Goal: Task Accomplishment & Management: Manage account settings

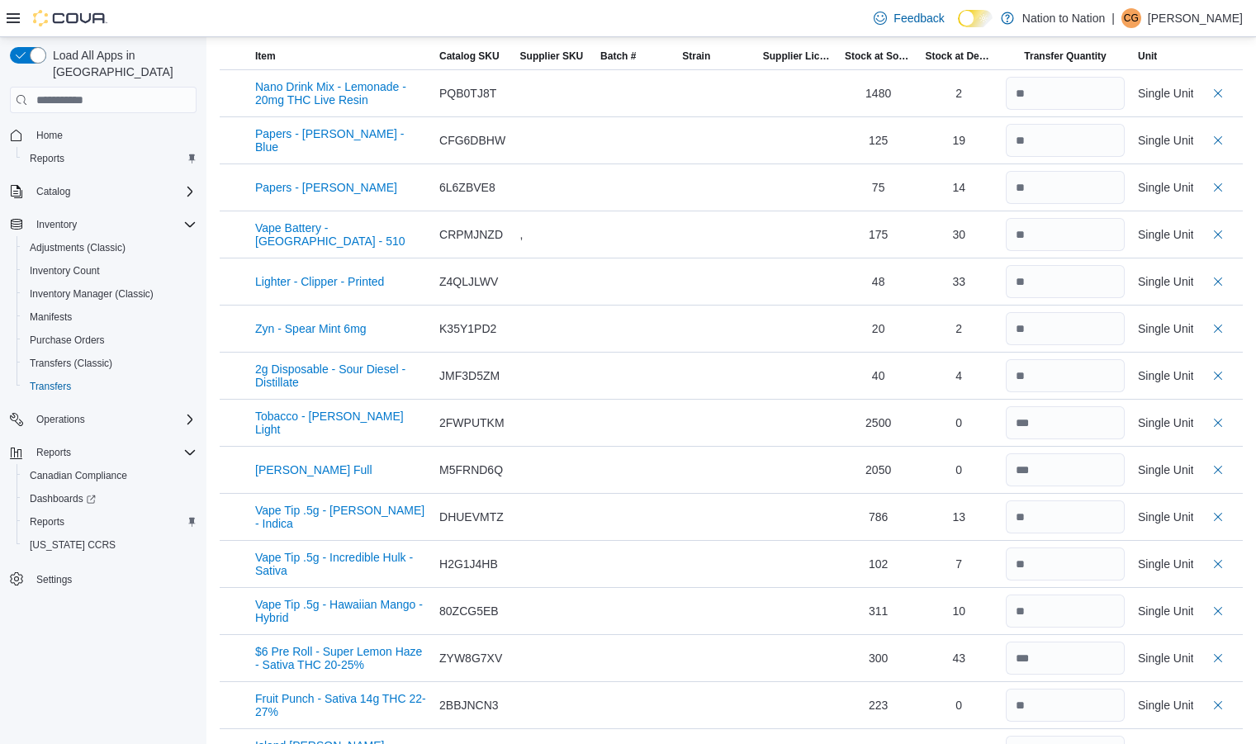
scroll to position [423, 0]
click at [1073, 703] on input "number" at bounding box center [1065, 703] width 119 height 33
type input "**"
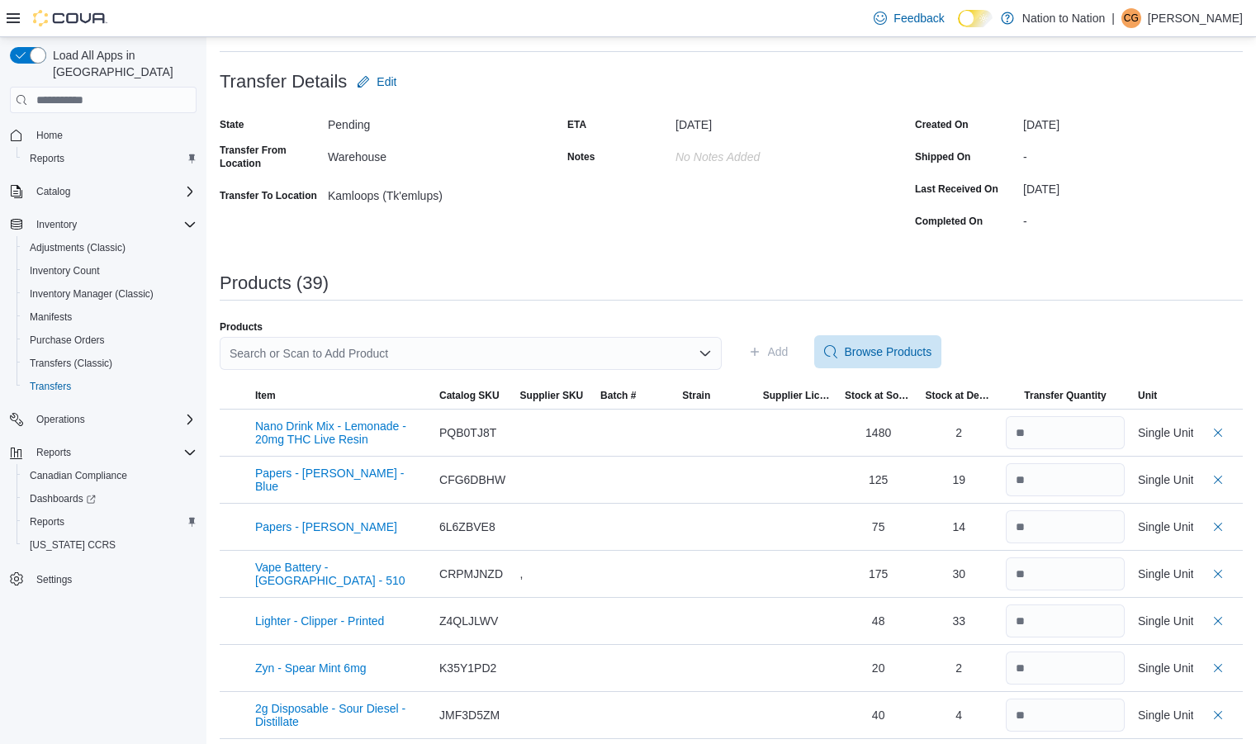
scroll to position [0, 0]
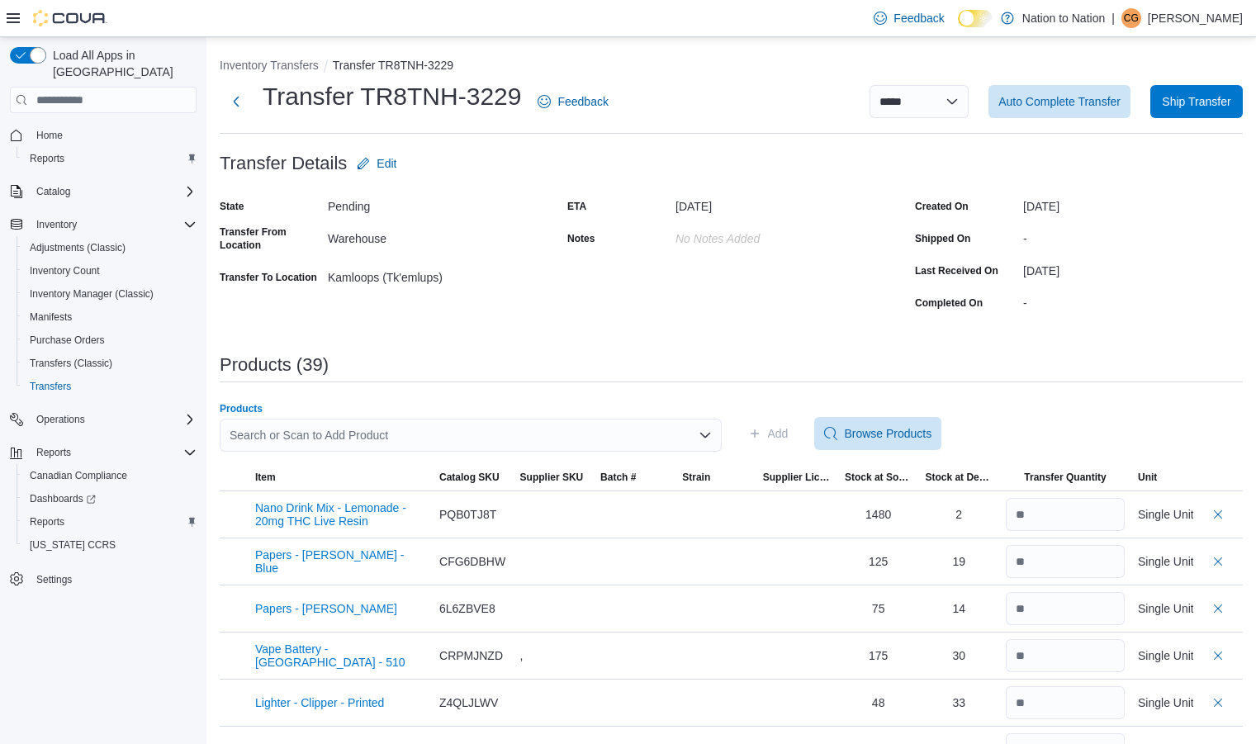
click at [507, 433] on div "Search or Scan to Add Product" at bounding box center [471, 435] width 502 height 33
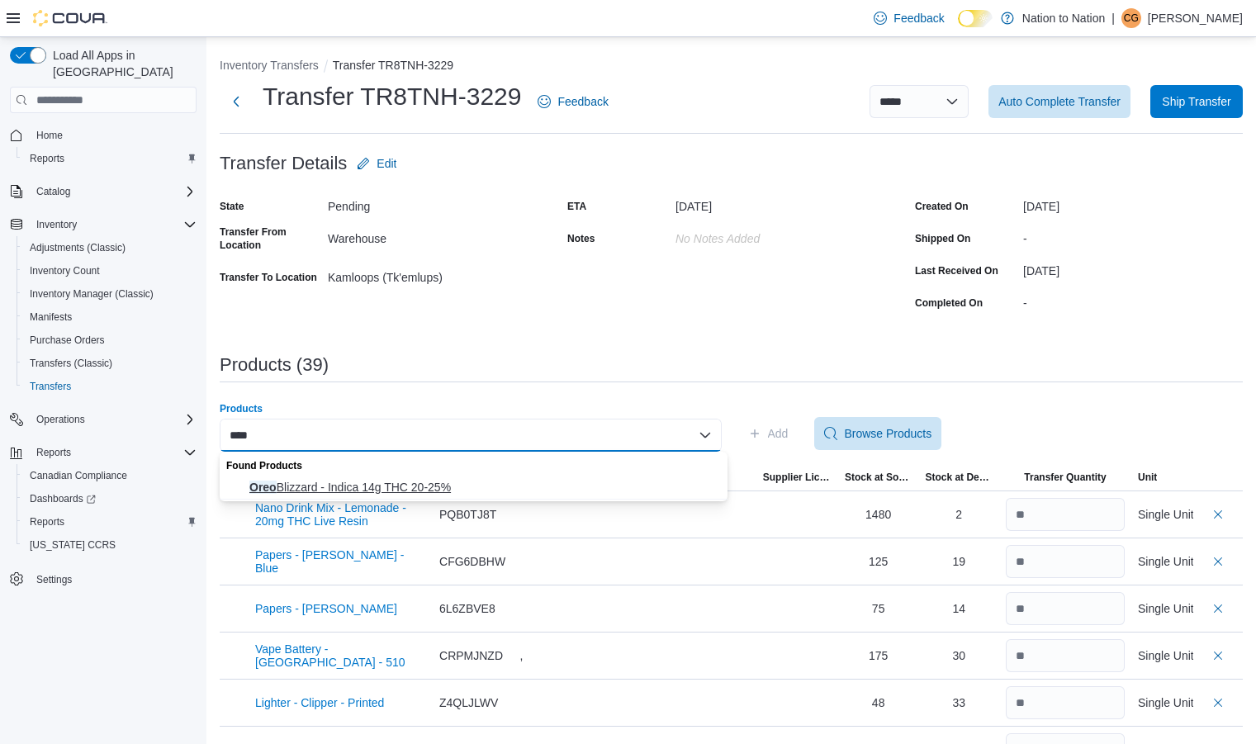
type input "****"
click at [417, 484] on span "Oreo Blizzard - Indica 14g THC 20-25%" at bounding box center [483, 487] width 468 height 17
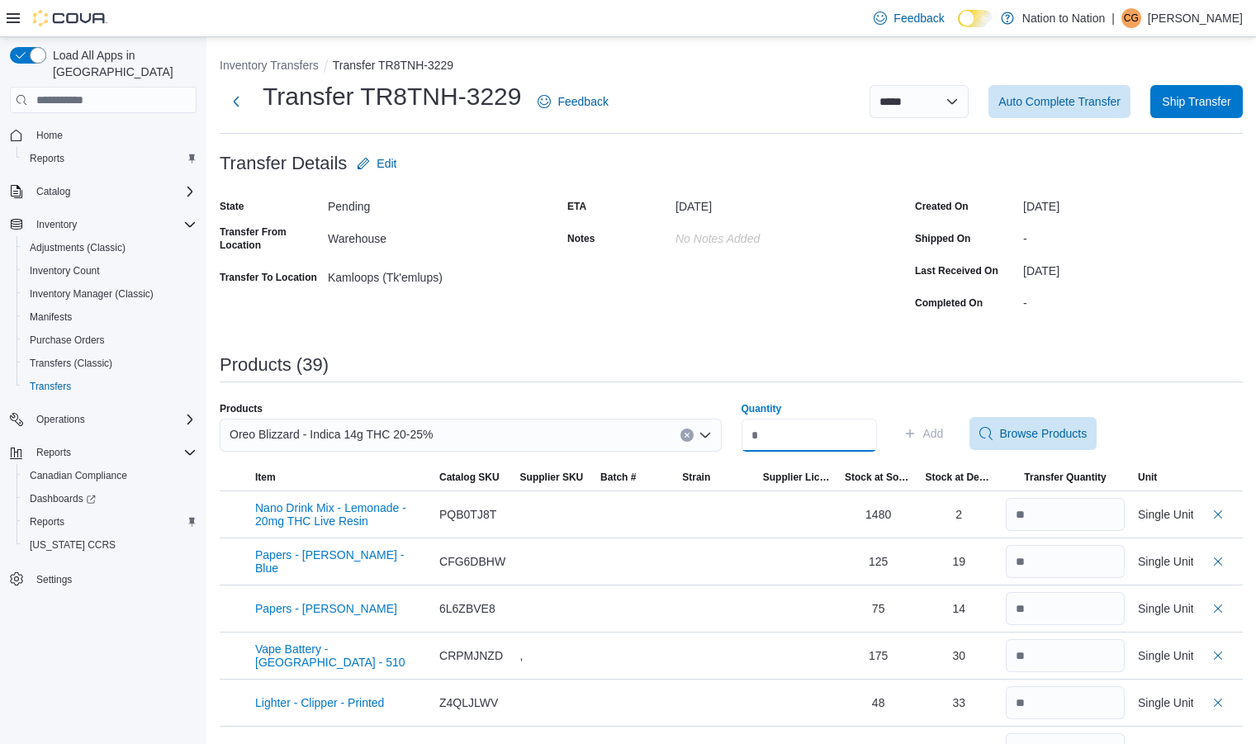
click at [825, 437] on input "Quantity" at bounding box center [808, 435] width 135 height 33
type input "**"
click at [944, 426] on span "Add" at bounding box center [923, 433] width 40 height 33
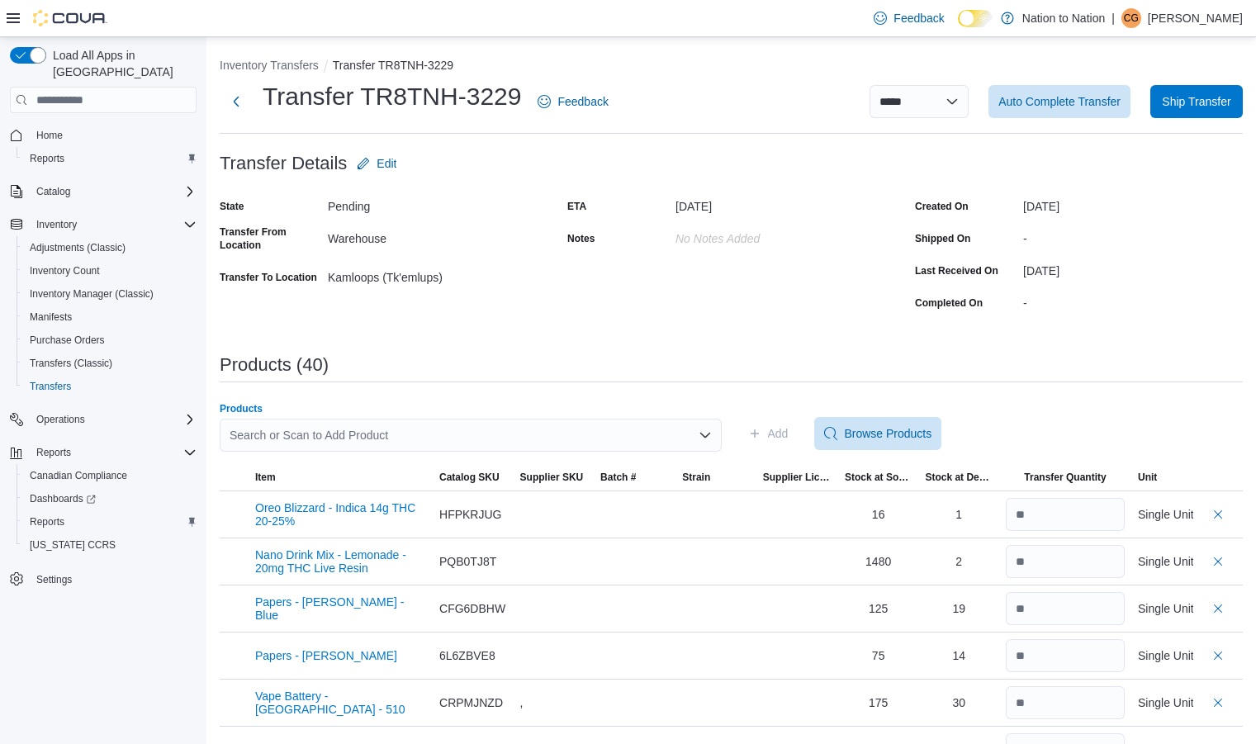
click at [329, 432] on div "Search or Scan to Add Product" at bounding box center [471, 435] width 502 height 33
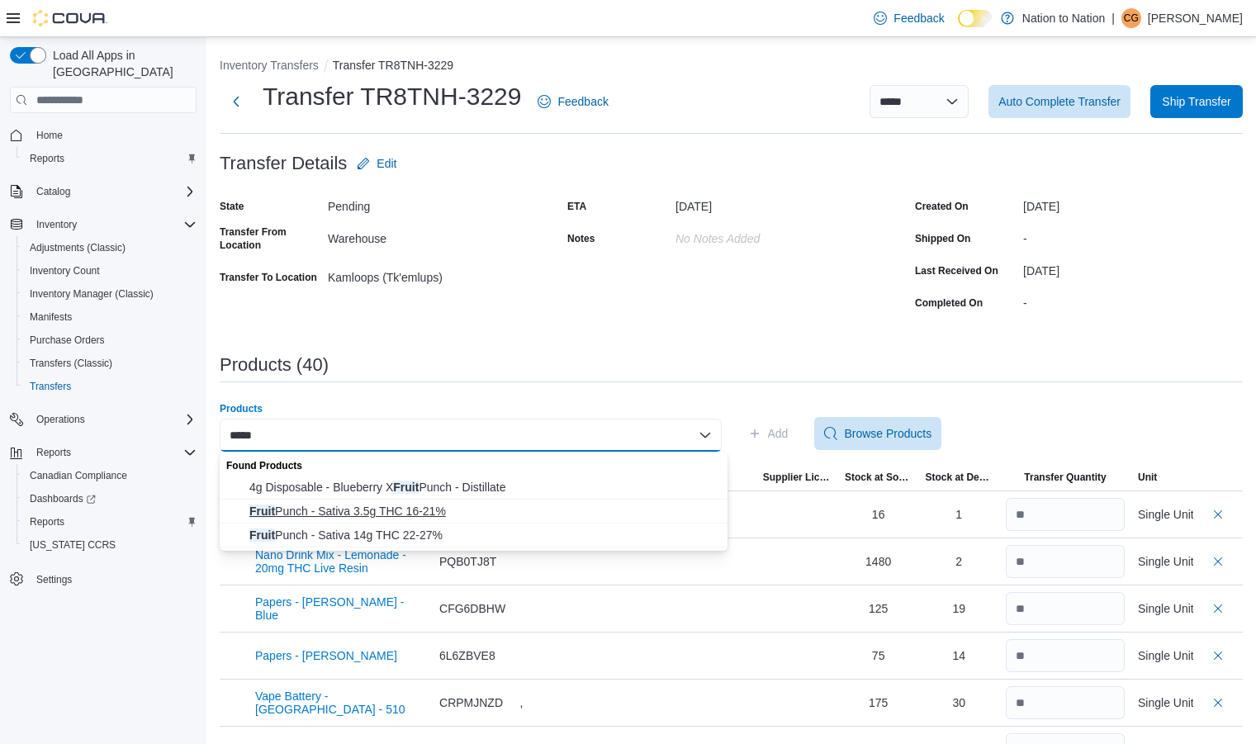
type input "*****"
click at [372, 508] on span "Fruit Punch - Sativa 3.5g THC 16-21%" at bounding box center [483, 511] width 468 height 17
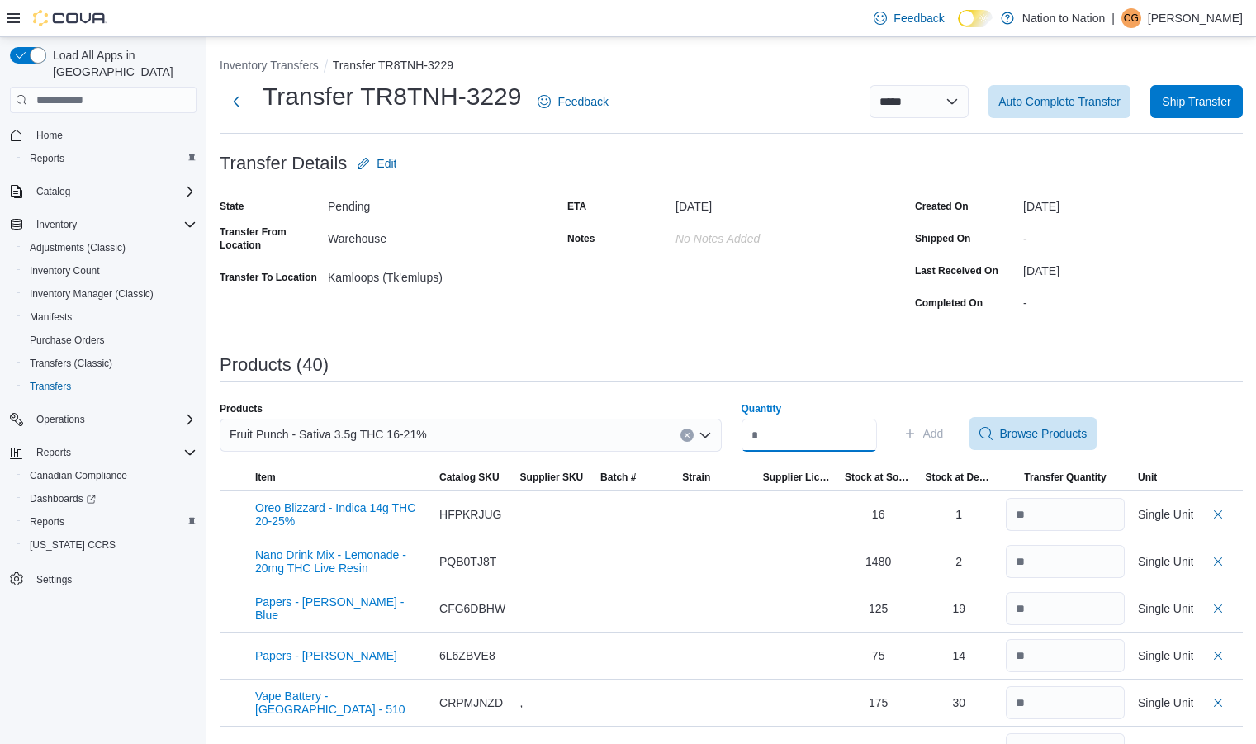
click at [810, 440] on input "Quantity" at bounding box center [808, 435] width 135 height 33
type input "**"
click at [944, 433] on span "Add" at bounding box center [933, 433] width 21 height 17
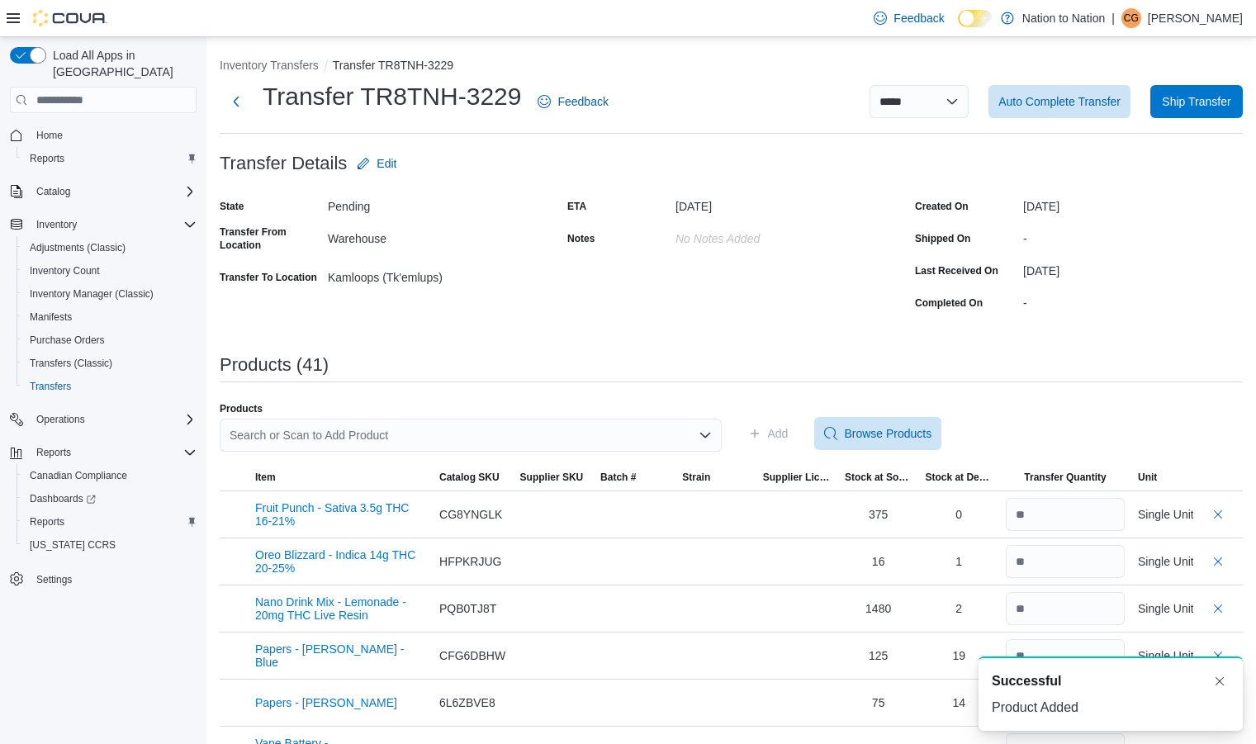
click at [465, 429] on div "Search or Scan to Add Product" at bounding box center [471, 435] width 502 height 33
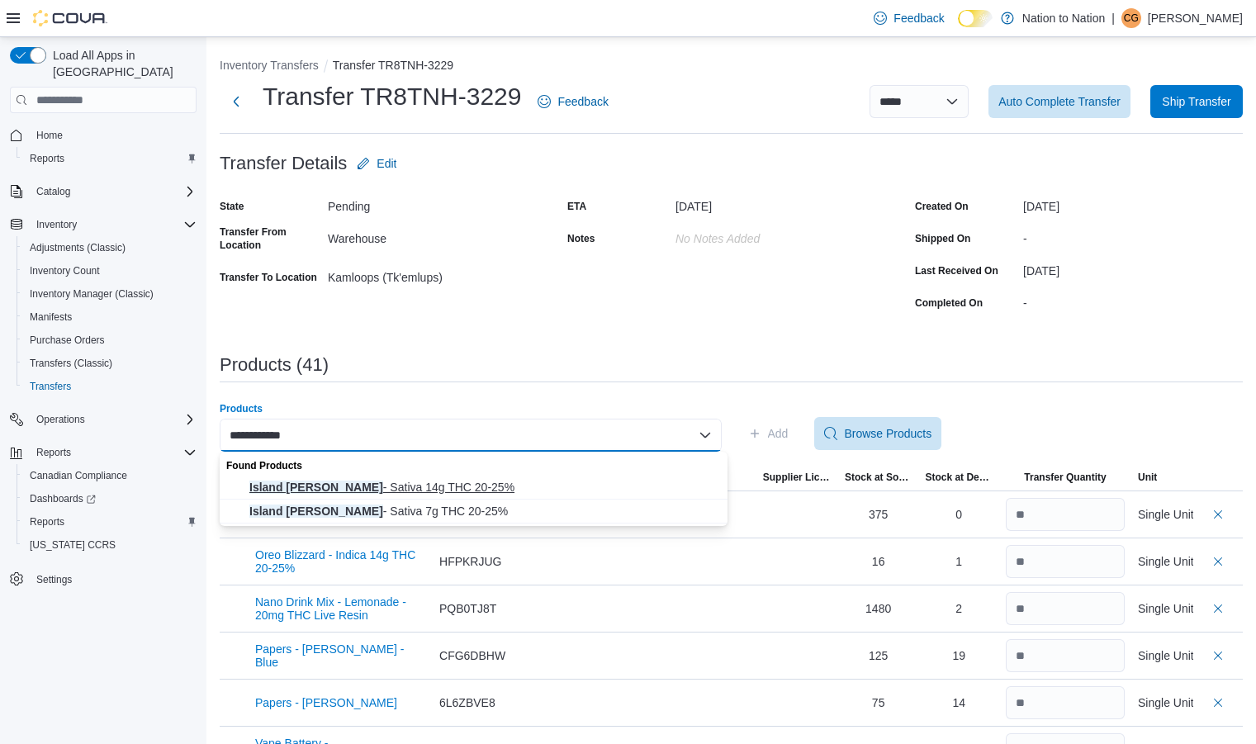
type input "**********"
click at [428, 481] on span "Island Berry - Sativa 14g THC 20-25%" at bounding box center [483, 487] width 468 height 17
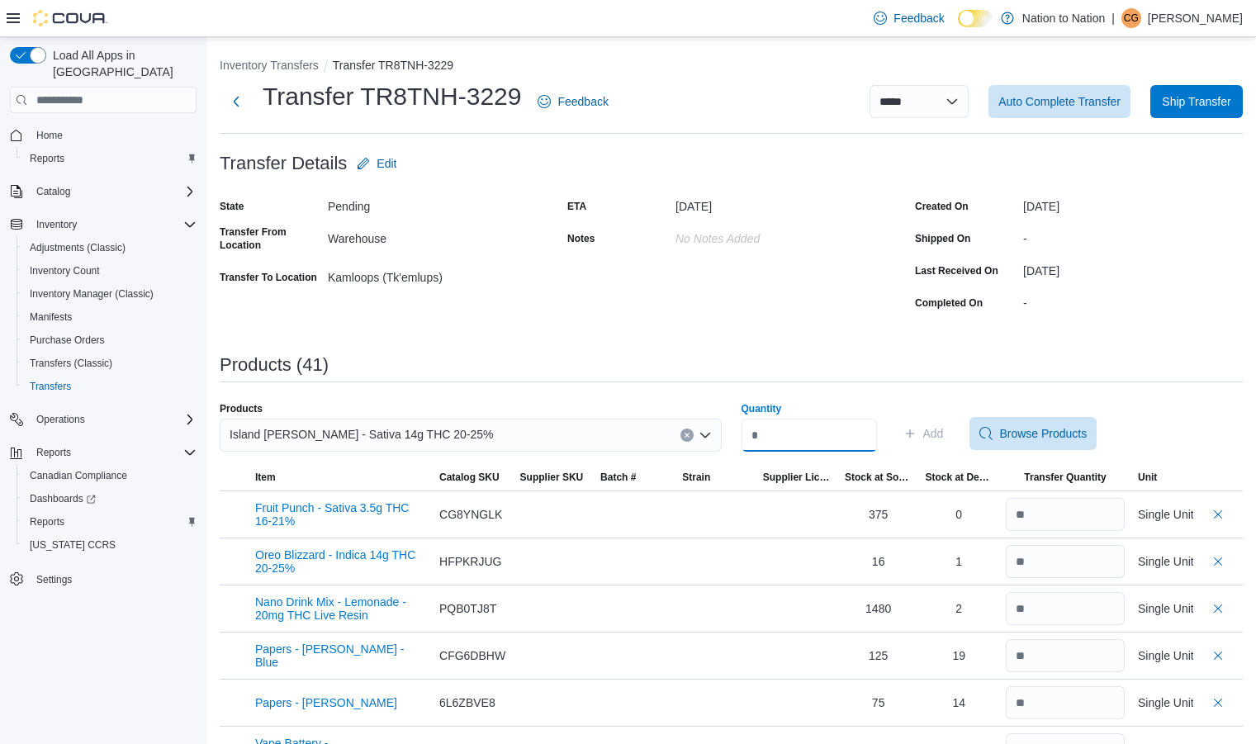
click at [826, 432] on input "Quantity" at bounding box center [808, 435] width 135 height 33
type input "**"
click at [944, 430] on span "Add" at bounding box center [933, 433] width 21 height 17
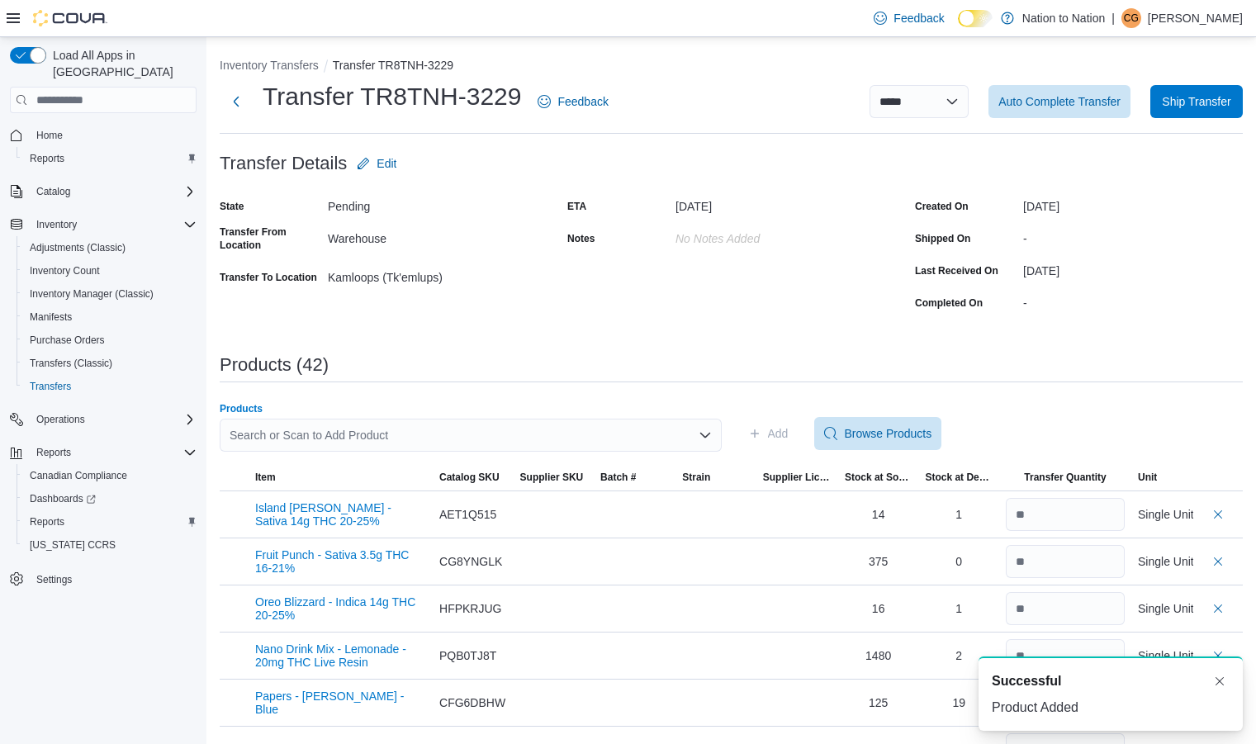
click at [437, 438] on div "Search or Scan to Add Product" at bounding box center [471, 435] width 502 height 33
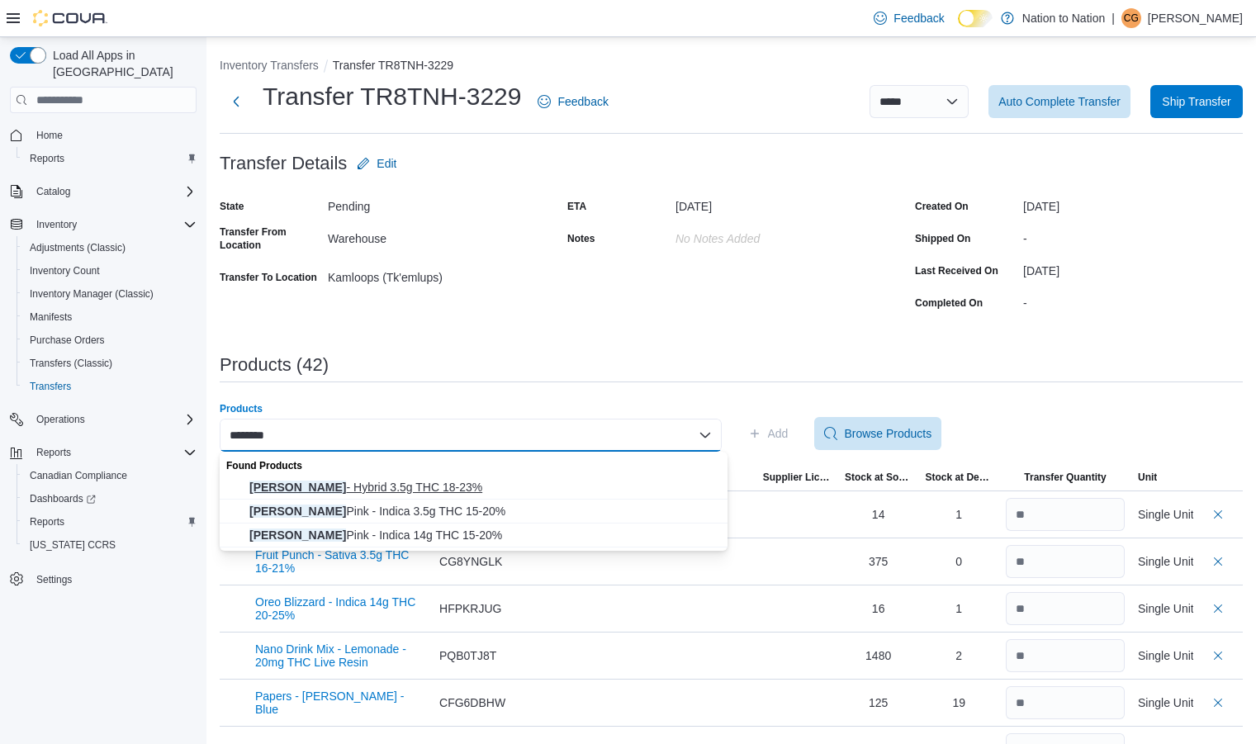
type input "********"
click at [343, 485] on span "[PERSON_NAME] - Hybrid 3.5g THC 18-23%" at bounding box center [483, 487] width 468 height 17
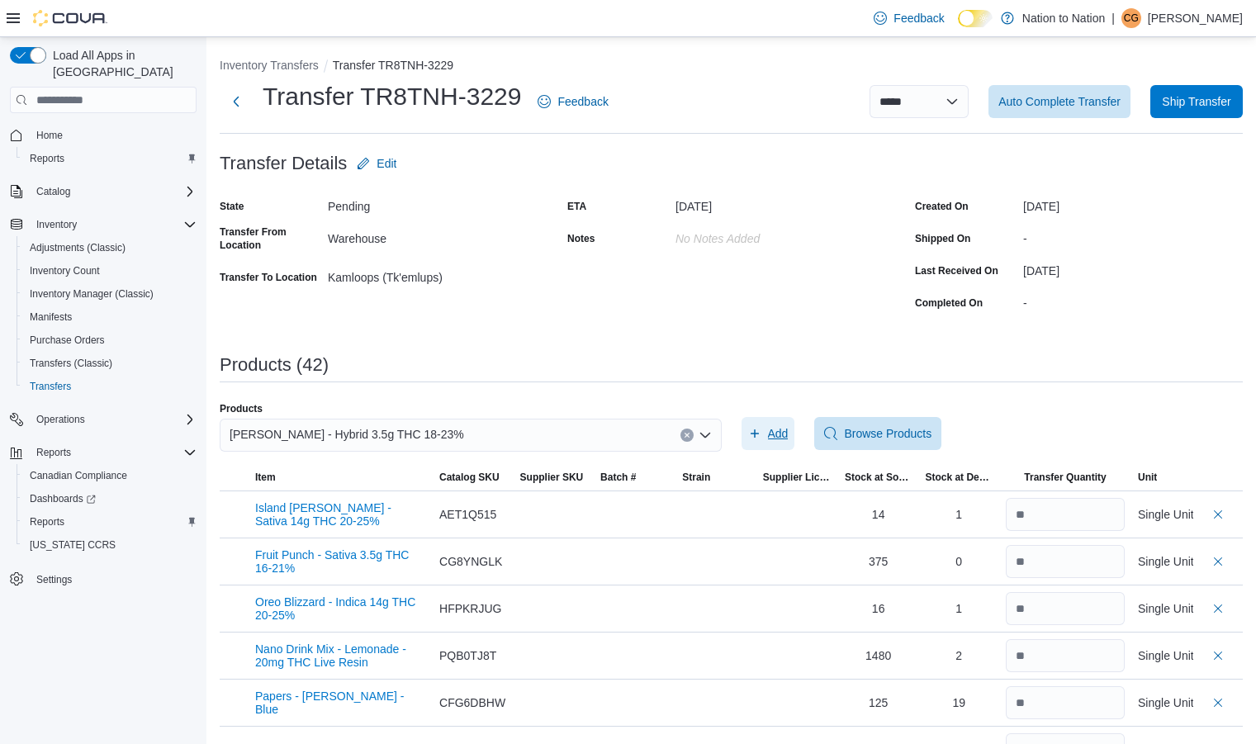
click at [777, 434] on span "Add" at bounding box center [778, 433] width 21 height 17
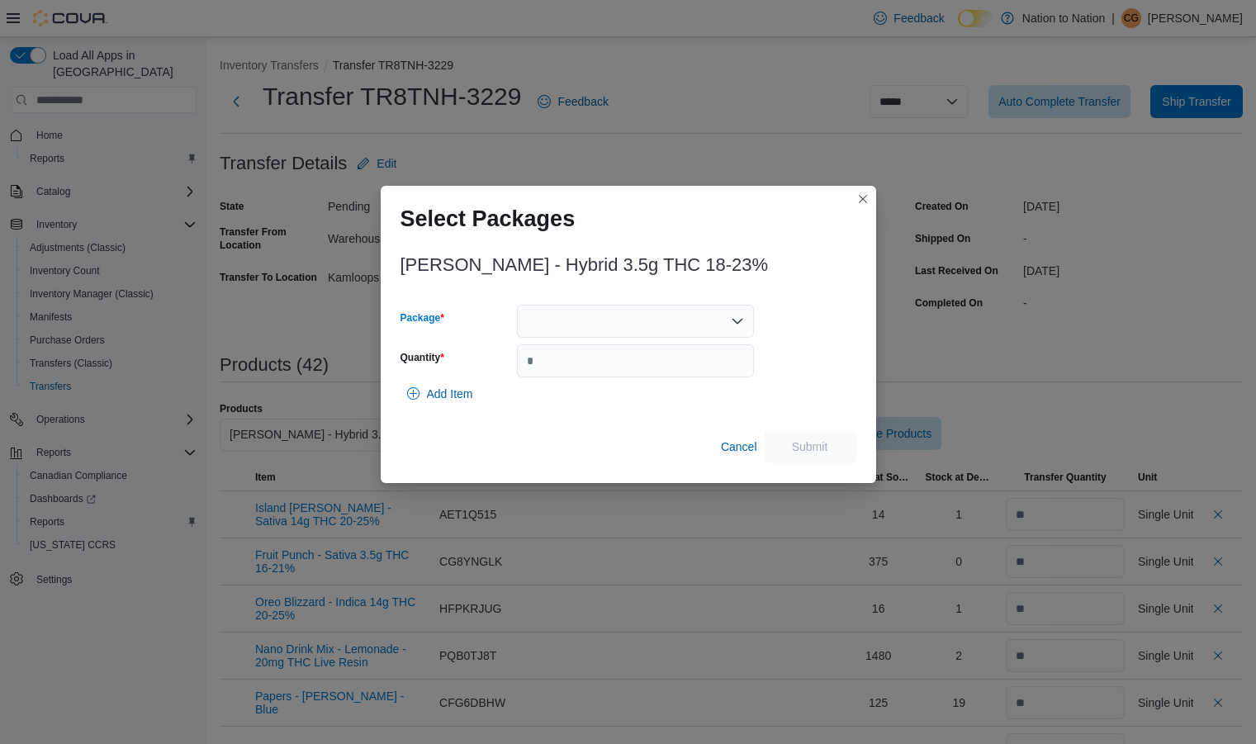
click at [610, 317] on div at bounding box center [635, 321] width 237 height 33
click at [561, 369] on span "1003" at bounding box center [645, 373] width 197 height 17
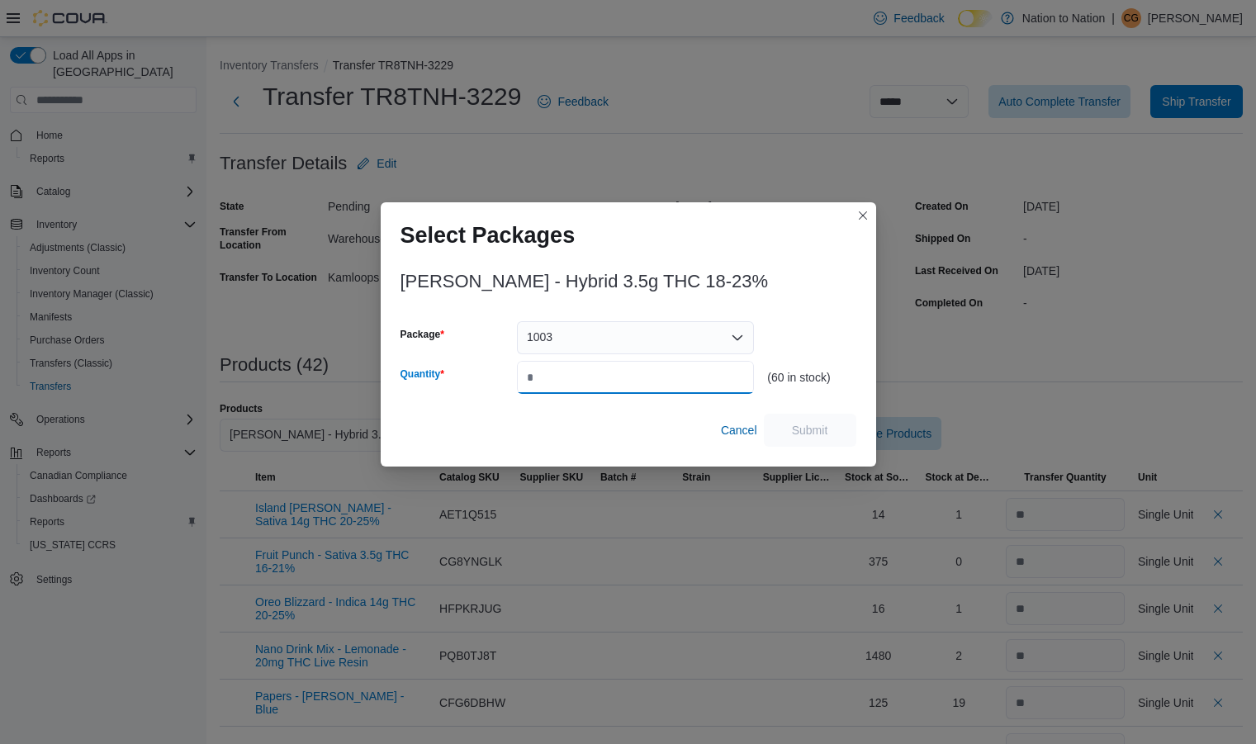
click at [556, 377] on input "Quantity" at bounding box center [635, 377] width 237 height 33
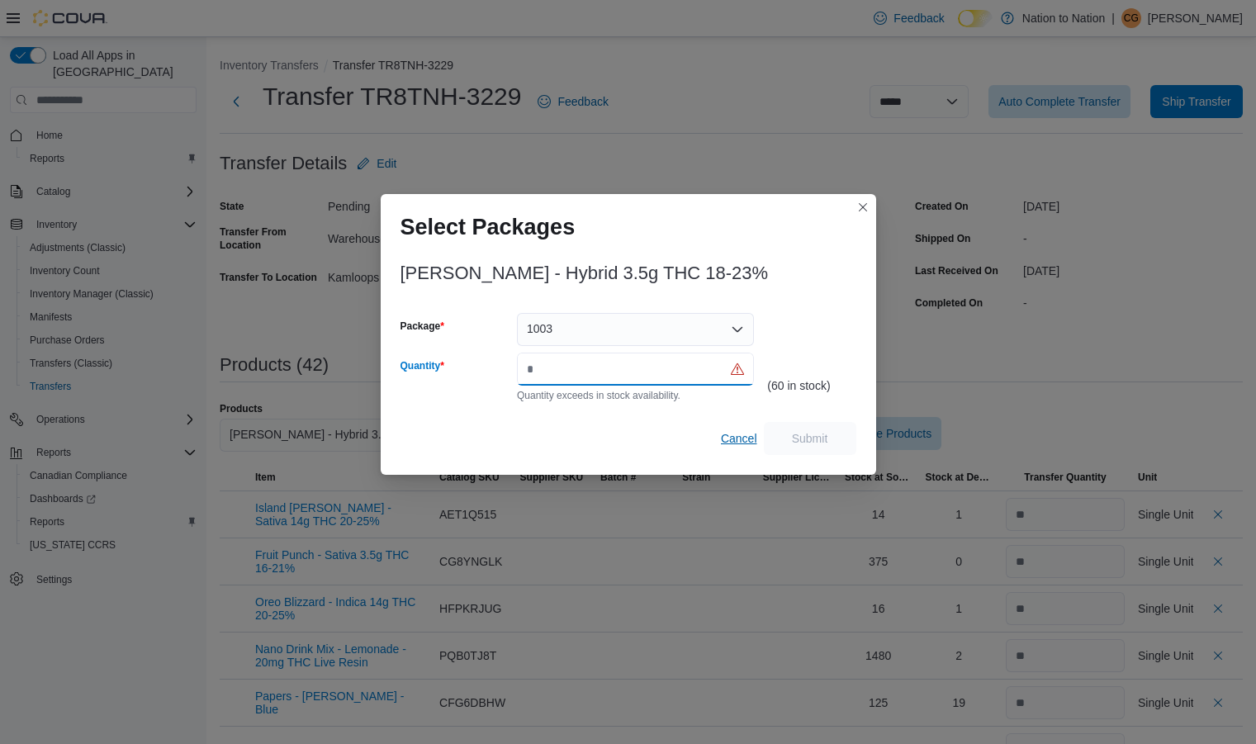
type input "**"
click at [734, 437] on span "Cancel" at bounding box center [739, 438] width 36 height 17
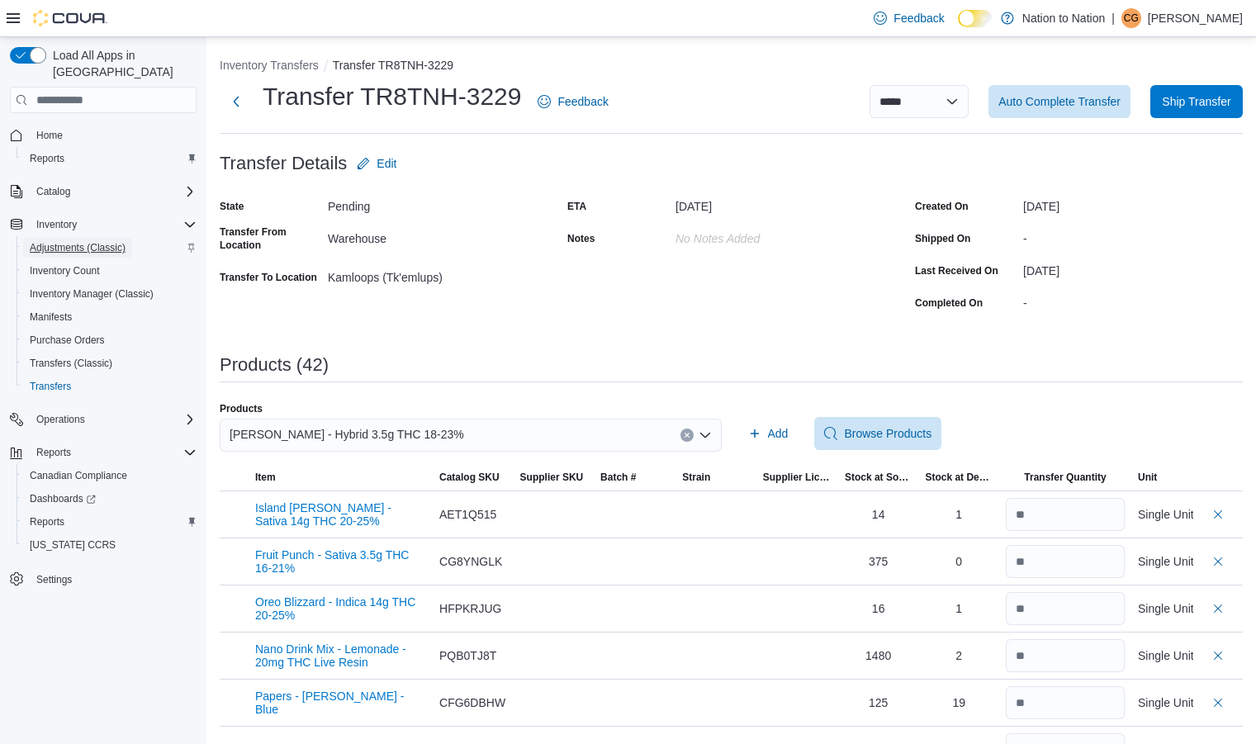
click at [58, 238] on span "Adjustments (Classic)" at bounding box center [78, 248] width 96 height 20
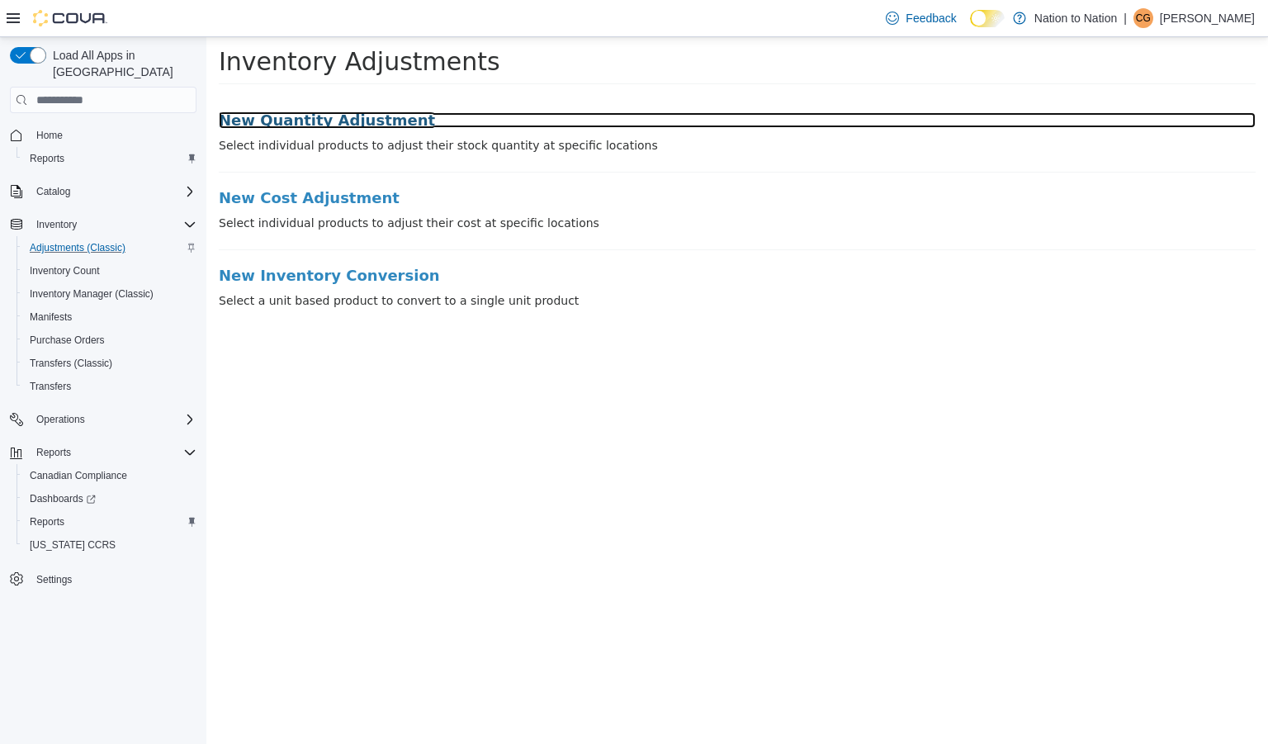
click at [332, 121] on h3 "New Quantity Adjustment" at bounding box center [737, 120] width 1037 height 17
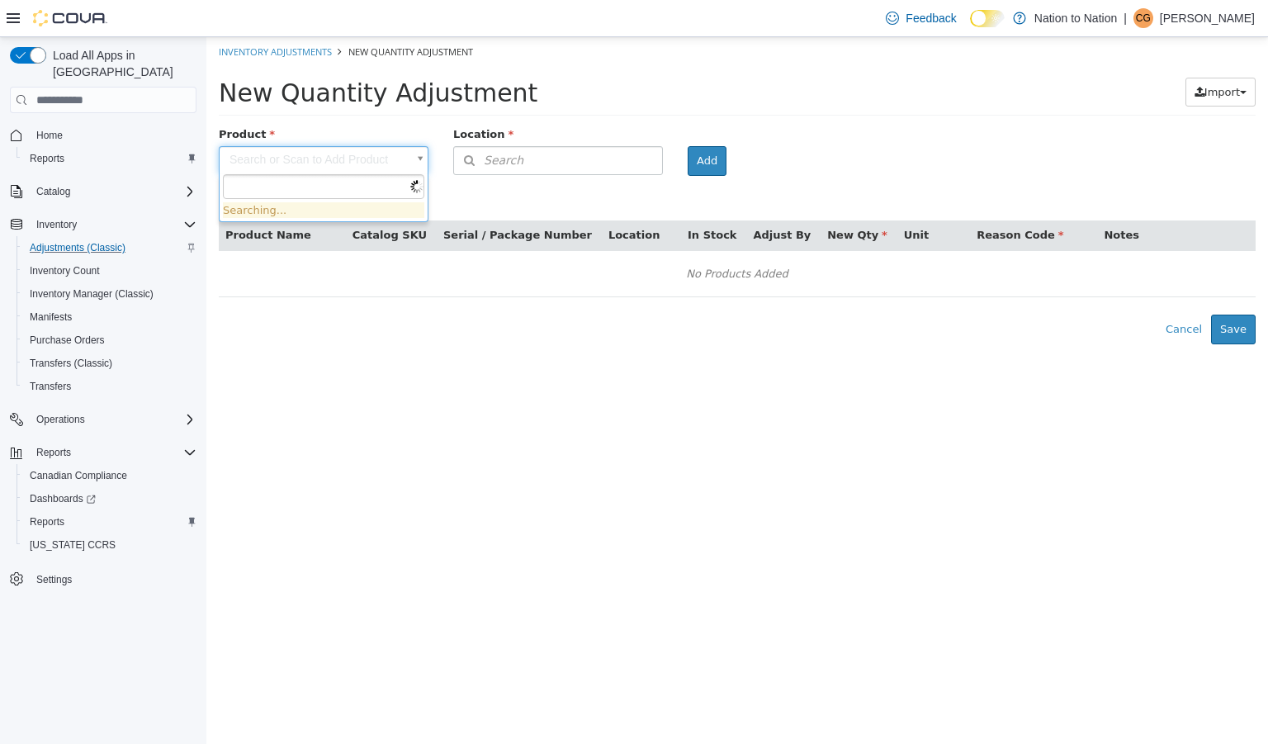
click at [358, 158] on body "× Inventory Adjustments New Quantity Adjustment New Quantity Adjustment Import …" at bounding box center [737, 190] width 1062 height 307
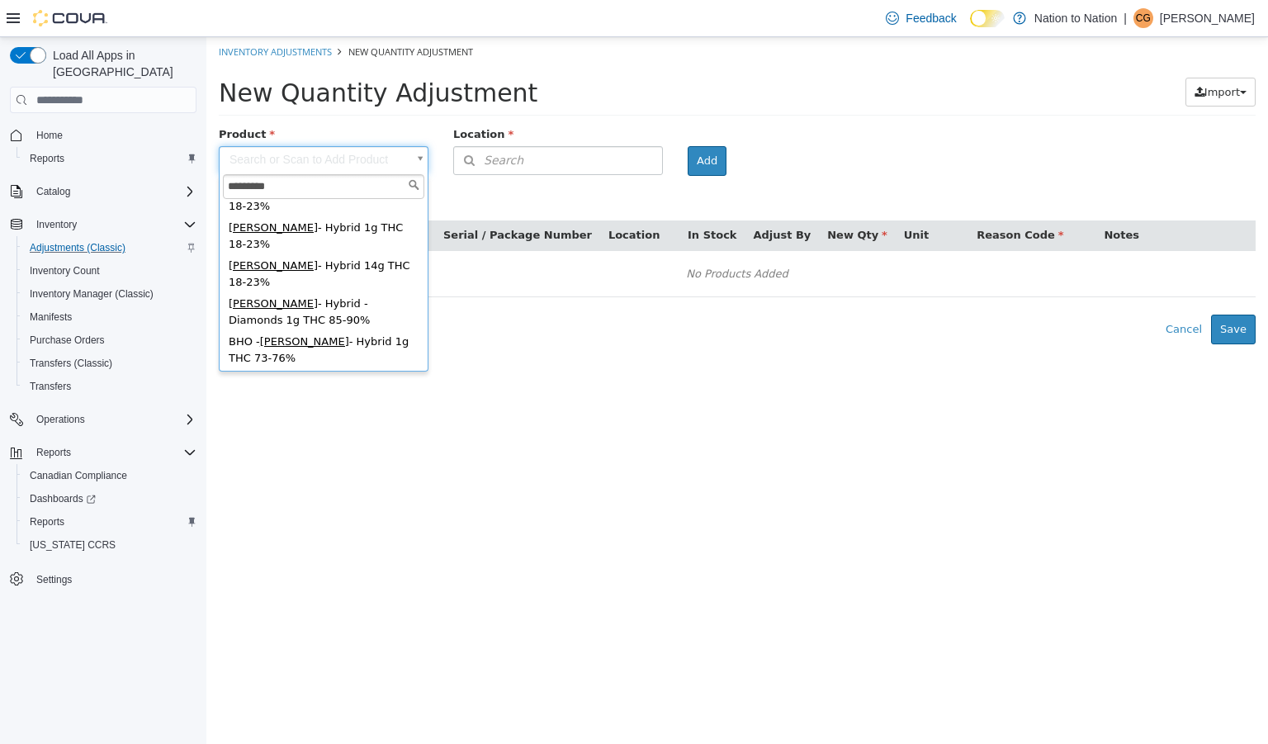
scroll to position [159, 0]
type input "********"
type input "**********"
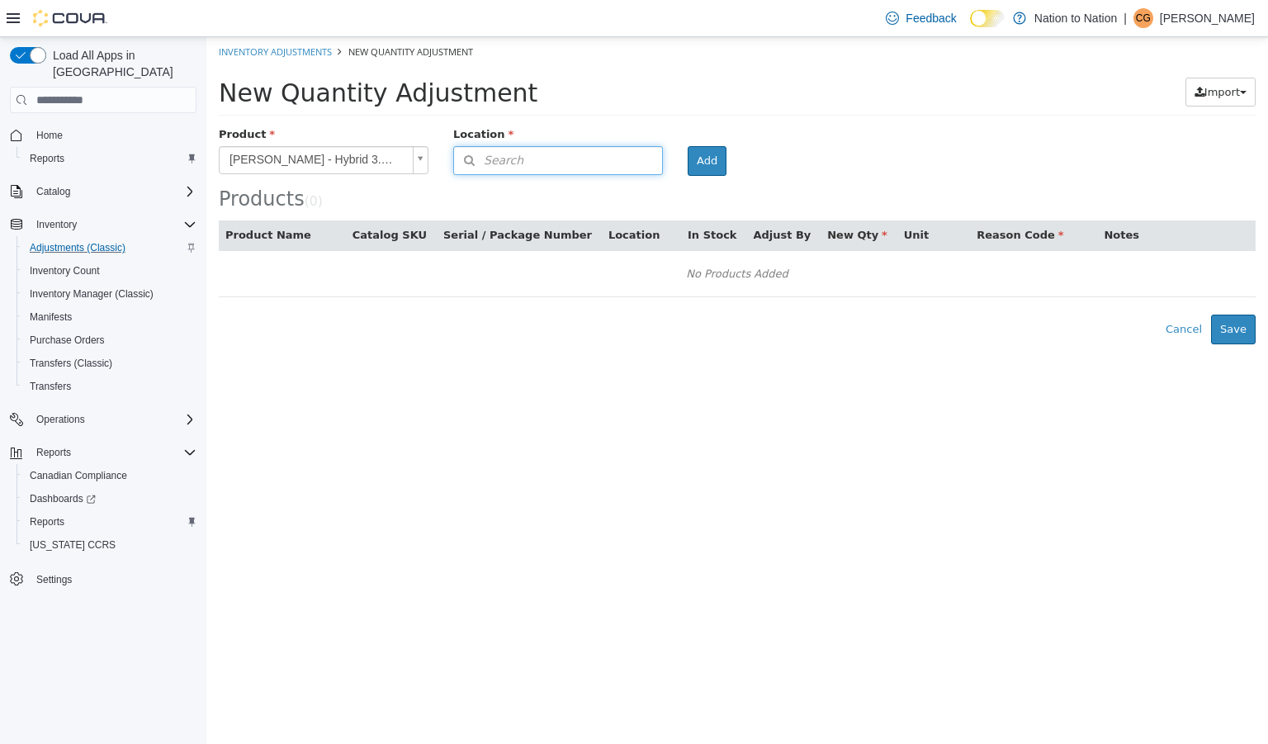
click at [565, 154] on button "Search" at bounding box center [558, 160] width 210 height 29
click at [616, 202] on span "or browse" at bounding box center [621, 211] width 81 height 28
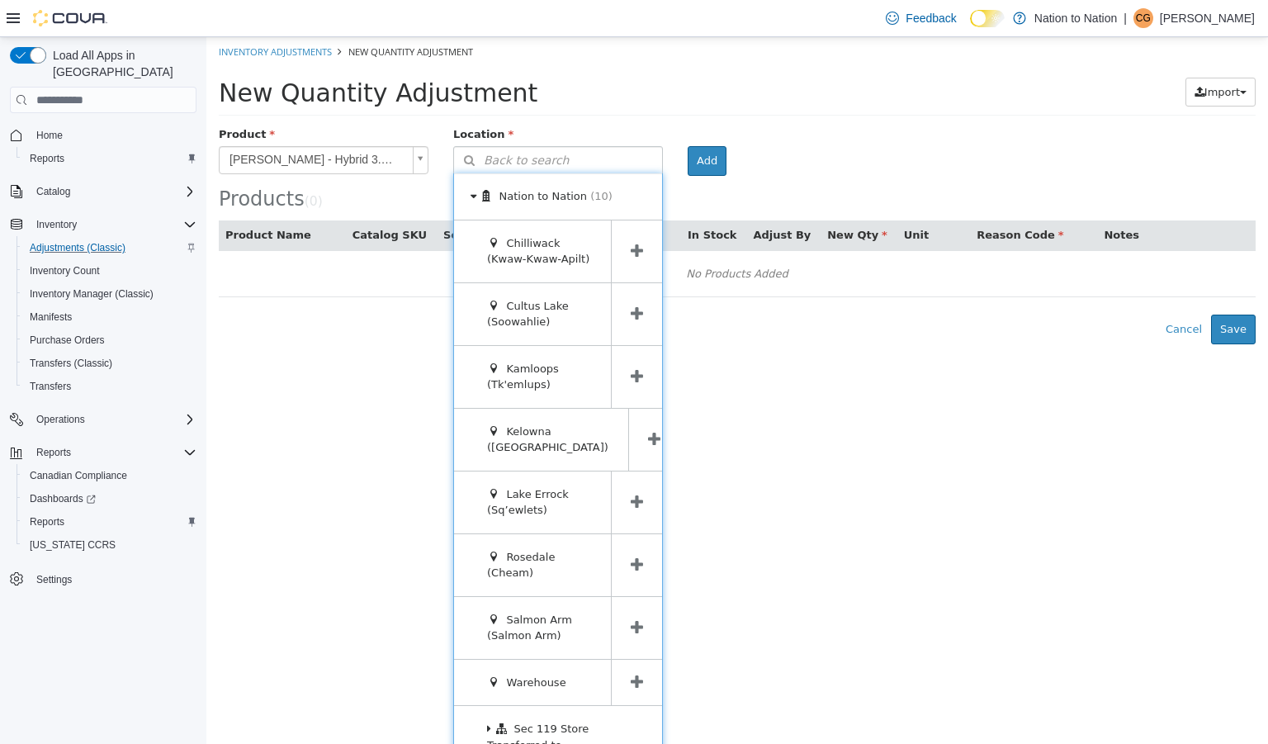
click at [634, 679] on icon at bounding box center [637, 683] width 12 height 16
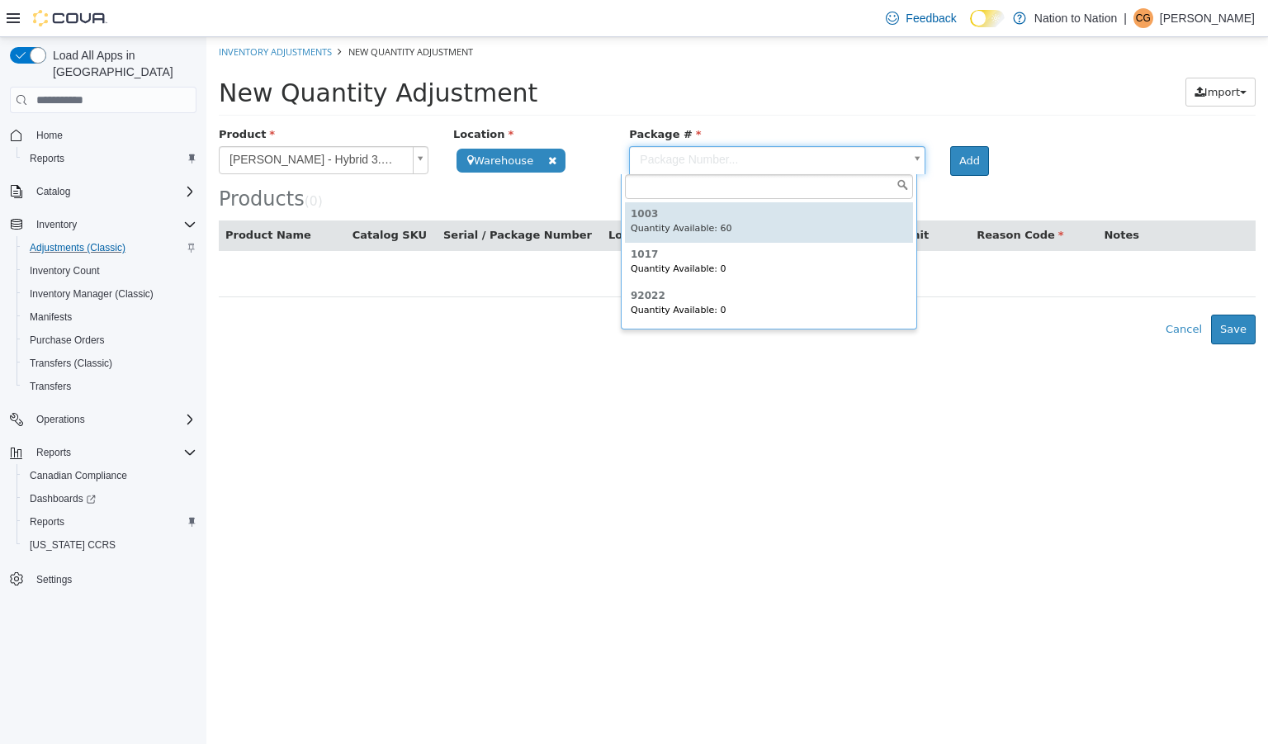
click at [766, 154] on body "**********" at bounding box center [737, 190] width 1062 height 307
type input "****"
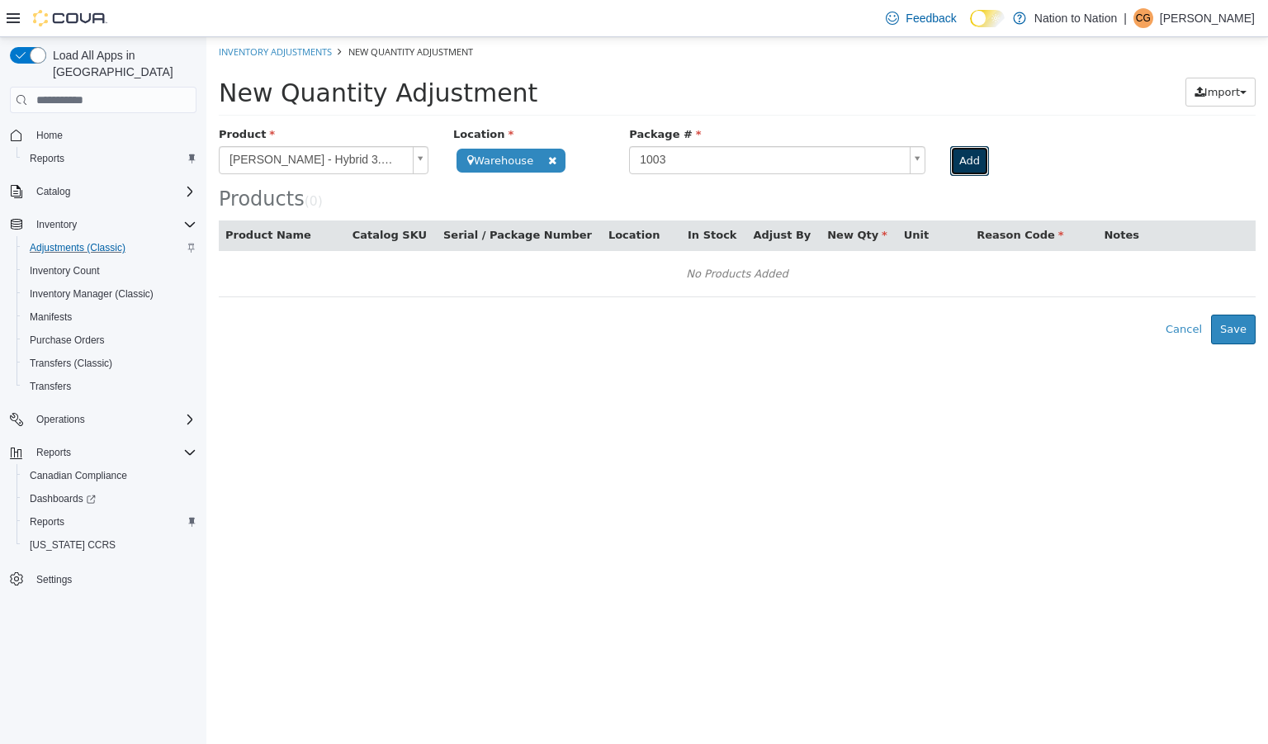
click at [950, 163] on button "Add" at bounding box center [969, 161] width 39 height 30
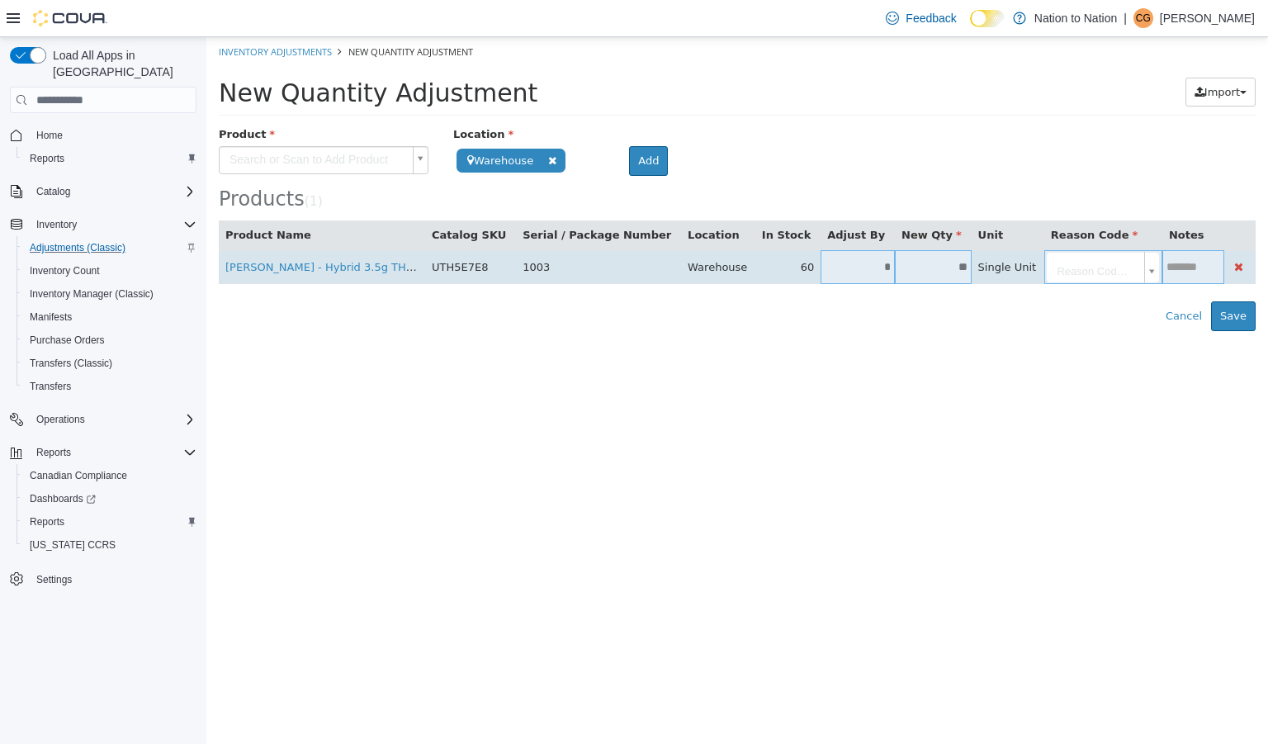
click at [821, 267] on input "*" at bounding box center [858, 267] width 74 height 12
type input "*"
type input "**"
click at [1051, 259] on body "**********" at bounding box center [737, 184] width 1062 height 294
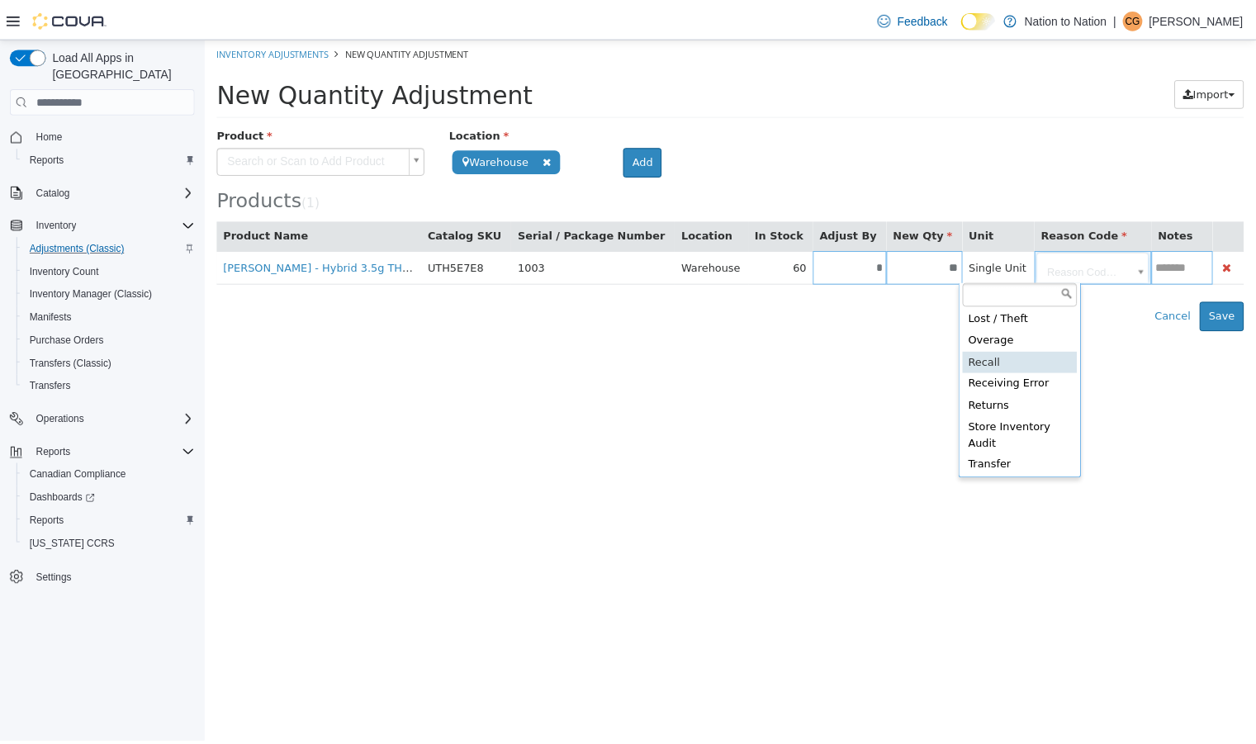
scroll to position [69, 0]
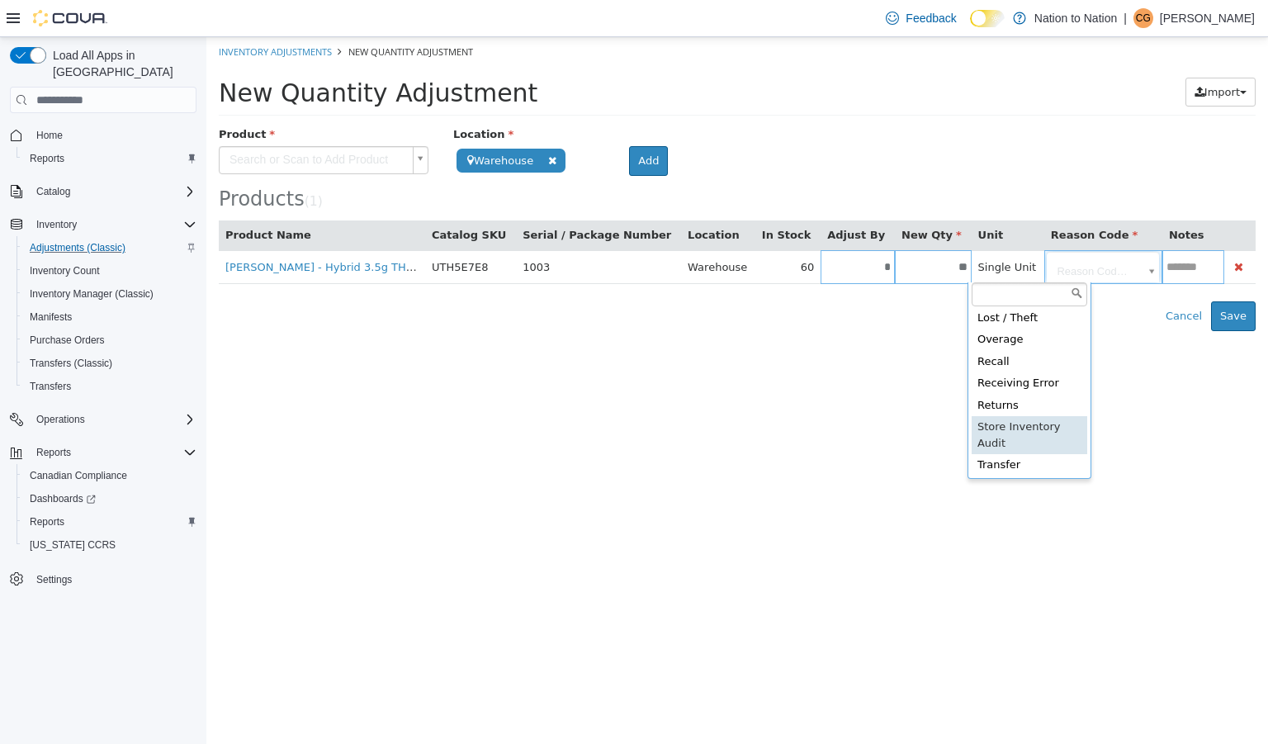
type input "**********"
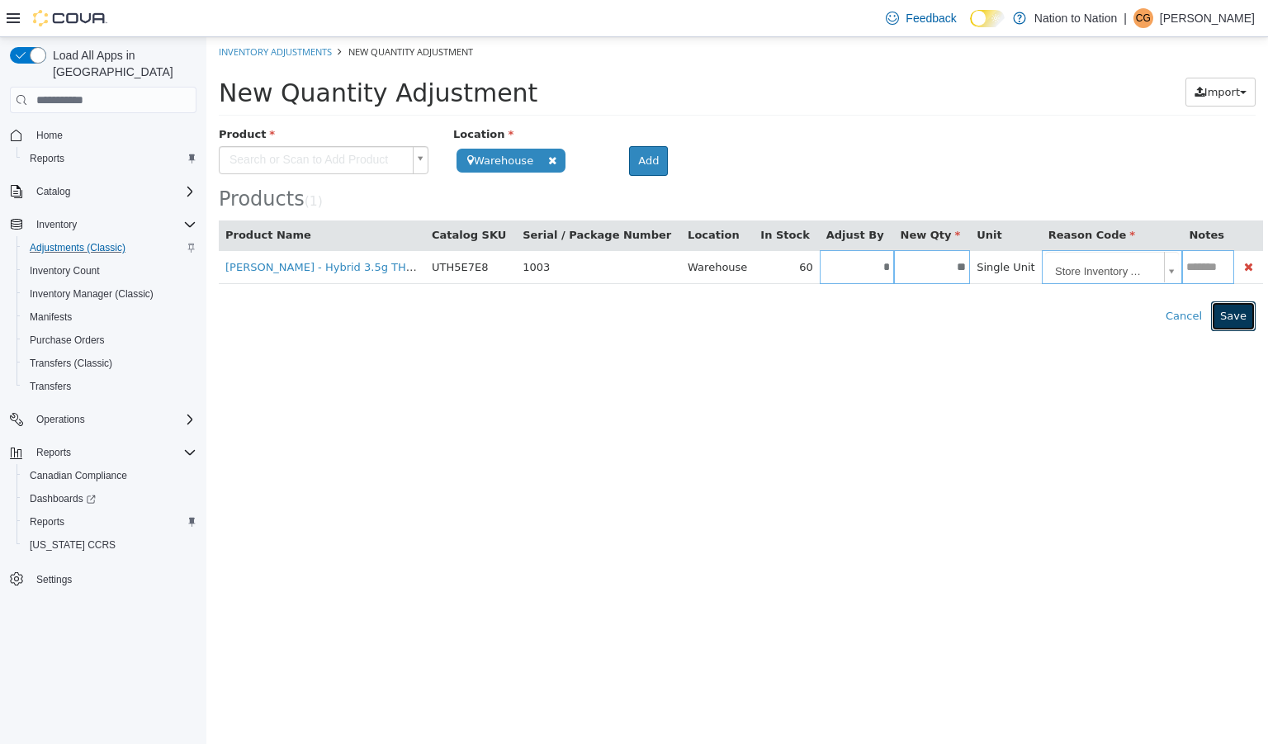
click at [1233, 309] on button "Save" at bounding box center [1233, 316] width 45 height 30
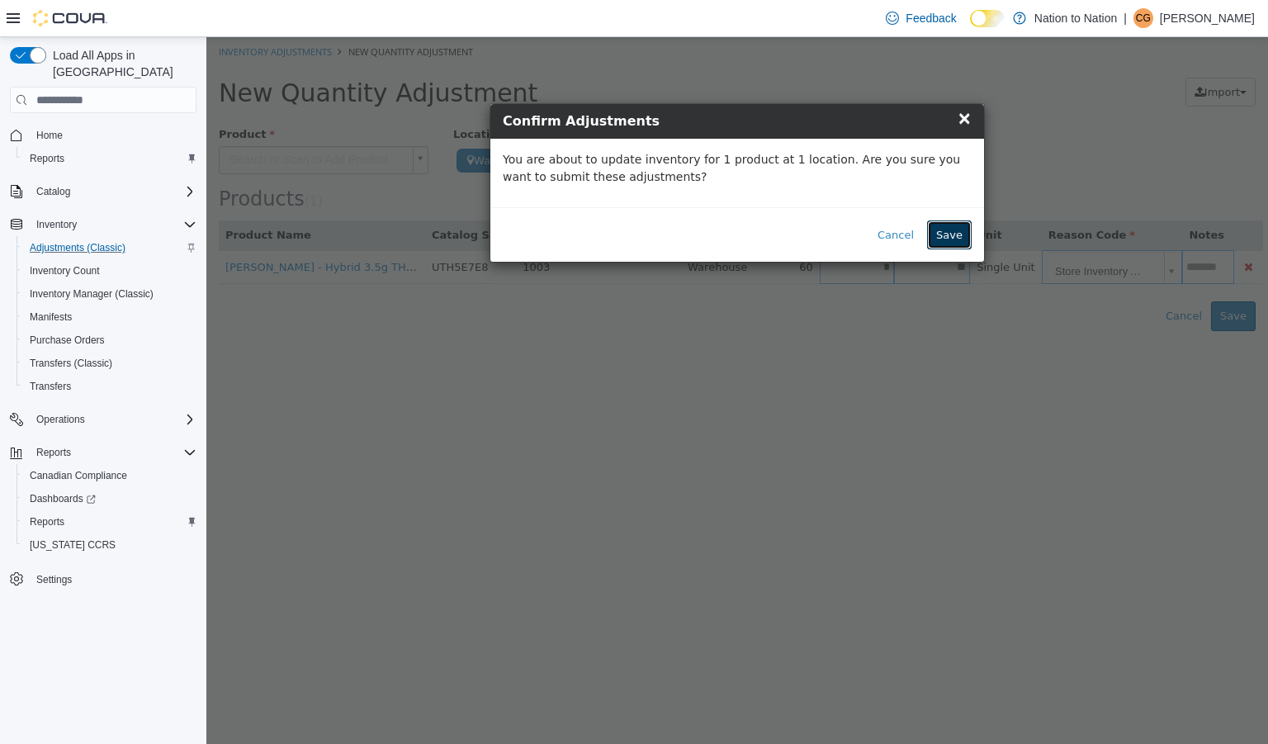
click at [954, 233] on button "Save" at bounding box center [949, 235] width 45 height 30
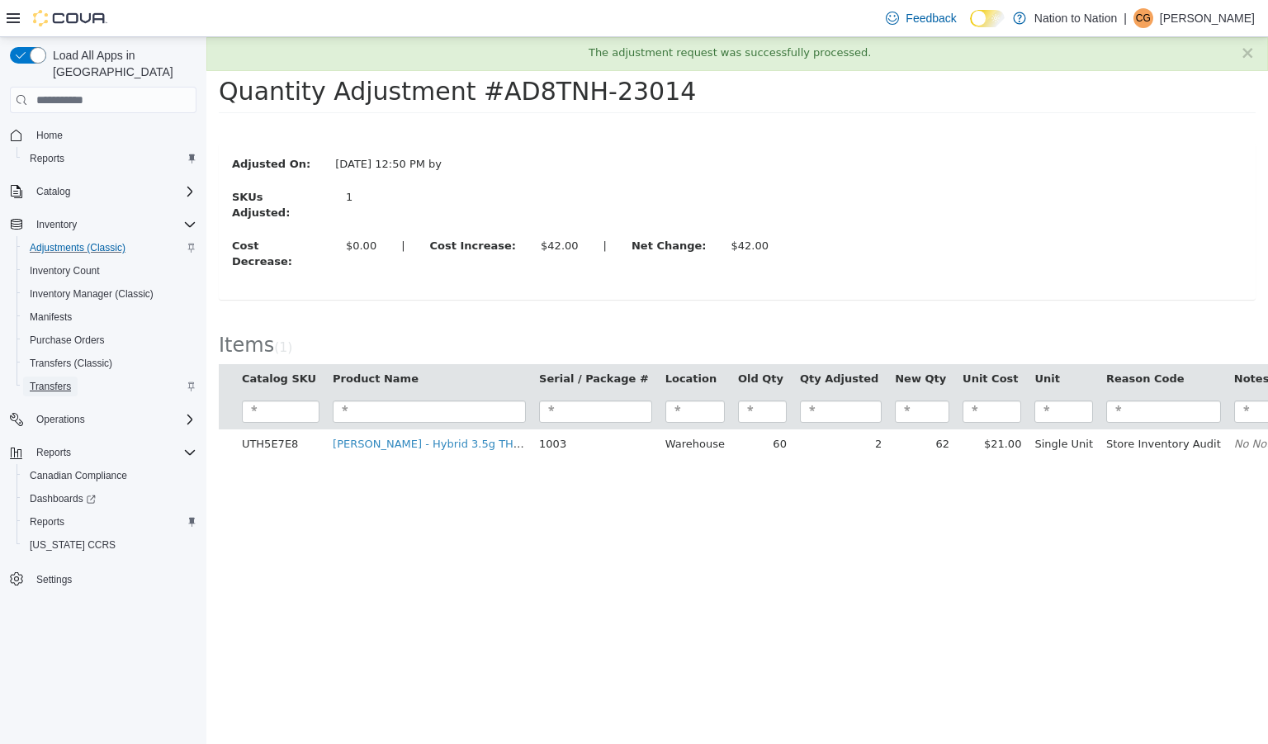
click at [51, 380] on span "Transfers" at bounding box center [50, 386] width 41 height 13
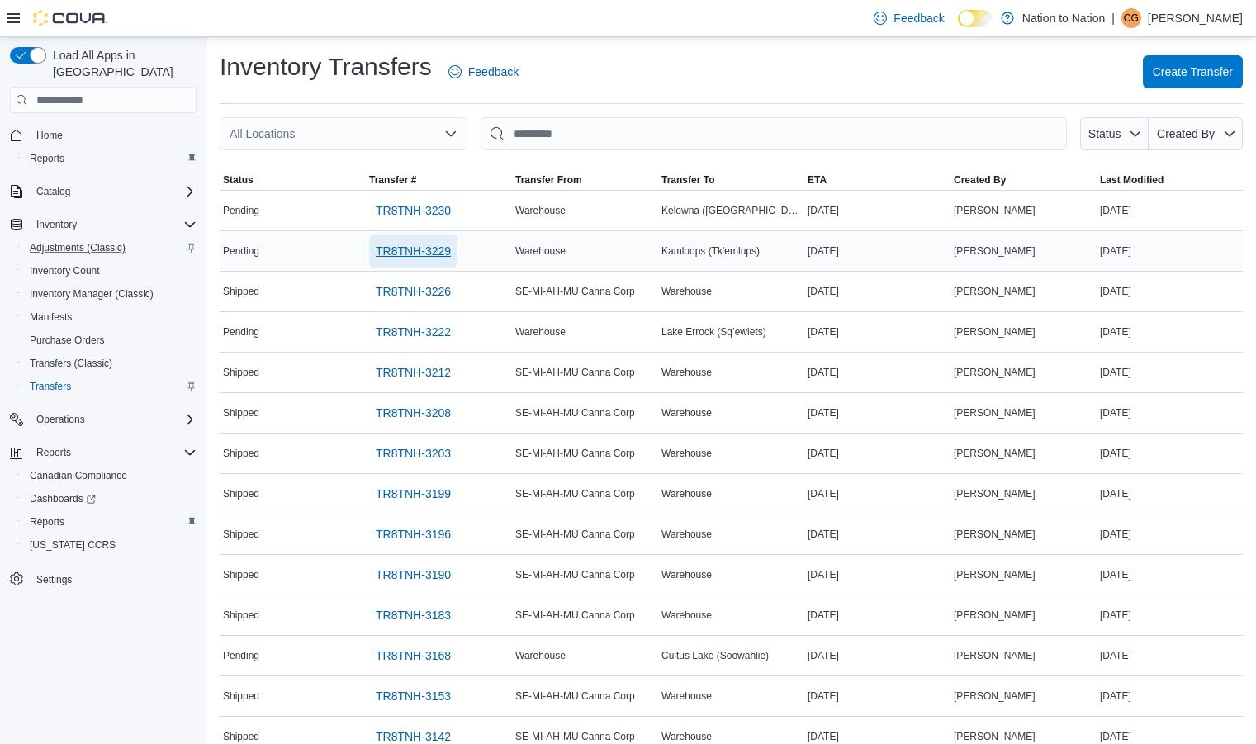
click at [418, 249] on span "TR8TNH-3229" at bounding box center [413, 251] width 75 height 17
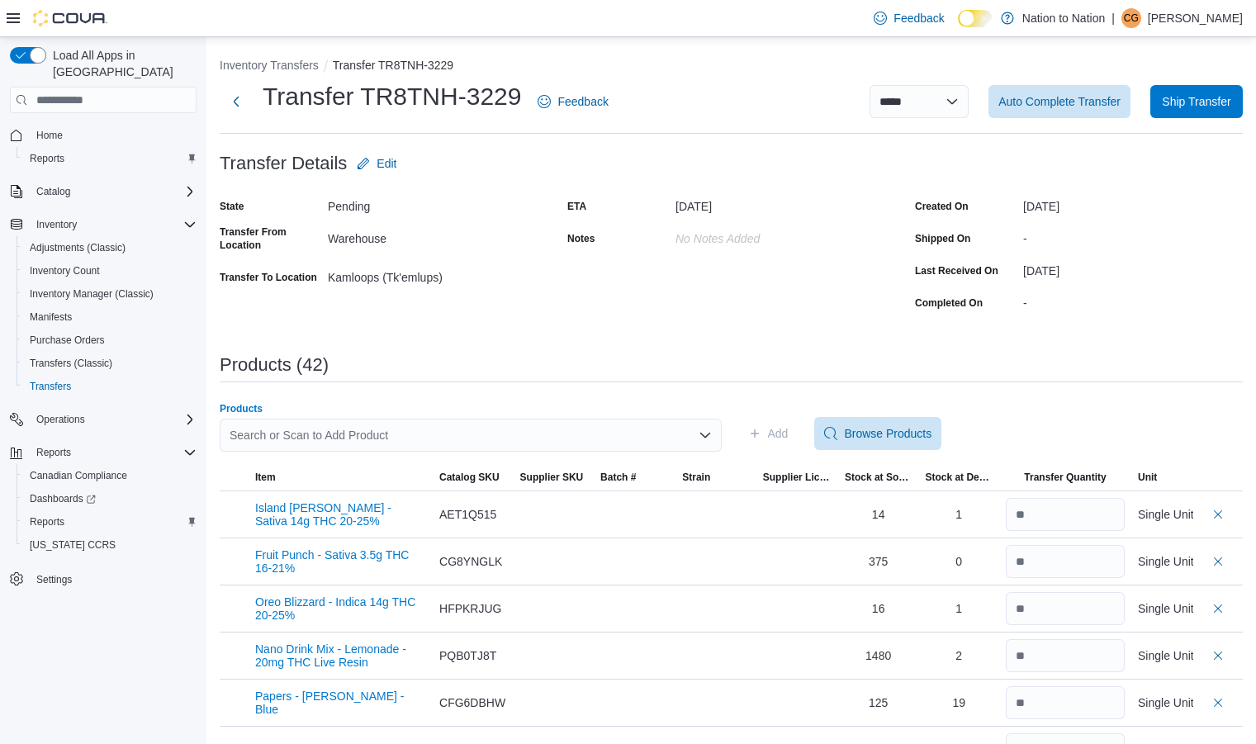
click at [483, 421] on div "Search or Scan to Add Product" at bounding box center [471, 435] width 502 height 33
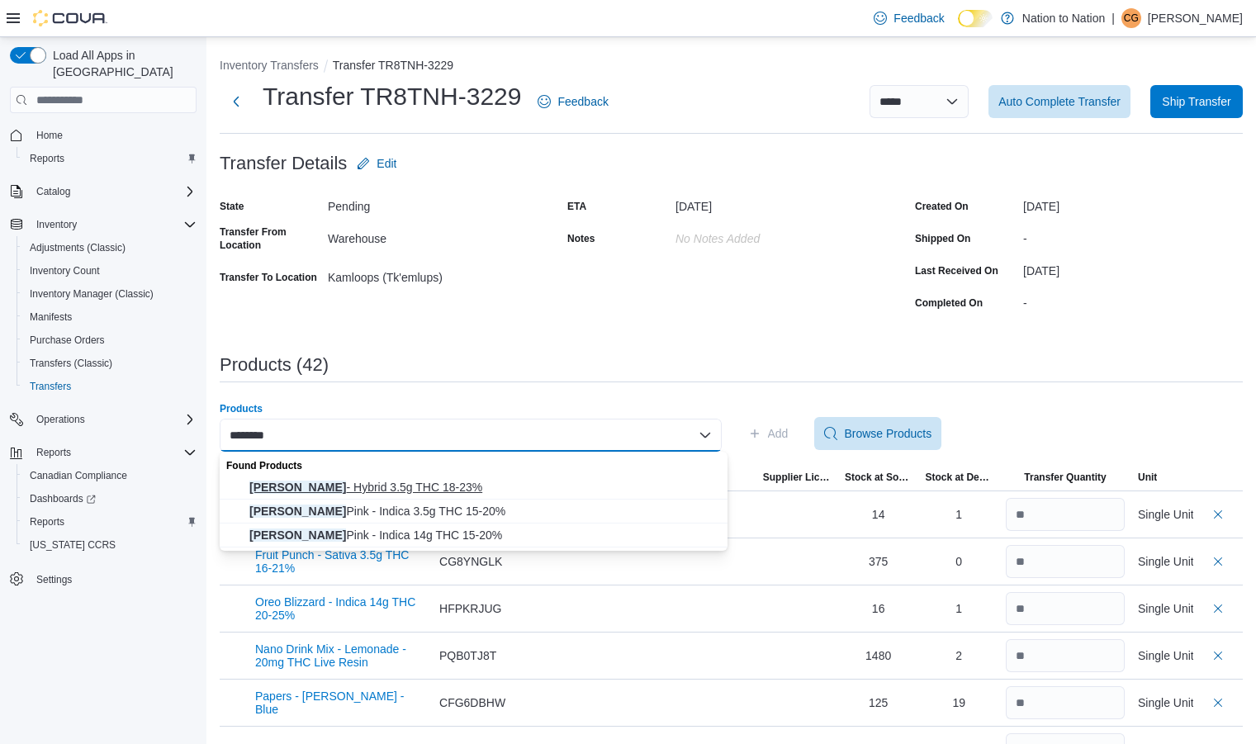
type input "********"
click at [371, 485] on span "[PERSON_NAME] - Hybrid 3.5g THC 18-23%" at bounding box center [483, 487] width 468 height 17
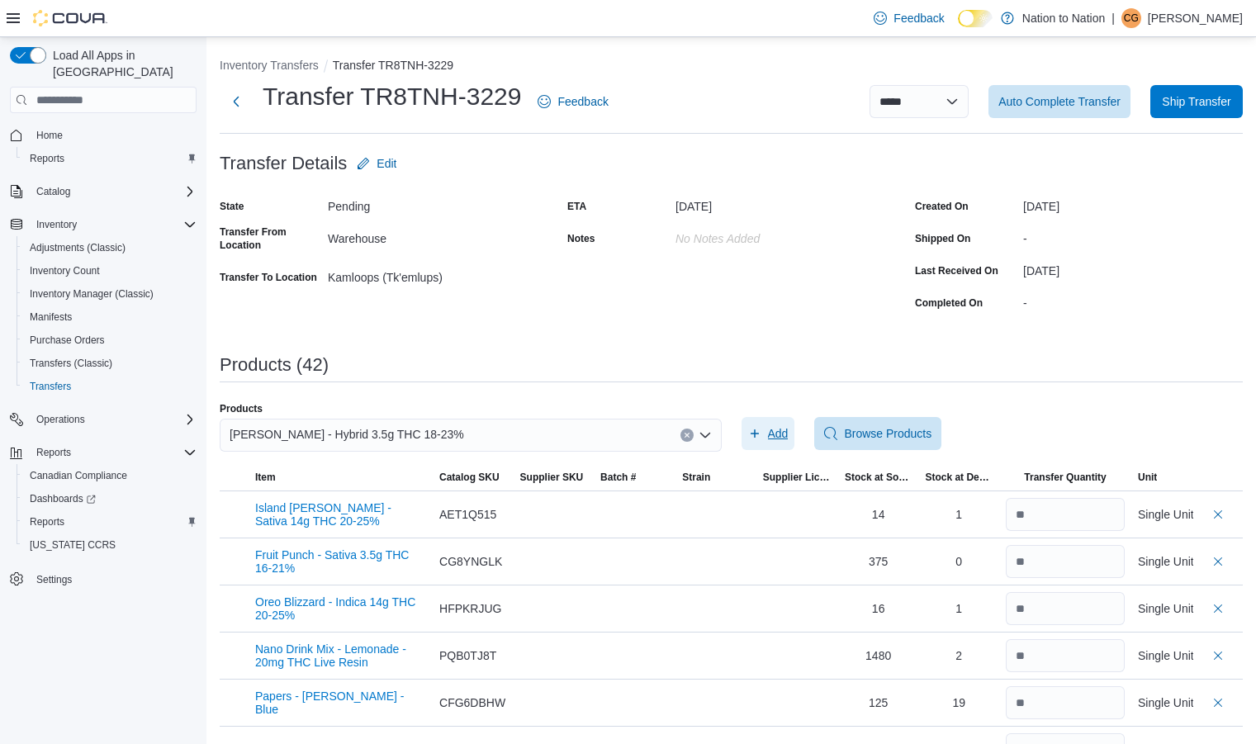
click at [787, 436] on span "Add" at bounding box center [778, 433] width 21 height 17
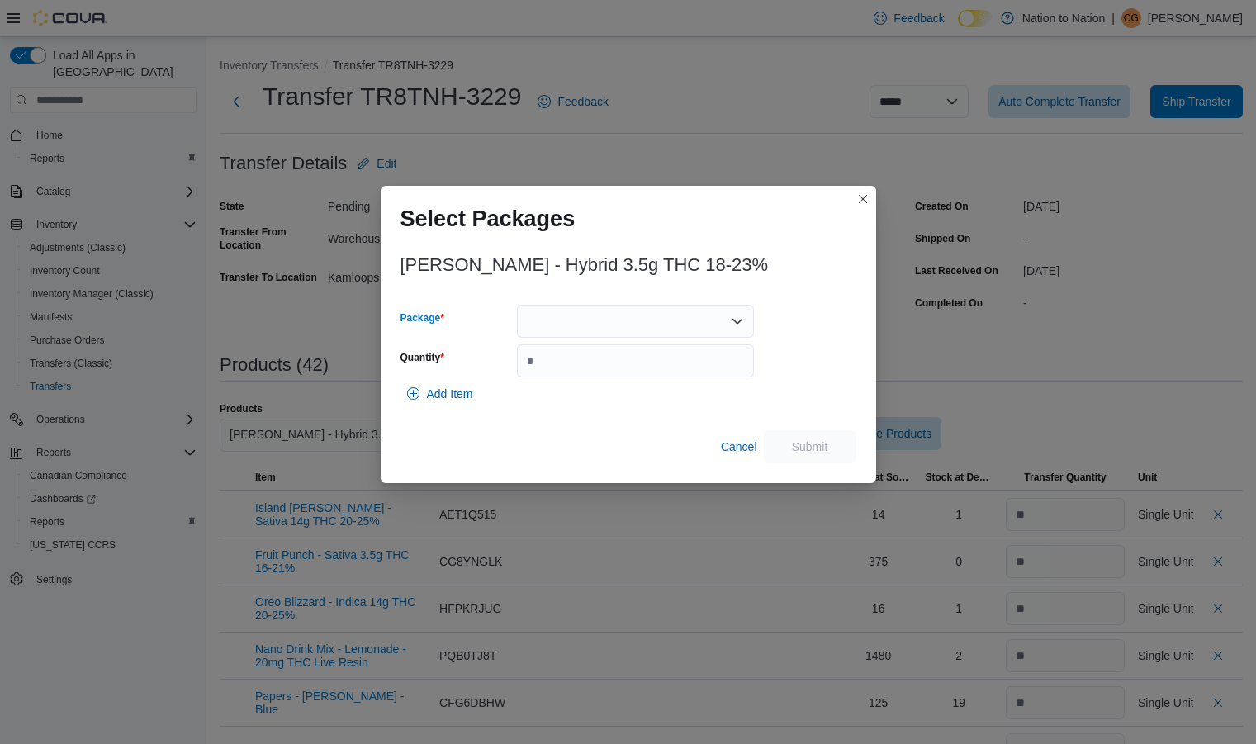
click at [608, 329] on div at bounding box center [635, 321] width 237 height 33
click at [623, 368] on span "1003" at bounding box center [645, 373] width 197 height 17
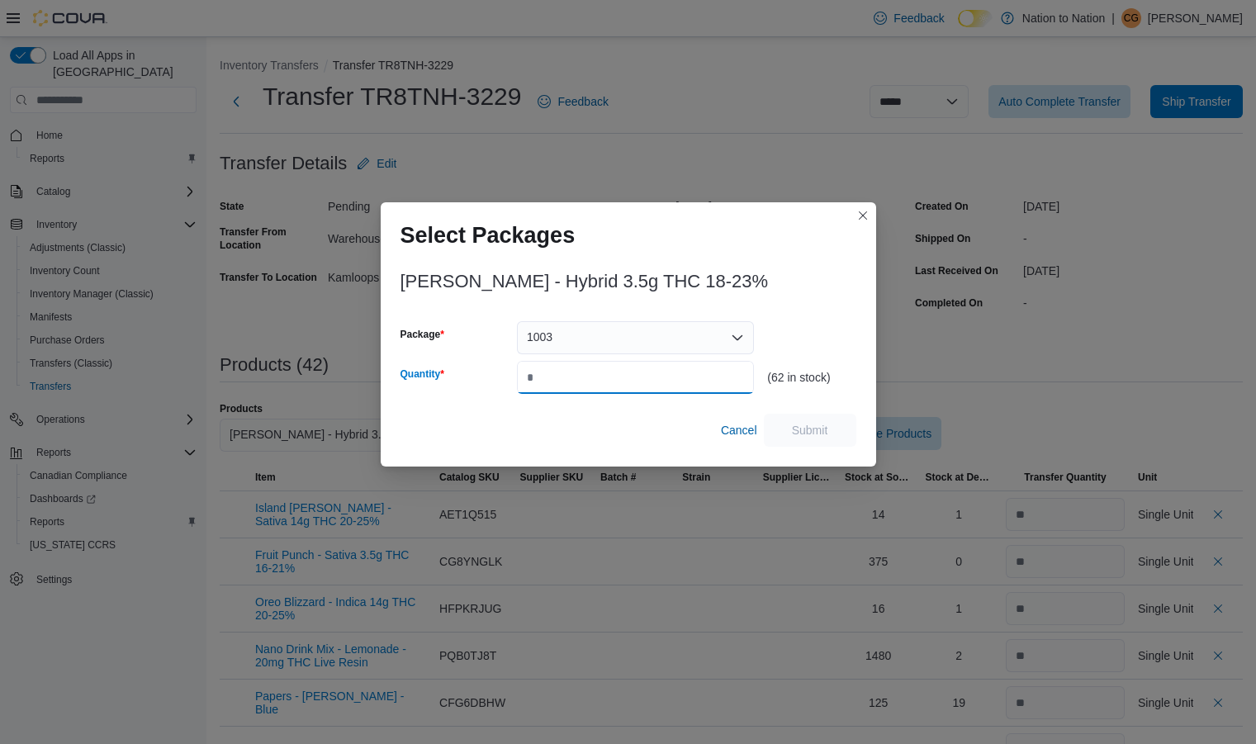
click at [632, 381] on input "Quantity" at bounding box center [635, 377] width 237 height 33
type input "**"
click at [800, 429] on span "Submit" at bounding box center [810, 429] width 36 height 17
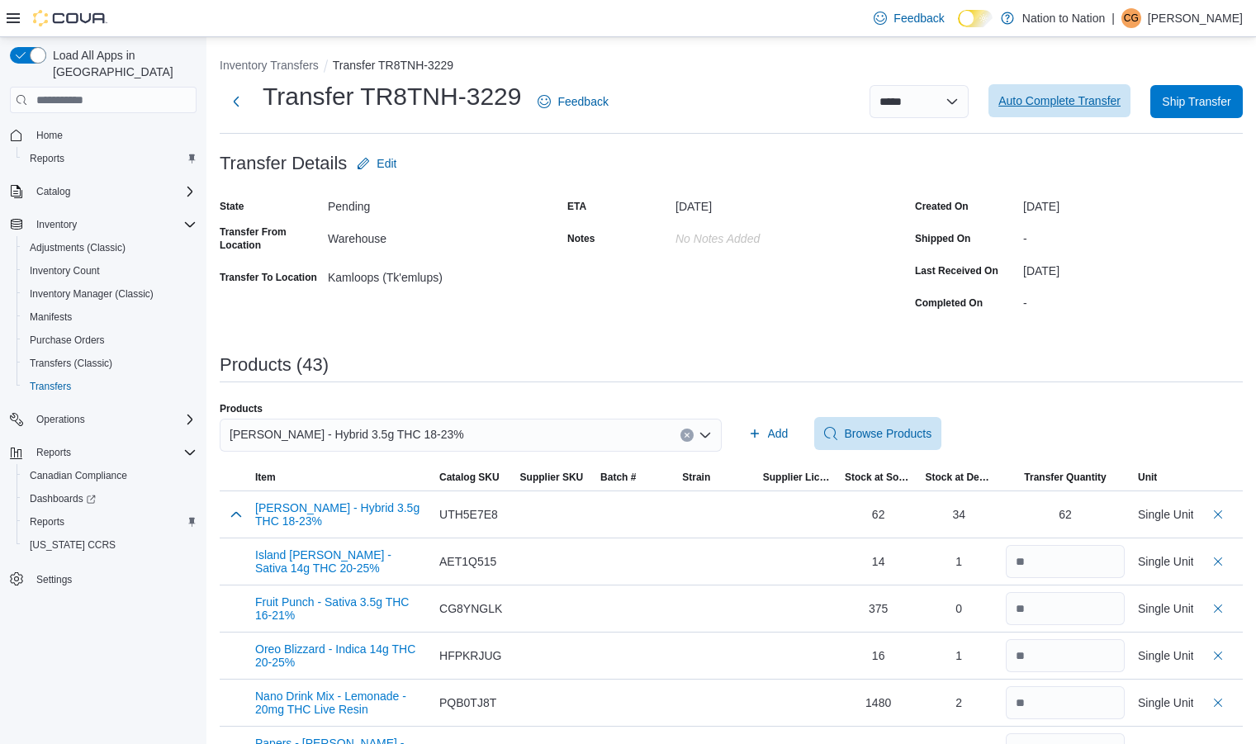
click at [1066, 106] on span "Auto Complete Transfer" at bounding box center [1059, 100] width 122 height 17
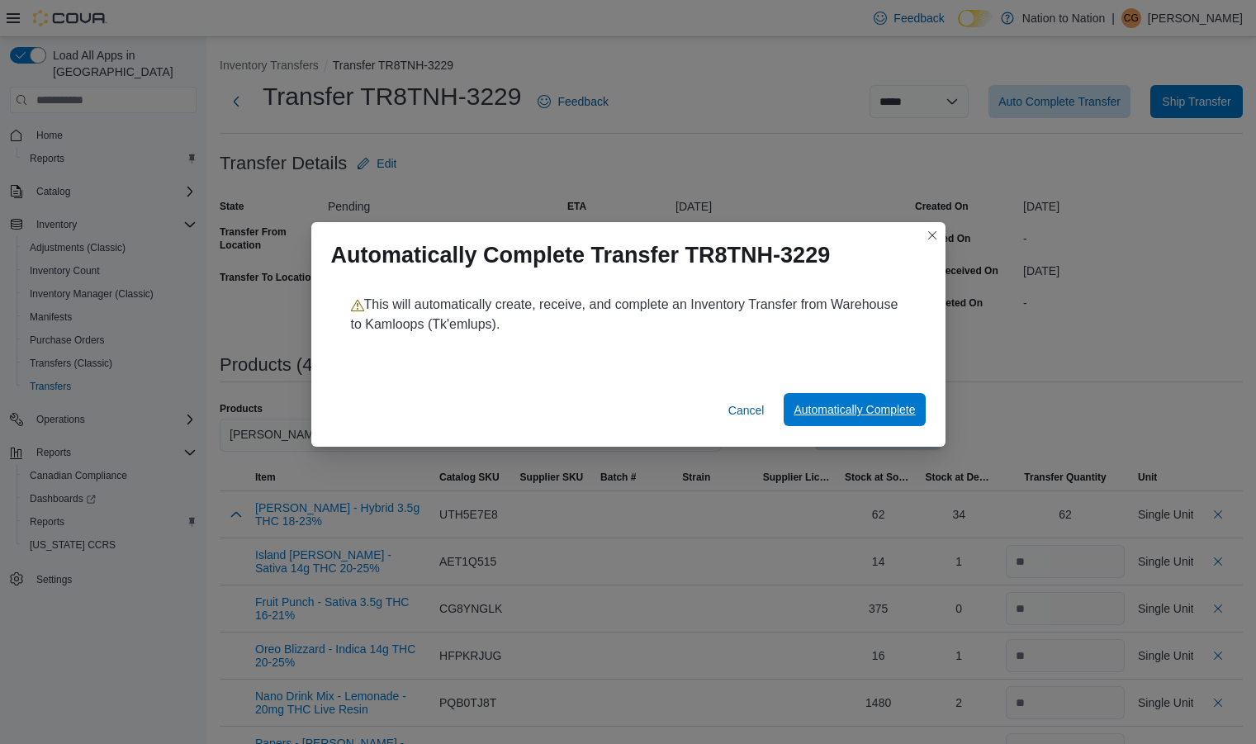
click at [847, 409] on span "Automatically Complete" at bounding box center [853, 409] width 121 height 17
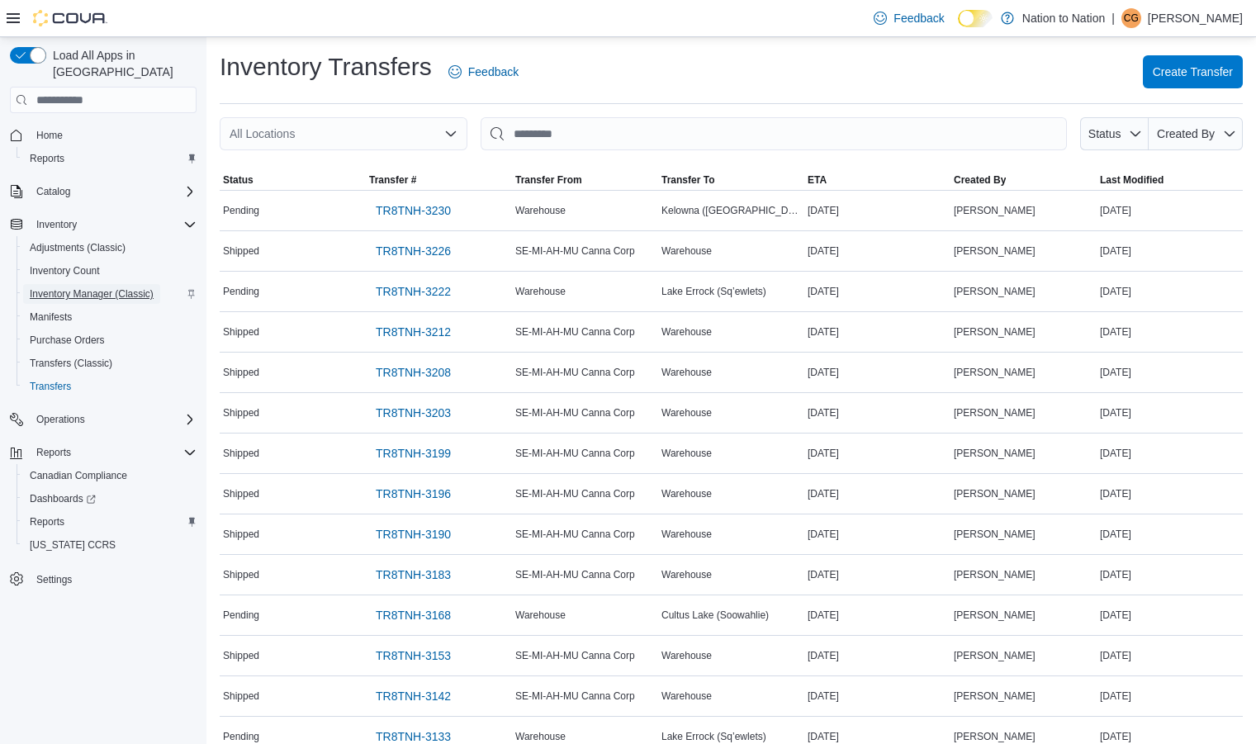
click at [97, 287] on span "Inventory Manager (Classic)" at bounding box center [92, 293] width 124 height 13
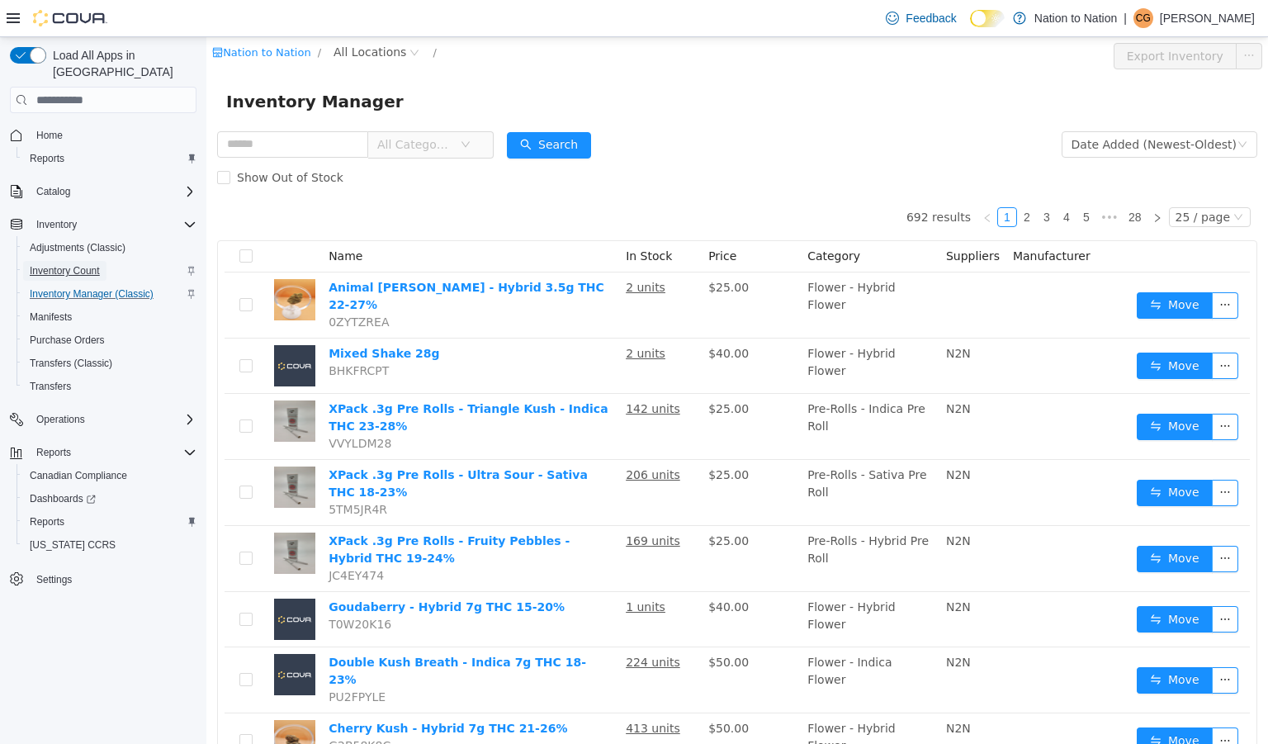
click at [57, 264] on span "Inventory Count" at bounding box center [65, 270] width 70 height 13
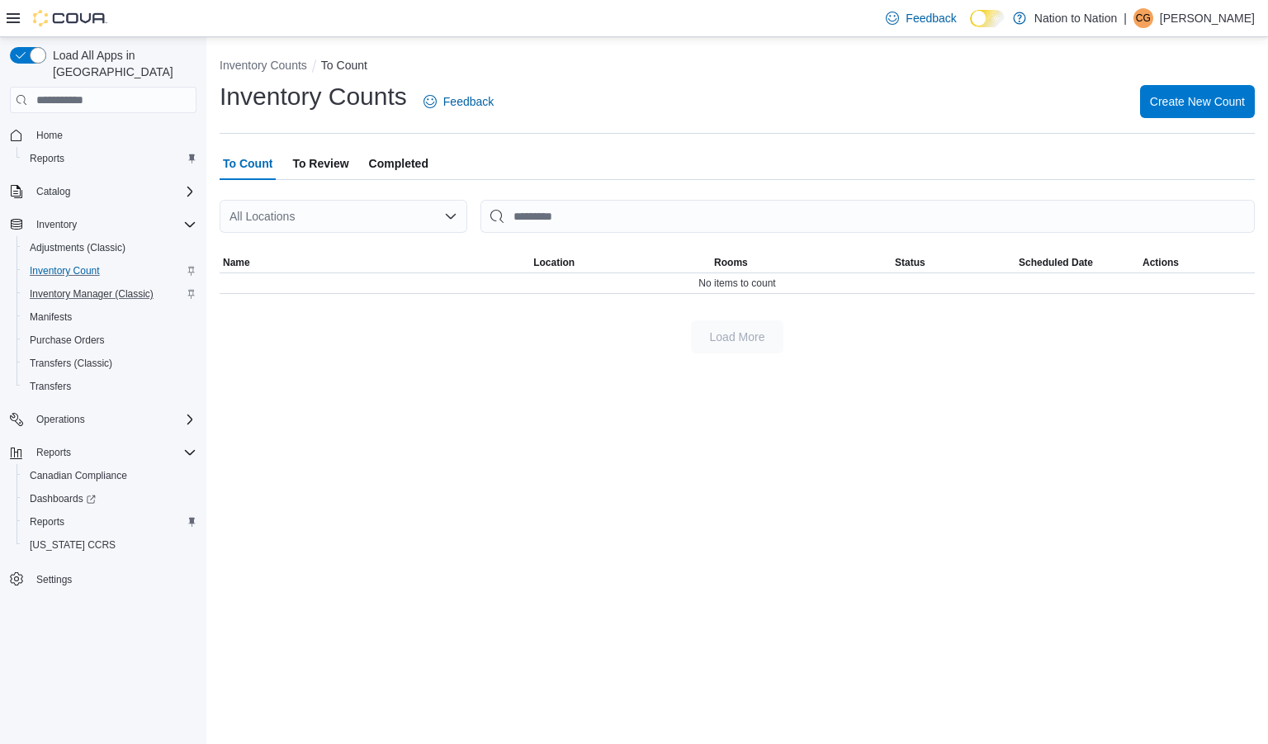
click at [369, 213] on div "All Locations" at bounding box center [344, 216] width 248 height 33
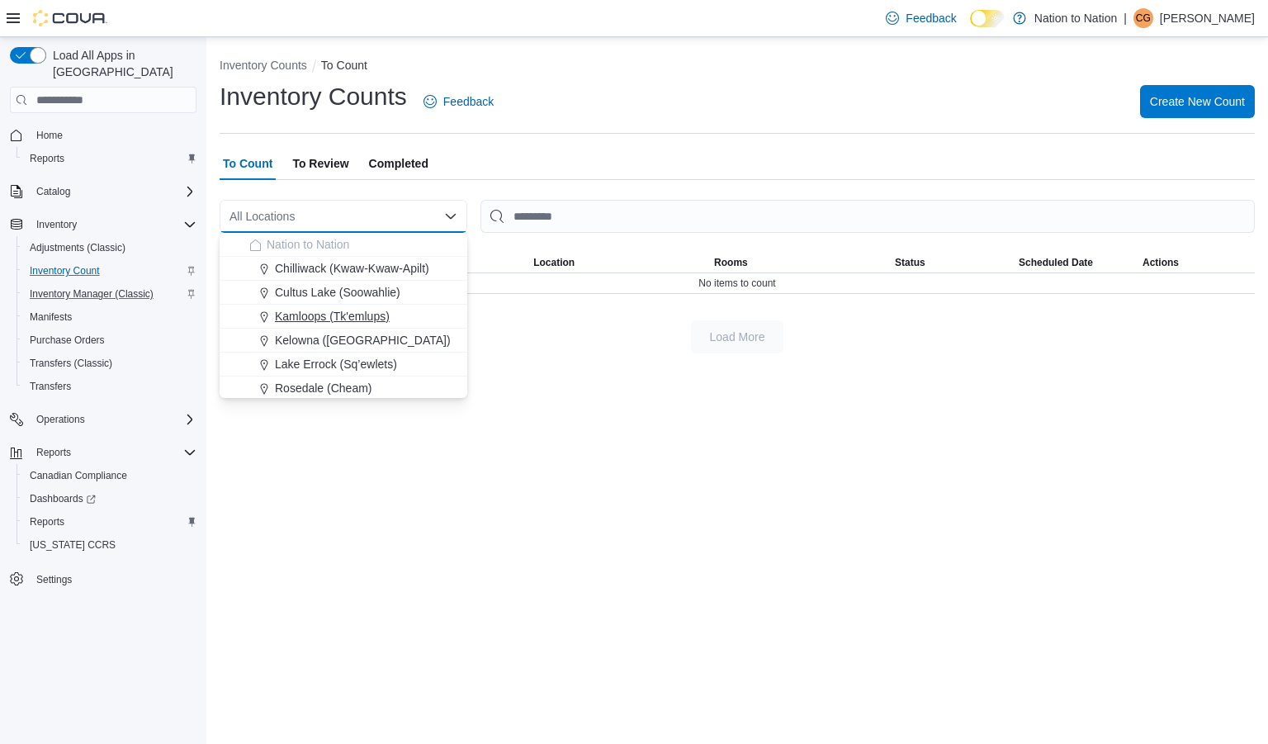
click at [341, 314] on span "Kamloops (Tk'emlups)" at bounding box center [332, 316] width 115 height 17
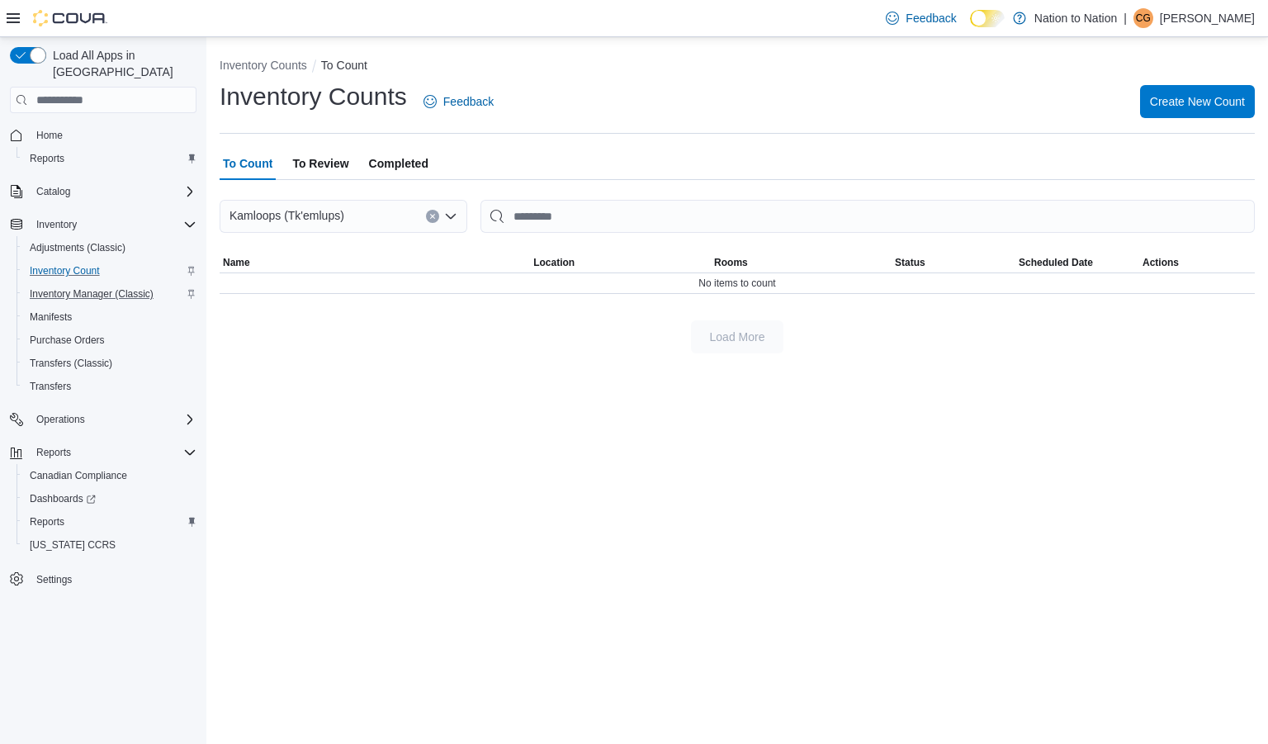
click at [431, 219] on icon "Clear input" at bounding box center [432, 217] width 4 height 4
click at [182, 466] on div "Canadian Compliance" at bounding box center [109, 476] width 173 height 20
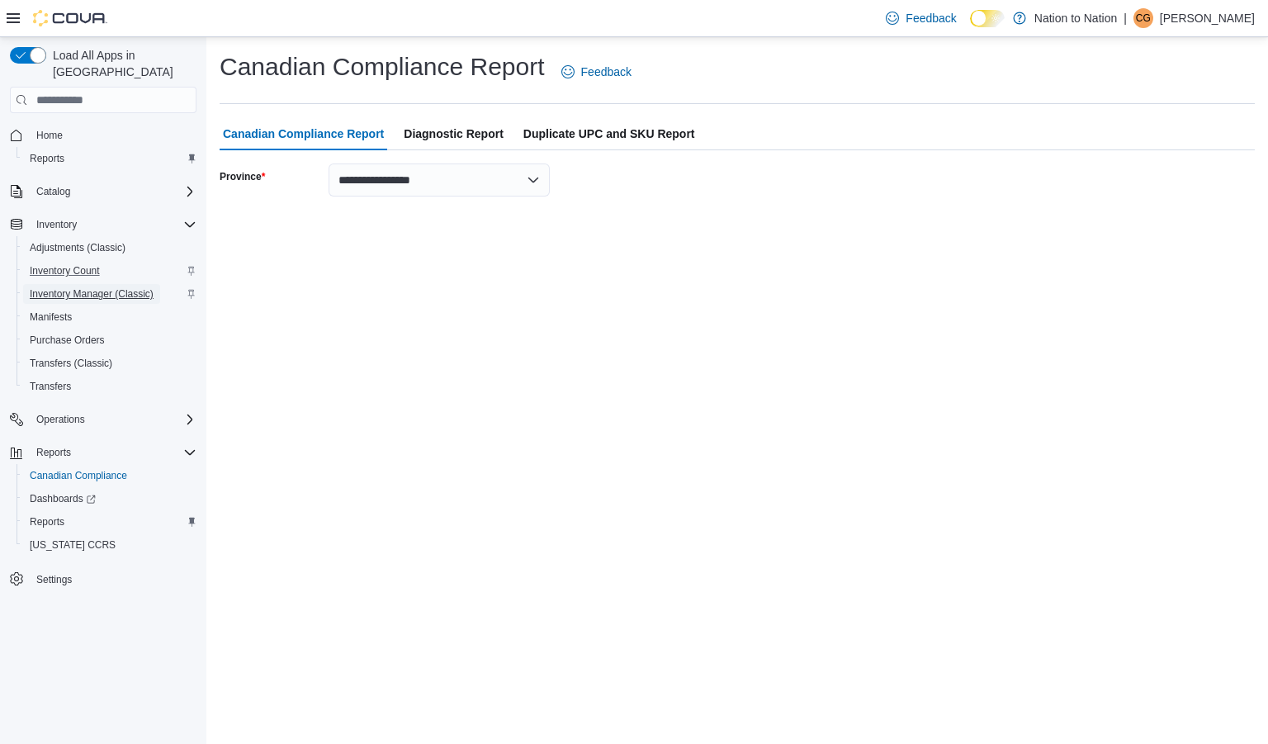
click at [114, 287] on span "Inventory Manager (Classic)" at bounding box center [92, 293] width 124 height 13
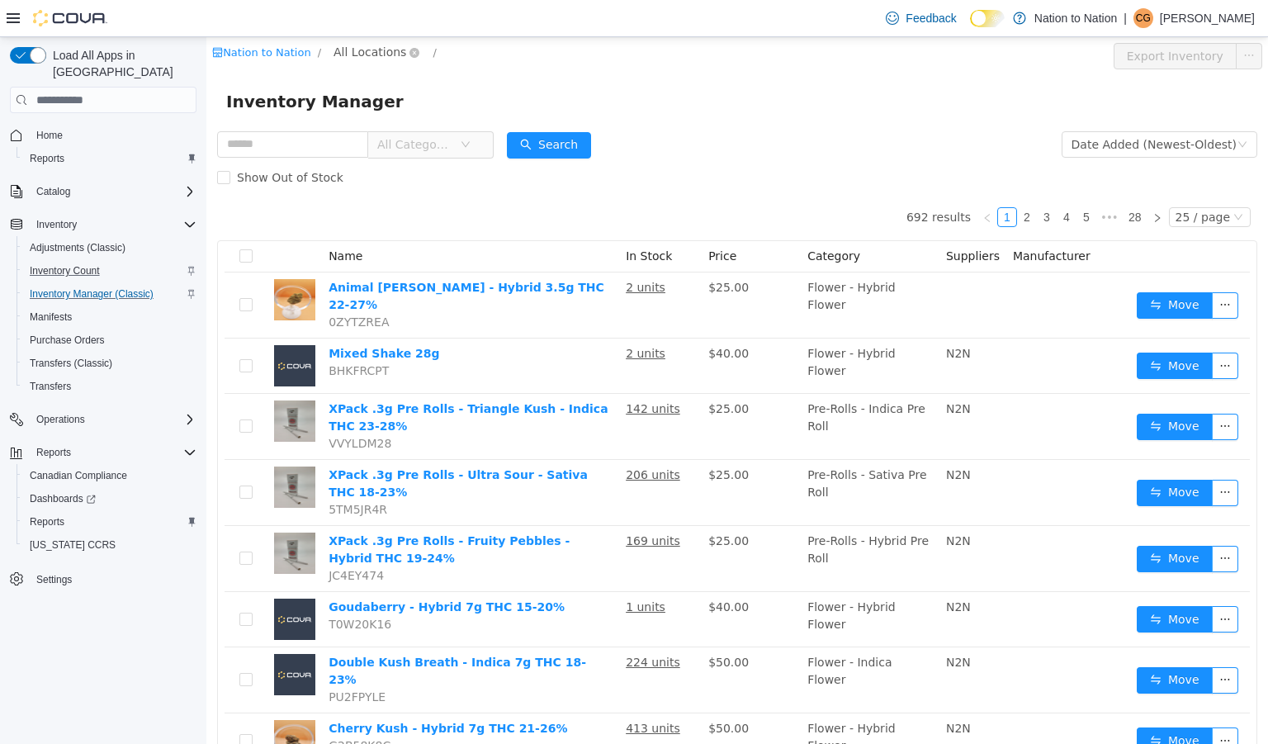
click at [366, 50] on span "All Locations" at bounding box center [370, 52] width 73 height 18
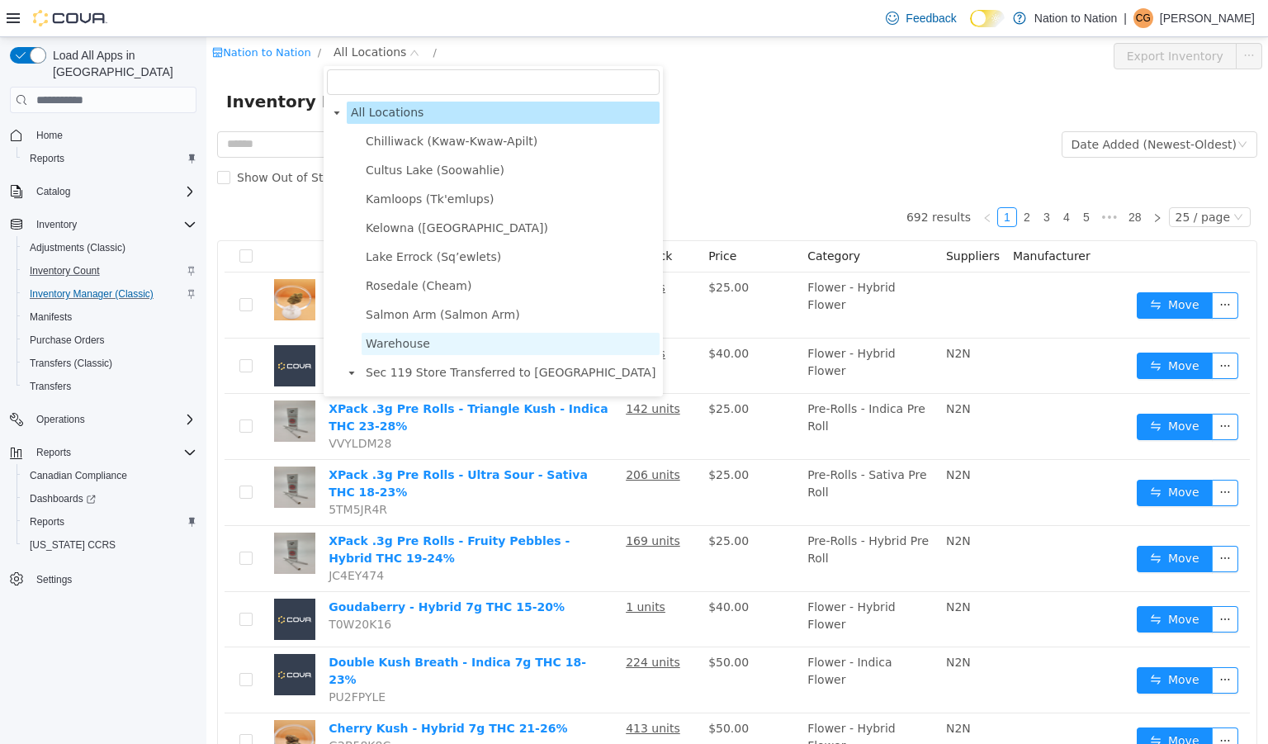
scroll to position [87, 0]
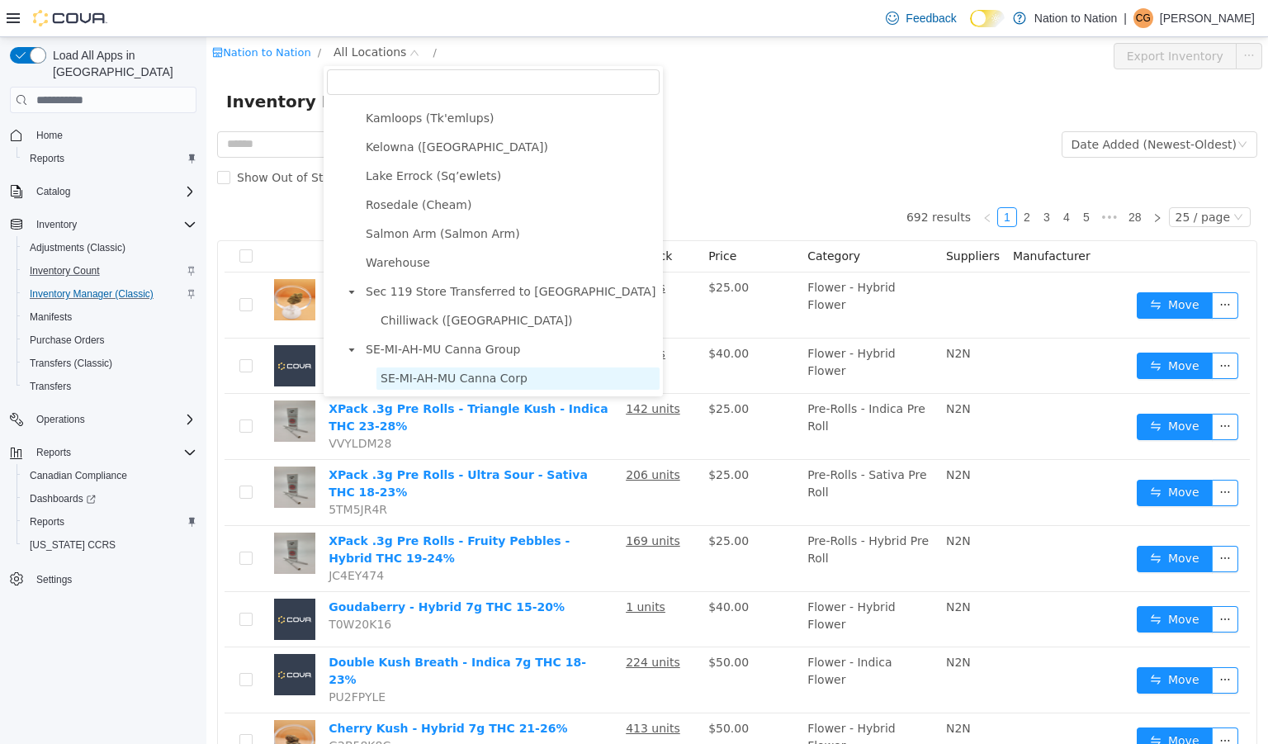
click at [415, 372] on span "SE-MI-AH-MU Canna Corp" at bounding box center [454, 378] width 147 height 13
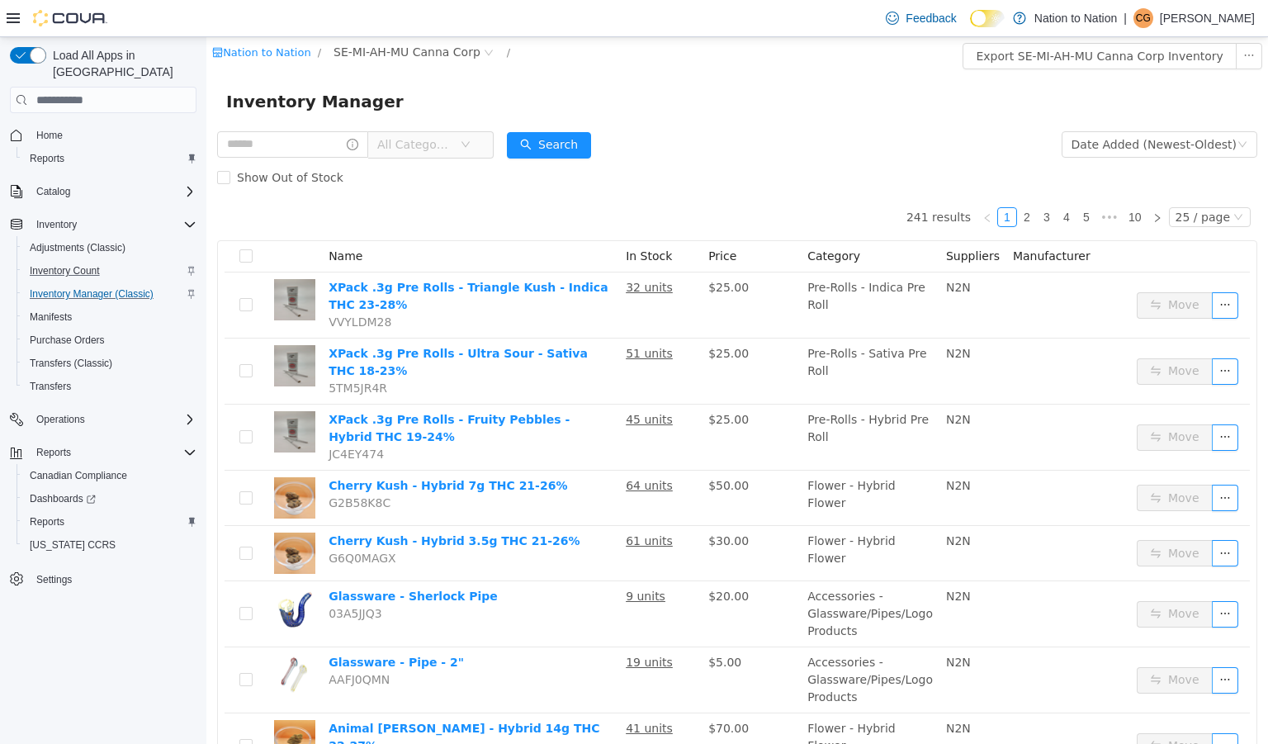
click at [431, 145] on span "All Categories" at bounding box center [414, 144] width 75 height 17
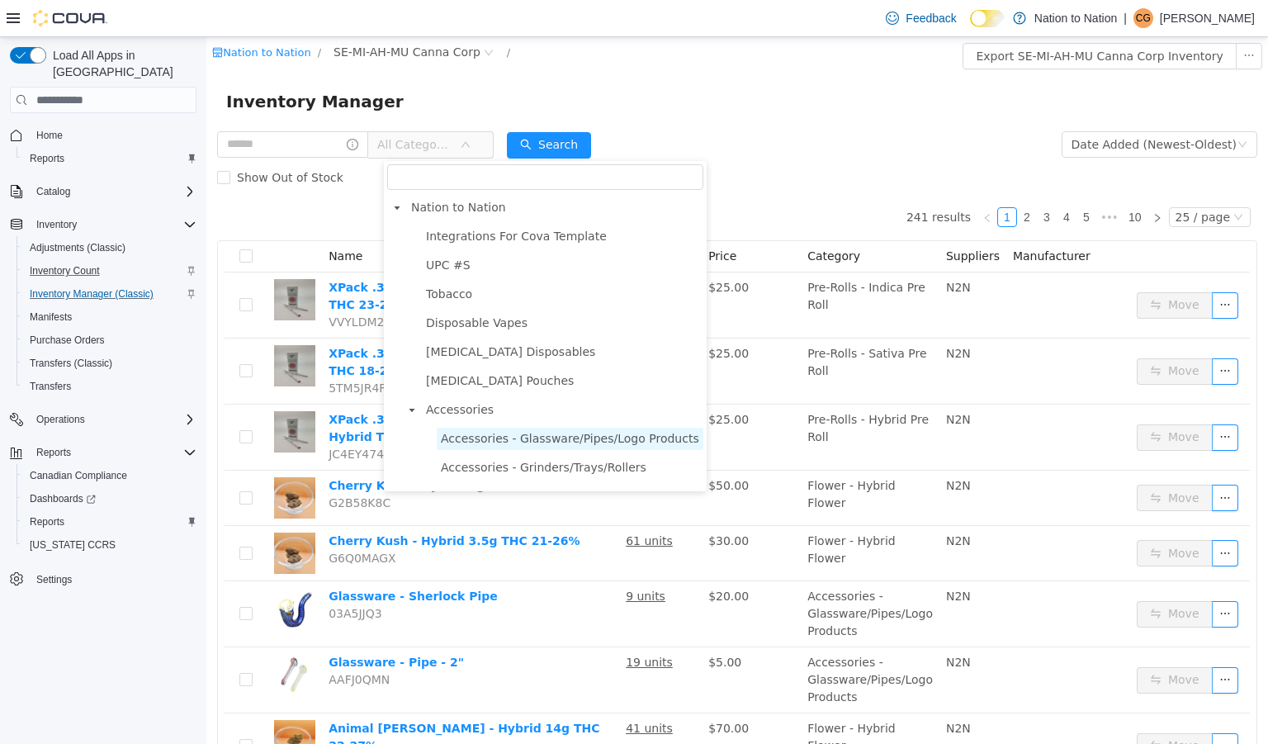
click at [536, 445] on span "Accessories - Glassware/Pipes/Logo Products" at bounding box center [570, 438] width 258 height 13
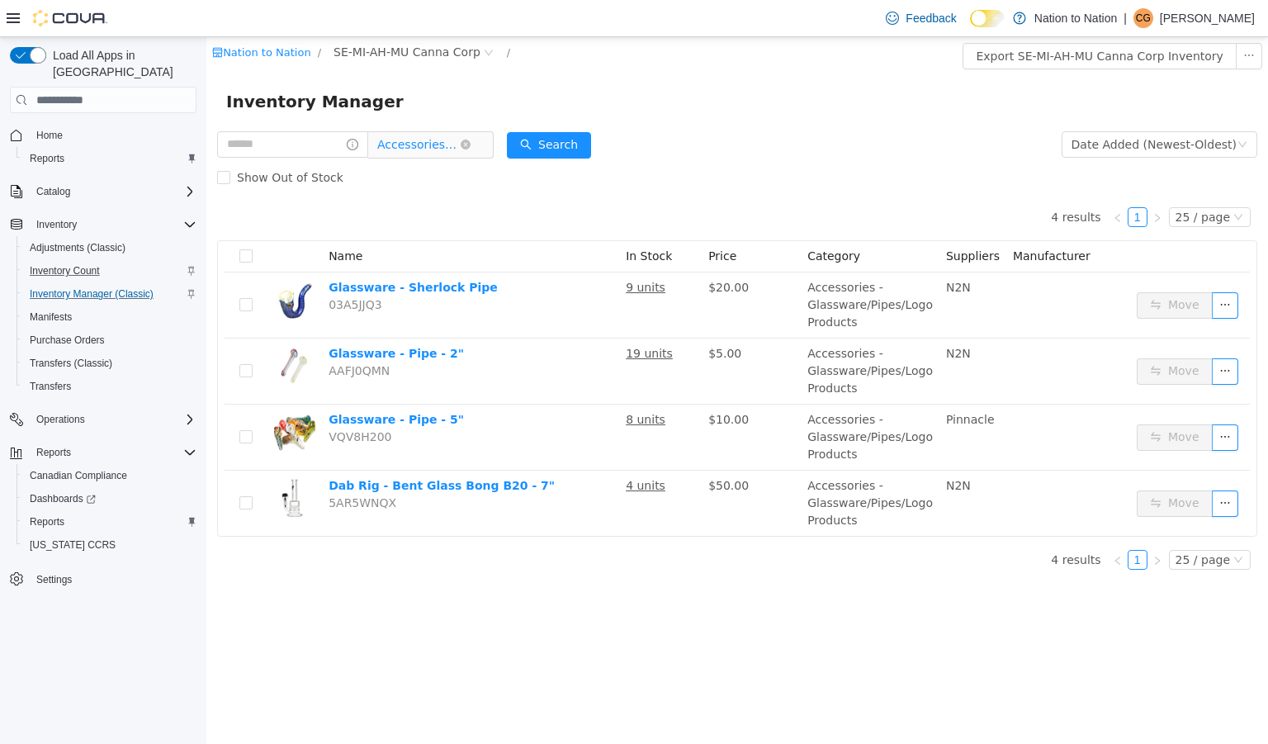
click at [448, 144] on span "Accessories - Glassware/Pipes/Logo Products" at bounding box center [418, 144] width 83 height 25
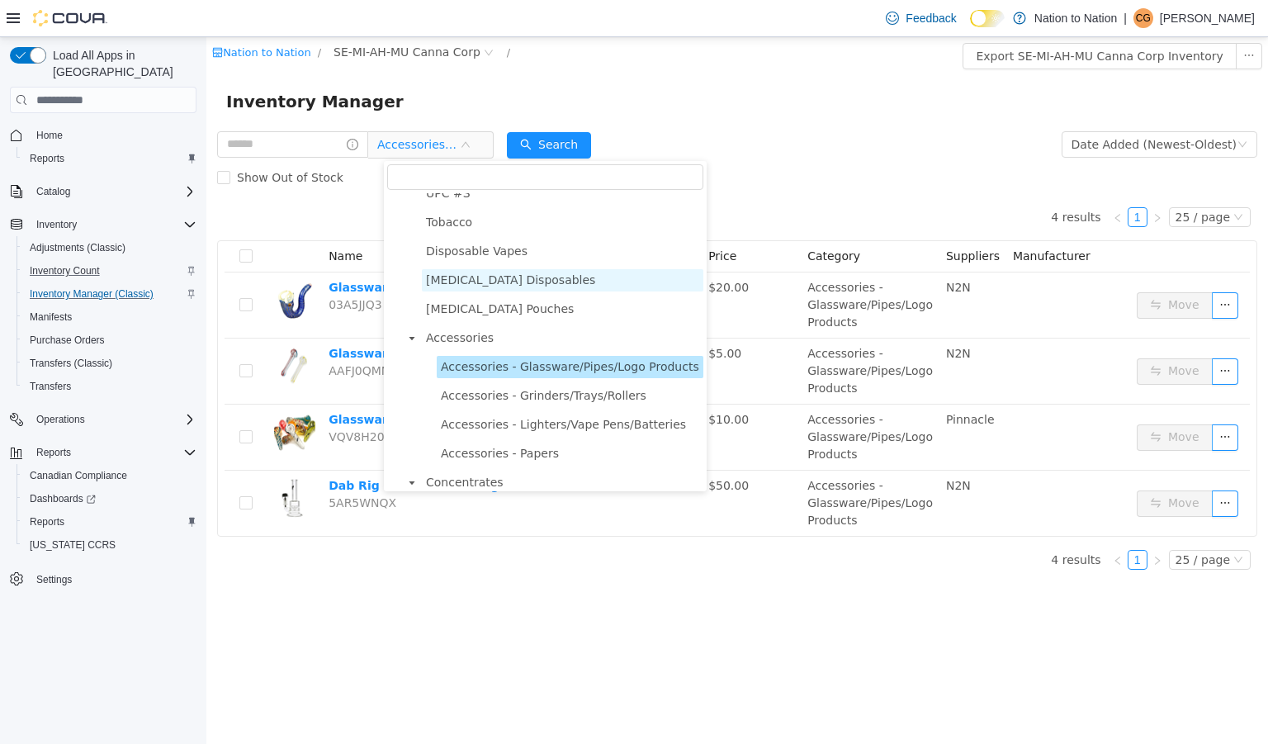
scroll to position [73, 0]
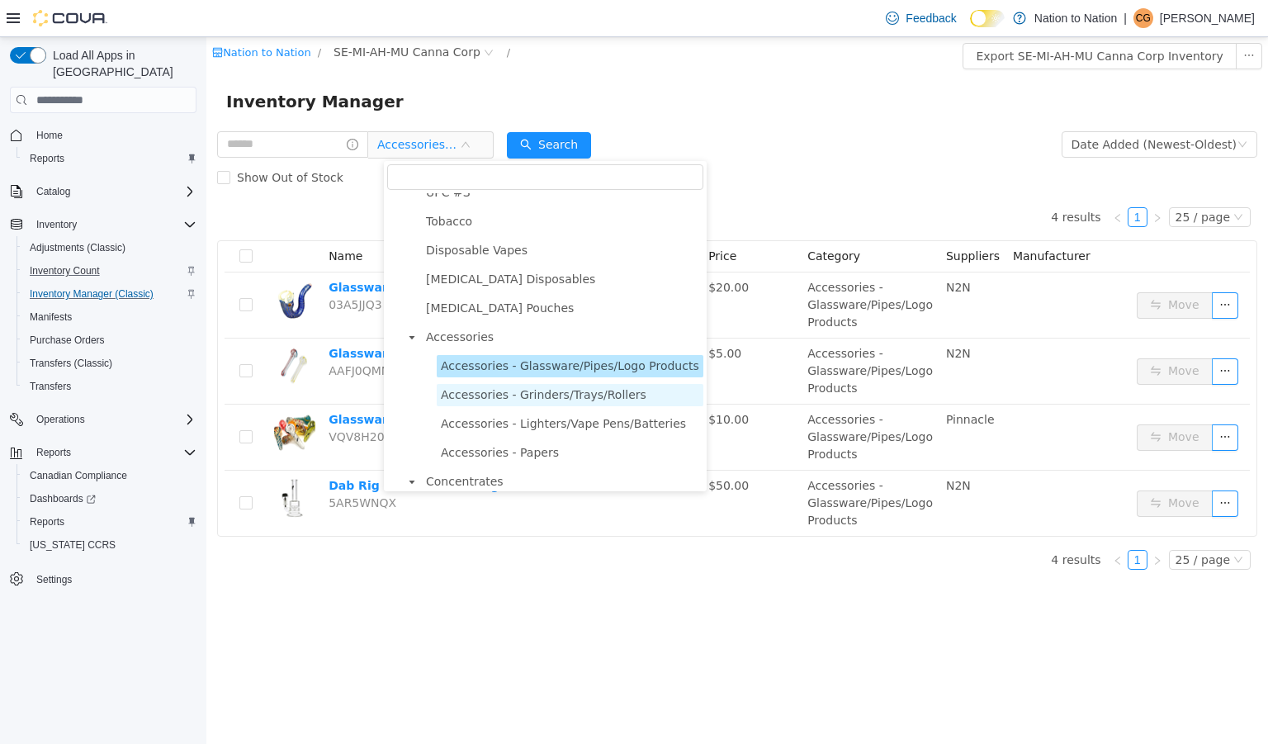
click at [542, 400] on span "Accessories - Grinders/Trays/Rollers" at bounding box center [544, 394] width 206 height 13
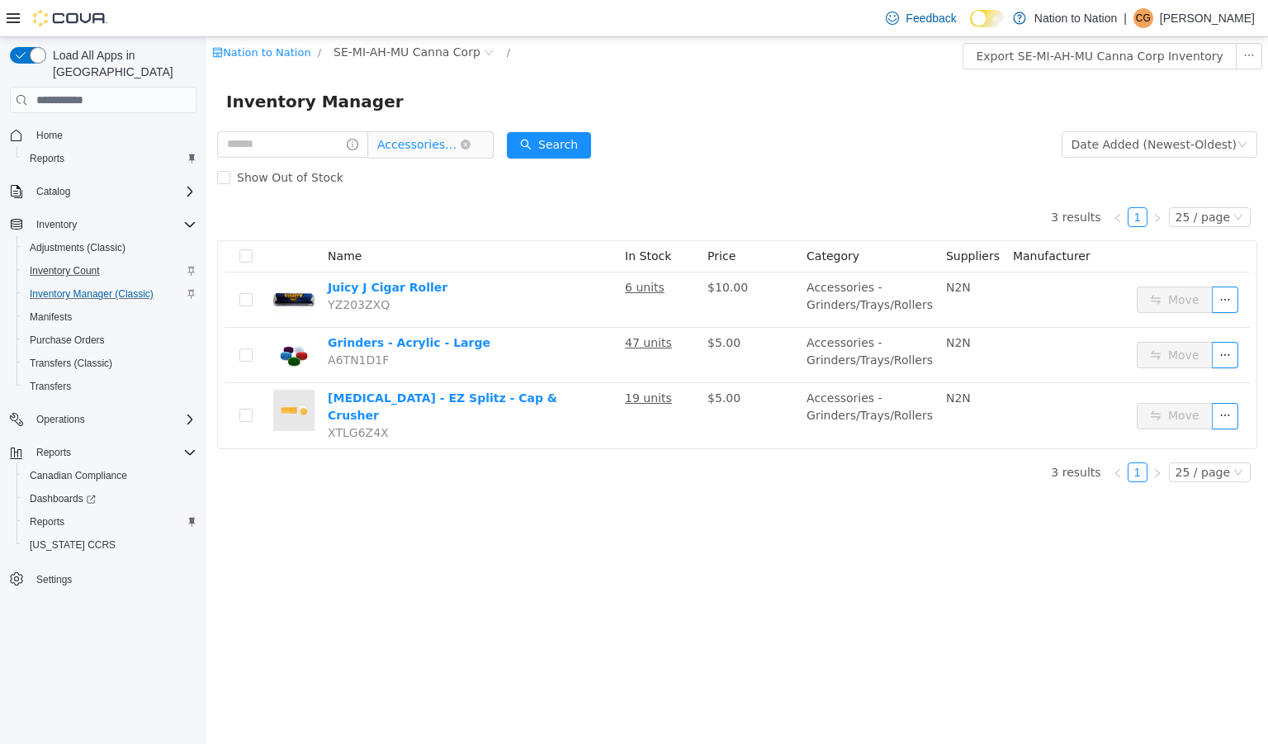
click at [440, 144] on span "Accessories - Grinders/Trays/Rollers" at bounding box center [418, 144] width 83 height 25
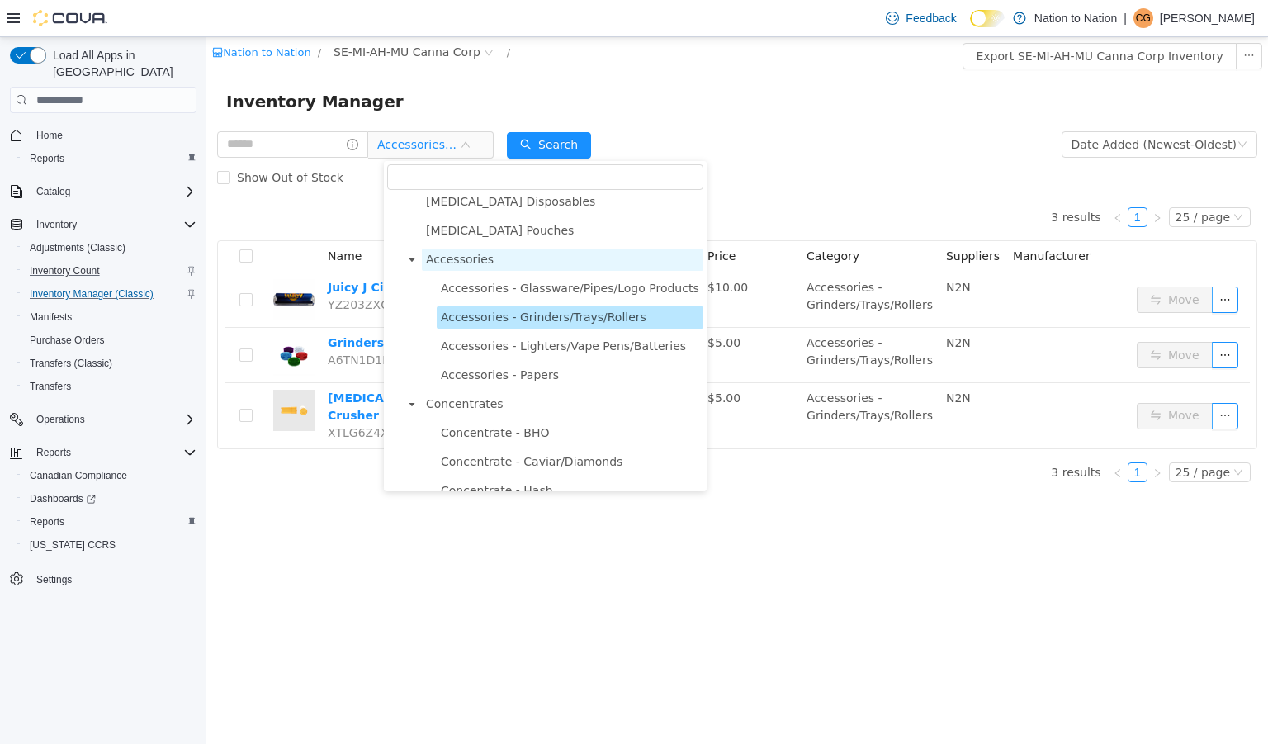
scroll to position [151, 0]
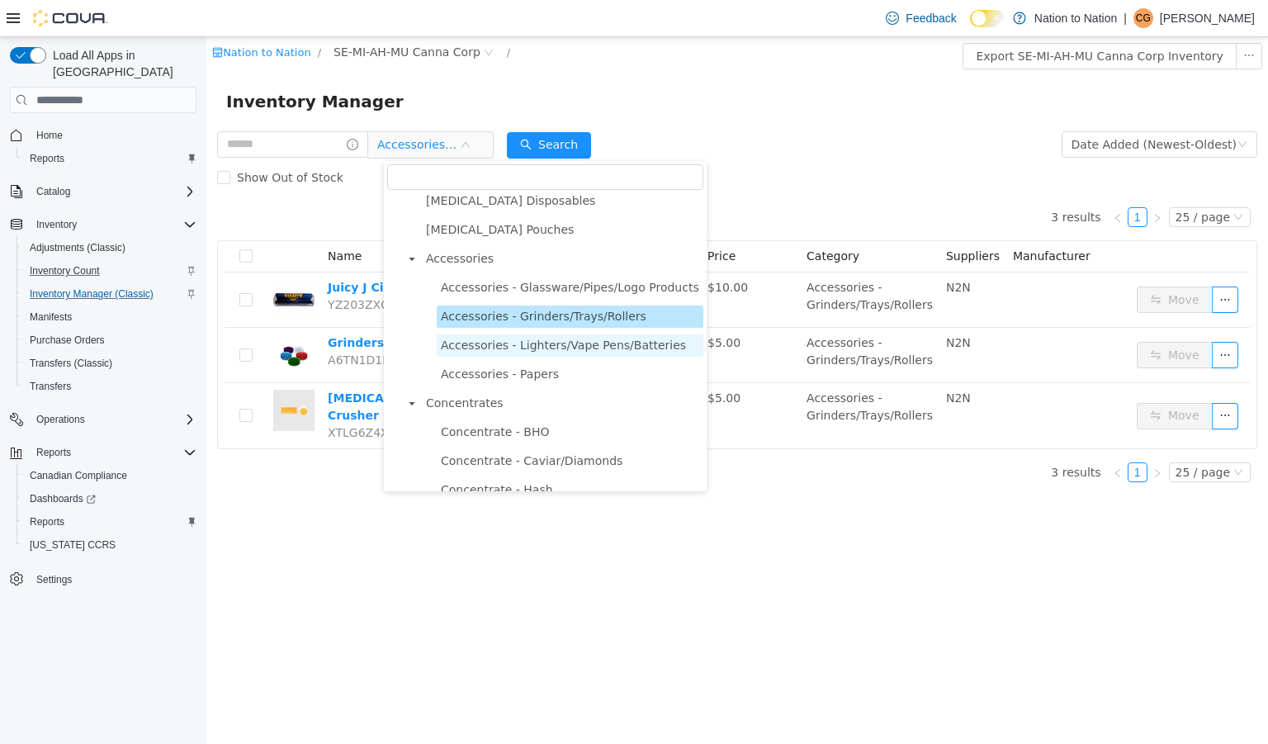
click at [523, 348] on span "Accessories - Lighters/Vape Pens/Batteries" at bounding box center [563, 344] width 245 height 13
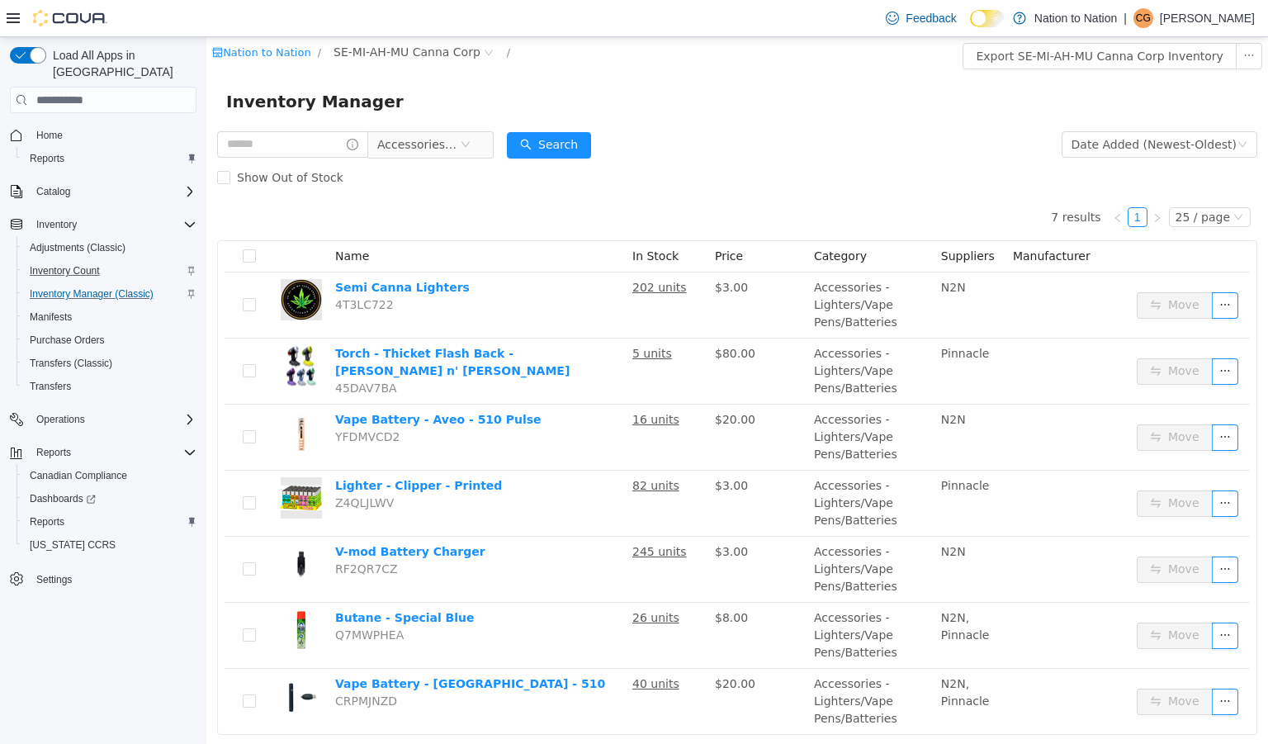
scroll to position [38, 0]
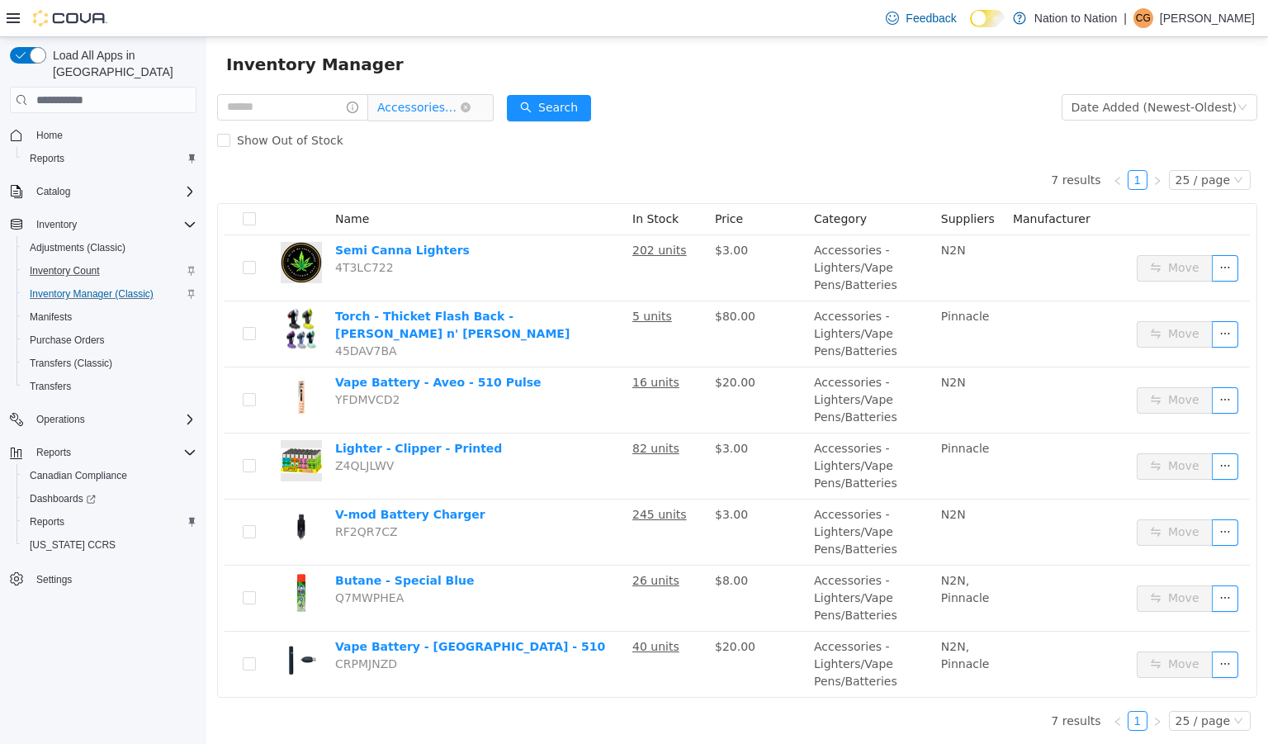
click at [439, 107] on span "Accessories - Lighters/Vape Pens/Batteries" at bounding box center [418, 107] width 83 height 25
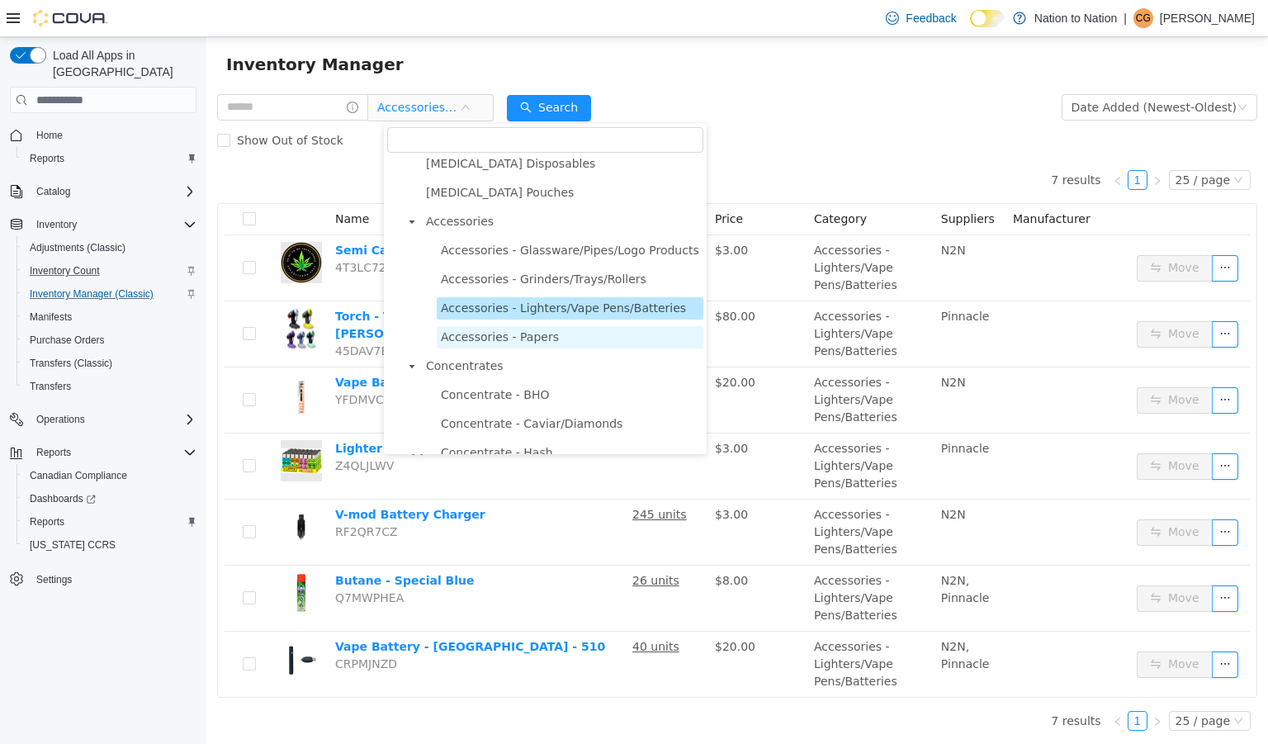
click at [488, 341] on span "Accessories - Papers" at bounding box center [500, 336] width 118 height 13
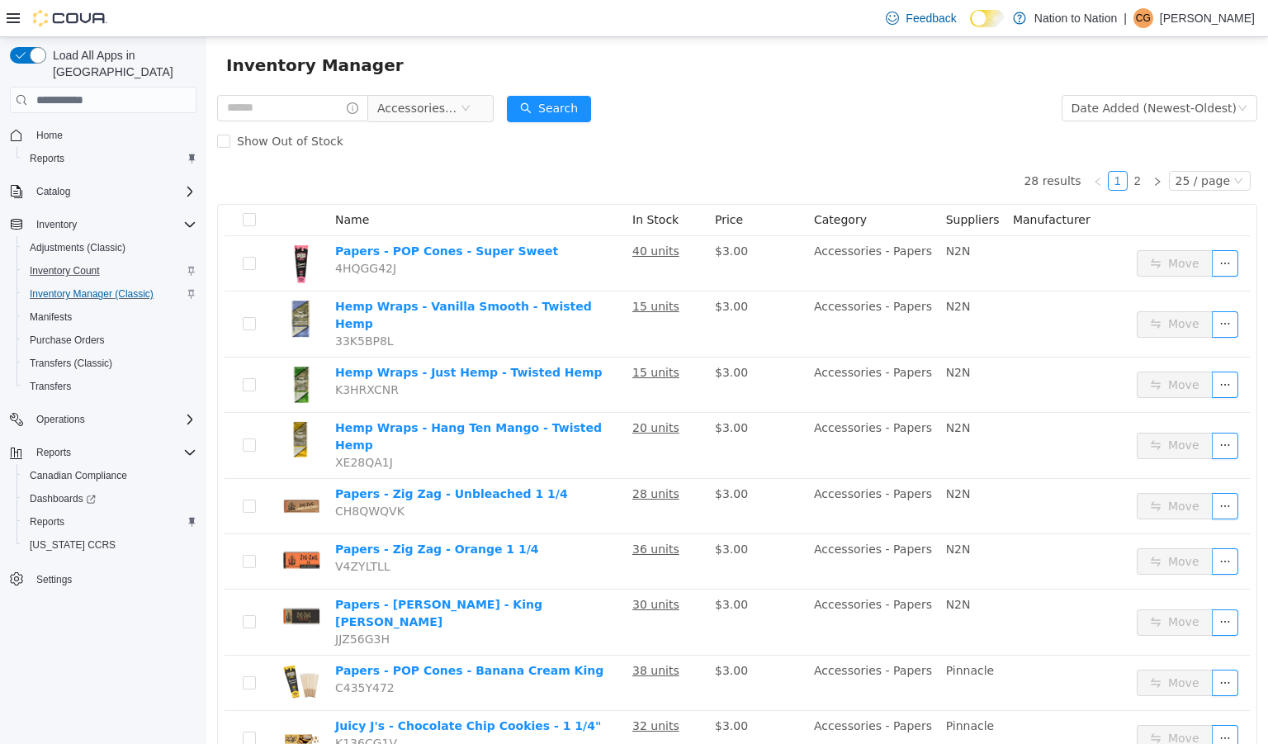
scroll to position [0, 0]
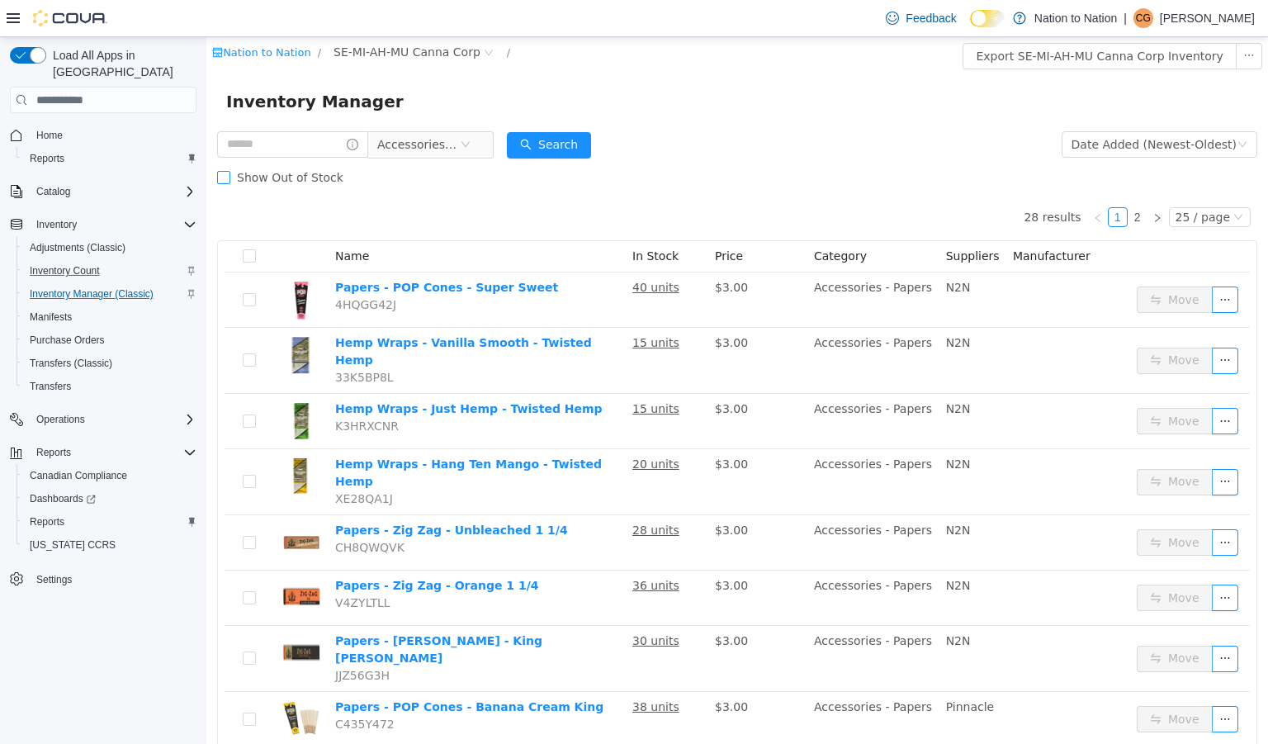
click at [269, 178] on span "Show Out of Stock" at bounding box center [290, 177] width 120 height 13
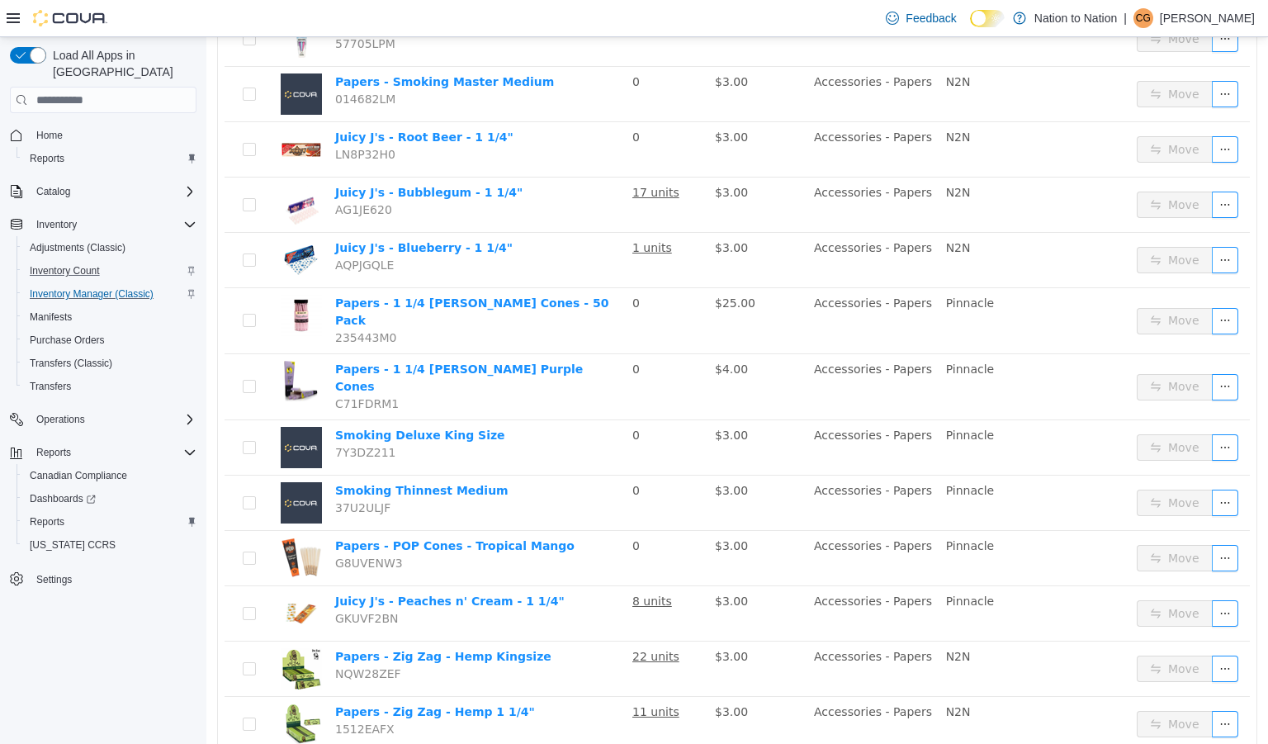
scroll to position [959, 0]
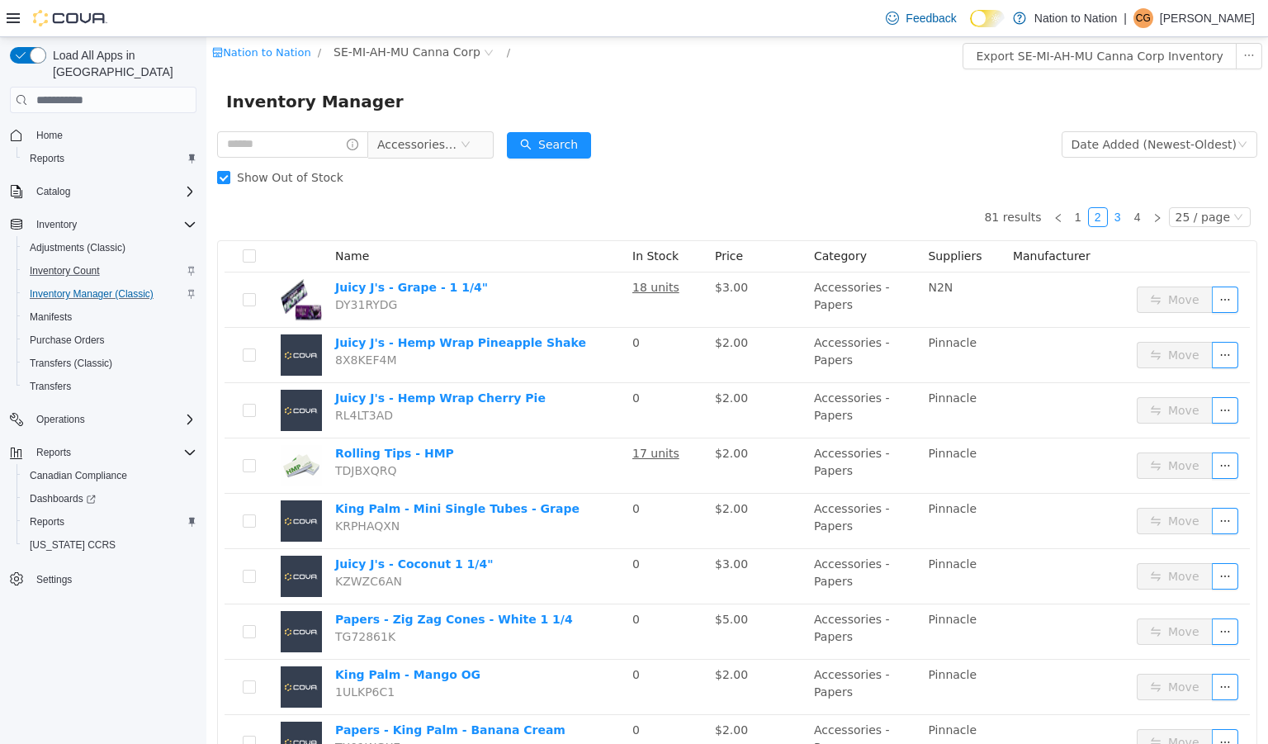
click at [1111, 216] on link "3" at bounding box center [1118, 217] width 18 height 18
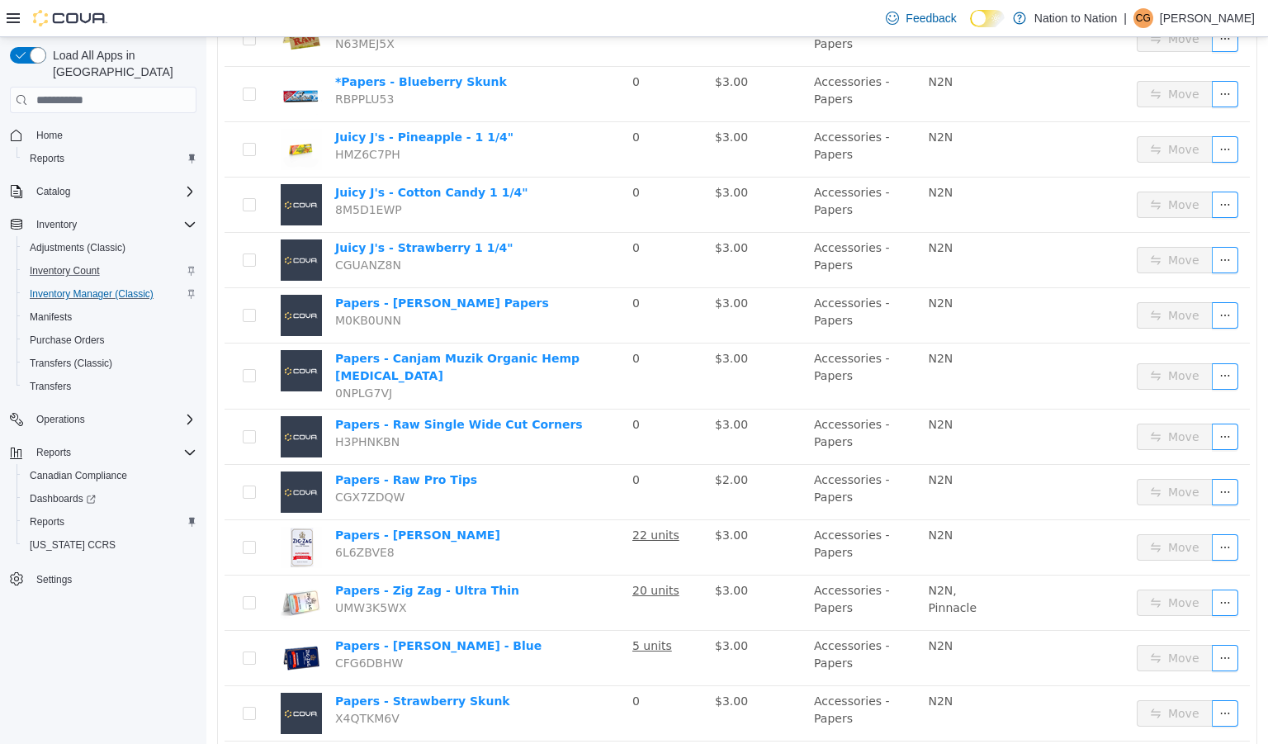
scroll to position [980, 0]
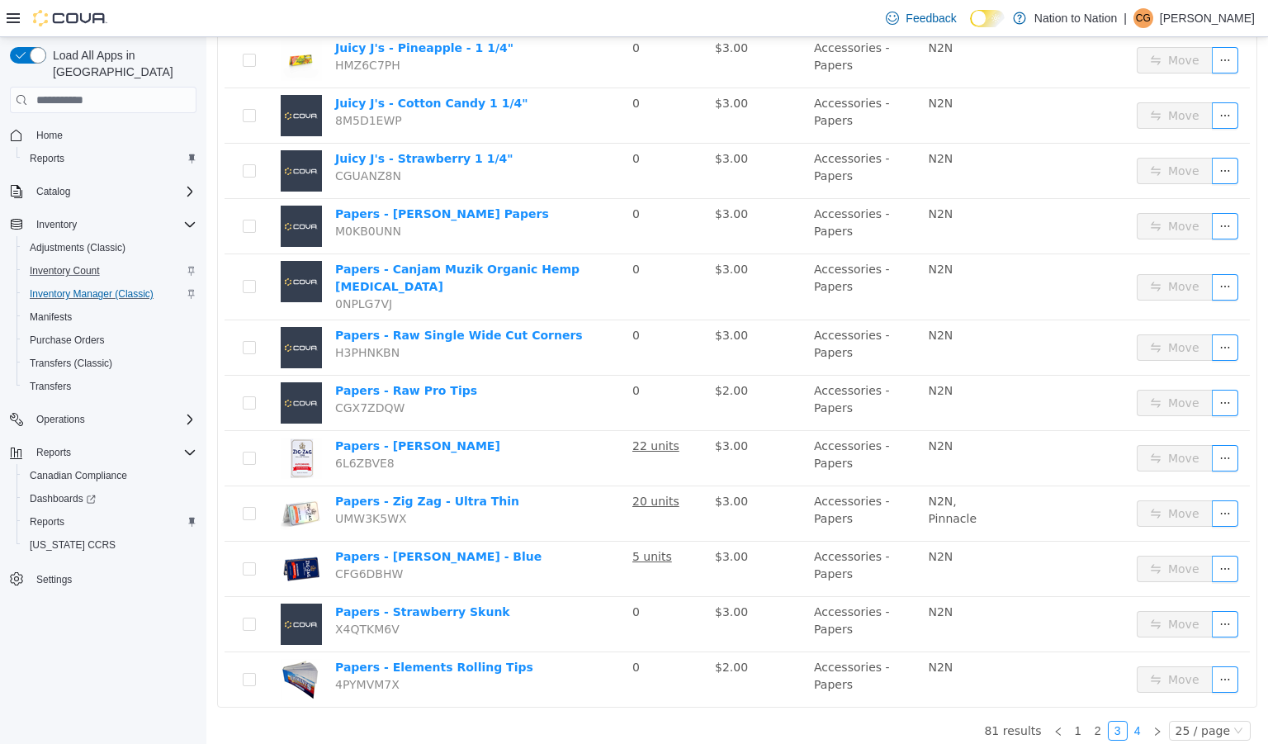
click at [1132, 722] on link "4" at bounding box center [1138, 731] width 18 height 18
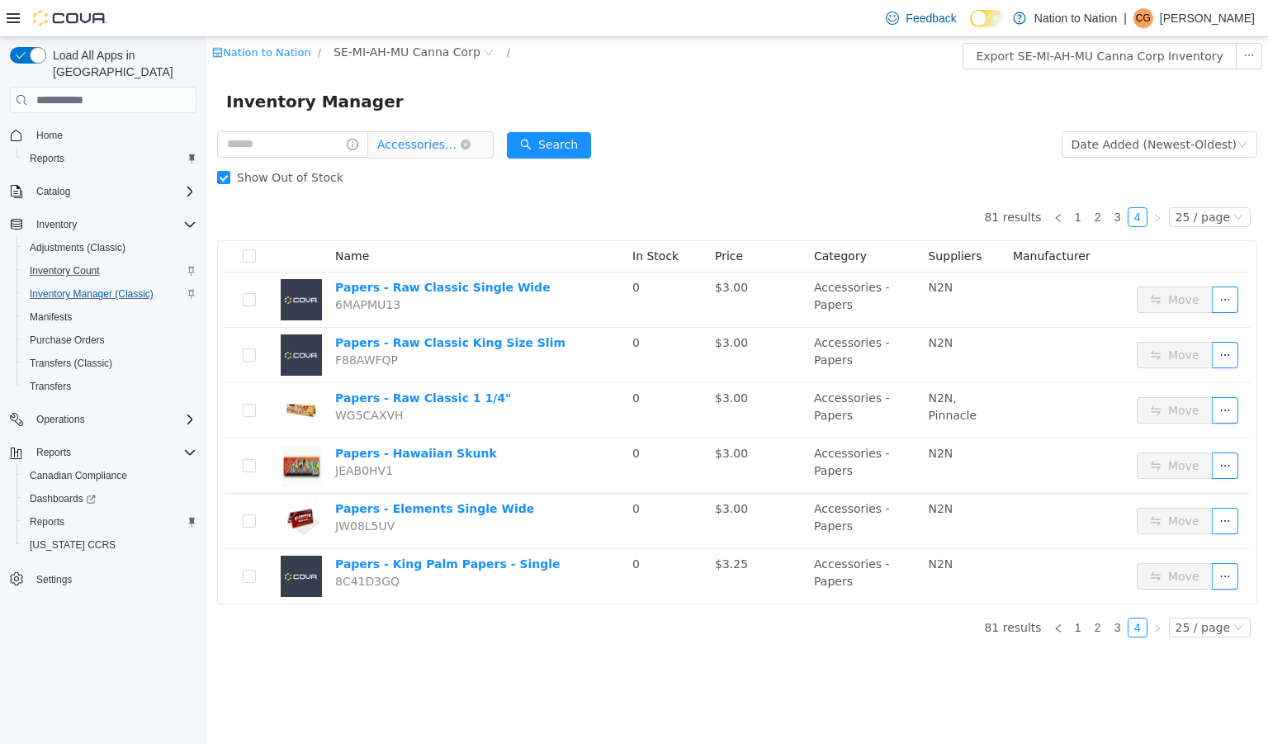
click at [430, 140] on span "Accessories - Papers" at bounding box center [418, 144] width 83 height 25
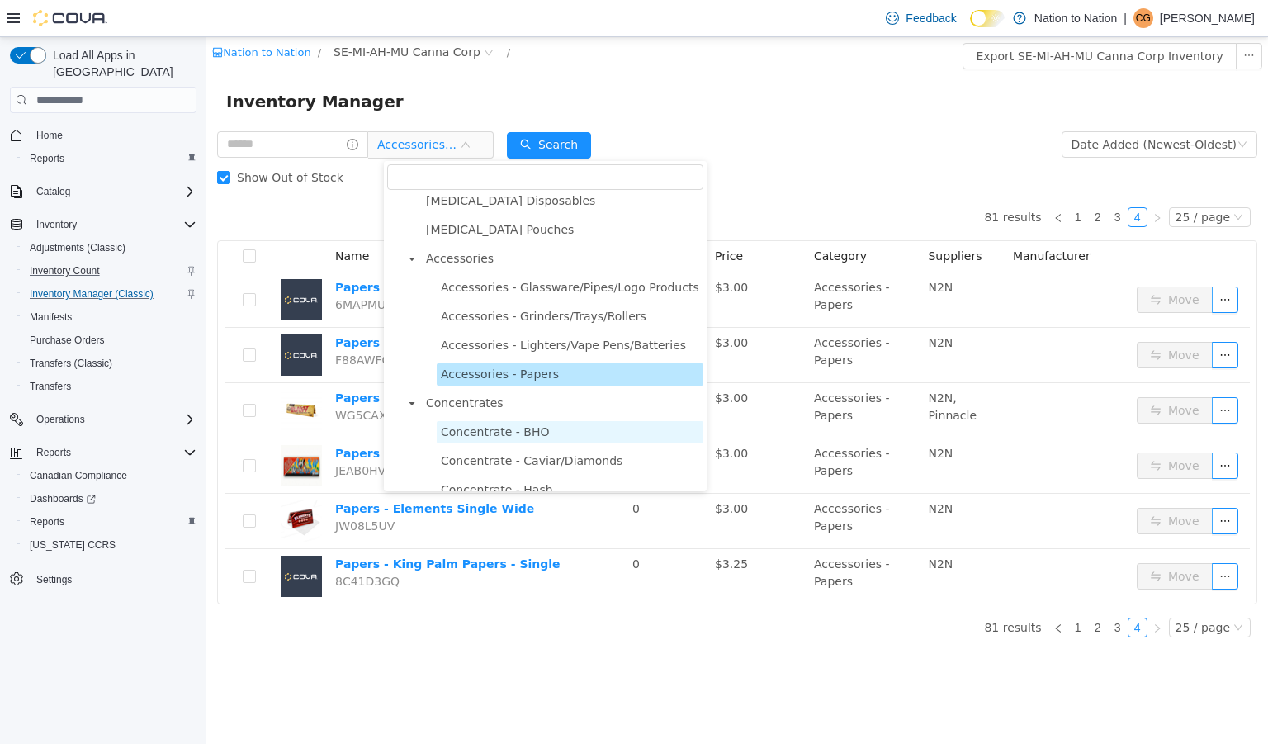
click at [522, 433] on span "Concentrate - BHO" at bounding box center [495, 431] width 108 height 13
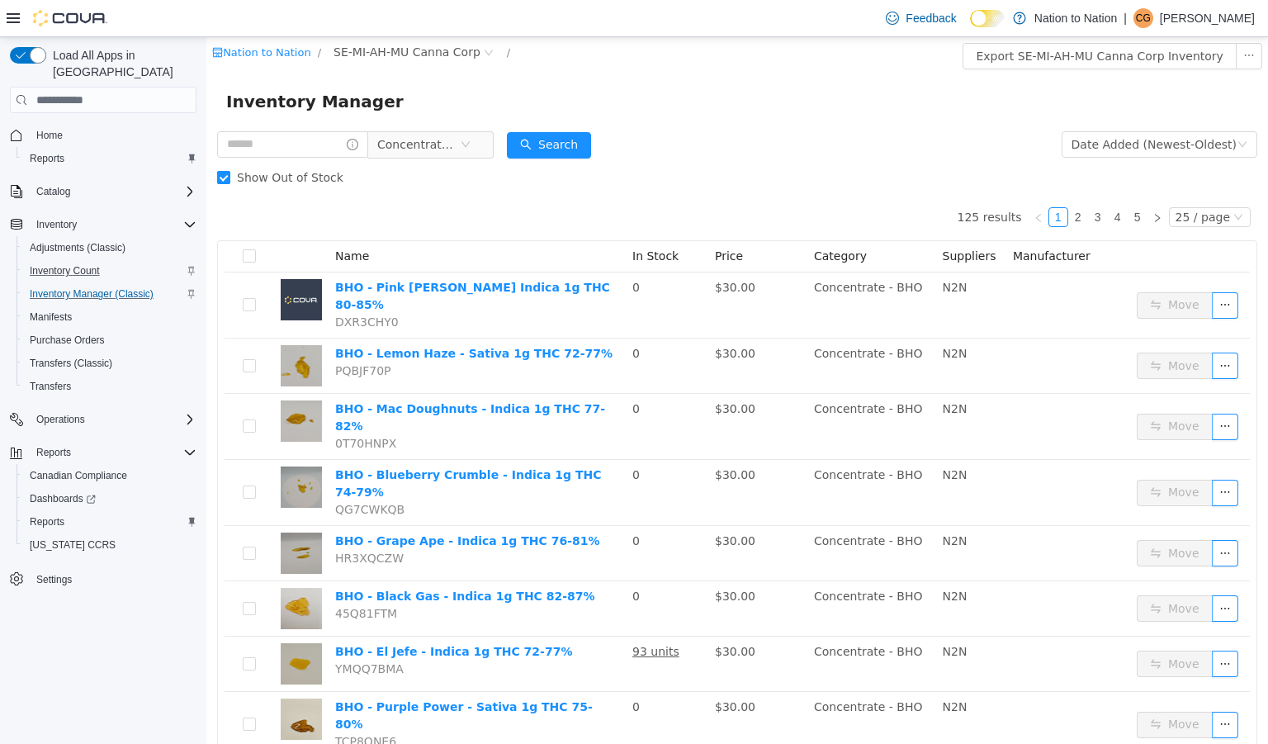
click at [276, 177] on span "Show Out of Stock" at bounding box center [290, 177] width 120 height 13
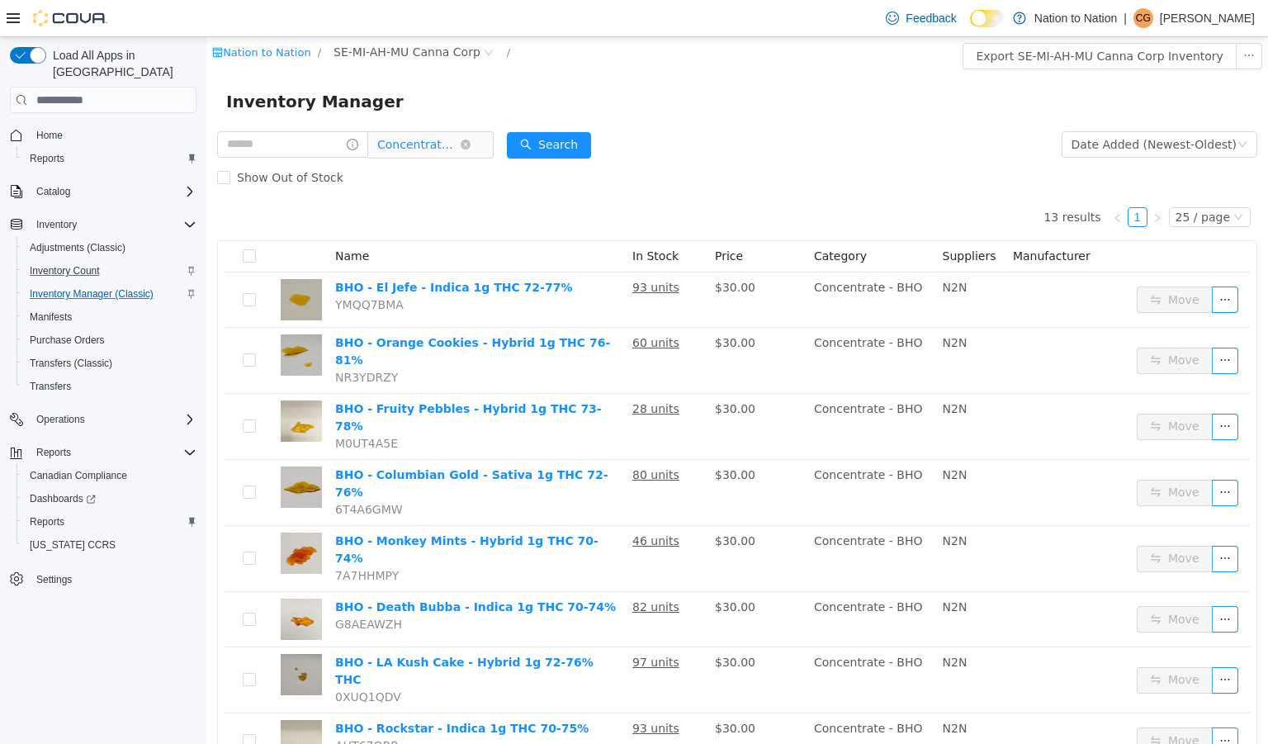
click at [433, 148] on span "Concentrate - BHO" at bounding box center [418, 144] width 83 height 25
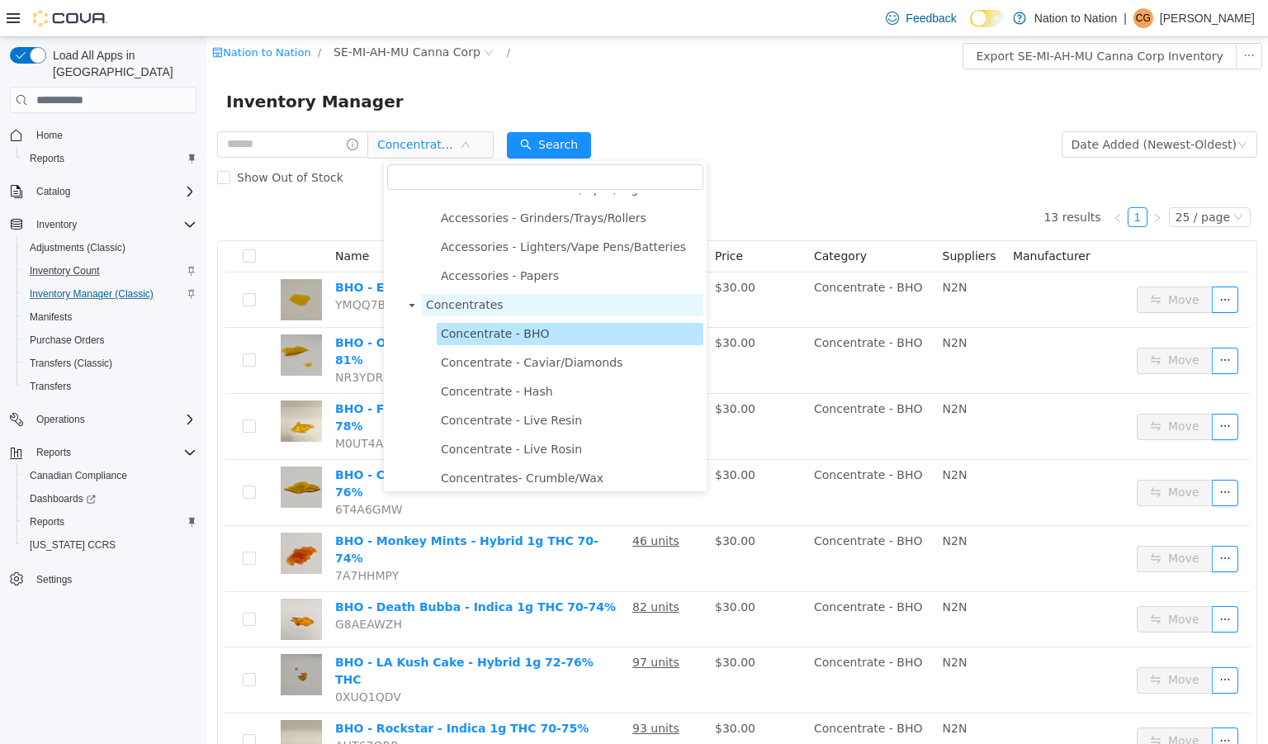
scroll to position [251, 0]
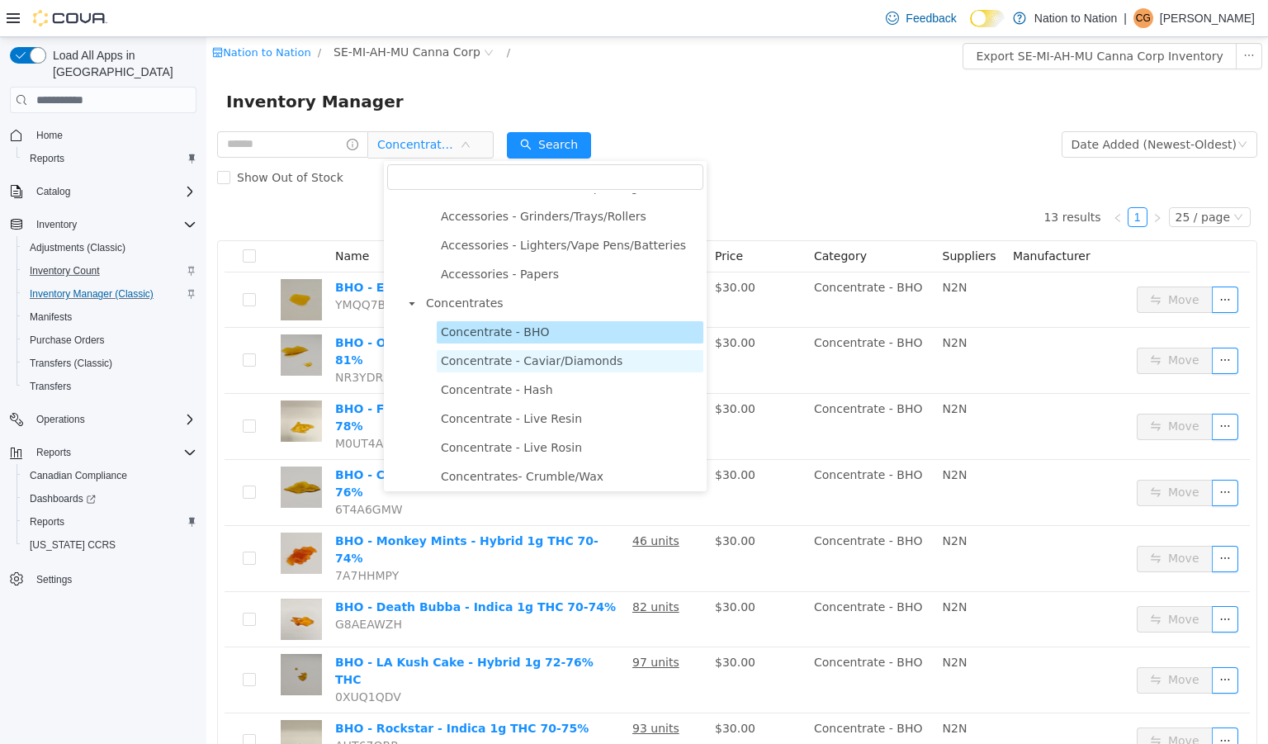
click at [534, 367] on span "Concentrate - Caviar/Diamonds" at bounding box center [532, 360] width 182 height 13
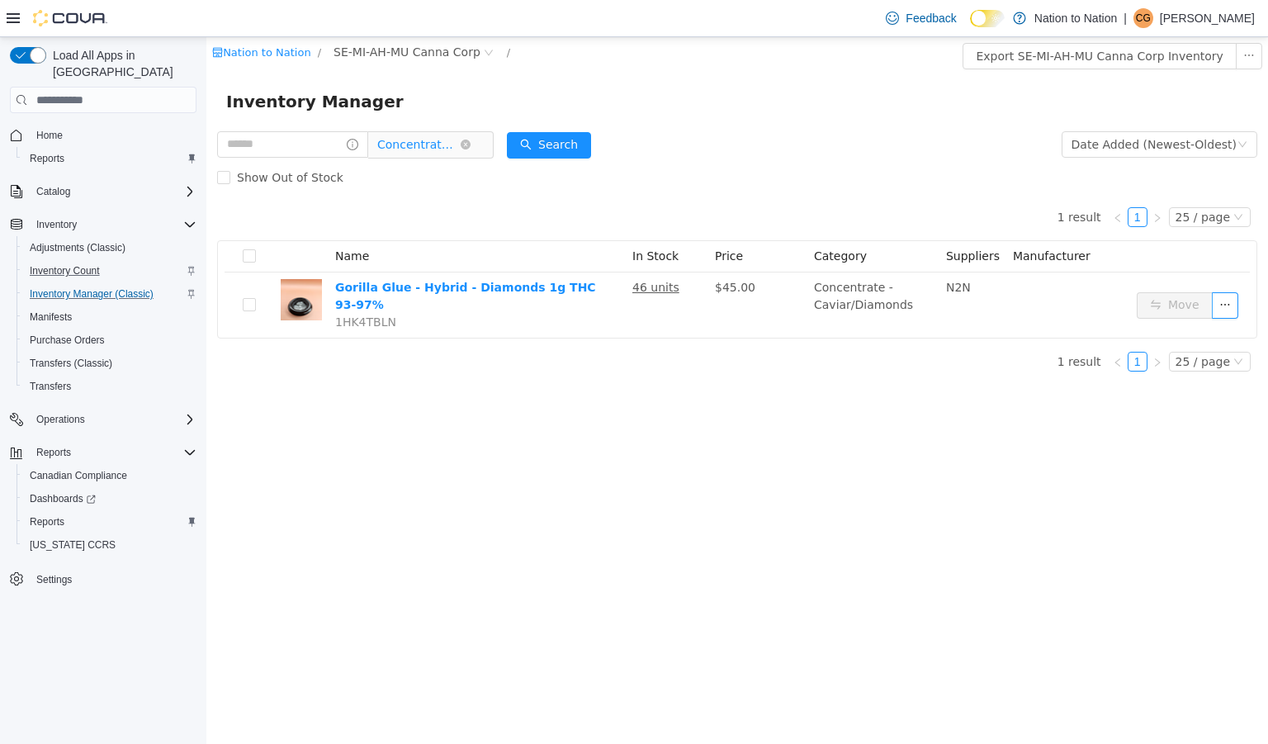
click at [421, 142] on span "Concentrate - Caviar/Diamonds" at bounding box center [418, 144] width 83 height 25
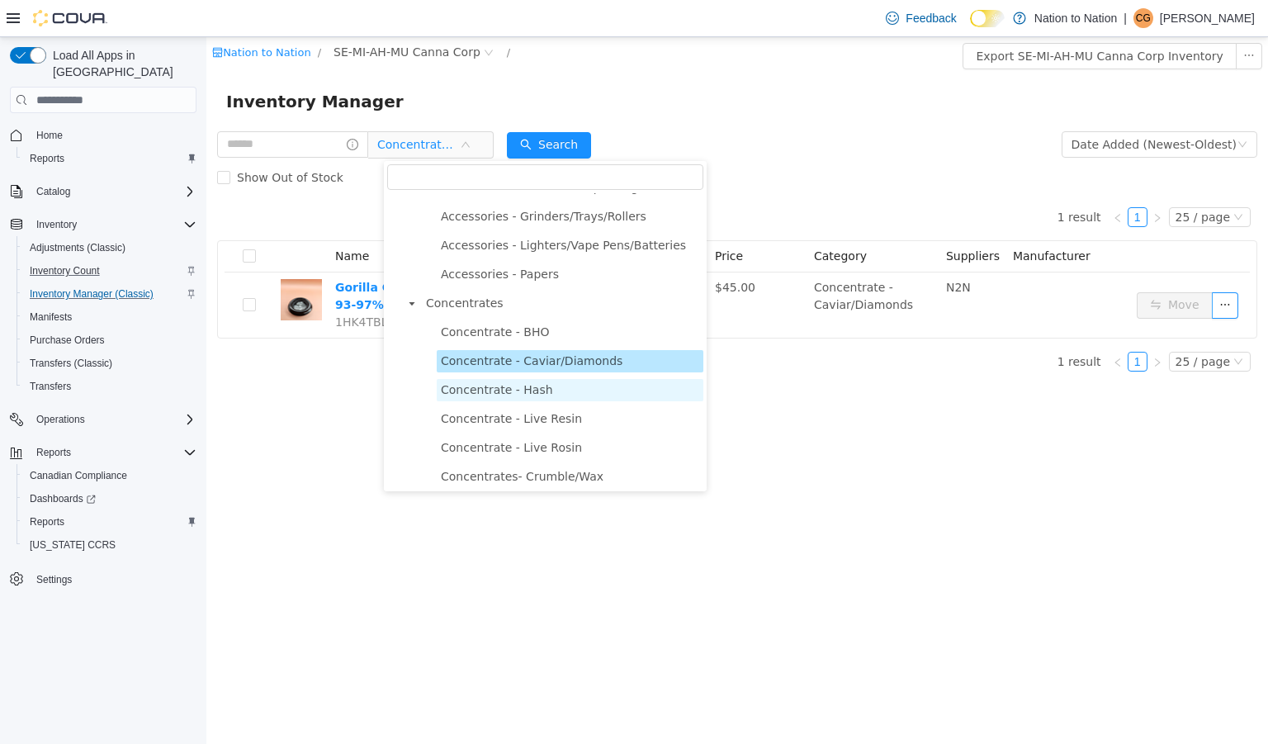
click at [511, 396] on span "Concentrate - Hash" at bounding box center [497, 389] width 112 height 13
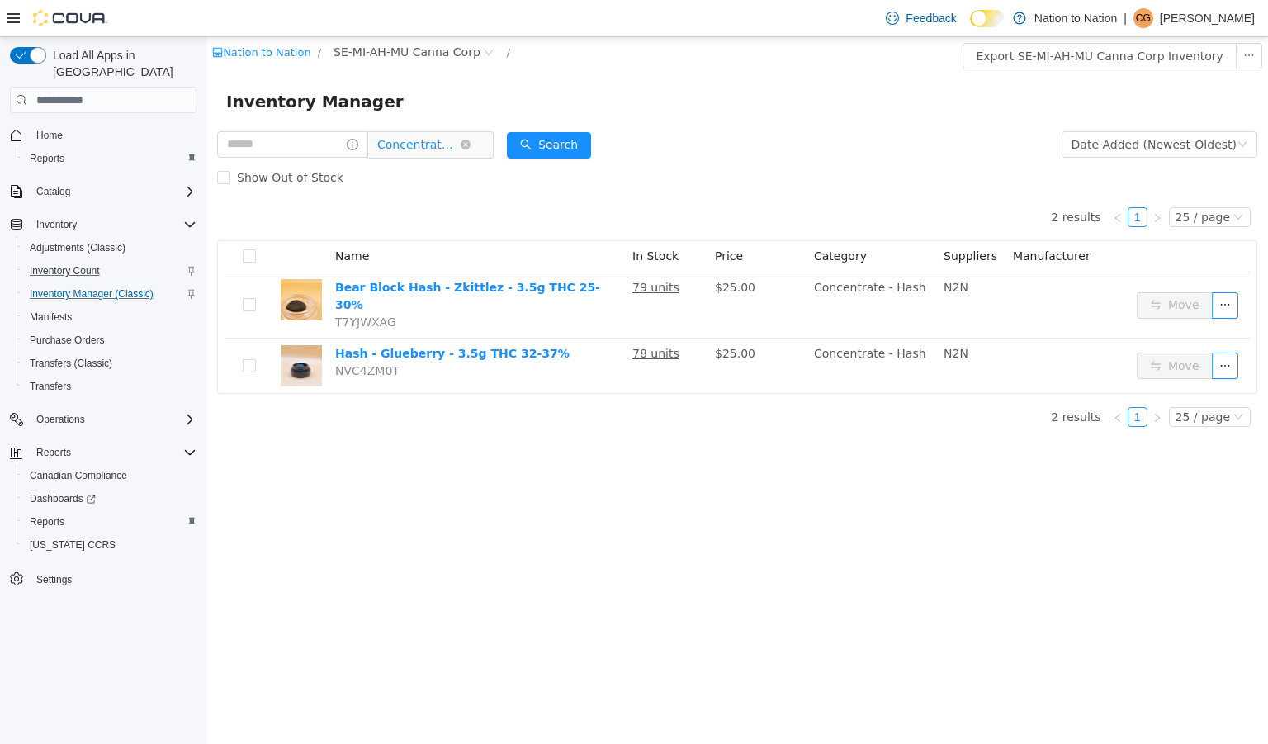
click at [435, 144] on span "Concentrate - Hash" at bounding box center [418, 144] width 83 height 25
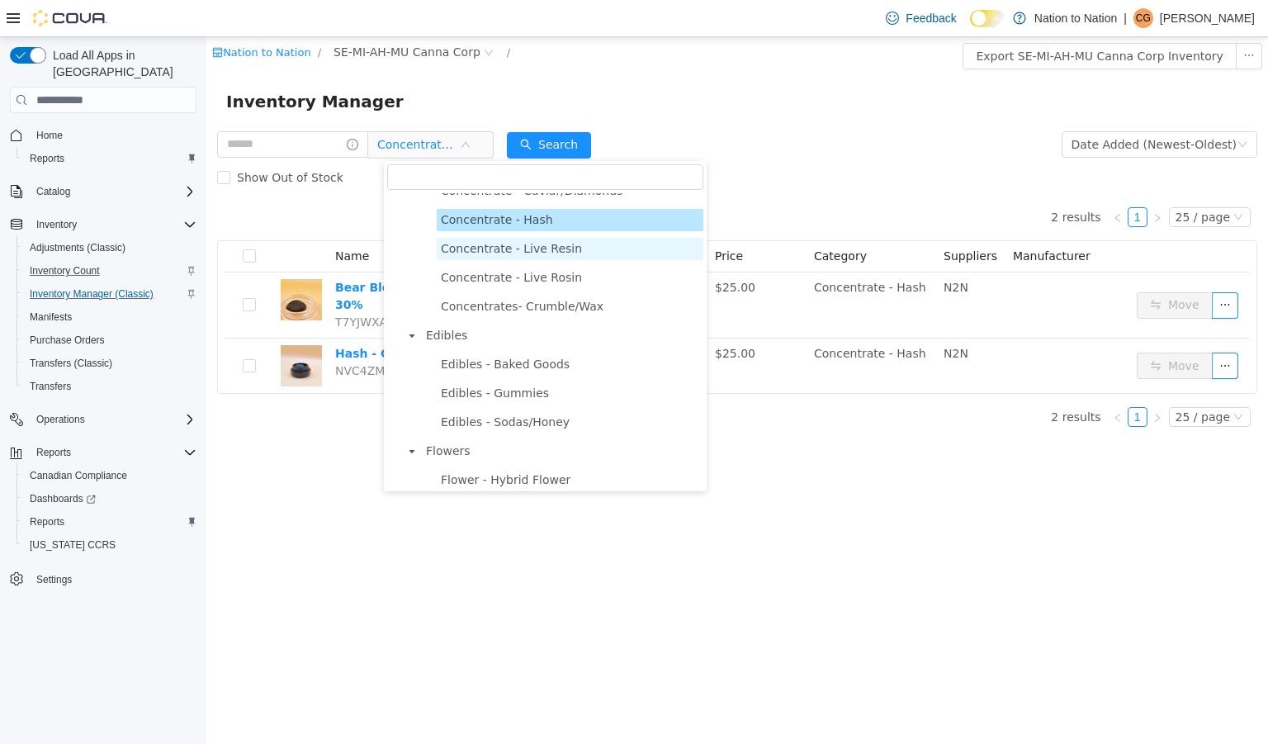
scroll to position [422, 0]
click at [545, 428] on span "Edibles - Sodas/Honey" at bounding box center [505, 420] width 129 height 13
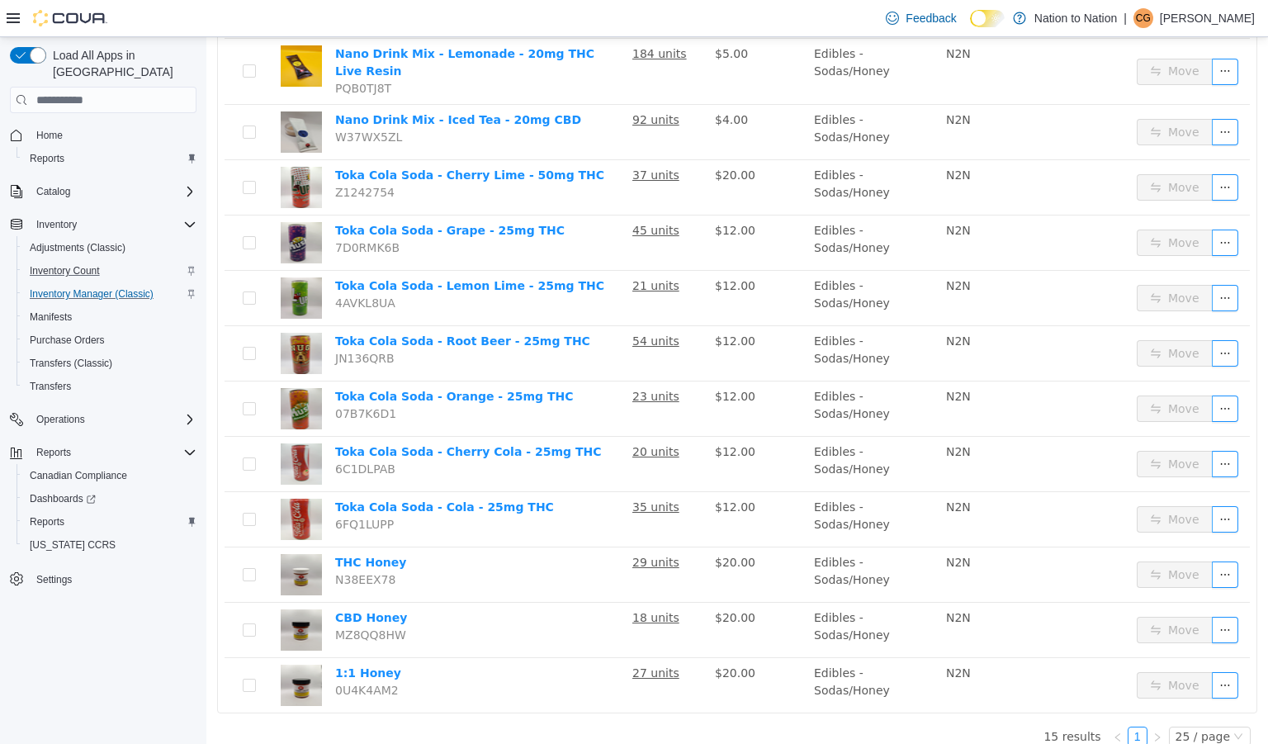
scroll to position [0, 0]
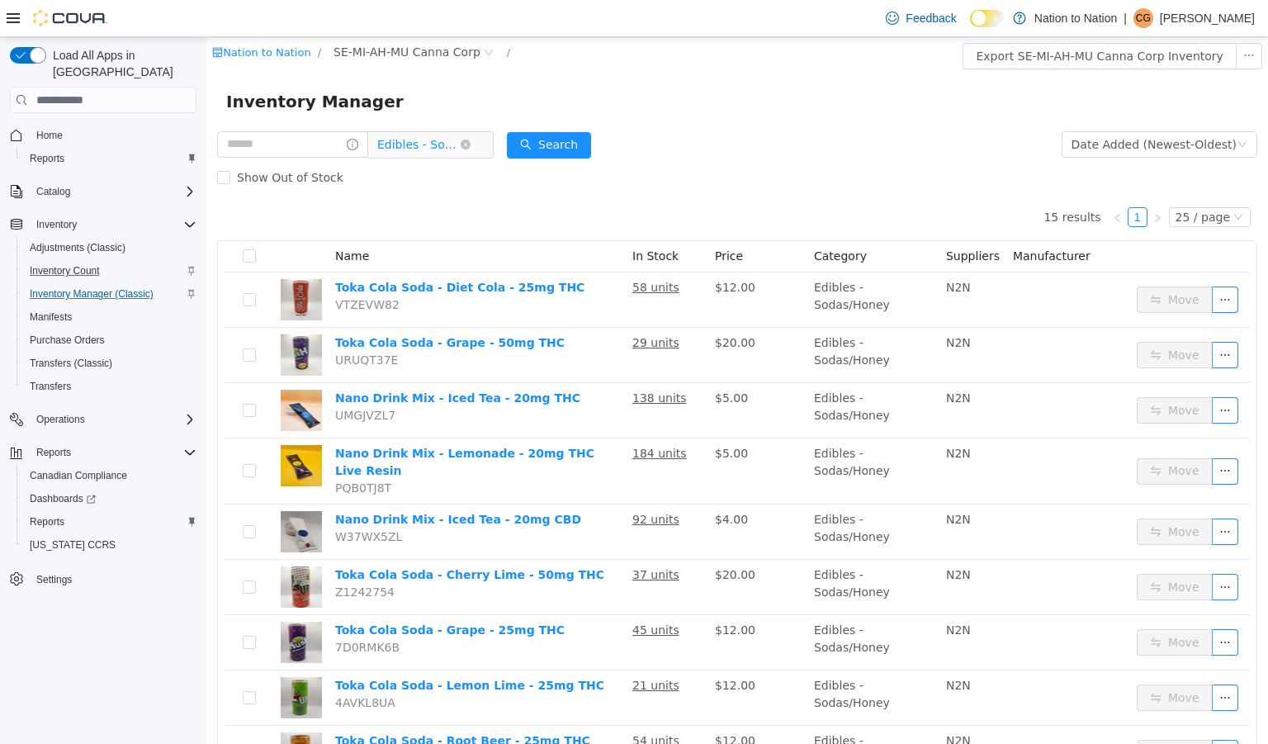
click at [438, 141] on span "Edibles - Sodas/Honey" at bounding box center [418, 144] width 83 height 25
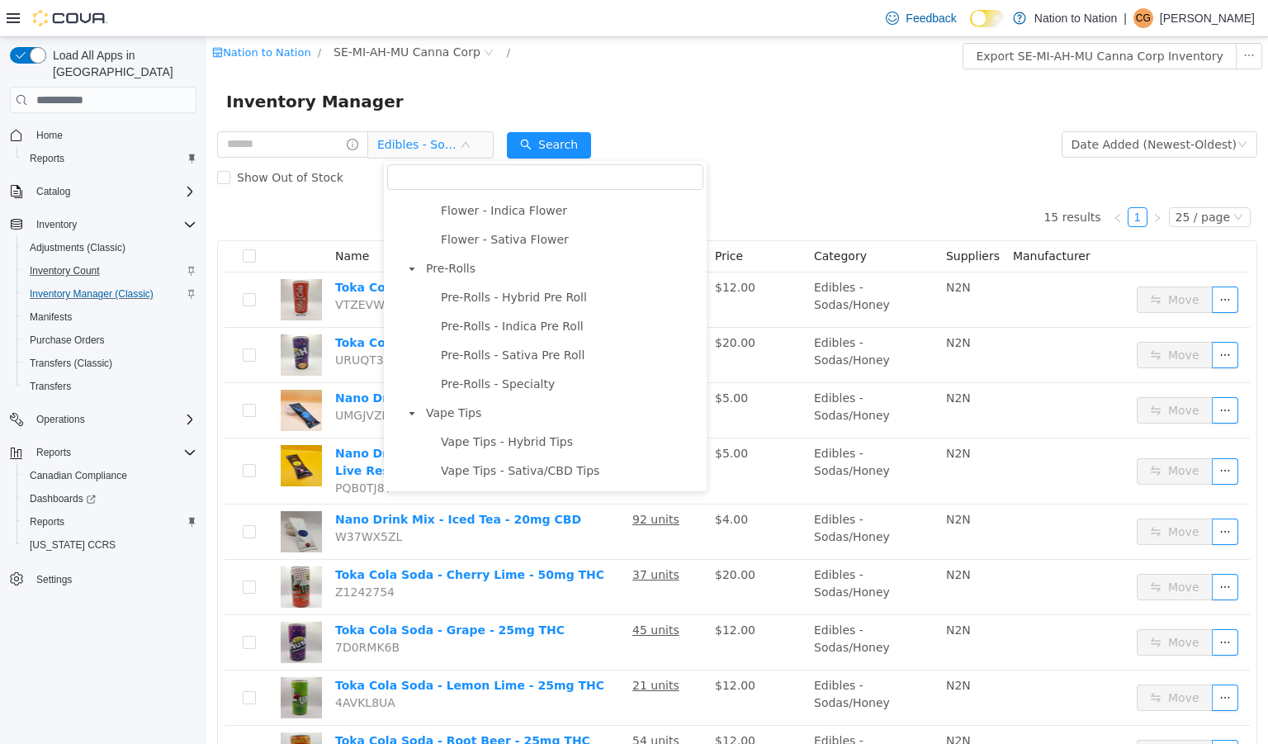
scroll to position [718, 0]
click at [560, 396] on span "Pre-Rolls - Specialty" at bounding box center [570, 385] width 267 height 22
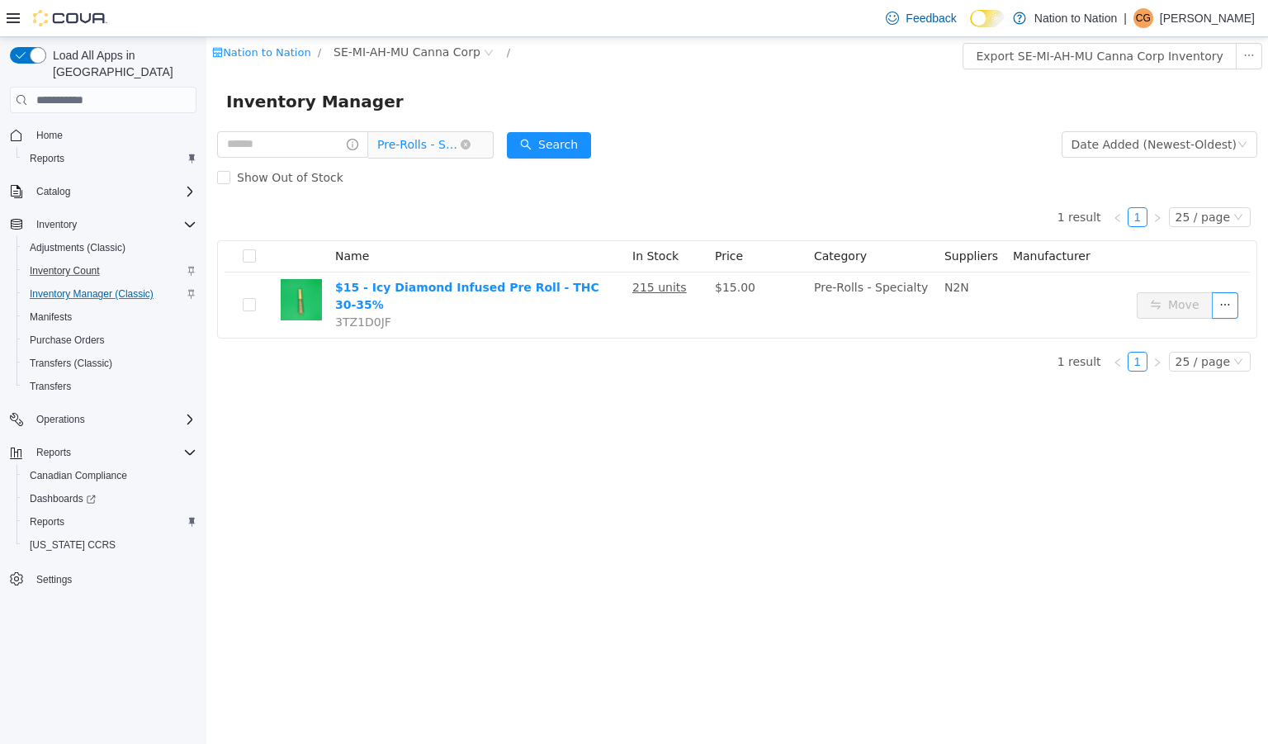
click at [430, 152] on span "Pre-Rolls - Specialty" at bounding box center [418, 144] width 83 height 25
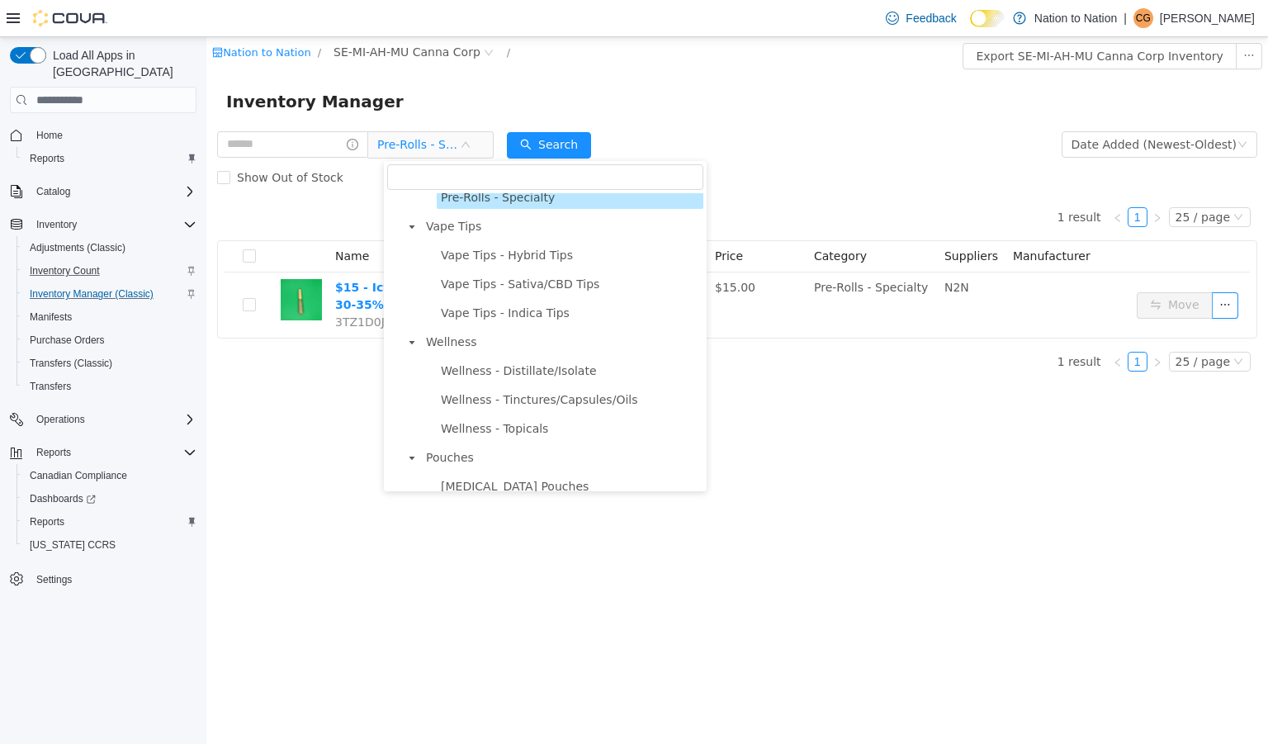
scroll to position [907, 0]
click at [537, 376] on span "Wellness - Distillate/Isolate" at bounding box center [519, 369] width 156 height 13
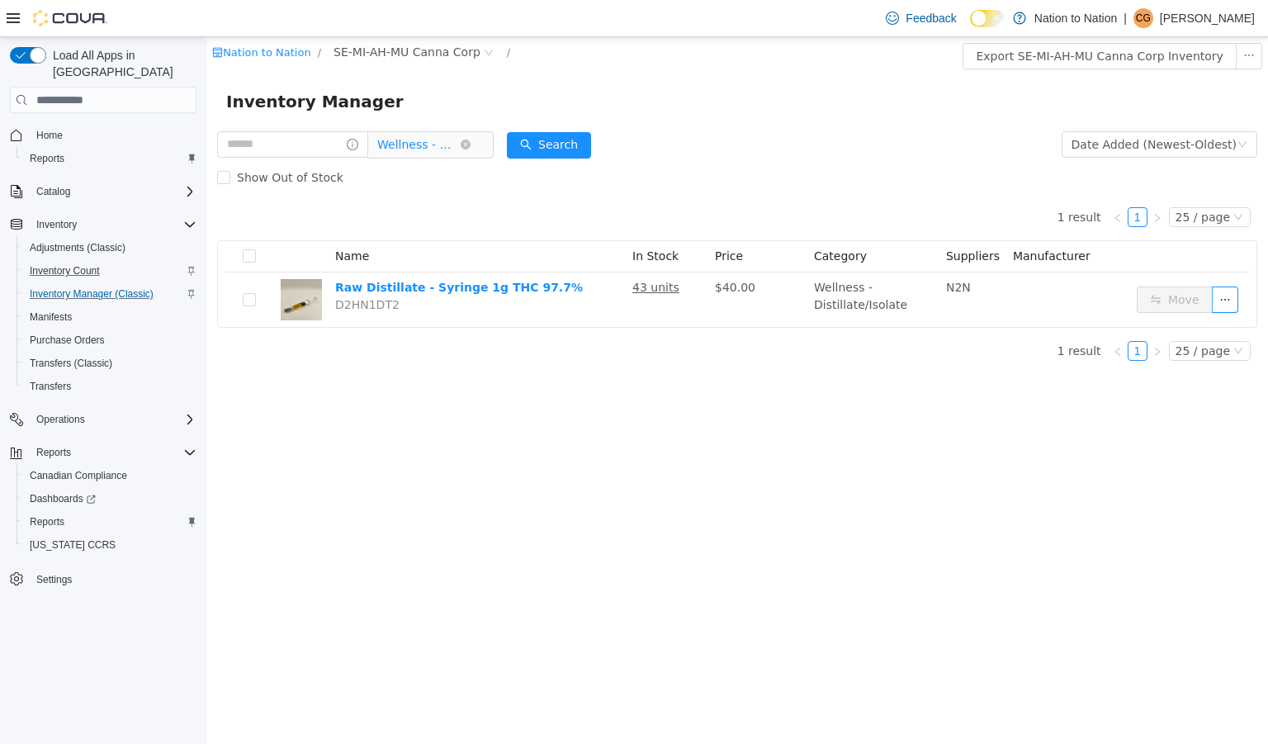
click at [443, 143] on span "Wellness - Distillate/Isolate" at bounding box center [418, 144] width 83 height 25
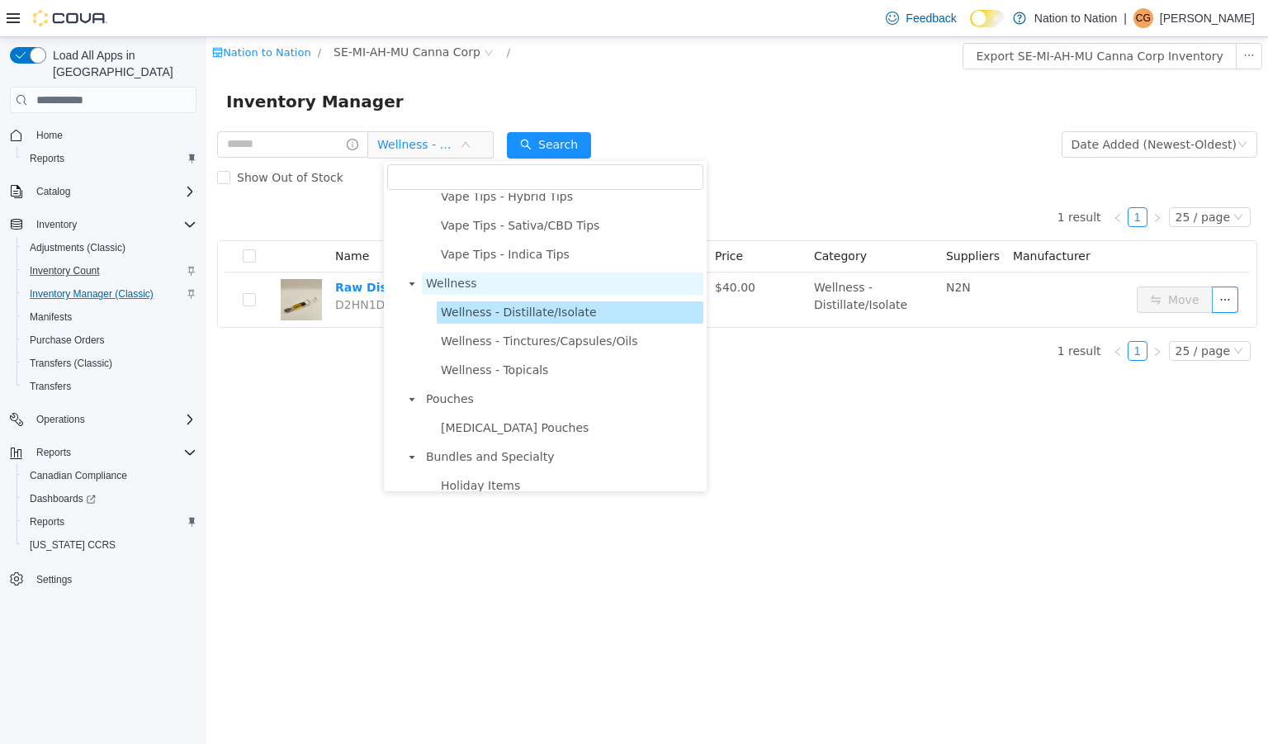
scroll to position [965, 0]
click at [524, 347] on span "Wellness - Tinctures/Capsules/Oils" at bounding box center [539, 340] width 196 height 13
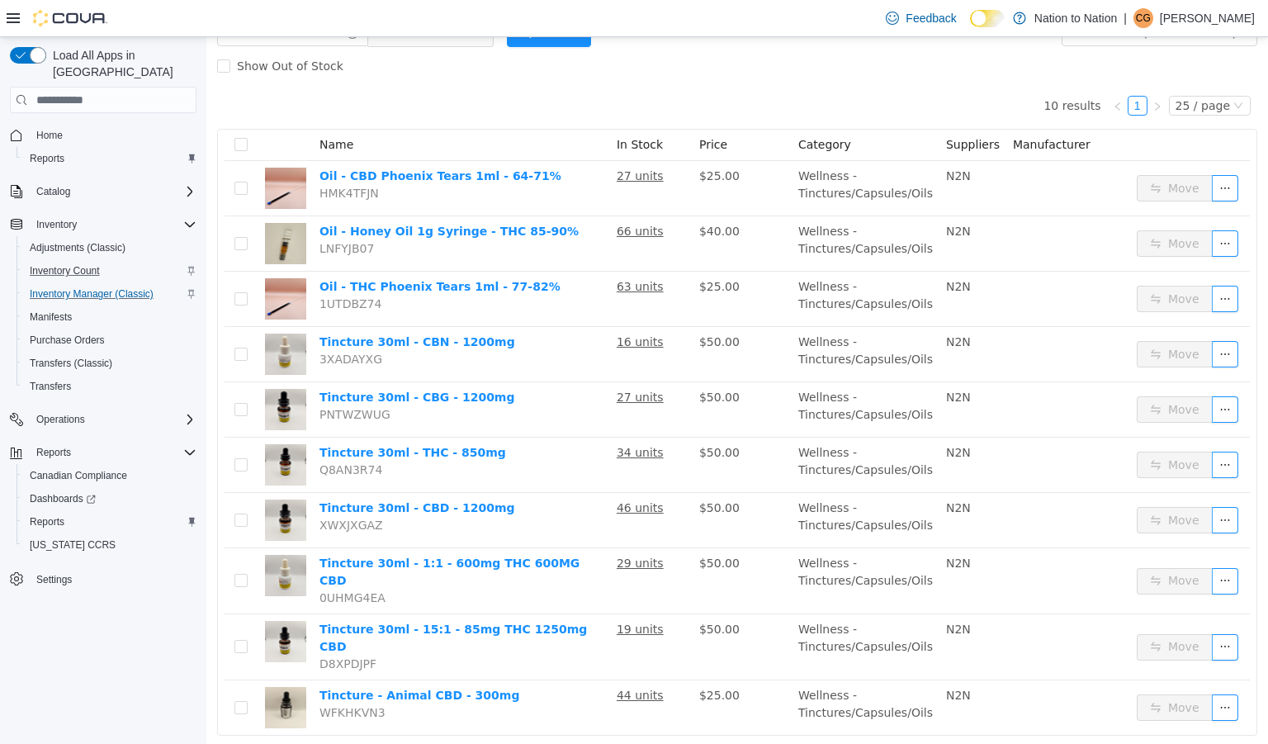
scroll to position [0, 0]
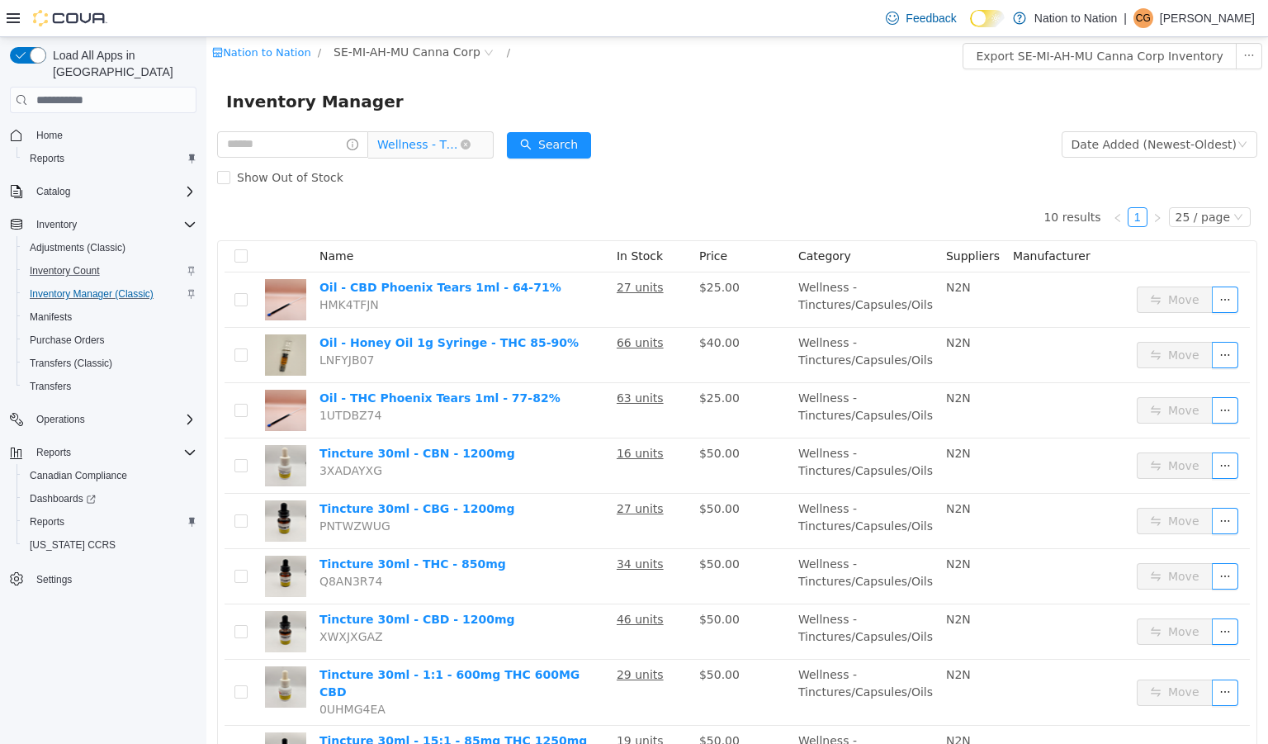
click at [428, 143] on span "Wellness - Tinctures/Capsules/Oils" at bounding box center [418, 144] width 83 height 25
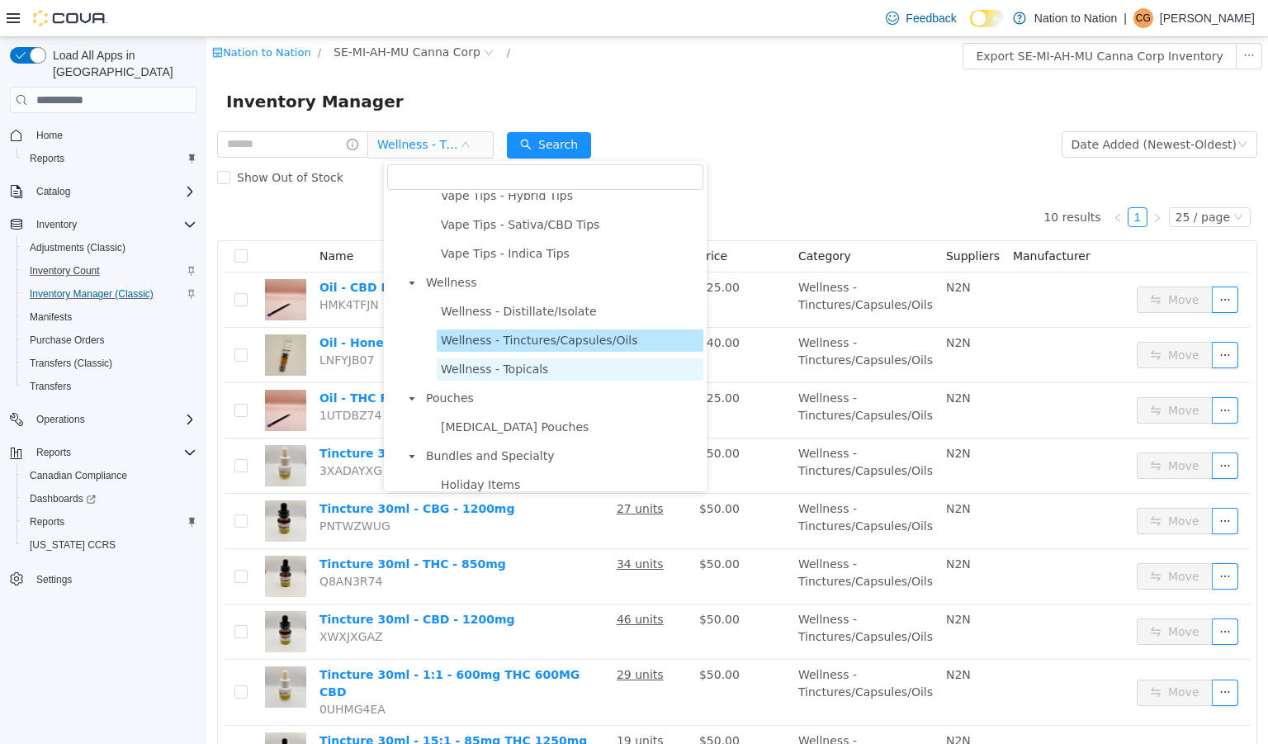
click at [515, 376] on span "Wellness - Topicals" at bounding box center [494, 368] width 107 height 13
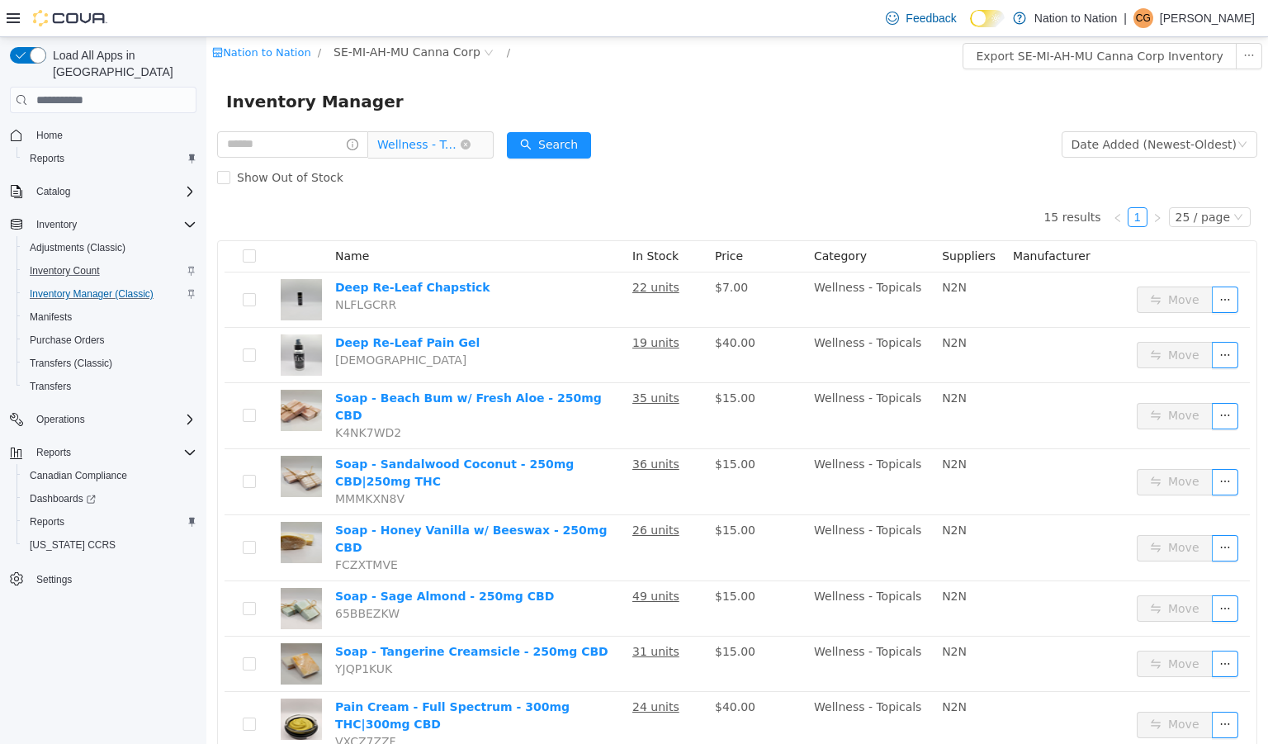
click at [430, 137] on span "Wellness - Topicals" at bounding box center [418, 144] width 83 height 25
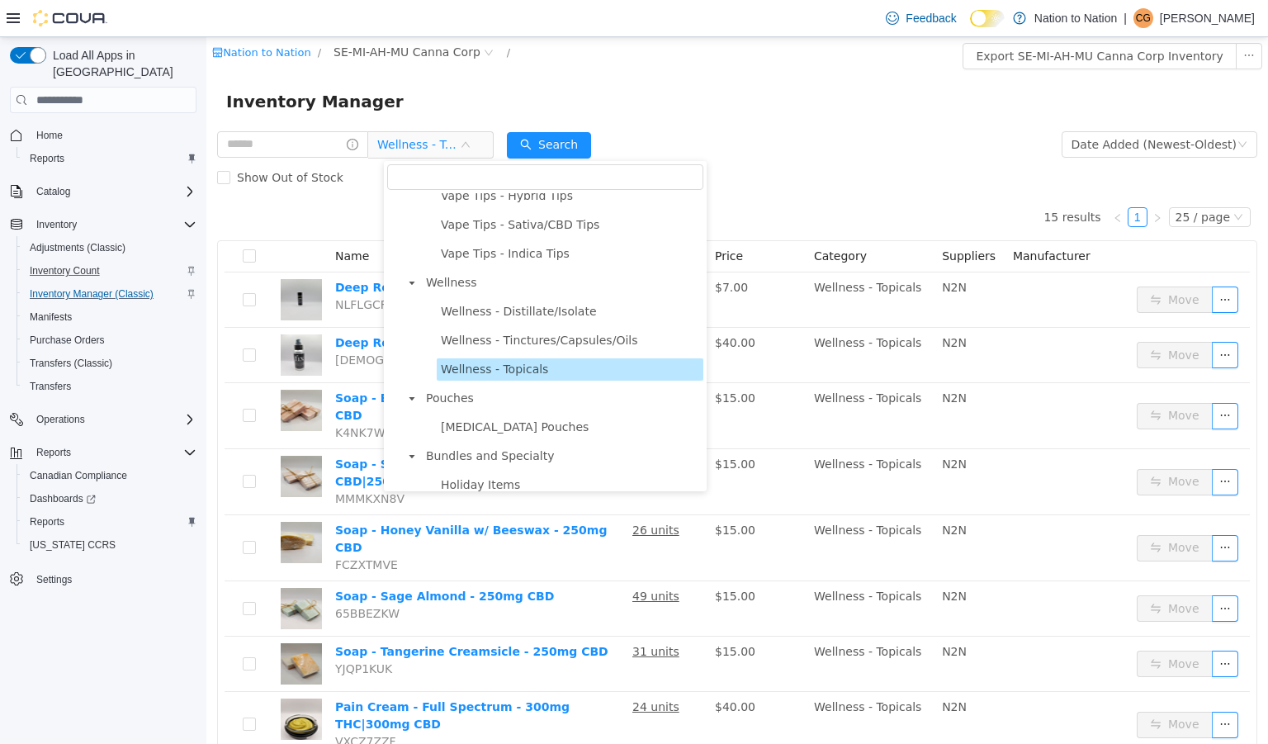
click at [495, 376] on span "Wellness - Topicals" at bounding box center [494, 368] width 107 height 13
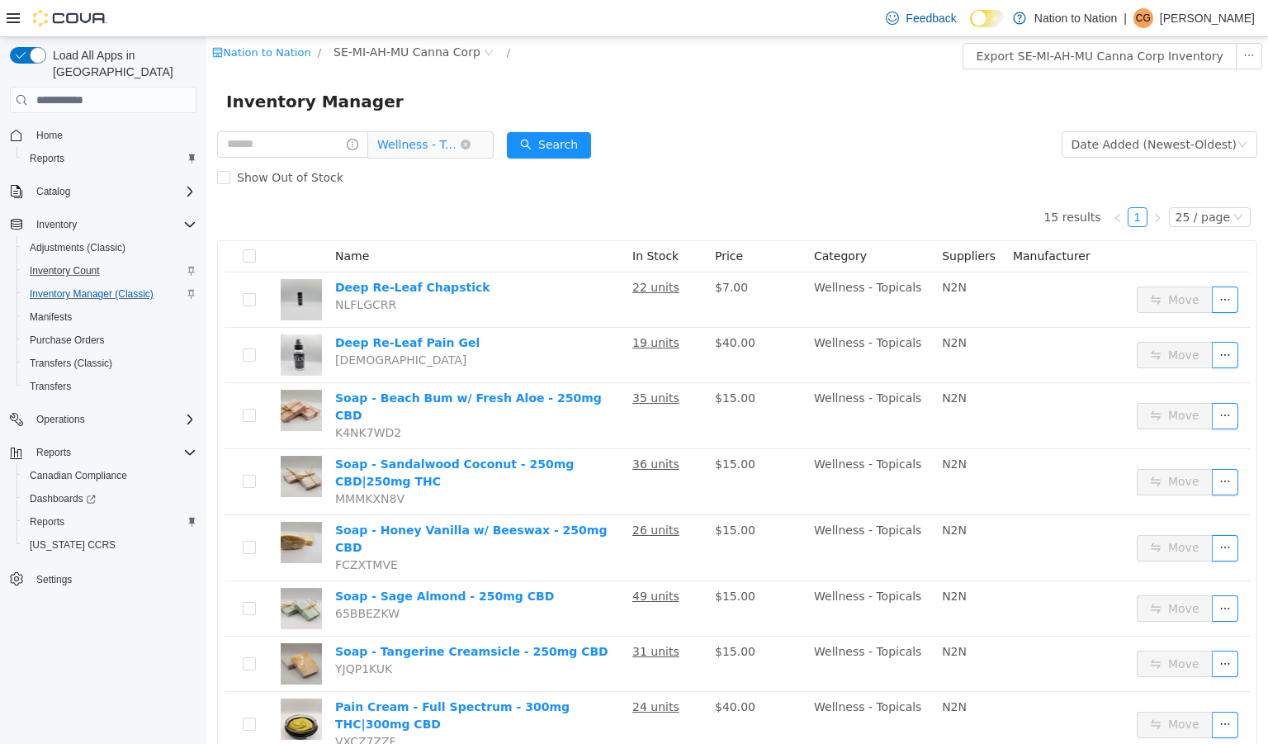
click at [436, 146] on span "Wellness - Topicals" at bounding box center [418, 144] width 83 height 25
click at [386, 53] on span "SE-MI-AH-MU Canna Corp" at bounding box center [407, 52] width 147 height 18
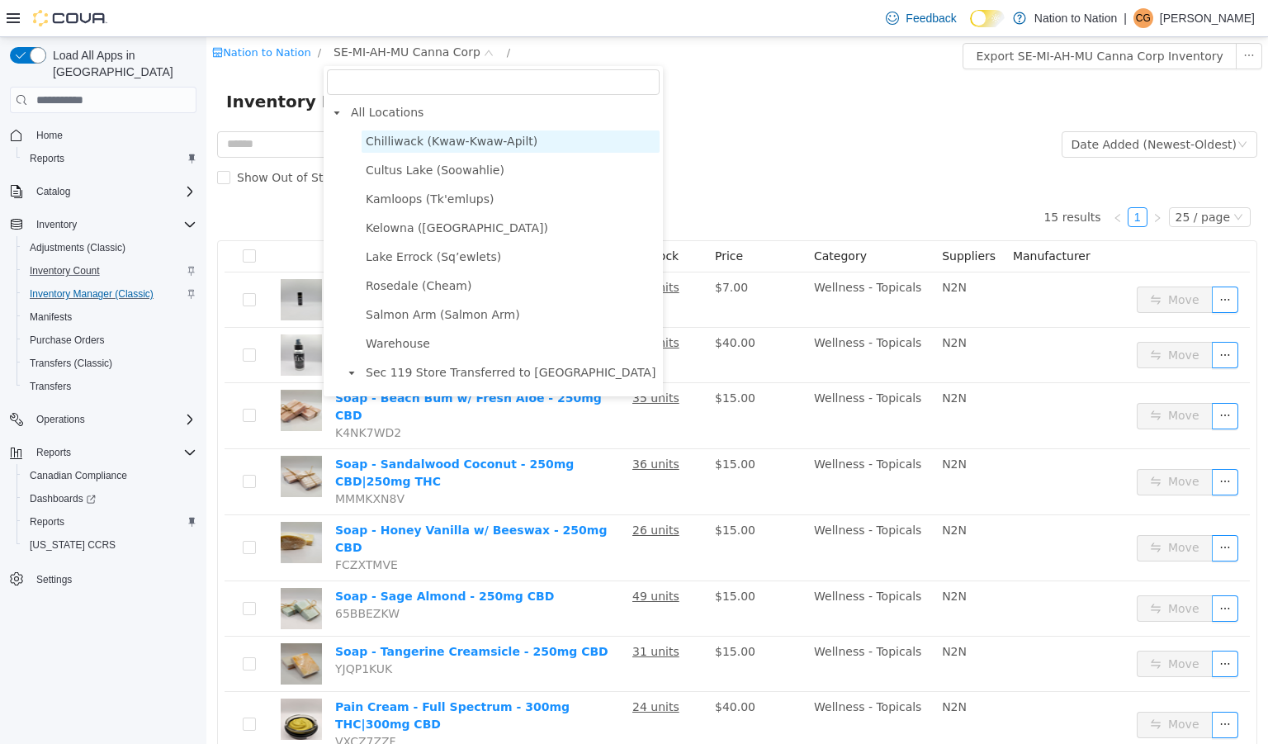
click at [421, 140] on span "Chilliwack (Kwaw-Kwaw-Apilt)" at bounding box center [452, 141] width 172 height 13
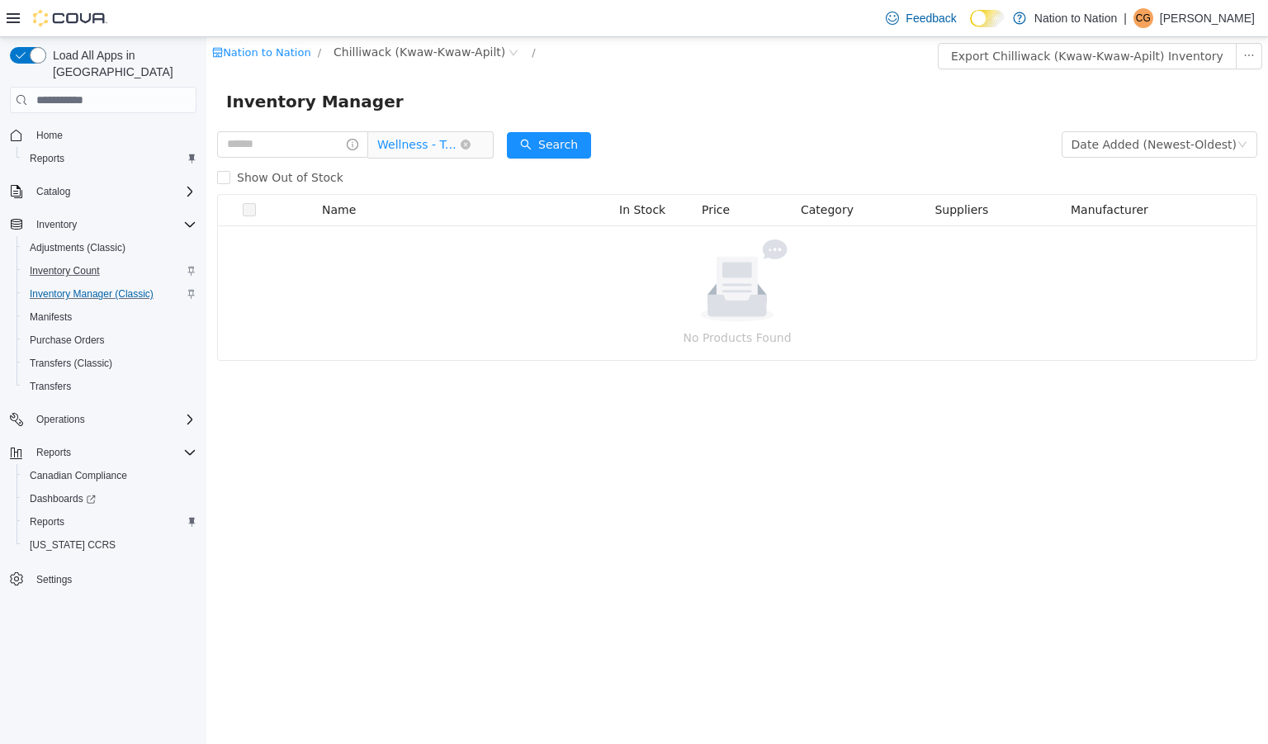
click at [424, 142] on span "Wellness - Topicals" at bounding box center [418, 144] width 83 height 25
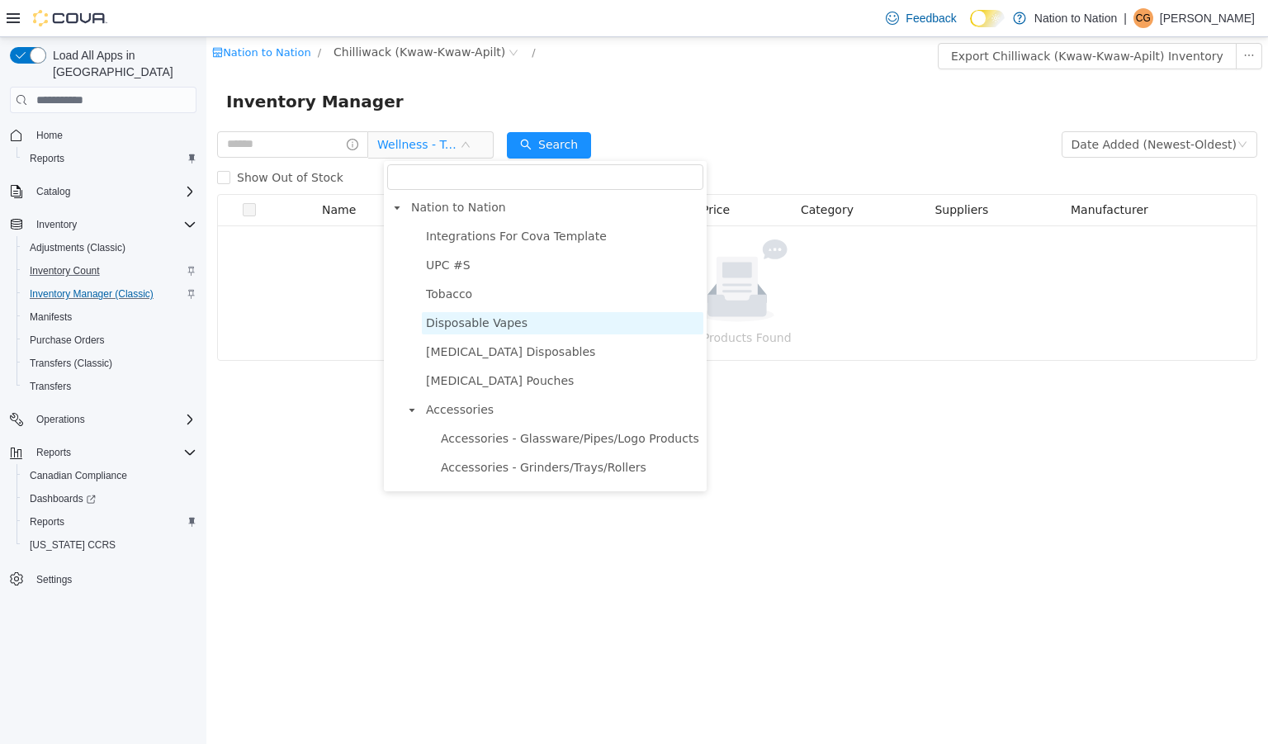
click at [491, 325] on span "Disposable Vapes" at bounding box center [477, 322] width 102 height 13
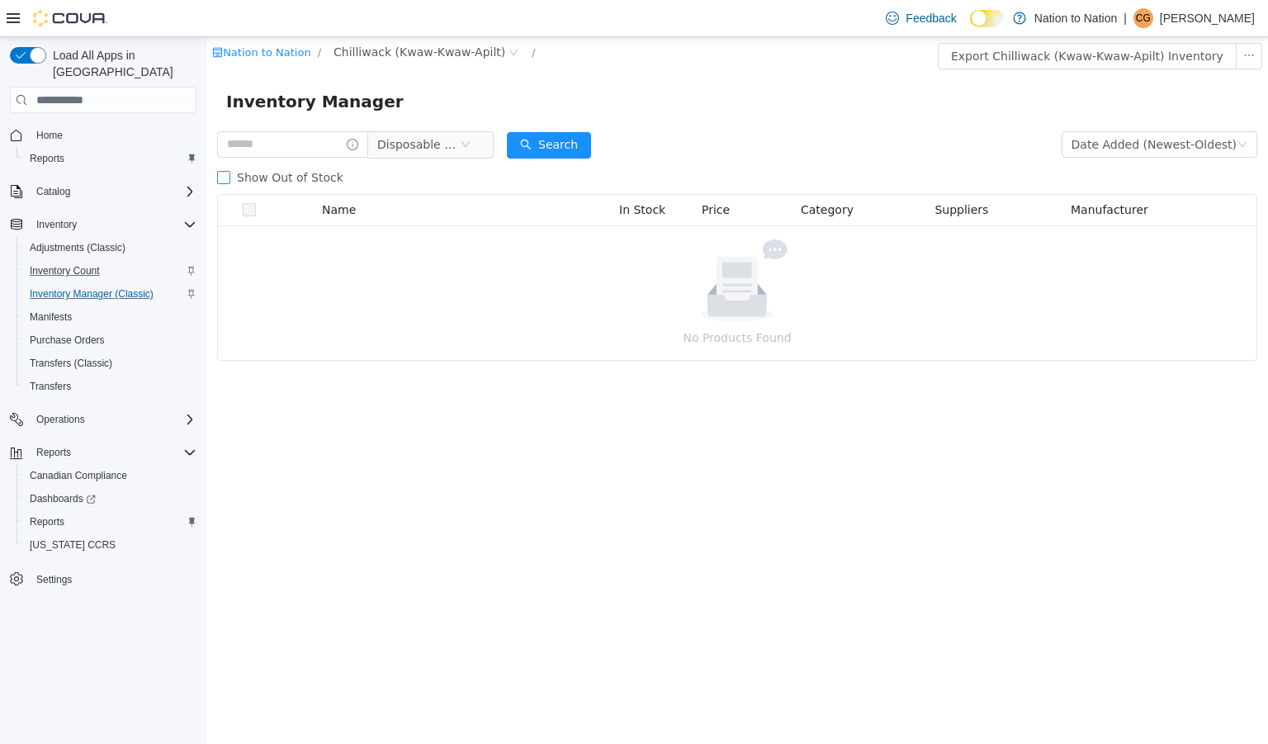
click at [268, 174] on span "Show Out of Stock" at bounding box center [290, 177] width 120 height 13
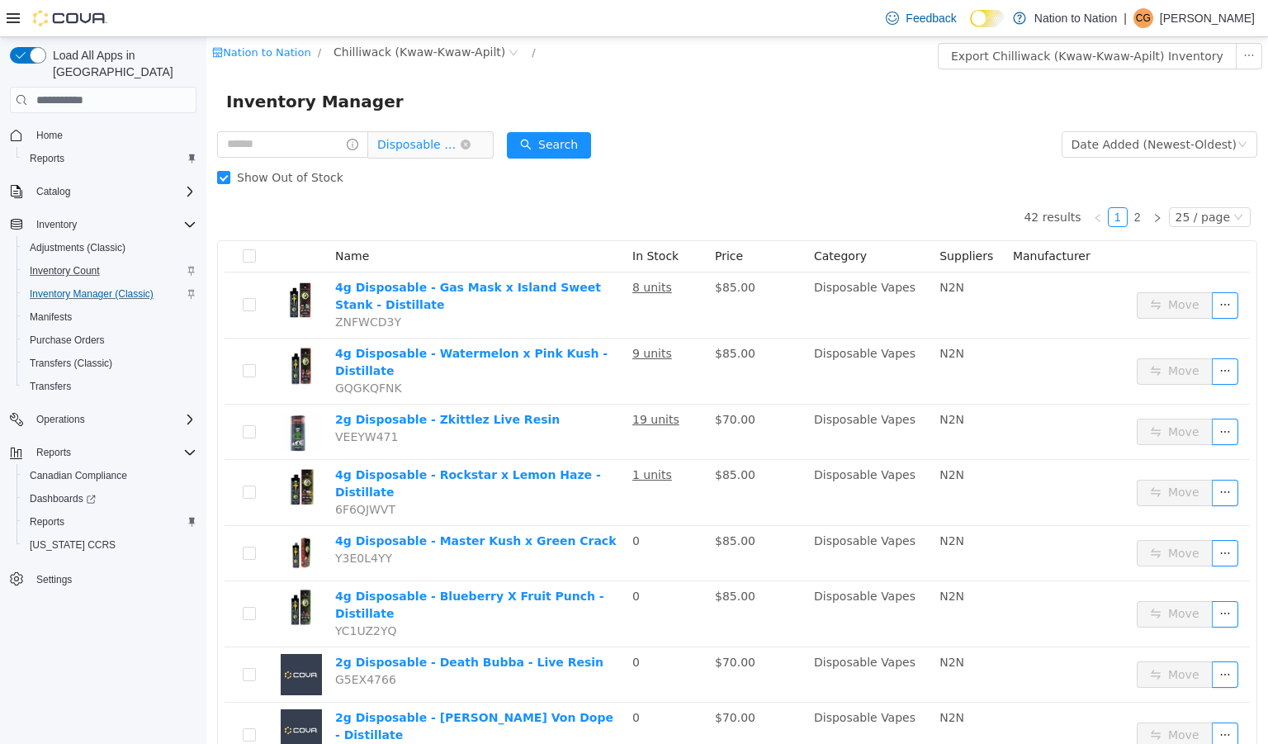
click at [440, 144] on span "Disposable Vapes" at bounding box center [418, 144] width 83 height 25
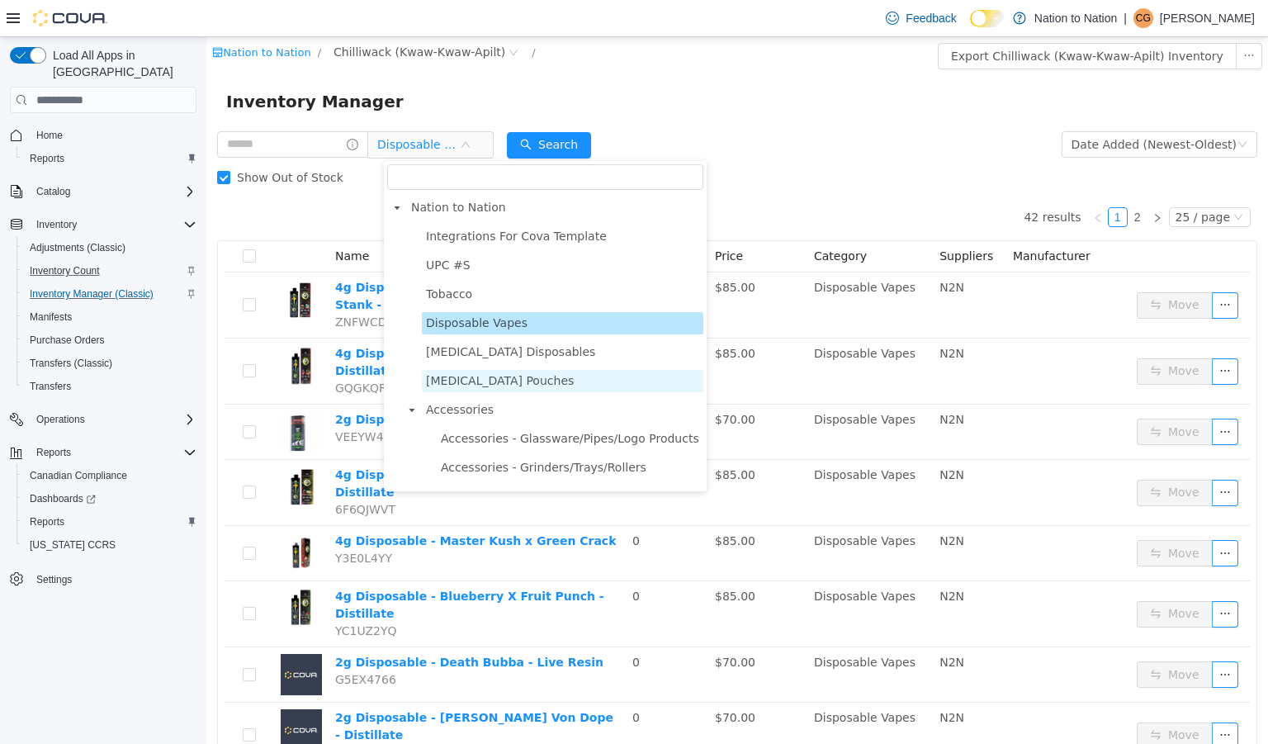
click at [495, 377] on span "[MEDICAL_DATA] Pouches" at bounding box center [500, 380] width 148 height 13
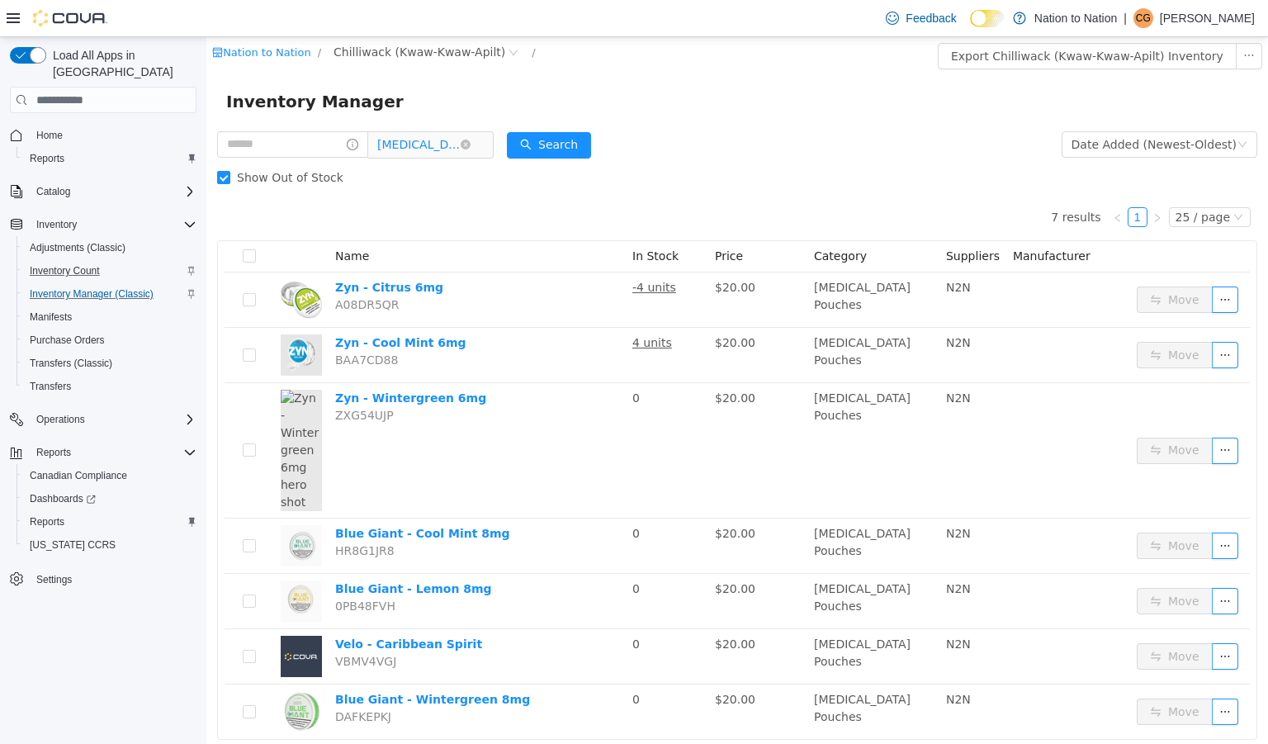
click at [435, 133] on span "[MEDICAL_DATA] Pouches" at bounding box center [418, 144] width 83 height 25
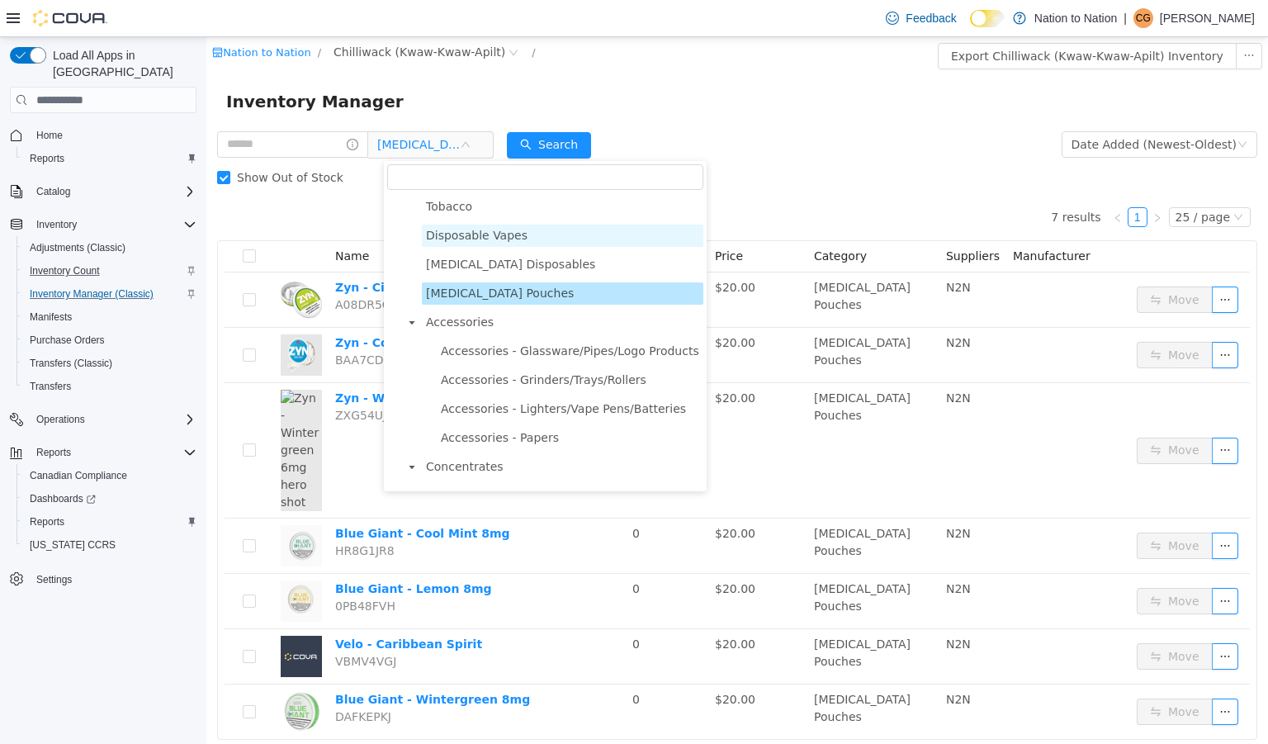
scroll to position [89, 0]
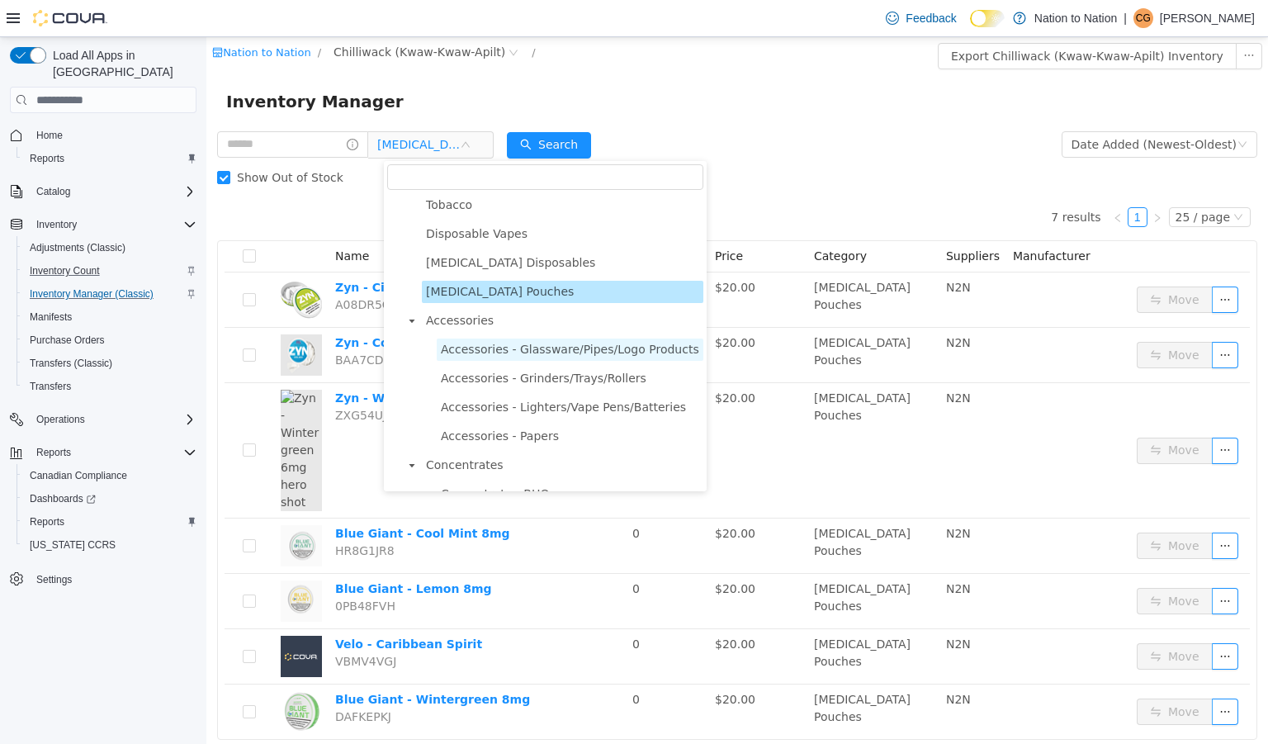
click at [515, 353] on span "Accessories - Glassware/Pipes/Logo Products" at bounding box center [570, 349] width 258 height 13
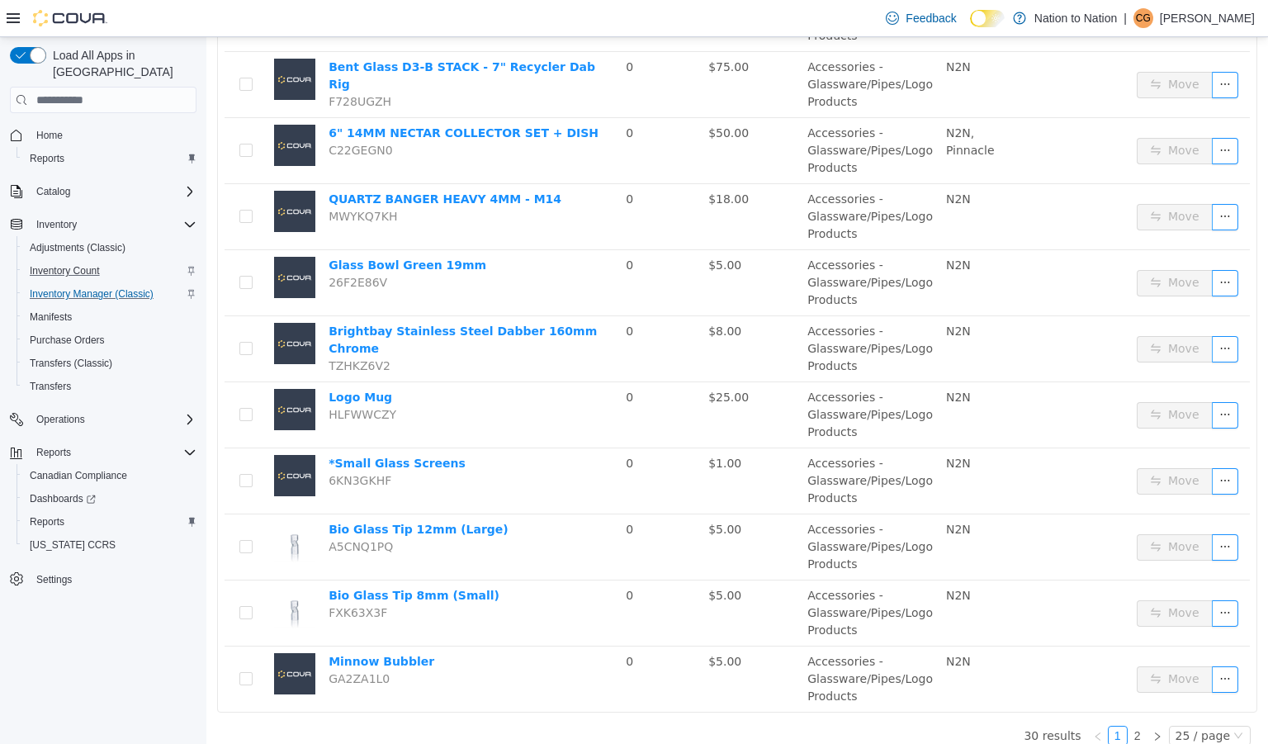
scroll to position [1227, 0]
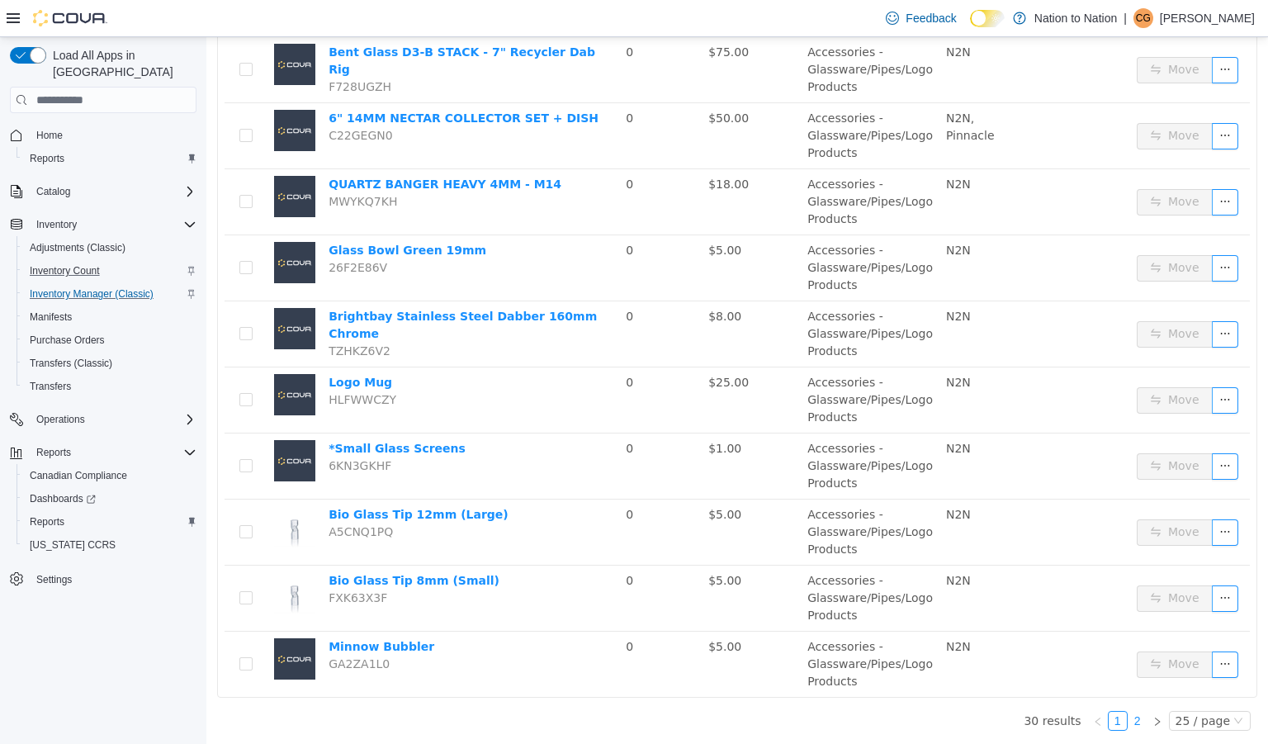
click at [1134, 719] on link "2" at bounding box center [1138, 721] width 18 height 18
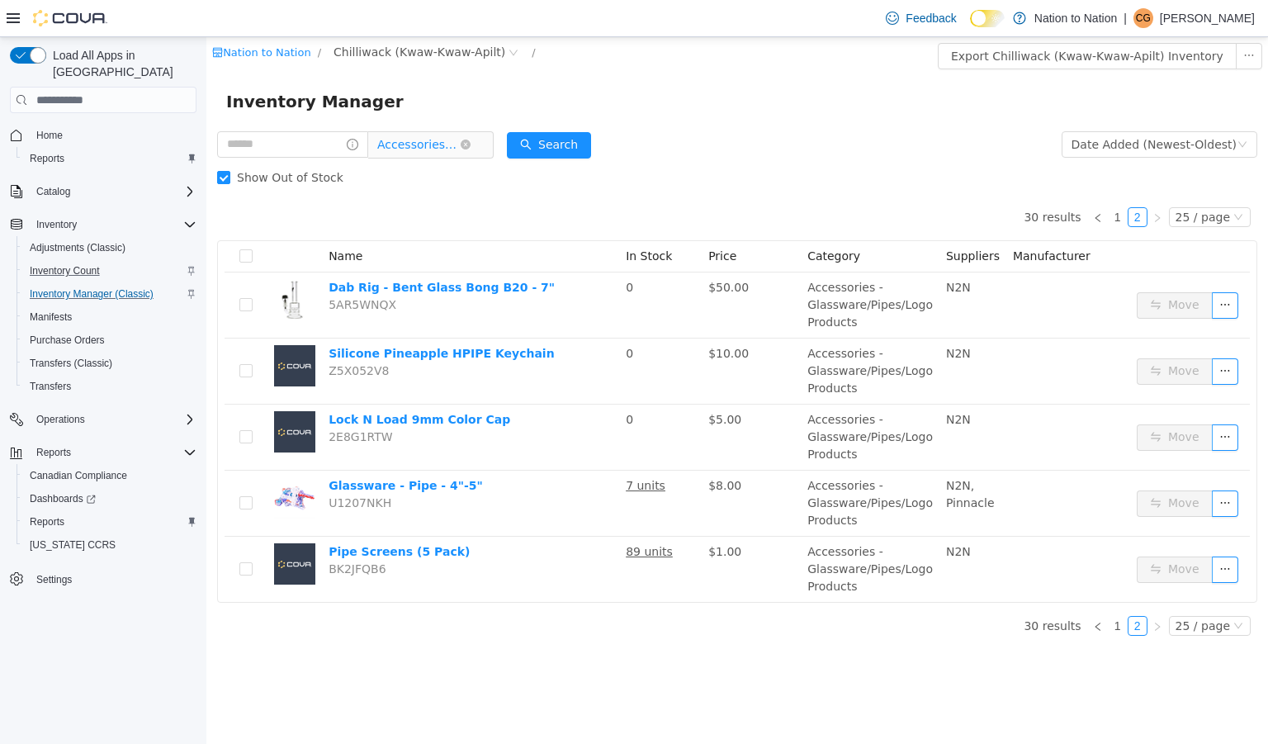
click at [442, 144] on span "Accessories - Glassware/Pipes/Logo Products" at bounding box center [418, 144] width 83 height 25
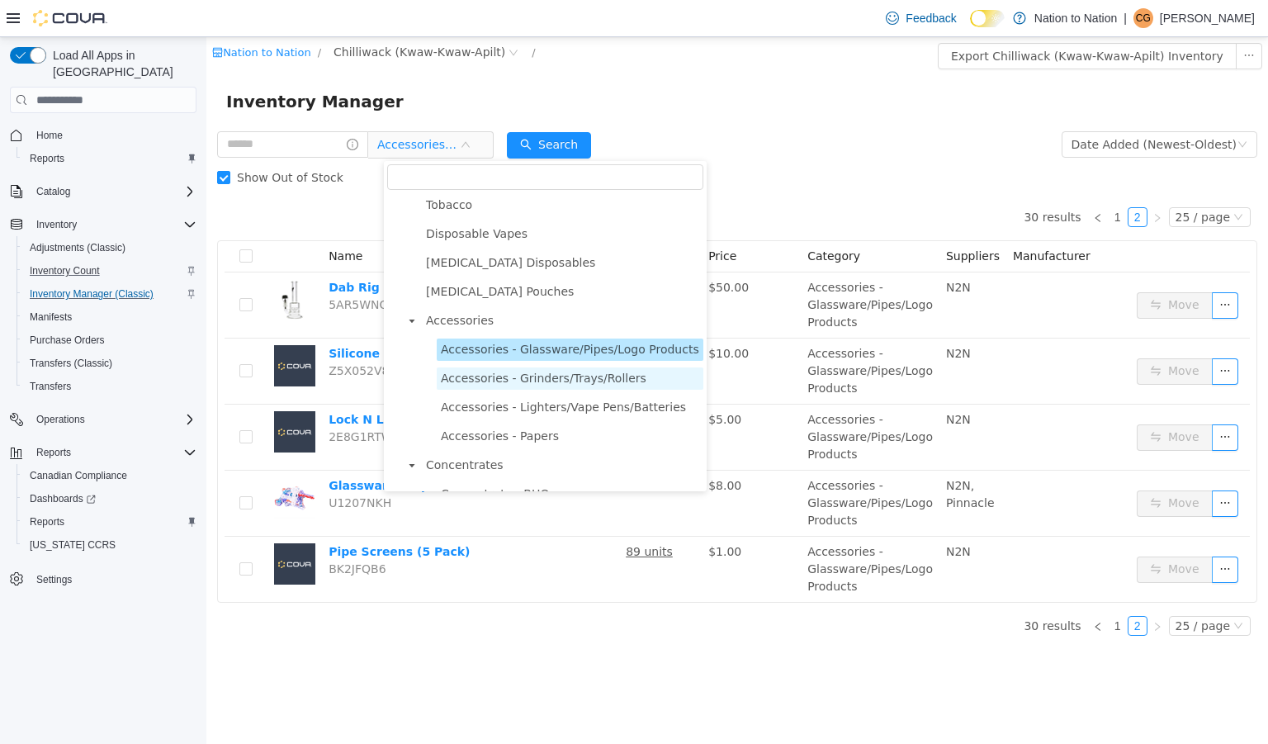
click at [515, 376] on span "Accessories - Grinders/Trays/Rollers" at bounding box center [544, 378] width 206 height 13
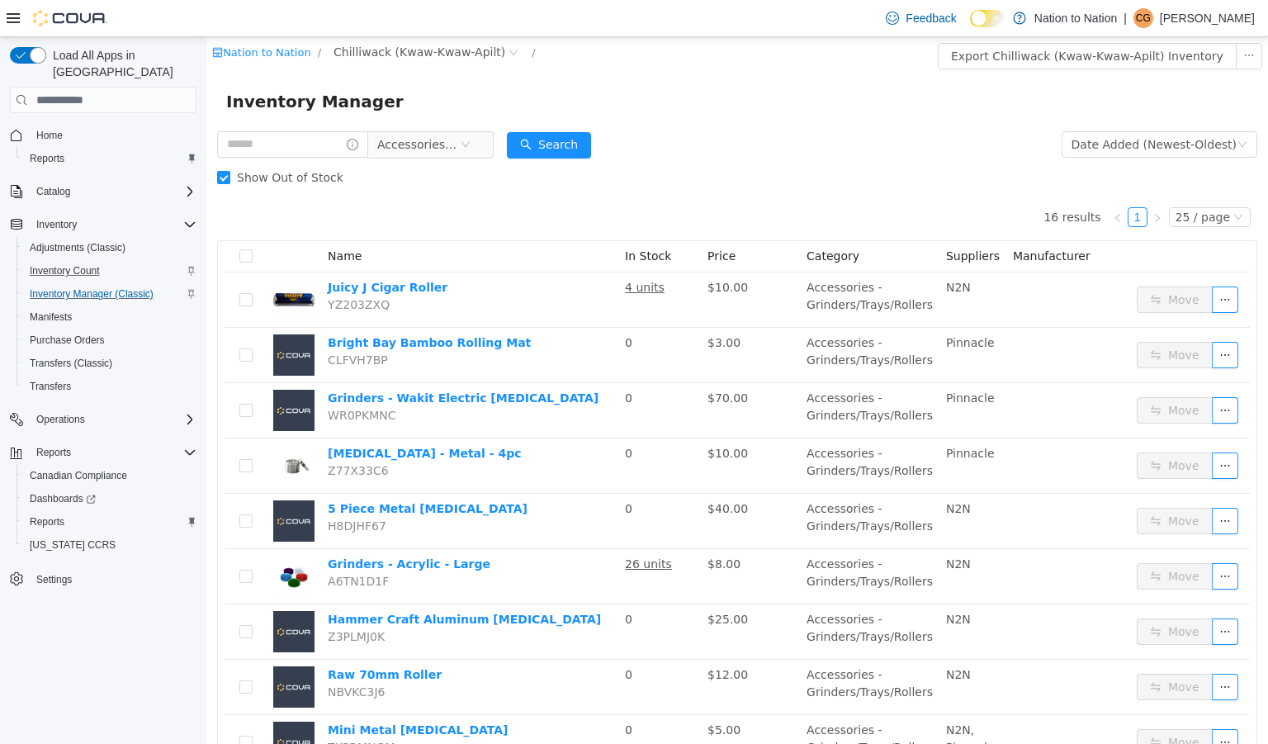
click at [257, 173] on span "Show Out of Stock" at bounding box center [290, 177] width 120 height 13
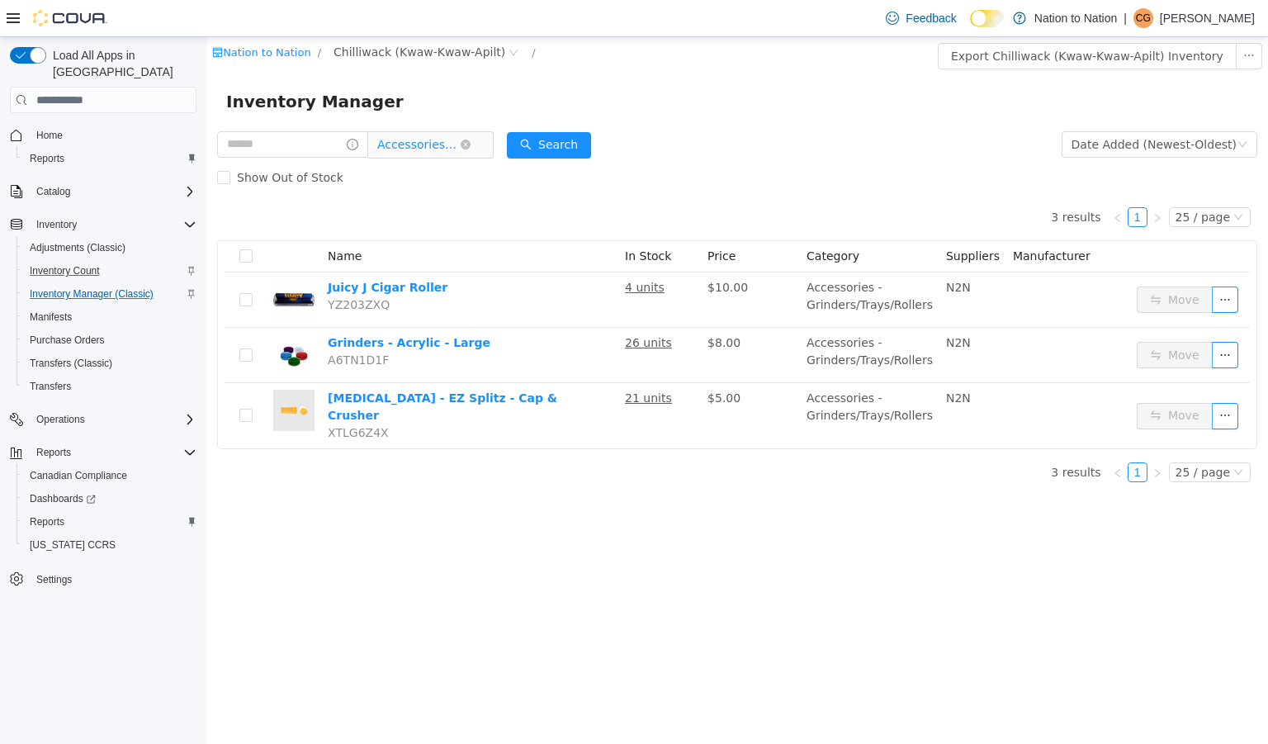
click at [425, 135] on span "Accessories - Grinders/Trays/Rollers" at bounding box center [418, 144] width 83 height 25
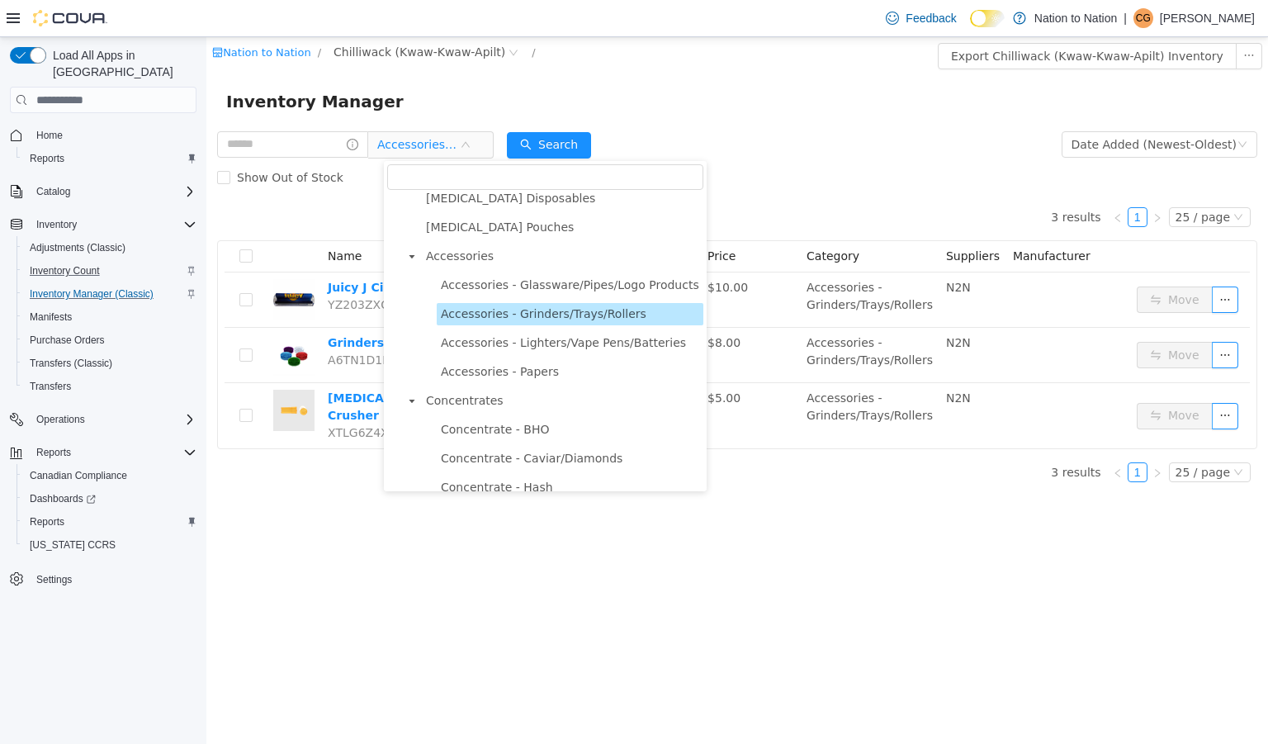
scroll to position [167, 0]
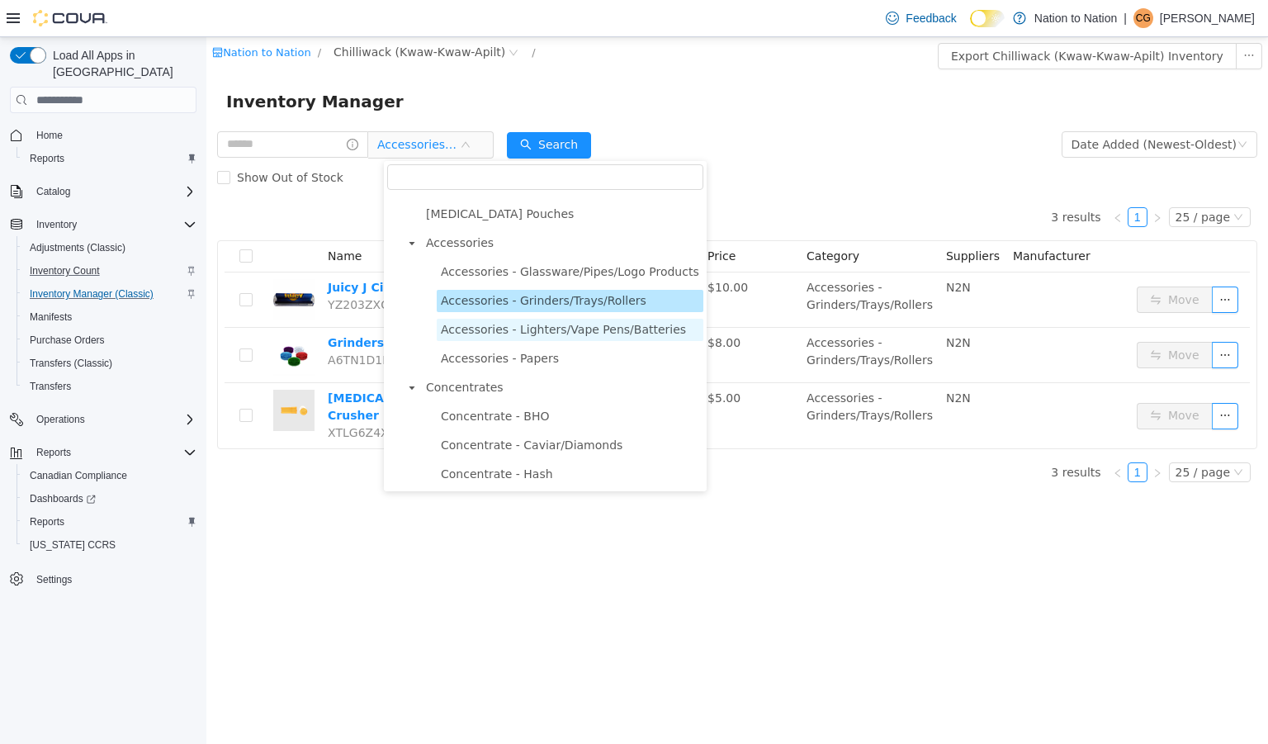
click at [522, 329] on span "Accessories - Lighters/Vape Pens/Batteries" at bounding box center [563, 329] width 245 height 13
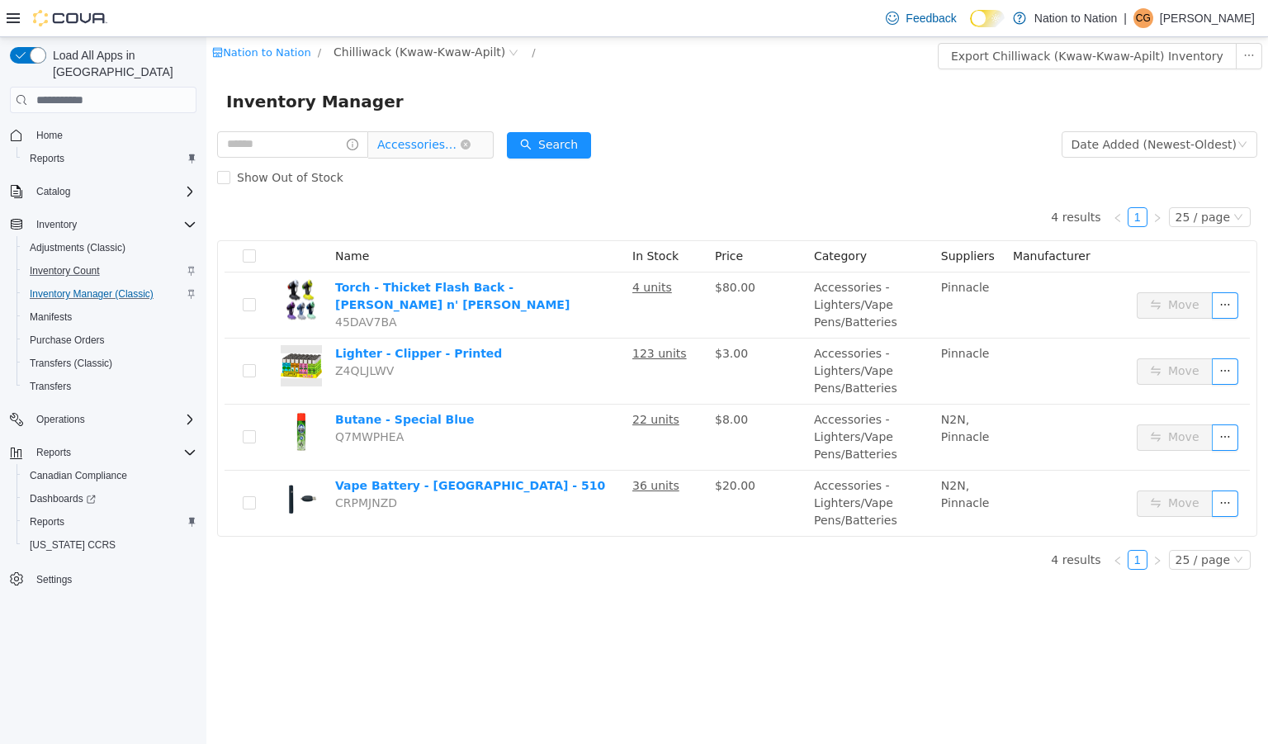
click at [432, 150] on span "Accessories - Lighters/Vape Pens/Batteries" at bounding box center [418, 144] width 83 height 25
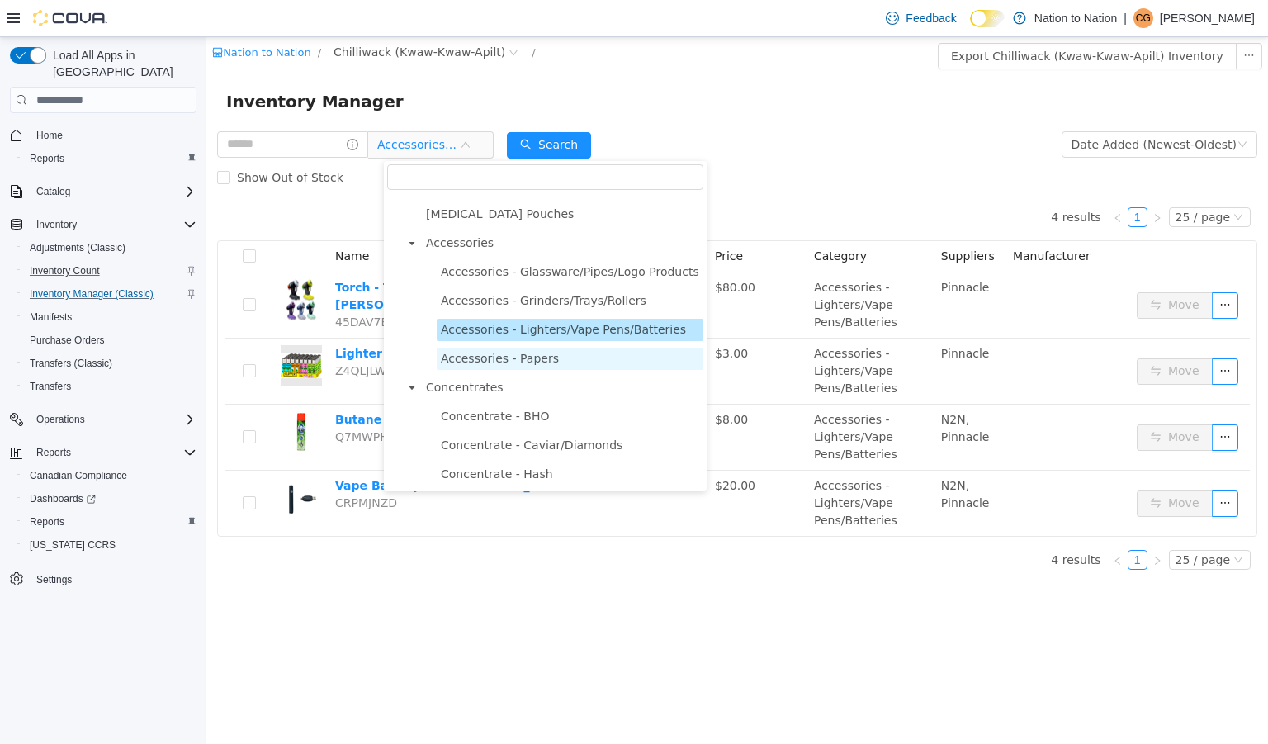
click at [507, 360] on span "Accessories - Papers" at bounding box center [500, 358] width 118 height 13
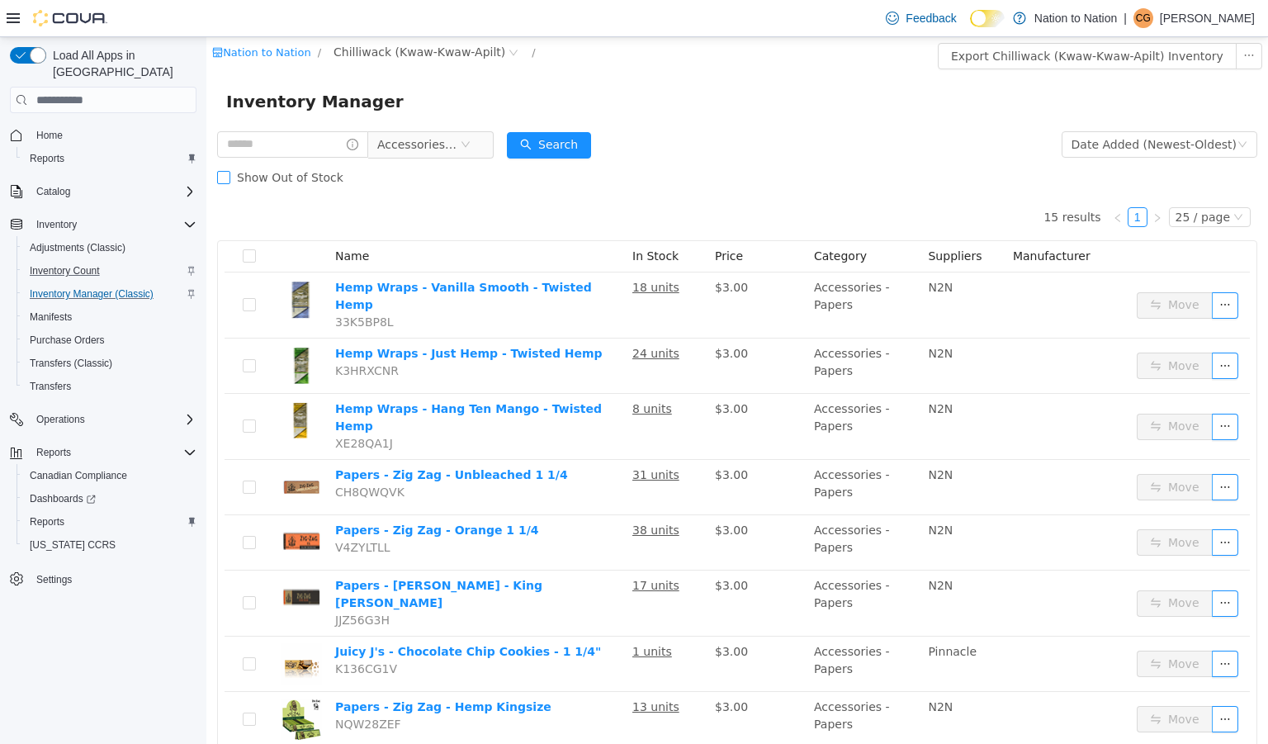
click at [286, 174] on span "Show Out of Stock" at bounding box center [290, 177] width 120 height 13
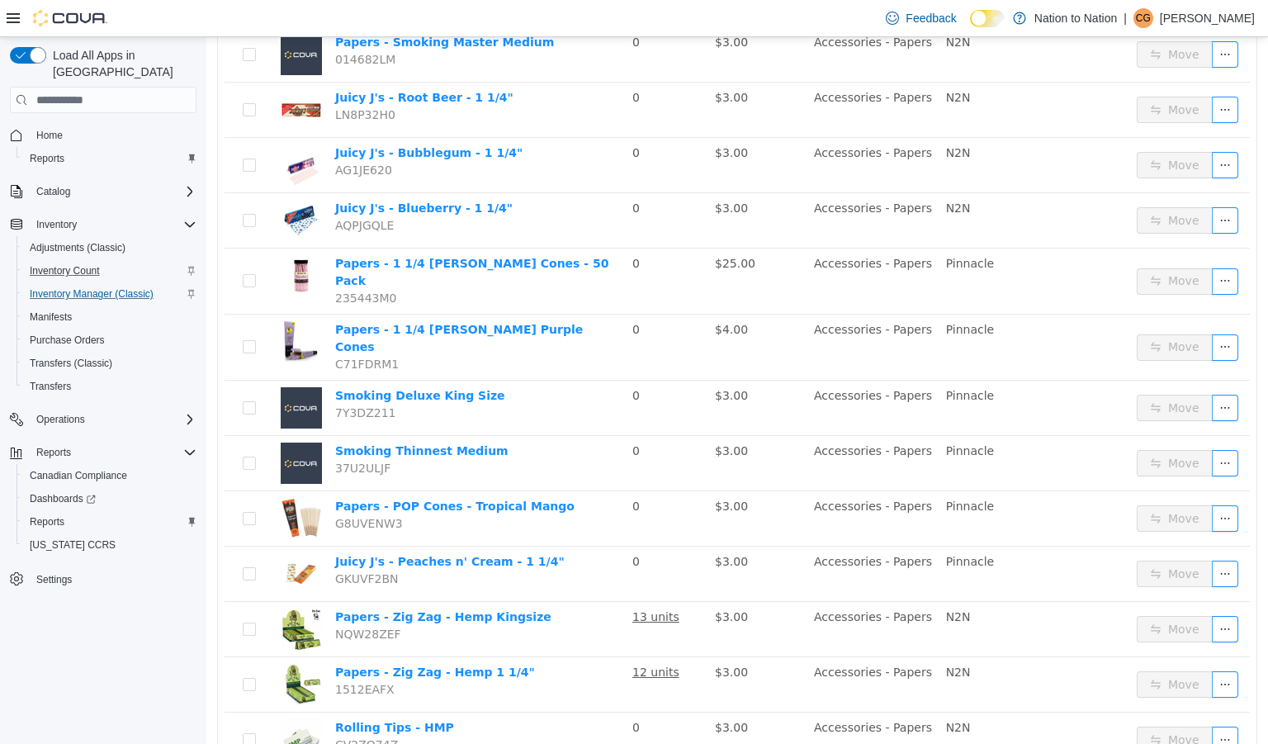
scroll to position [959, 0]
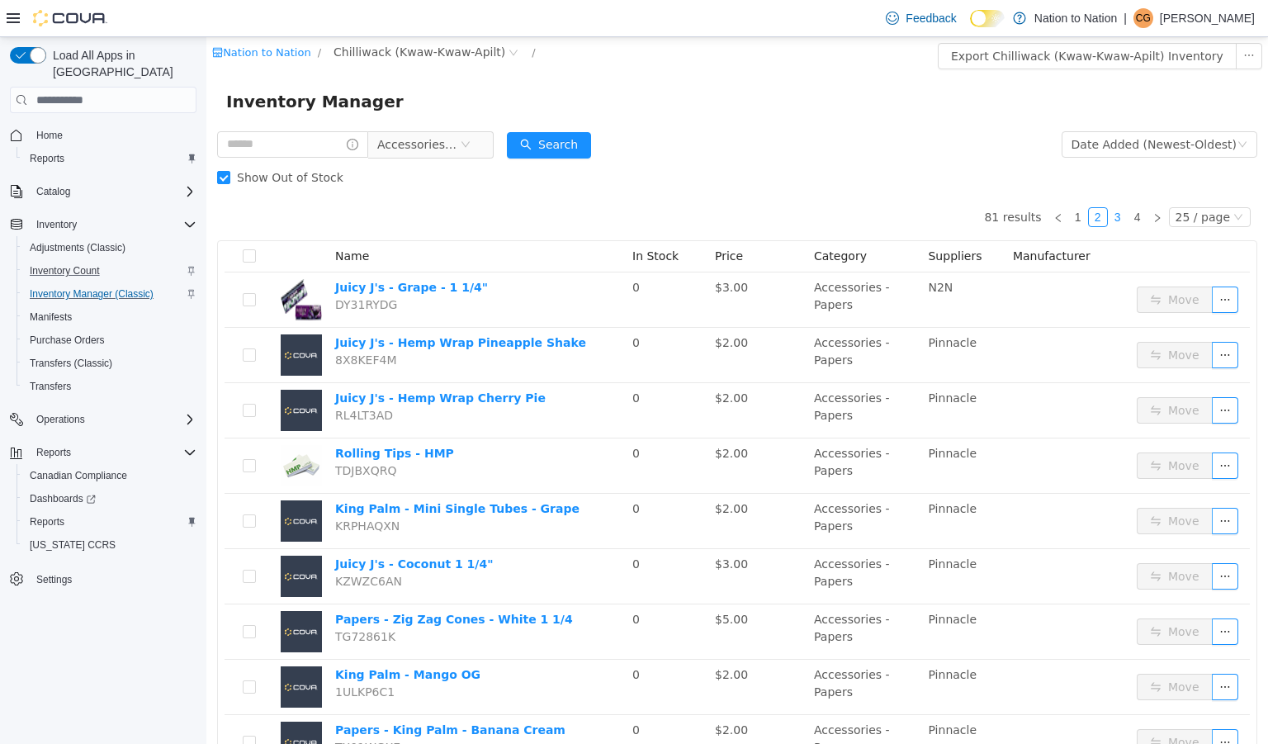
click at [1109, 211] on link "3" at bounding box center [1118, 217] width 18 height 18
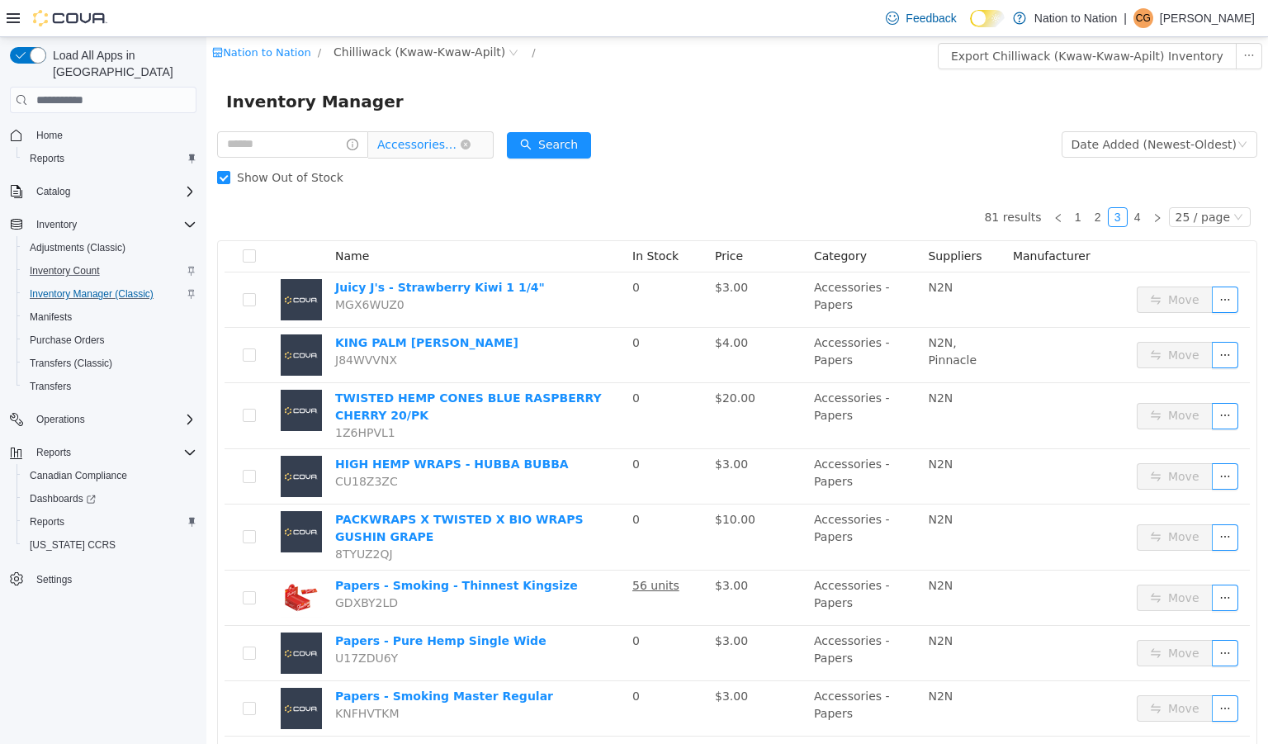
click at [414, 145] on span "Accessories - Papers" at bounding box center [418, 144] width 83 height 25
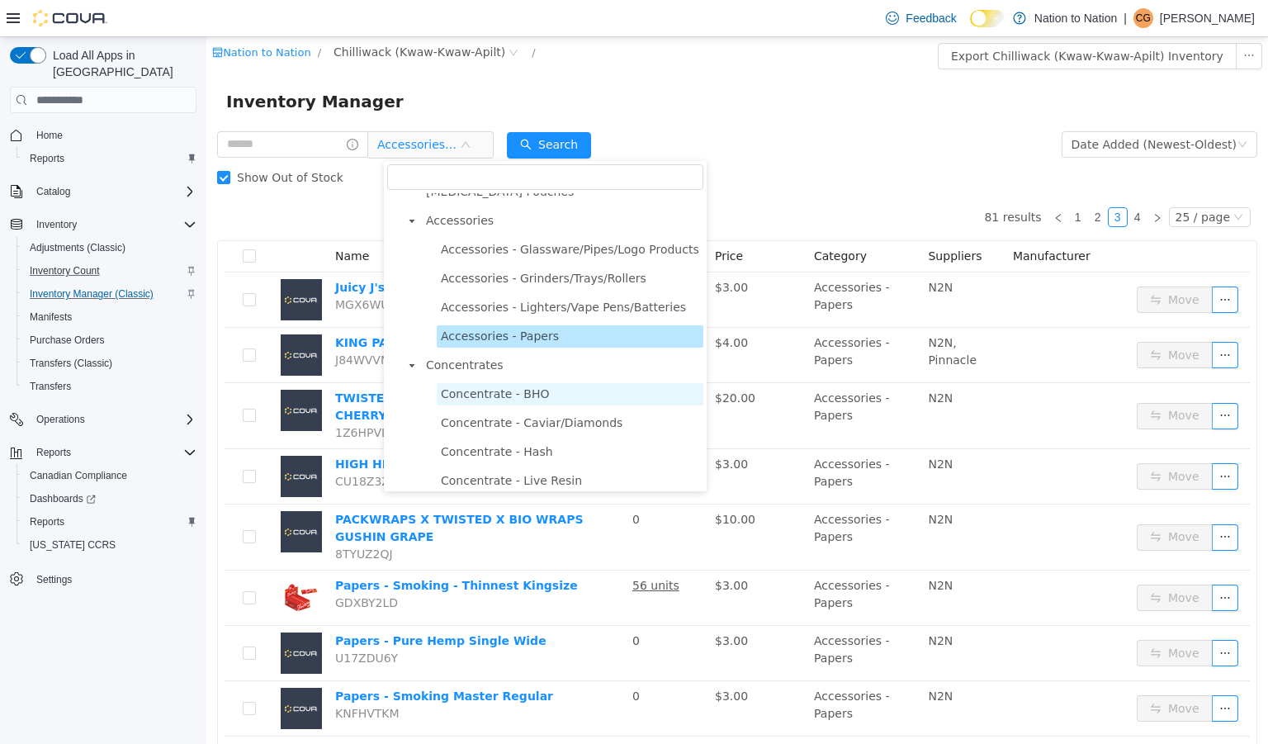
scroll to position [187, 0]
click at [544, 431] on span "Concentrate - Caviar/Diamonds" at bounding box center [532, 425] width 182 height 13
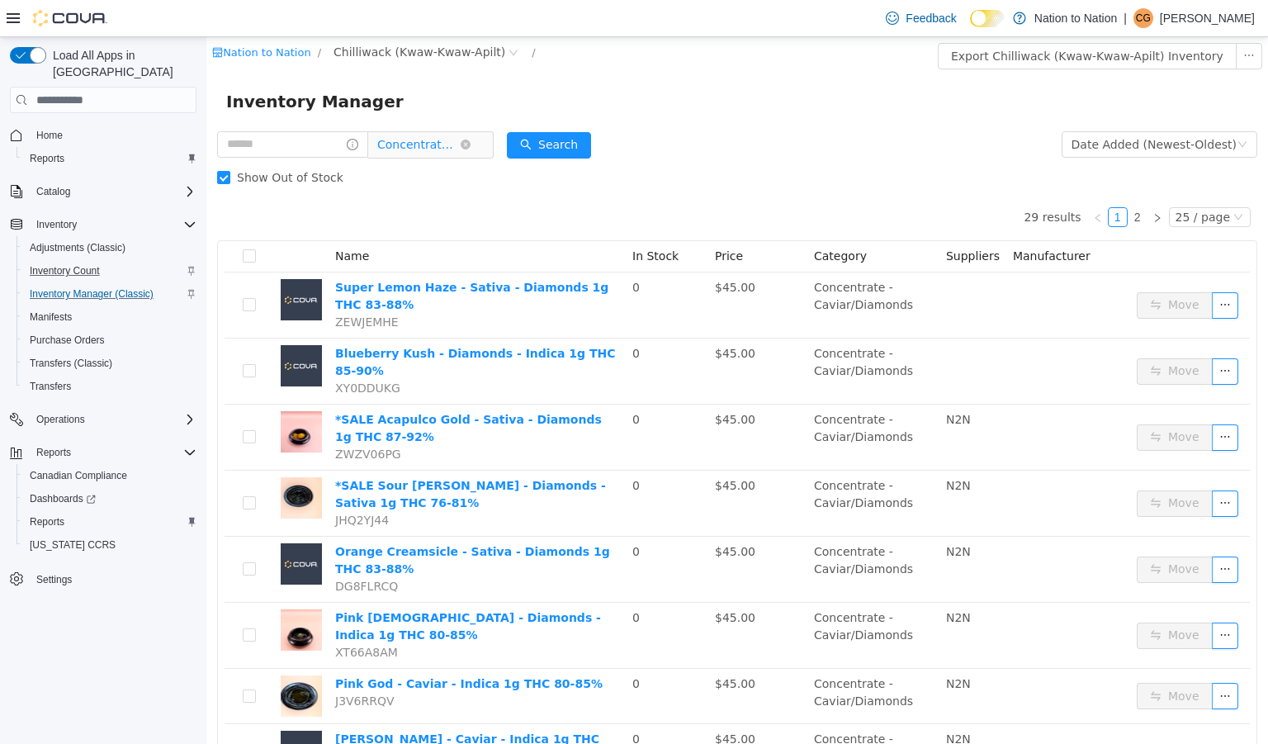
click at [428, 149] on span "Concentrate - Caviar/Diamonds" at bounding box center [418, 144] width 83 height 25
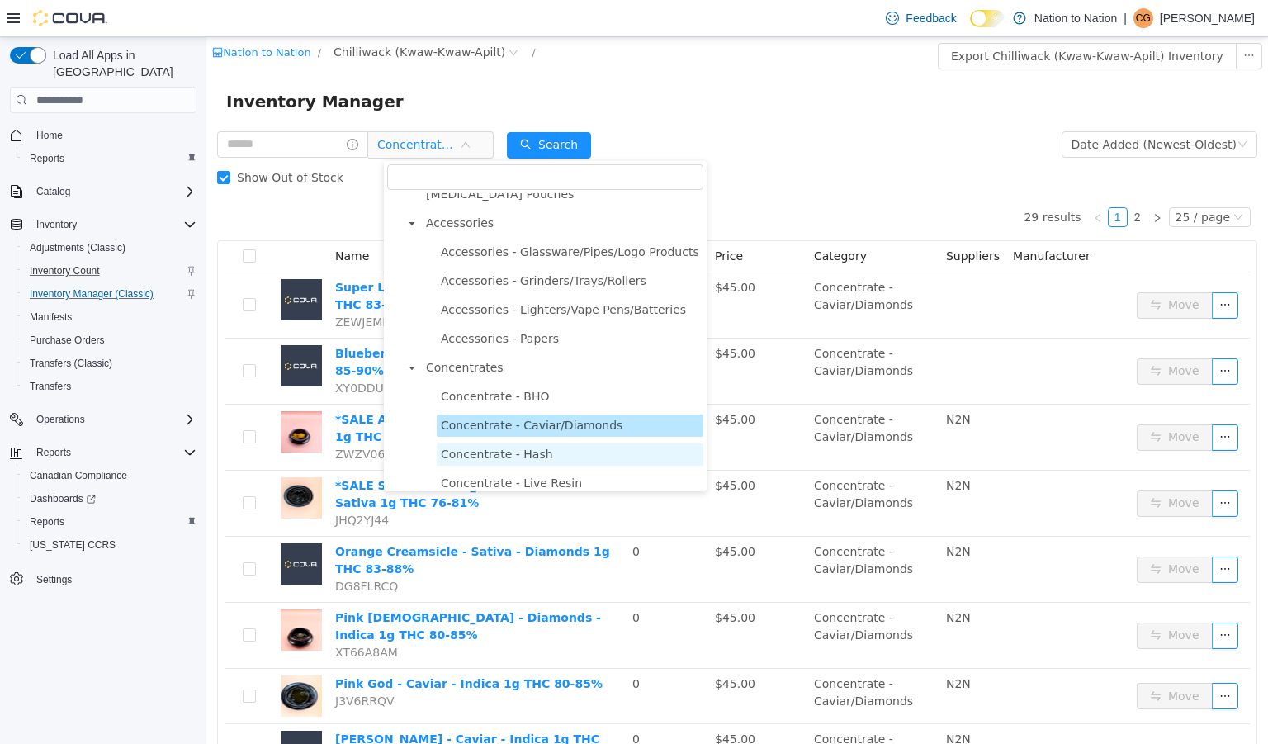
click at [512, 457] on span "Concentrate - Hash" at bounding box center [497, 453] width 112 height 13
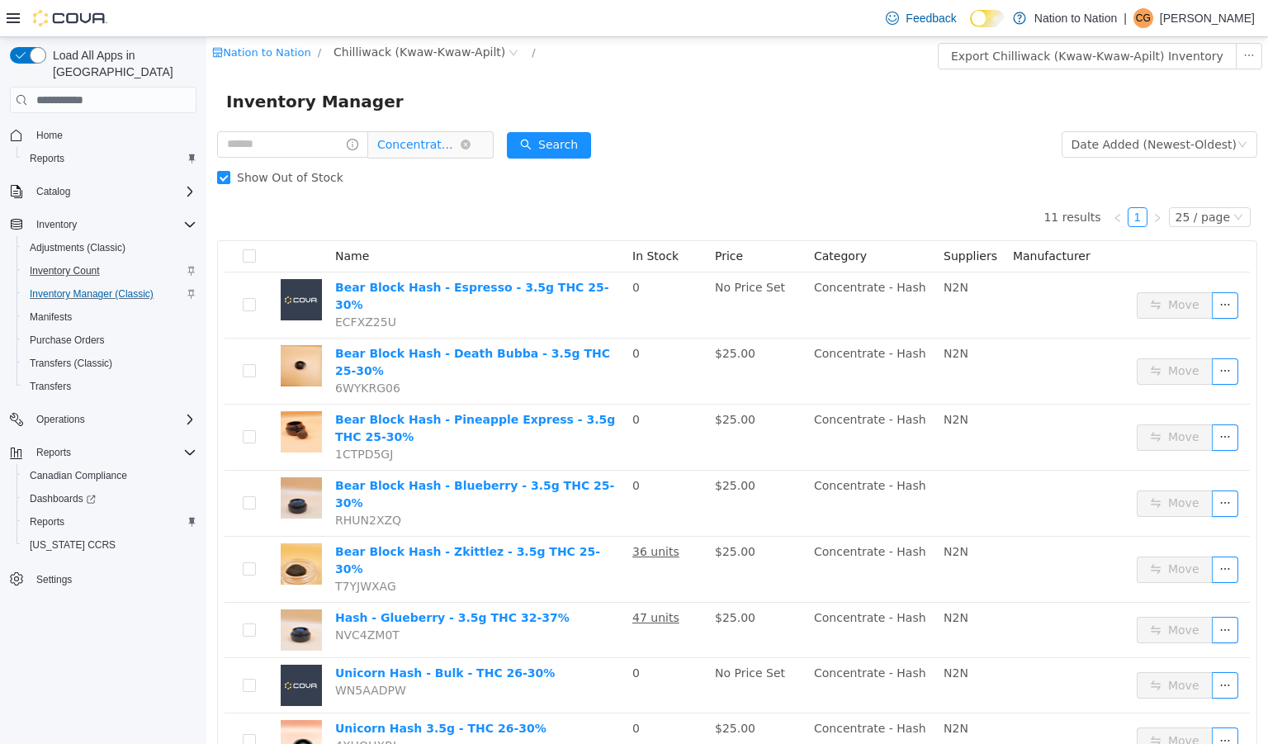
click at [432, 147] on span "Concentrate - Hash" at bounding box center [418, 144] width 83 height 25
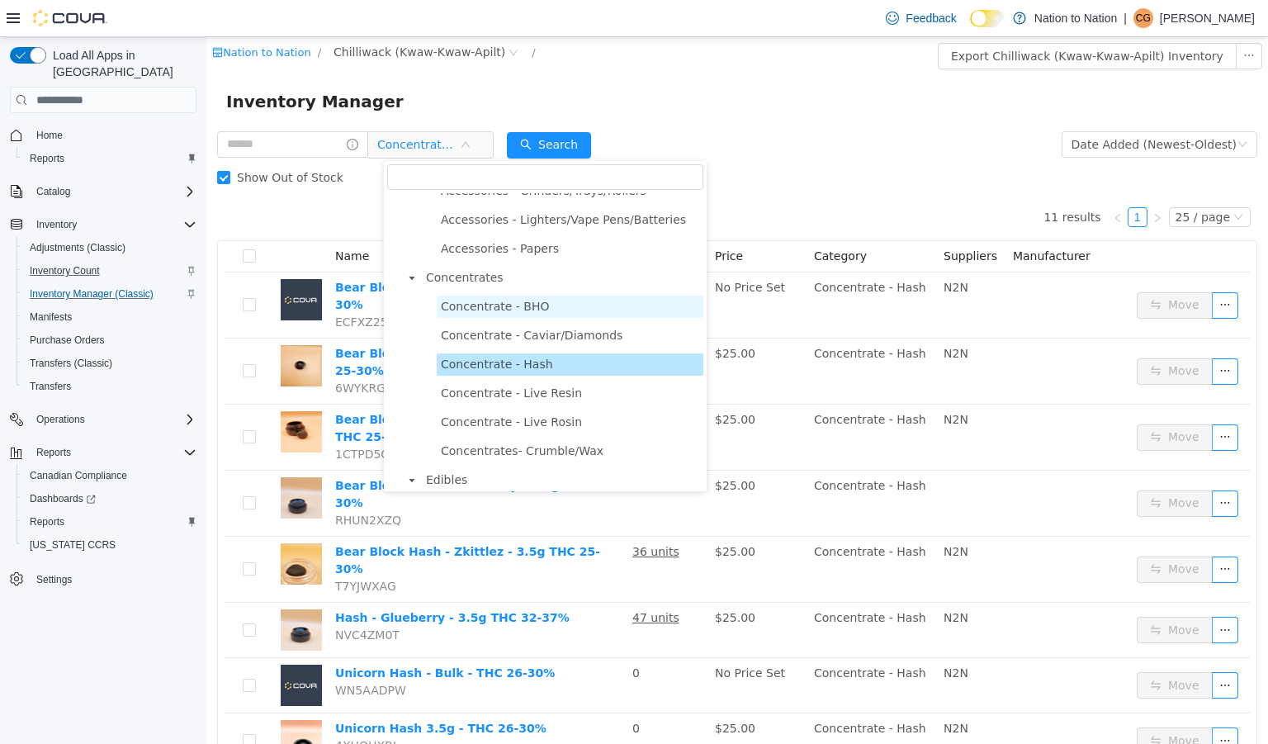
scroll to position [277, 0]
click at [518, 392] on span "Concentrate - Live Resin" at bounding box center [511, 392] width 141 height 13
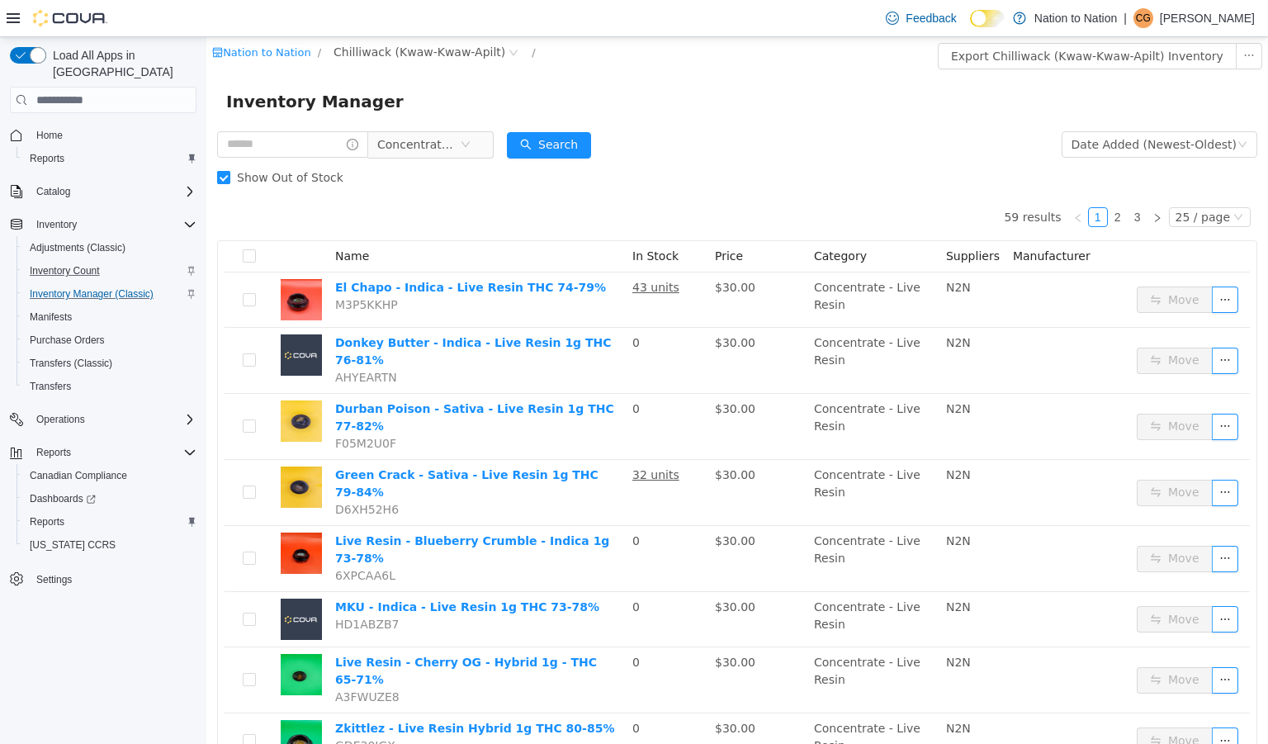
click at [272, 182] on span "Show Out of Stock" at bounding box center [290, 177] width 120 height 13
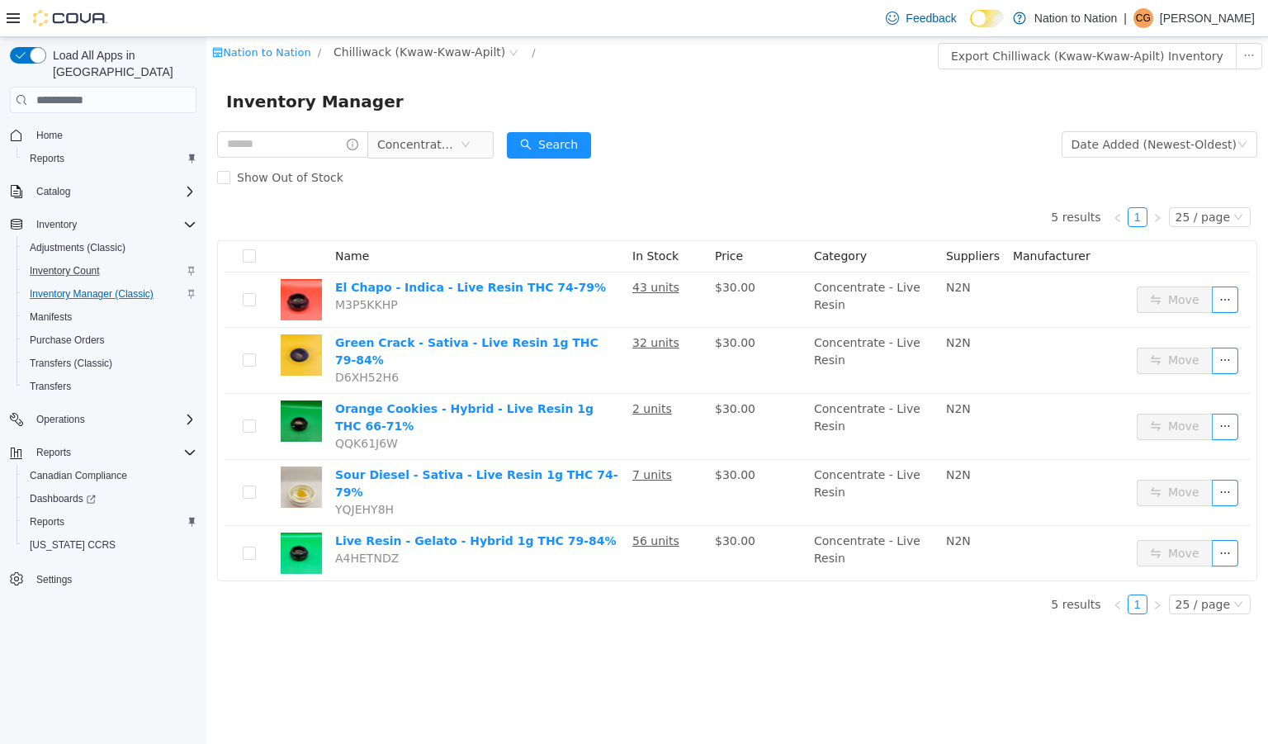
click at [427, 130] on div "Concentrate - Live Resin" at bounding box center [355, 144] width 277 height 33
click at [429, 137] on span "Concentrate - Live Resin" at bounding box center [418, 144] width 83 height 25
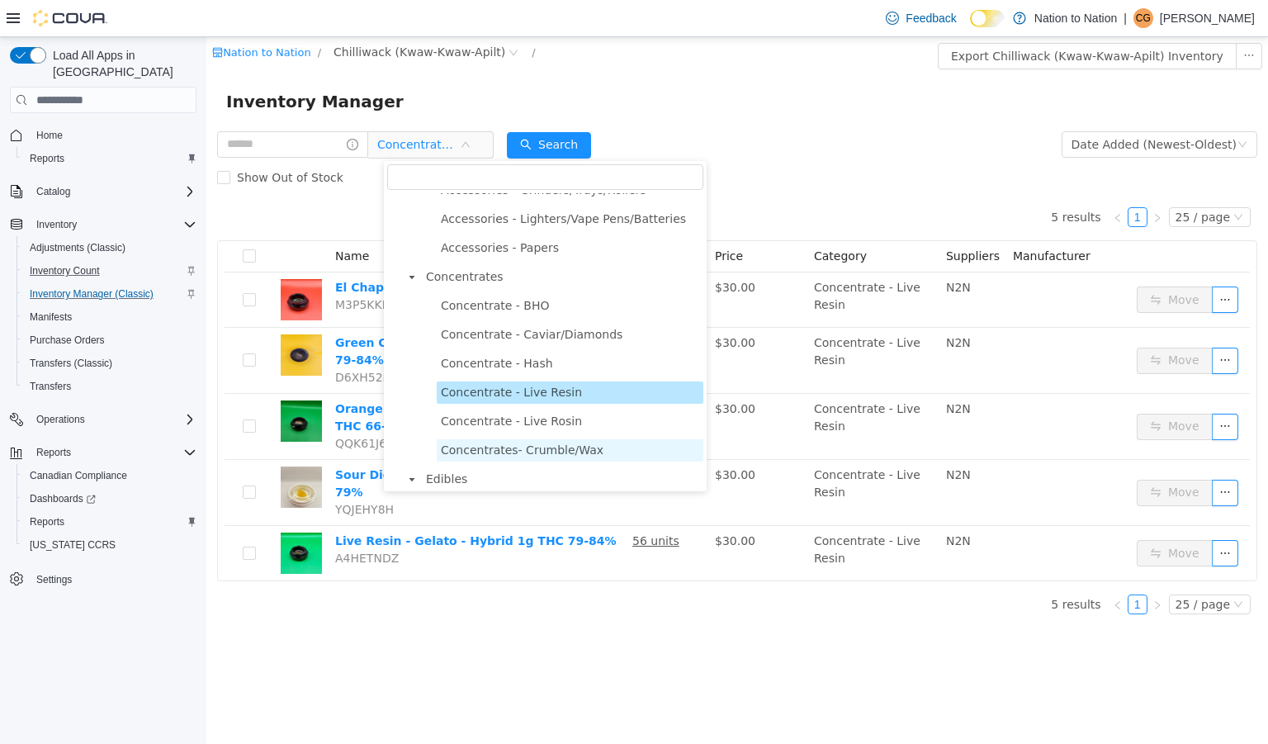
drag, startPoint x: 512, startPoint y: 455, endPoint x: 479, endPoint y: 455, distance: 33.0
click at [479, 455] on span "Concentrates- Crumble/Wax" at bounding box center [522, 449] width 163 height 13
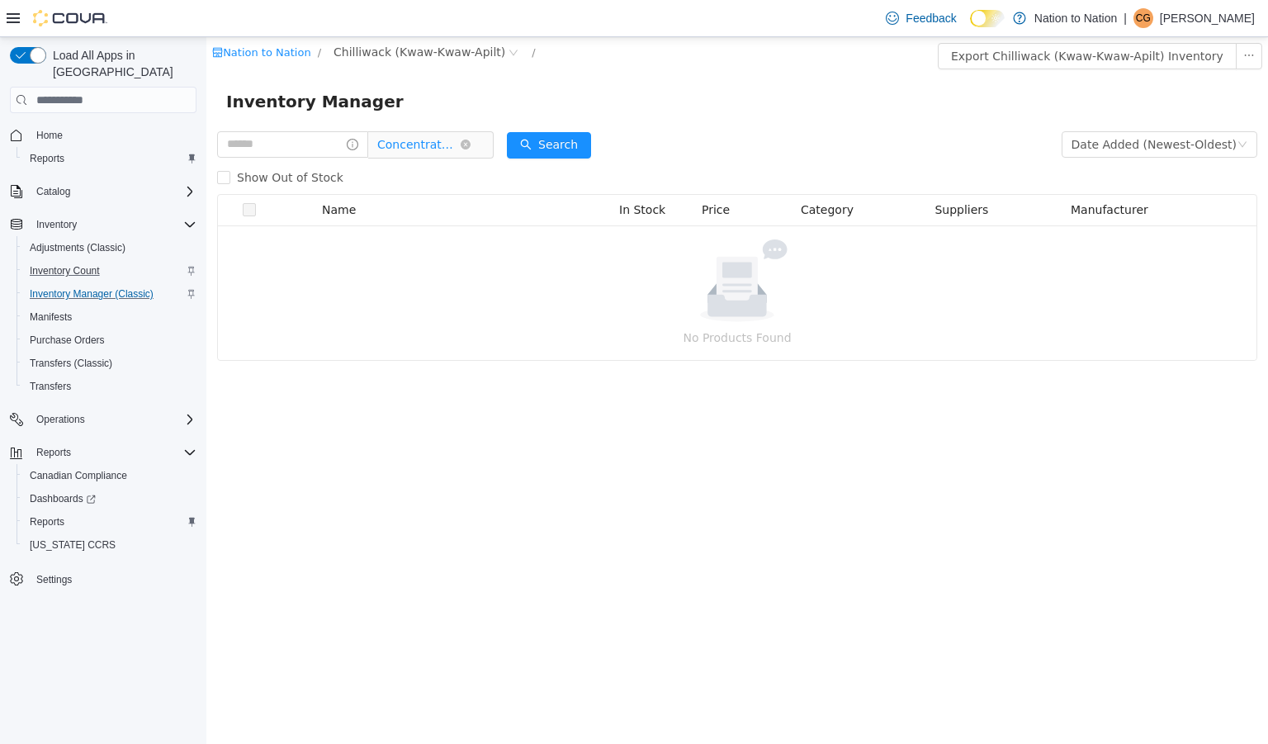
click at [428, 143] on span "Concentrates- Crumble/Wax" at bounding box center [418, 144] width 83 height 25
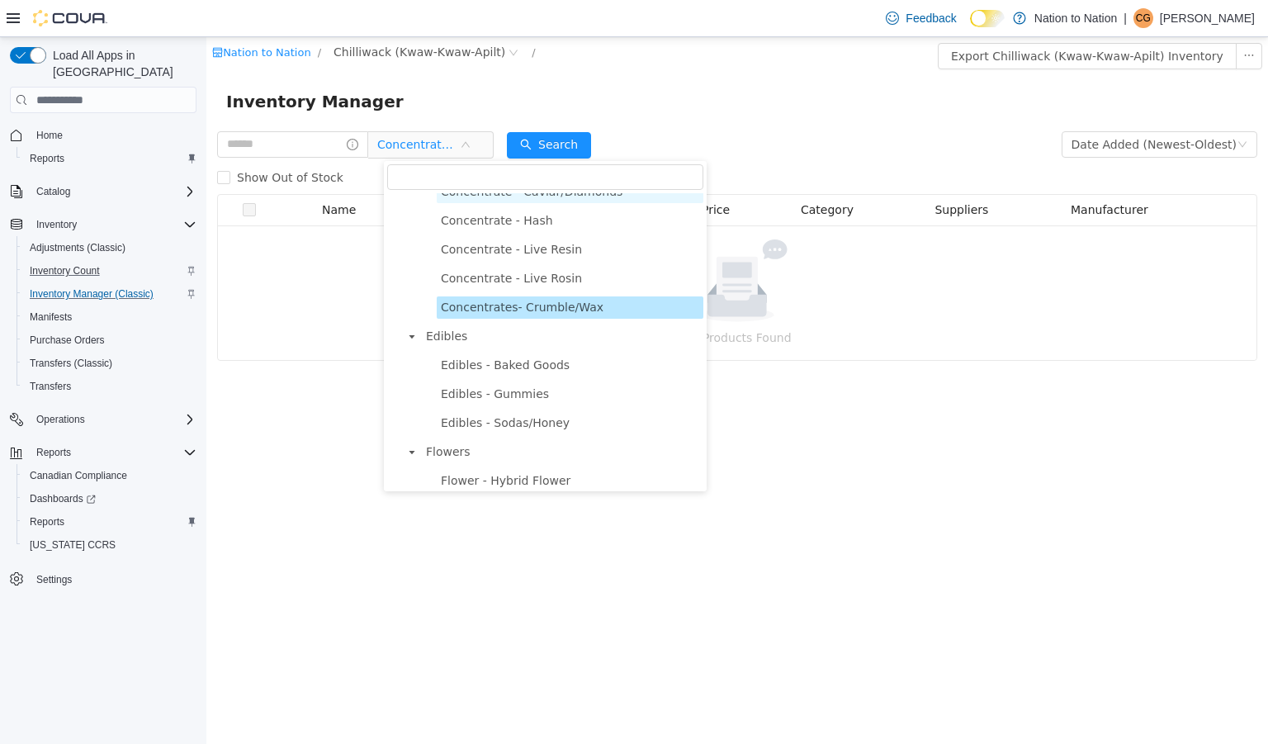
scroll to position [423, 0]
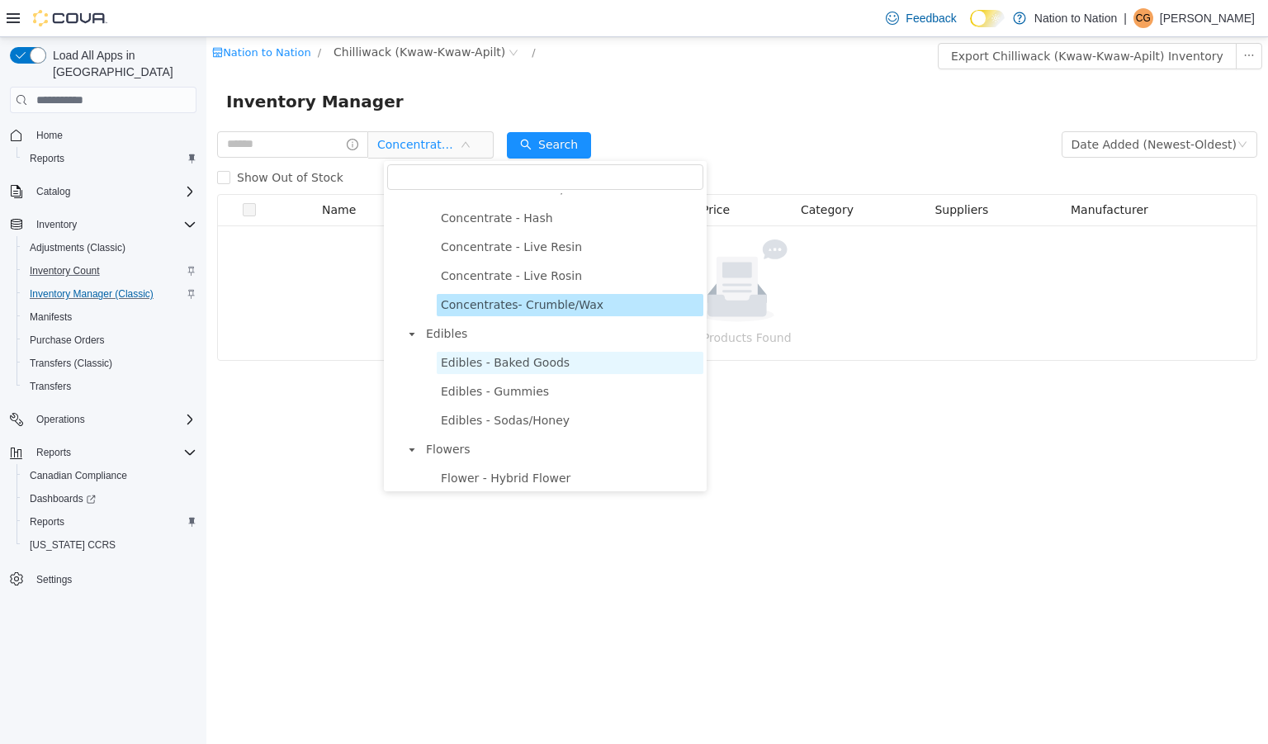
click at [501, 369] on span "Edibles - Baked Goods" at bounding box center [505, 362] width 129 height 13
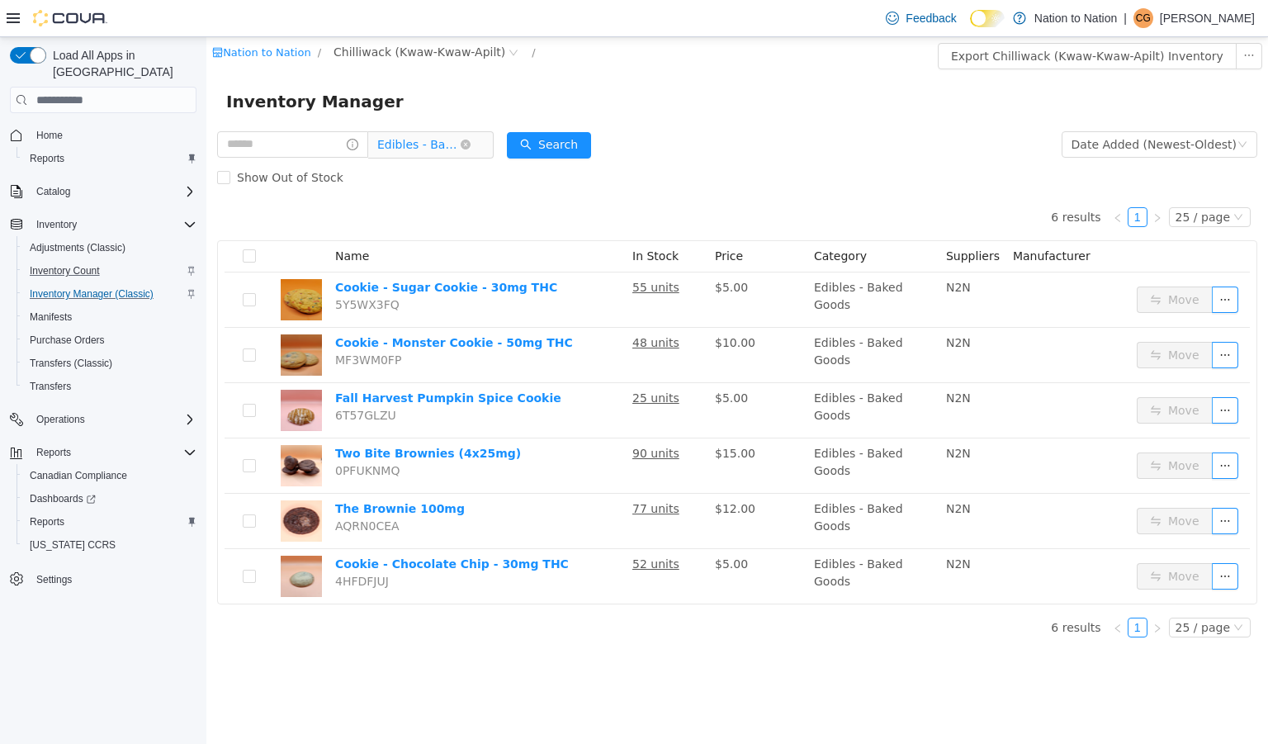
click at [435, 139] on span "Edibles - Baked Goods" at bounding box center [418, 144] width 83 height 25
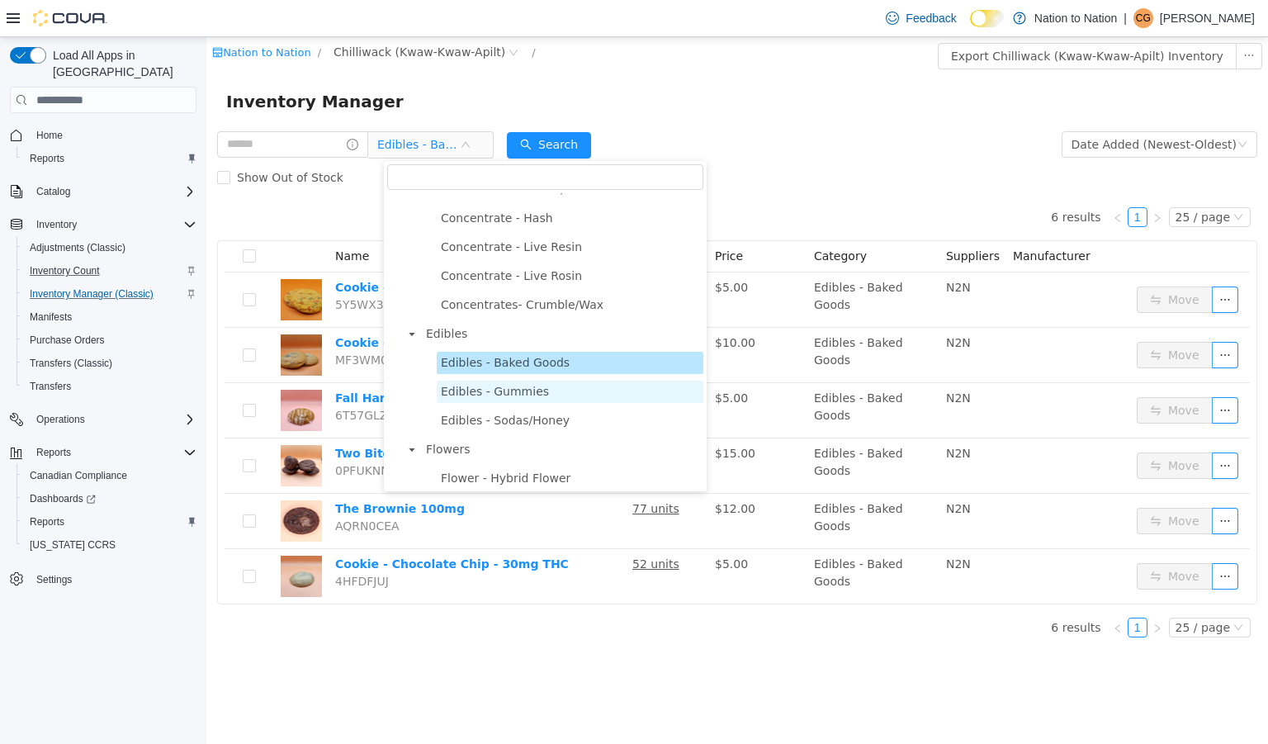
click at [520, 398] on span "Edibles - Gummies" at bounding box center [495, 391] width 108 height 13
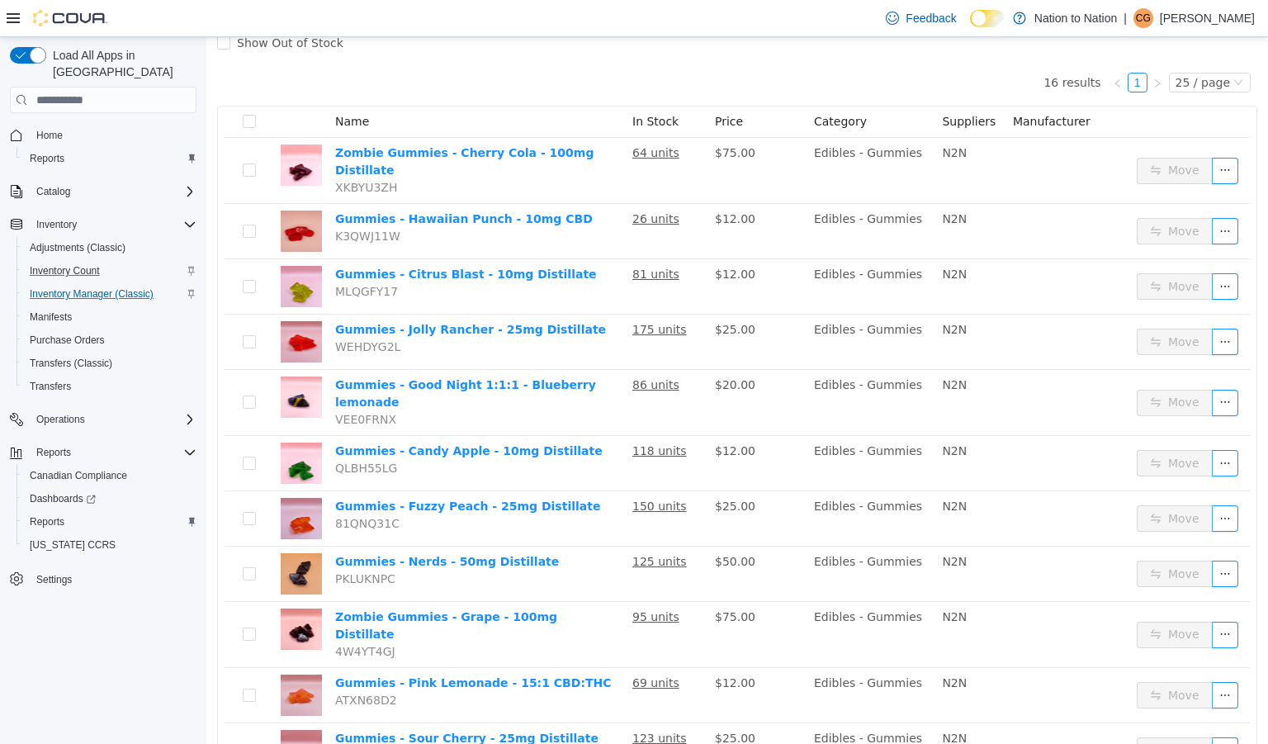
scroll to position [0, 0]
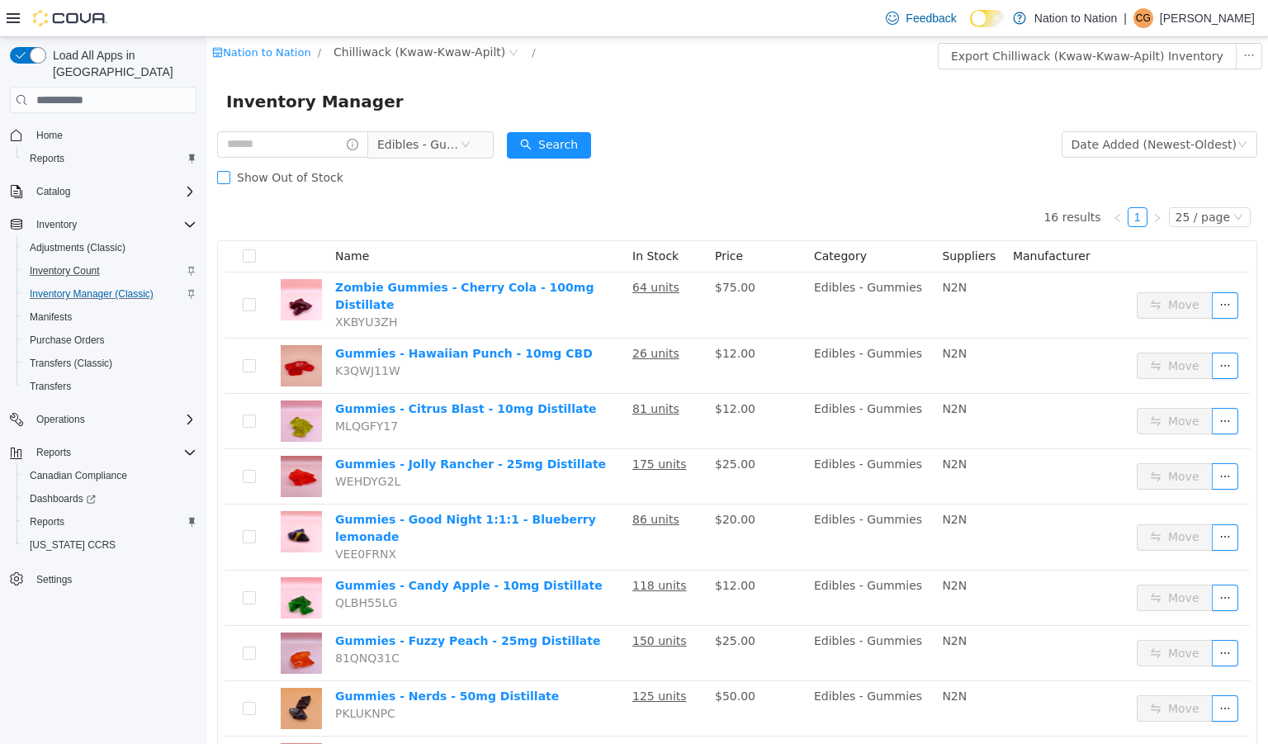
click at [273, 182] on span "Show Out of Stock" at bounding box center [290, 177] width 120 height 13
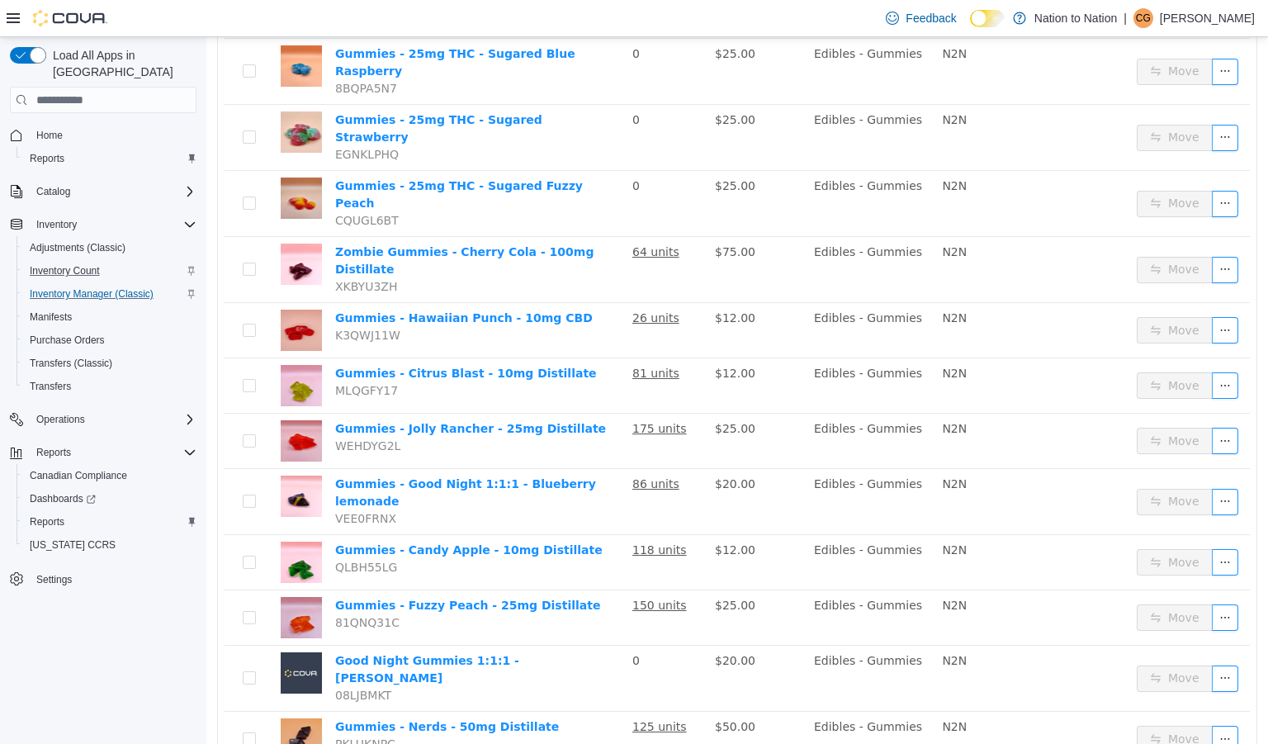
scroll to position [959, 0]
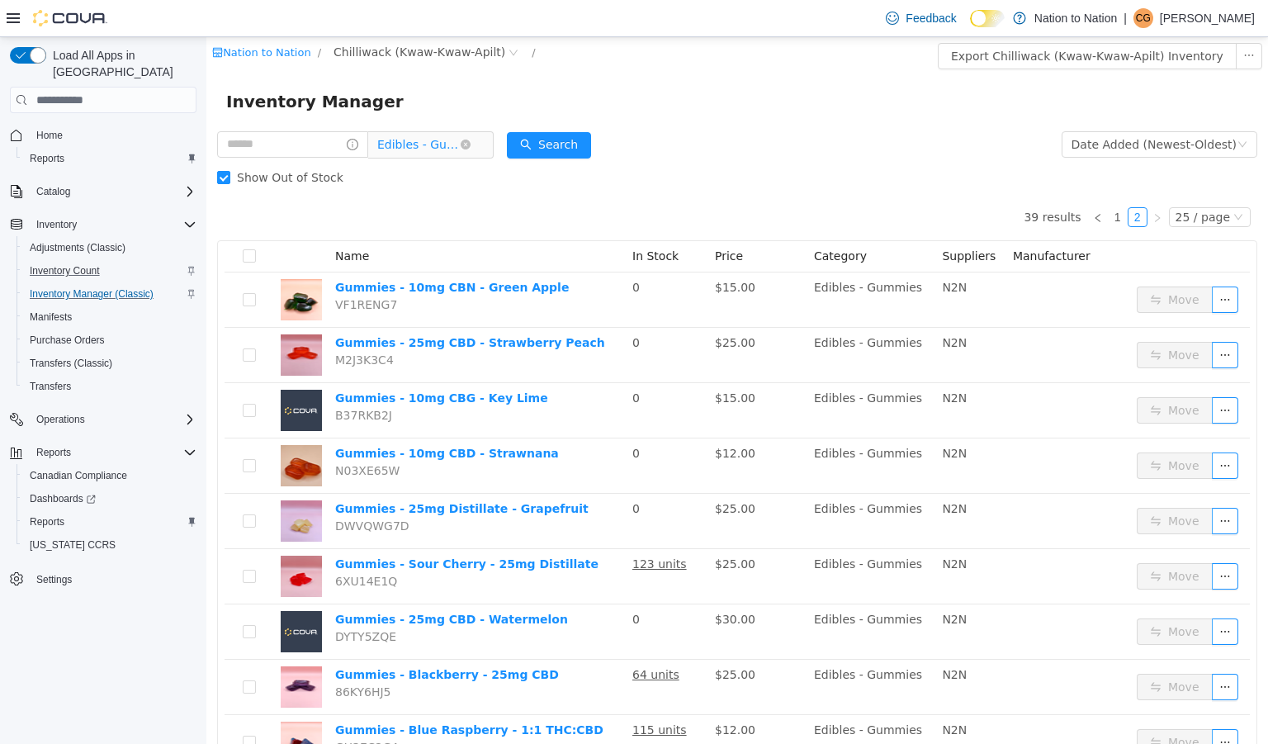
click at [431, 150] on span "Edibles - Gummies" at bounding box center [418, 144] width 83 height 25
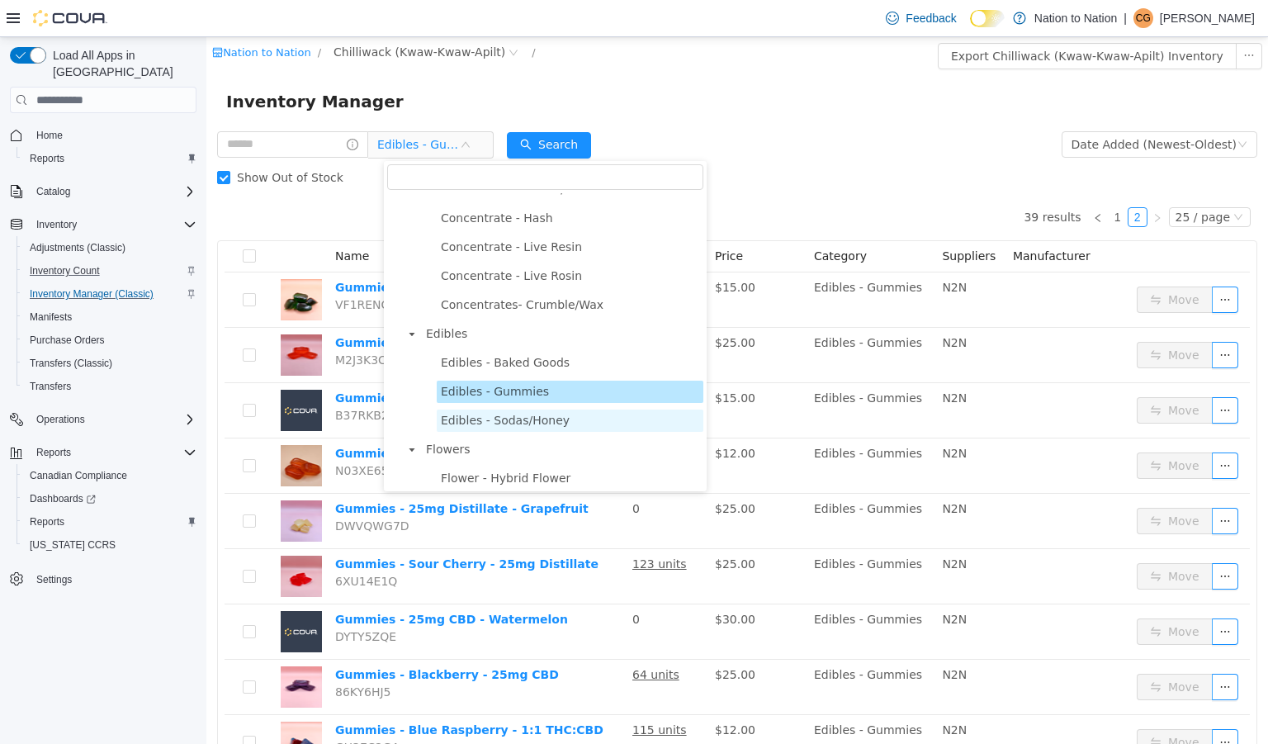
click at [538, 427] on span "Edibles - Sodas/Honey" at bounding box center [505, 420] width 129 height 13
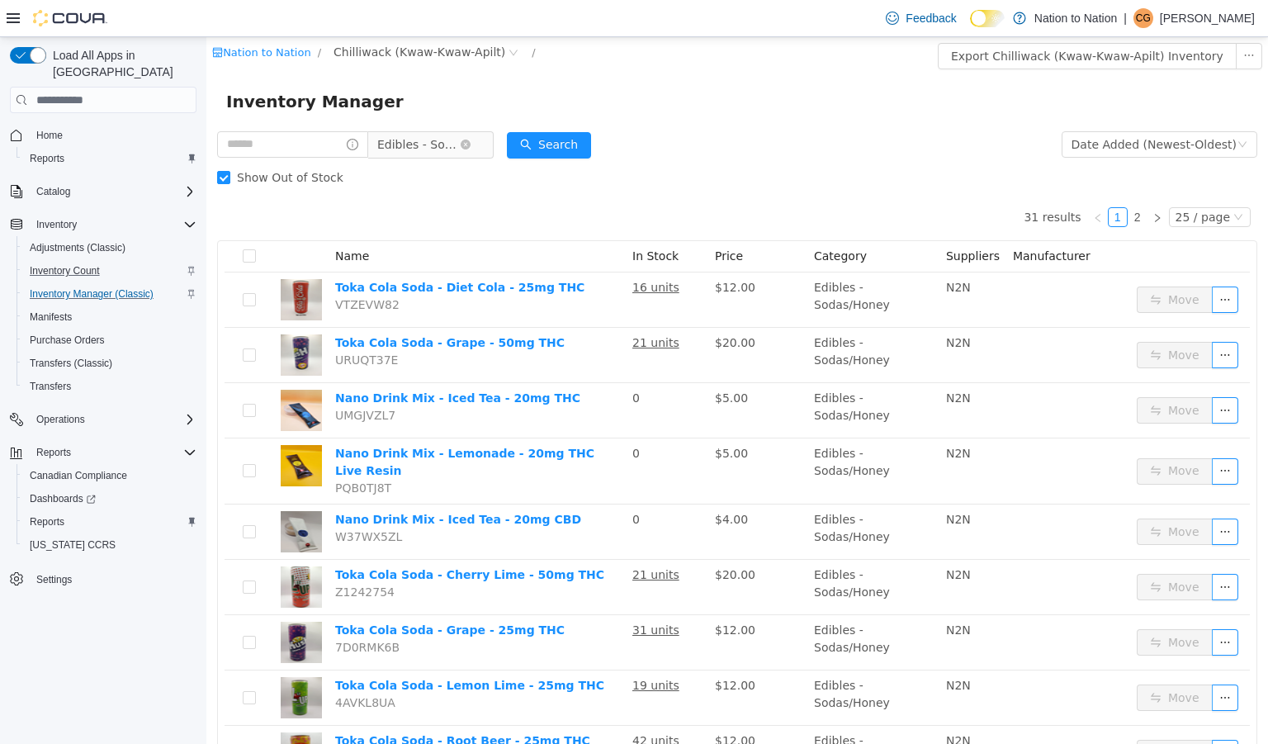
click at [435, 151] on span "Edibles - Sodas/Honey" at bounding box center [418, 144] width 83 height 25
click at [1132, 215] on link "2" at bounding box center [1138, 217] width 18 height 18
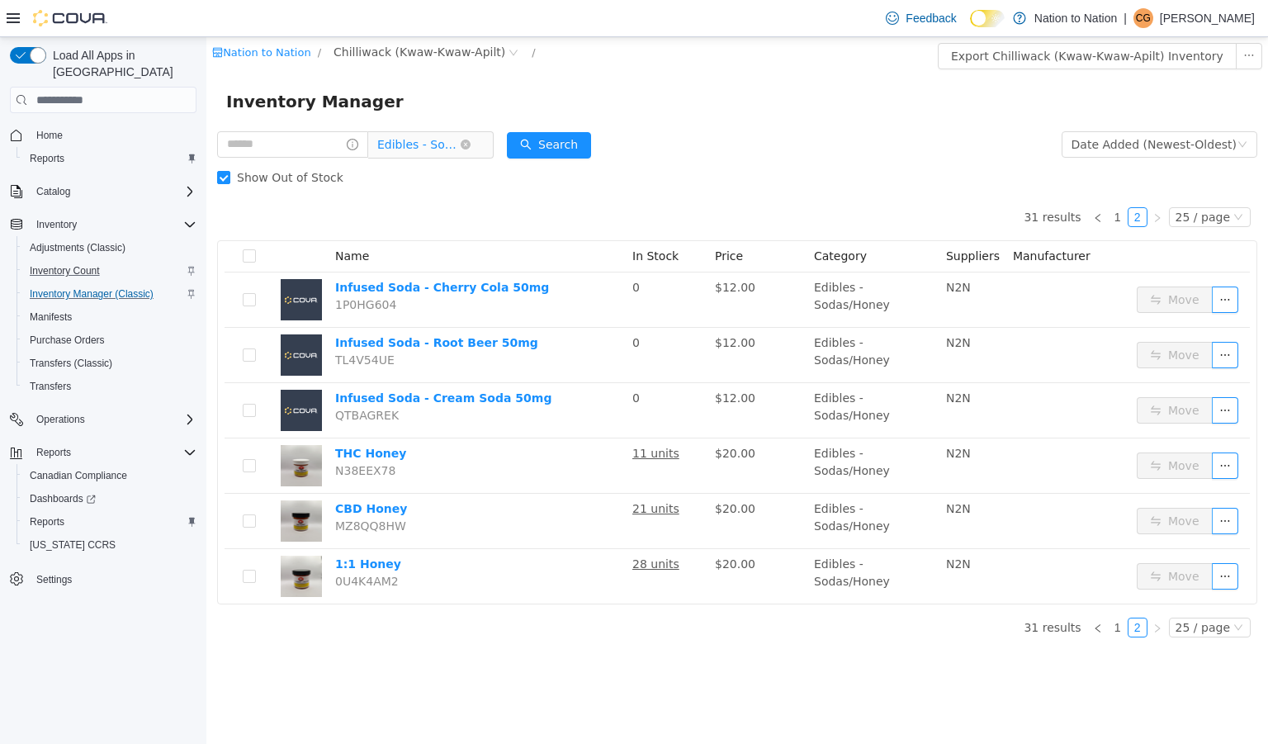
click at [436, 138] on span "Edibles - Sodas/Honey" at bounding box center [418, 144] width 83 height 25
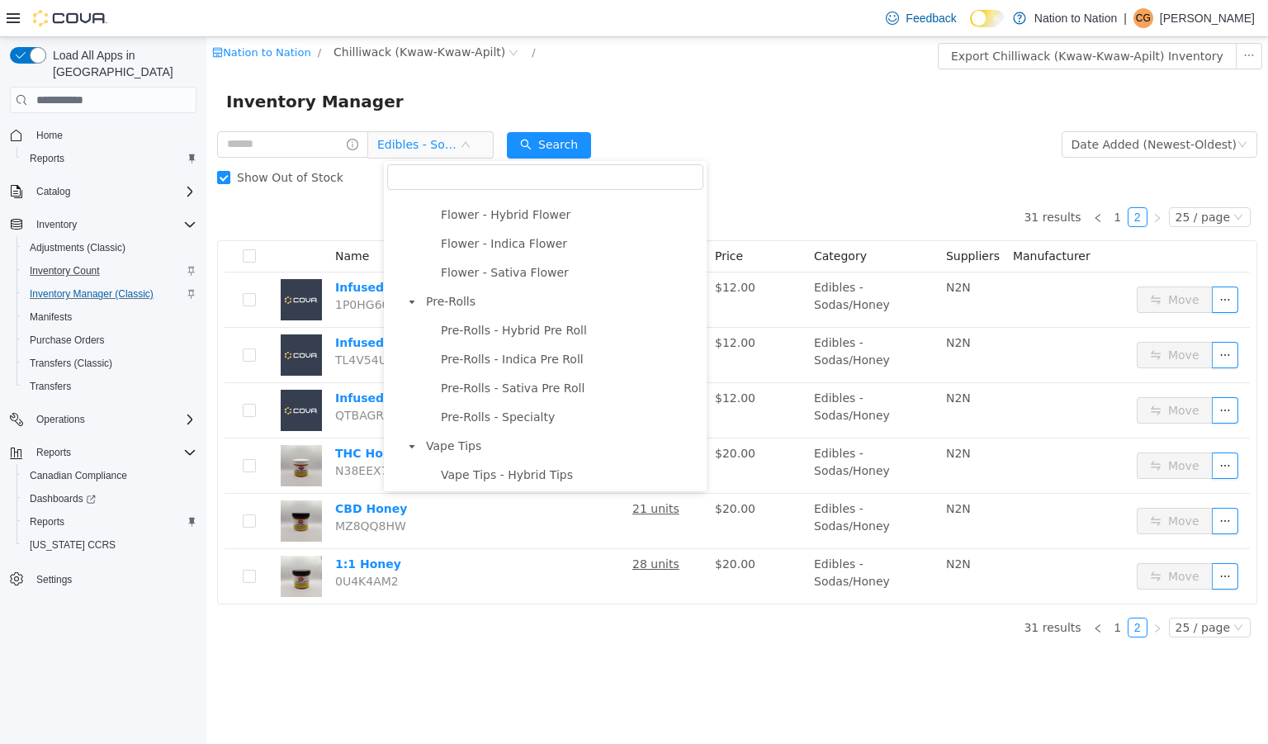
scroll to position [687, 0]
click at [518, 423] on span "Pre-Rolls - Specialty" at bounding box center [498, 416] width 114 height 13
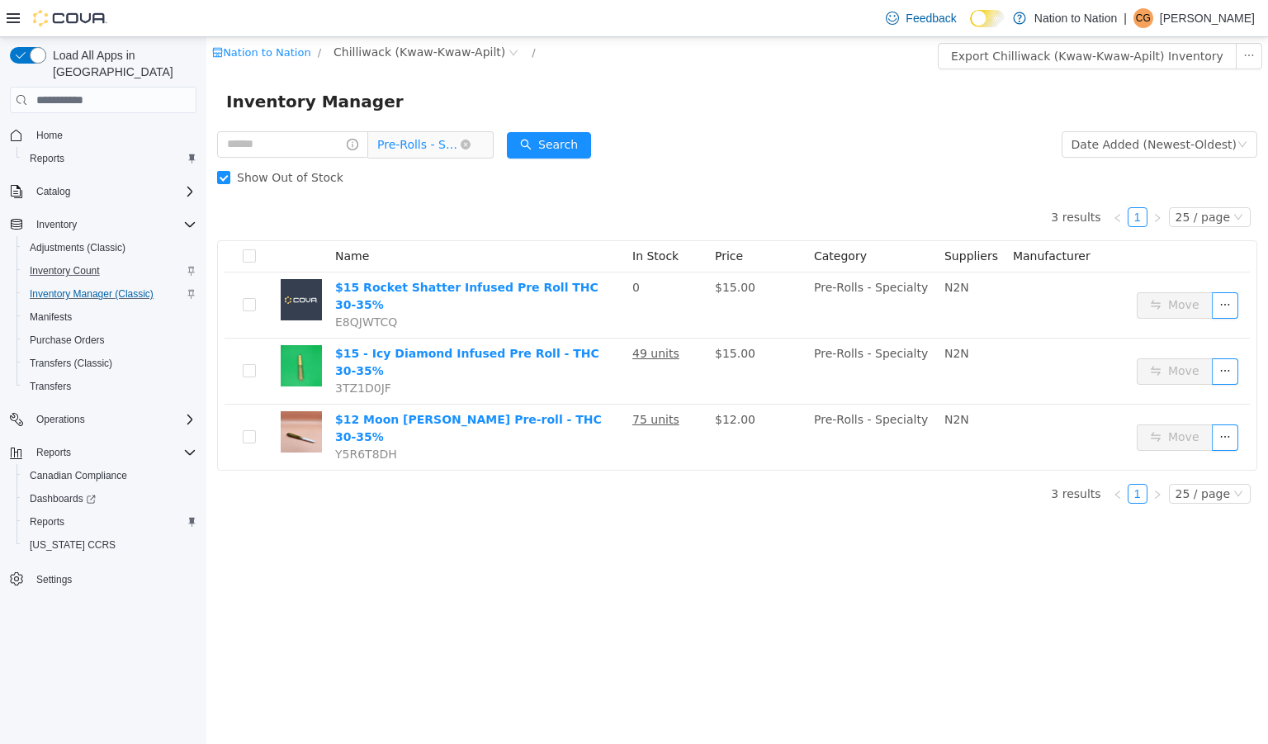
click at [440, 140] on span "Pre-Rolls - Specialty" at bounding box center [418, 144] width 83 height 25
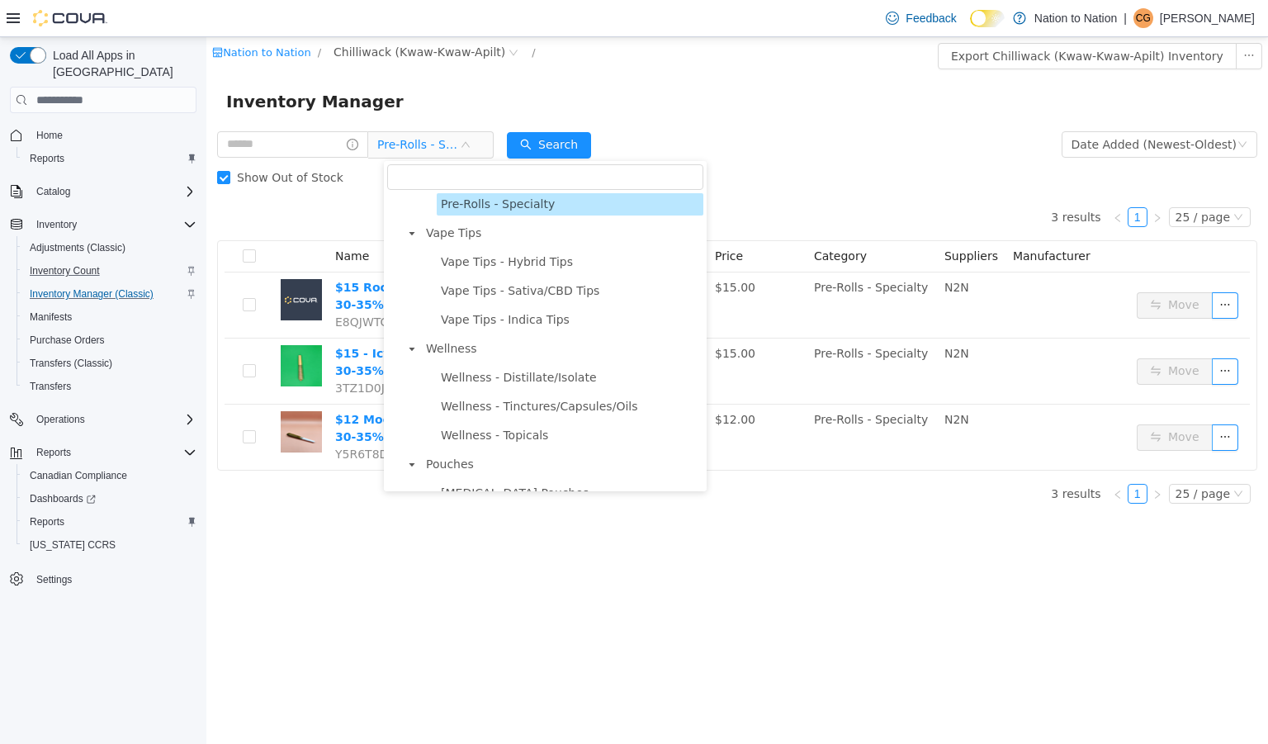
scroll to position [900, 0]
click at [496, 383] on span "Wellness - Distillate/Isolate" at bounding box center [519, 376] width 156 height 13
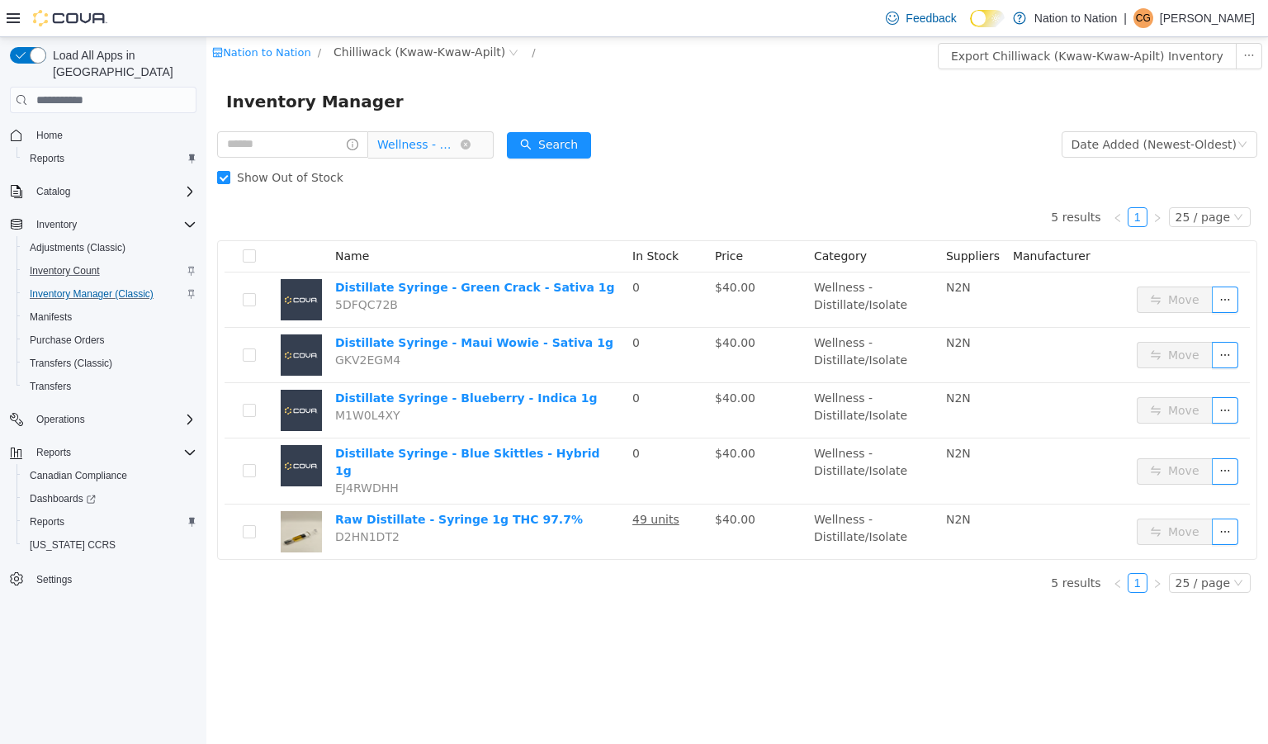
click at [447, 148] on span "Wellness - Distillate/Isolate" at bounding box center [418, 144] width 83 height 25
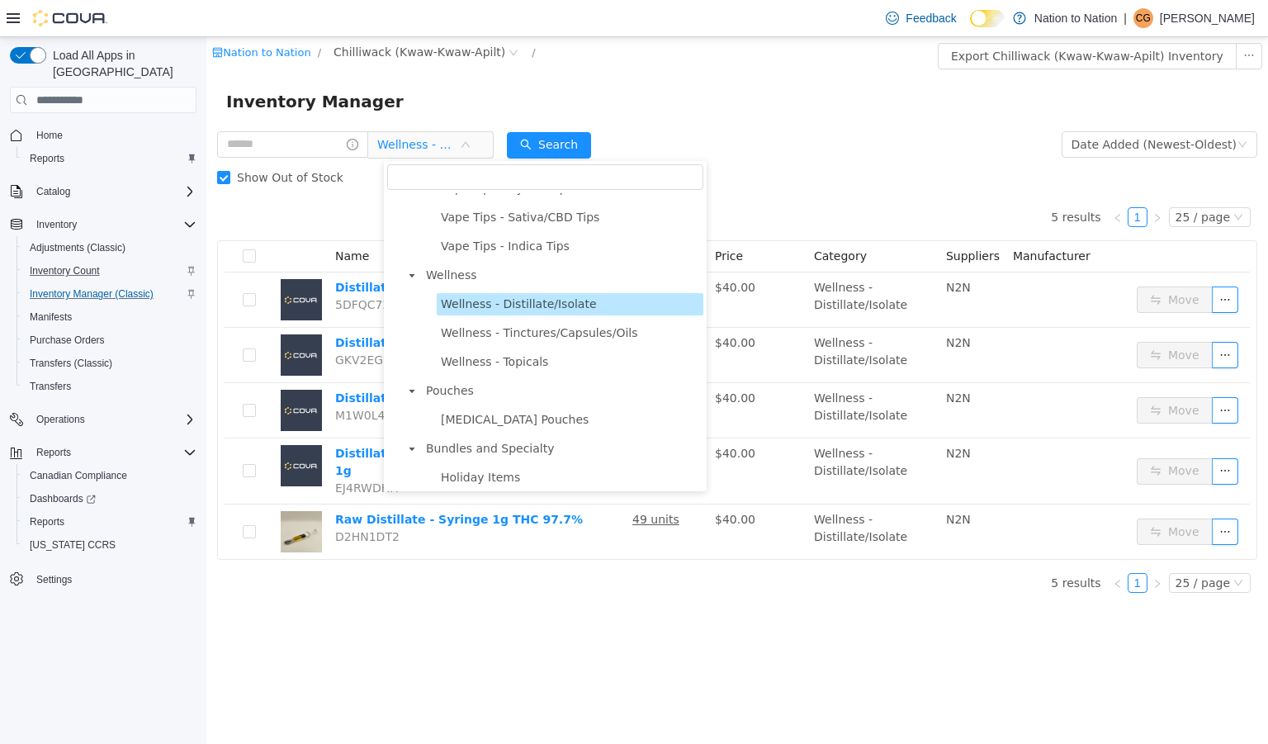
scroll to position [973, 0]
click at [535, 338] on span "Wellness - Tinctures/Capsules/Oils" at bounding box center [539, 331] width 196 height 13
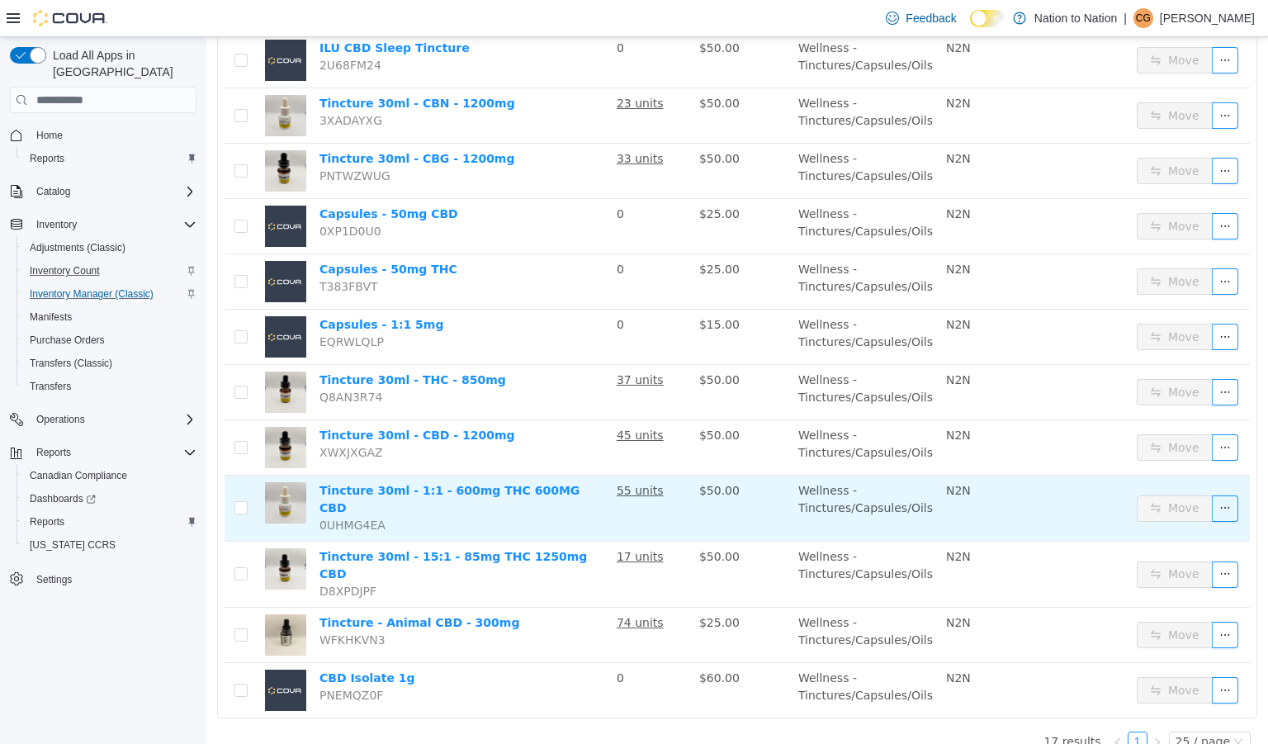
scroll to position [0, 0]
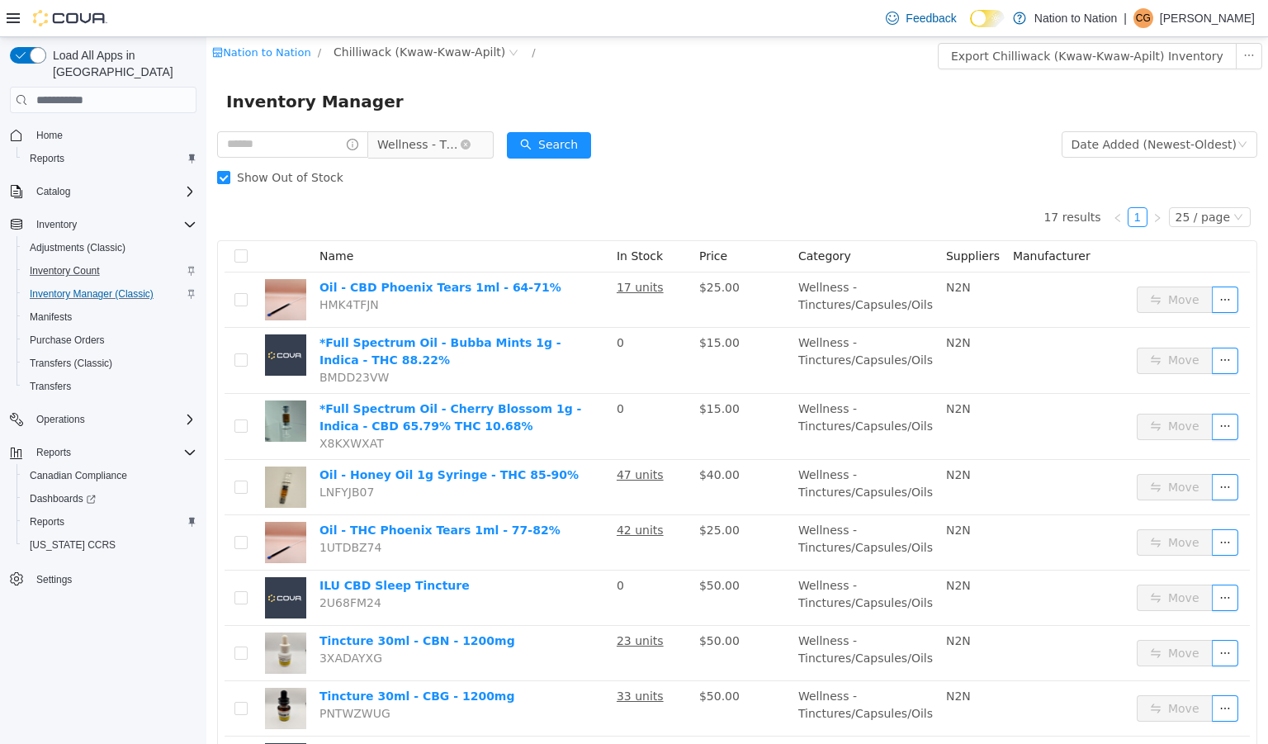
click at [438, 145] on span "Wellness - Tinctures/Capsules/Oils" at bounding box center [418, 144] width 83 height 25
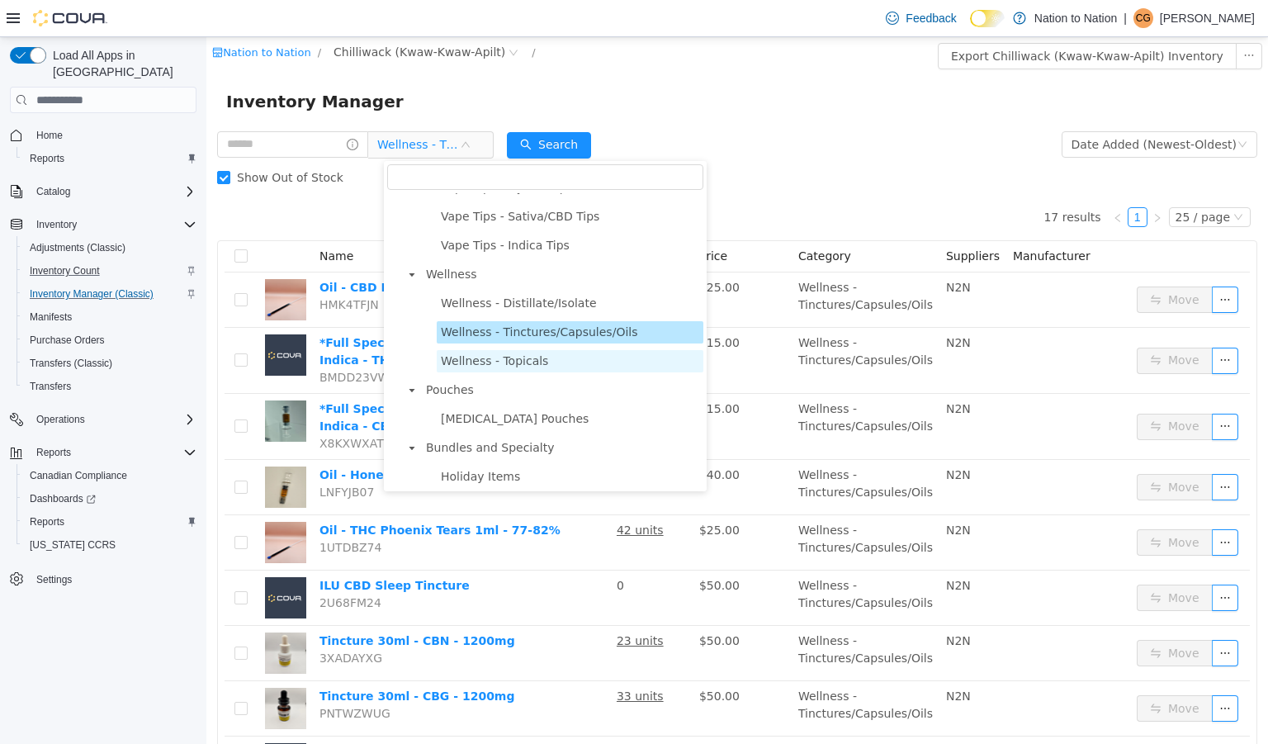
click at [519, 367] on span "Wellness - Topicals" at bounding box center [494, 360] width 107 height 13
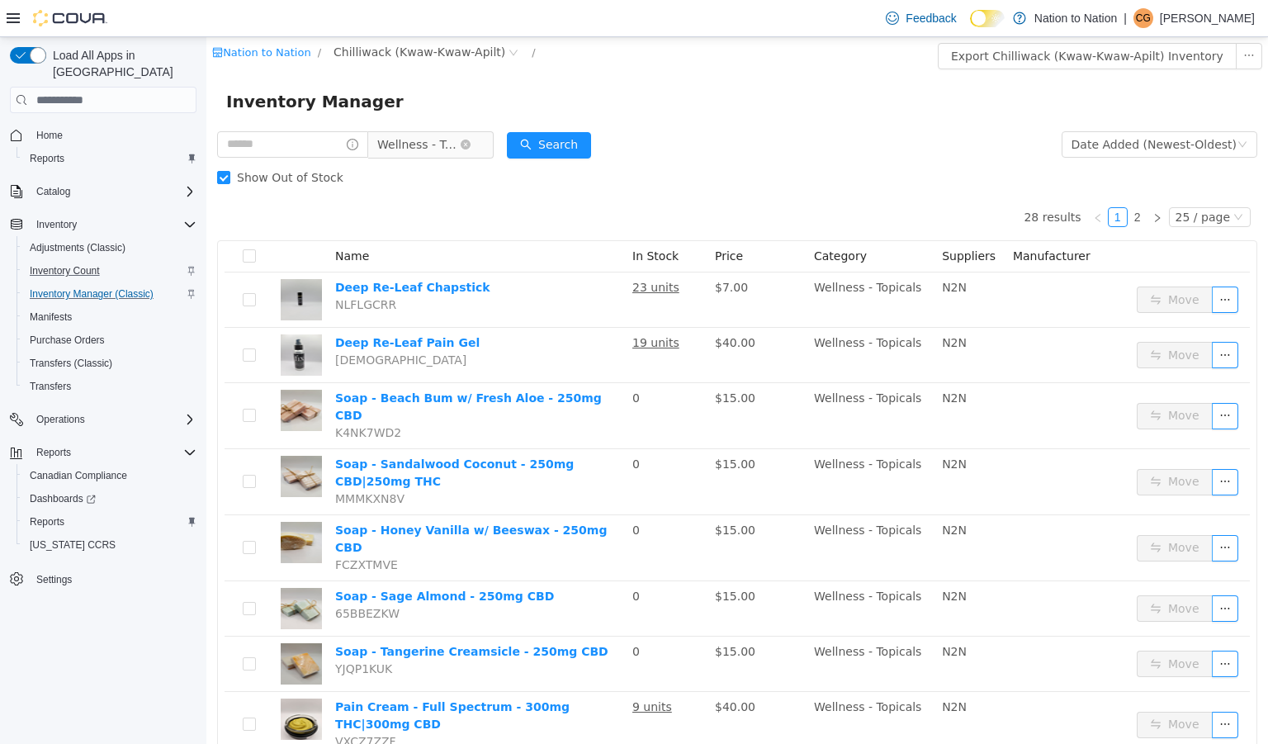
click at [447, 147] on span "Wellness - Topicals" at bounding box center [418, 144] width 83 height 25
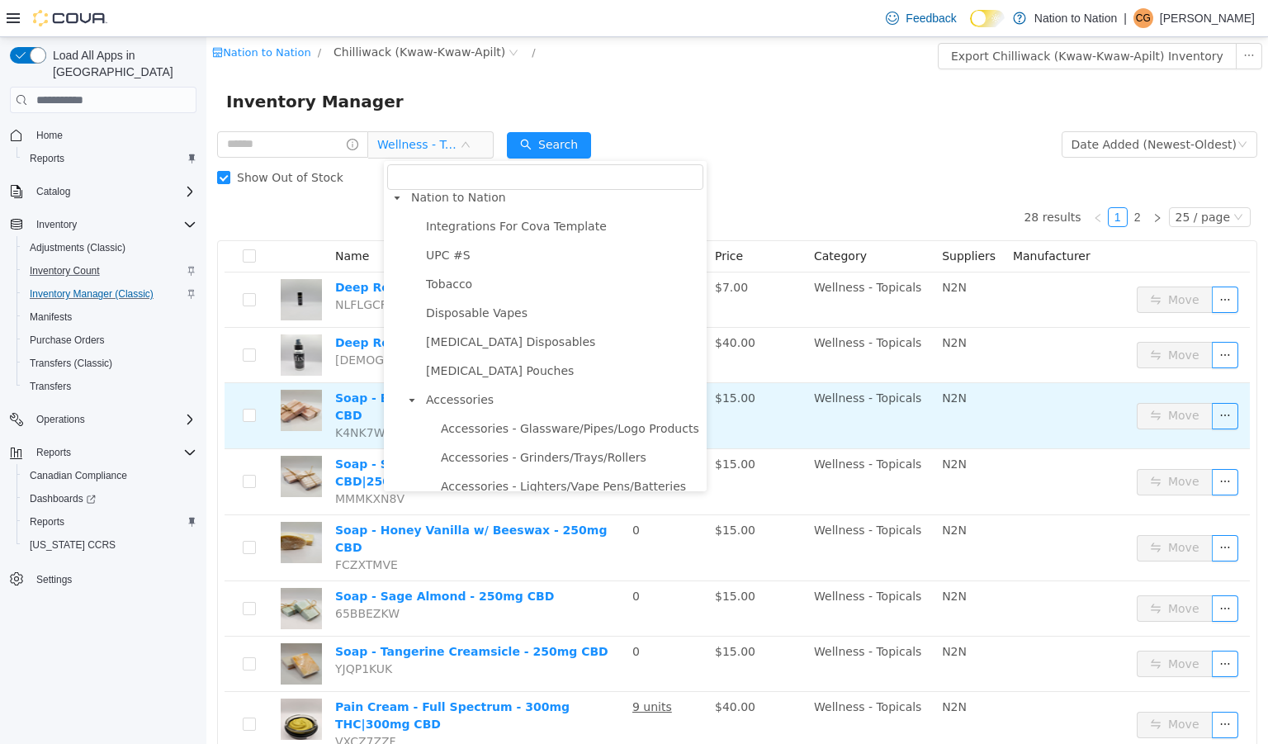
scroll to position [6, 0]
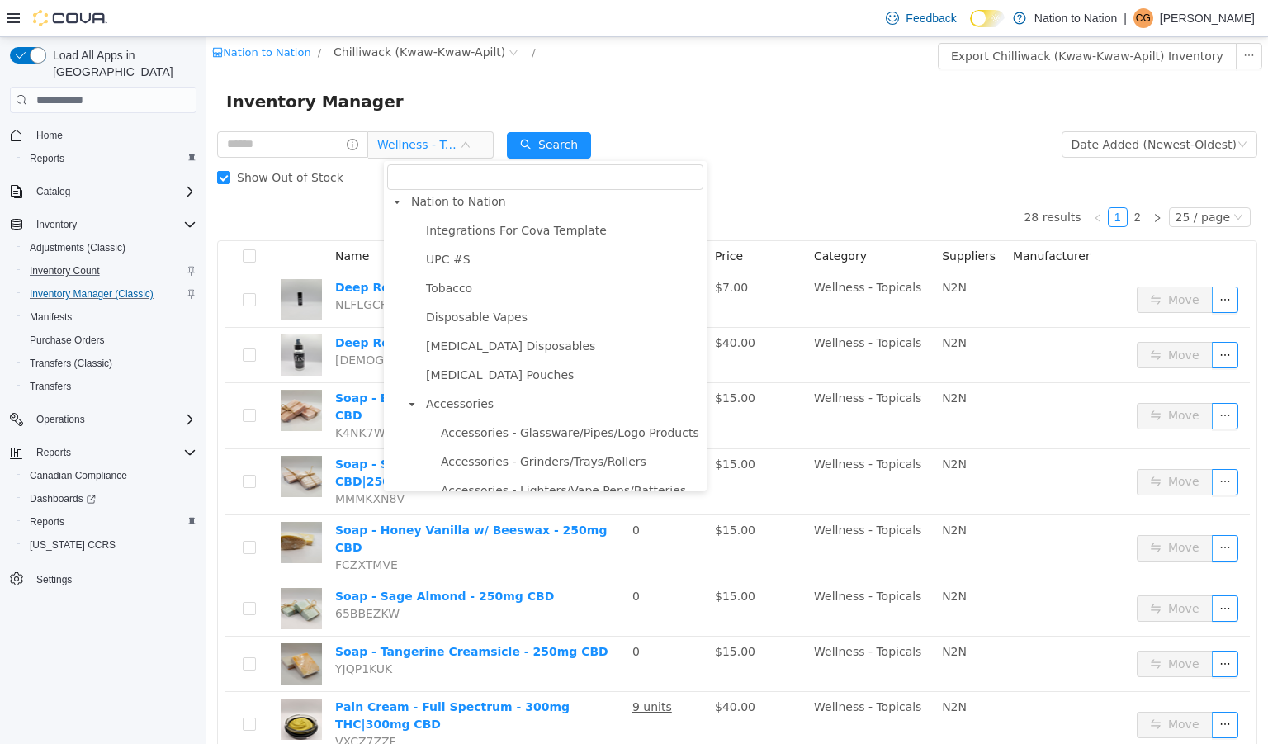
click at [831, 91] on div "Inventory Manager" at bounding box center [737, 101] width 1022 height 26
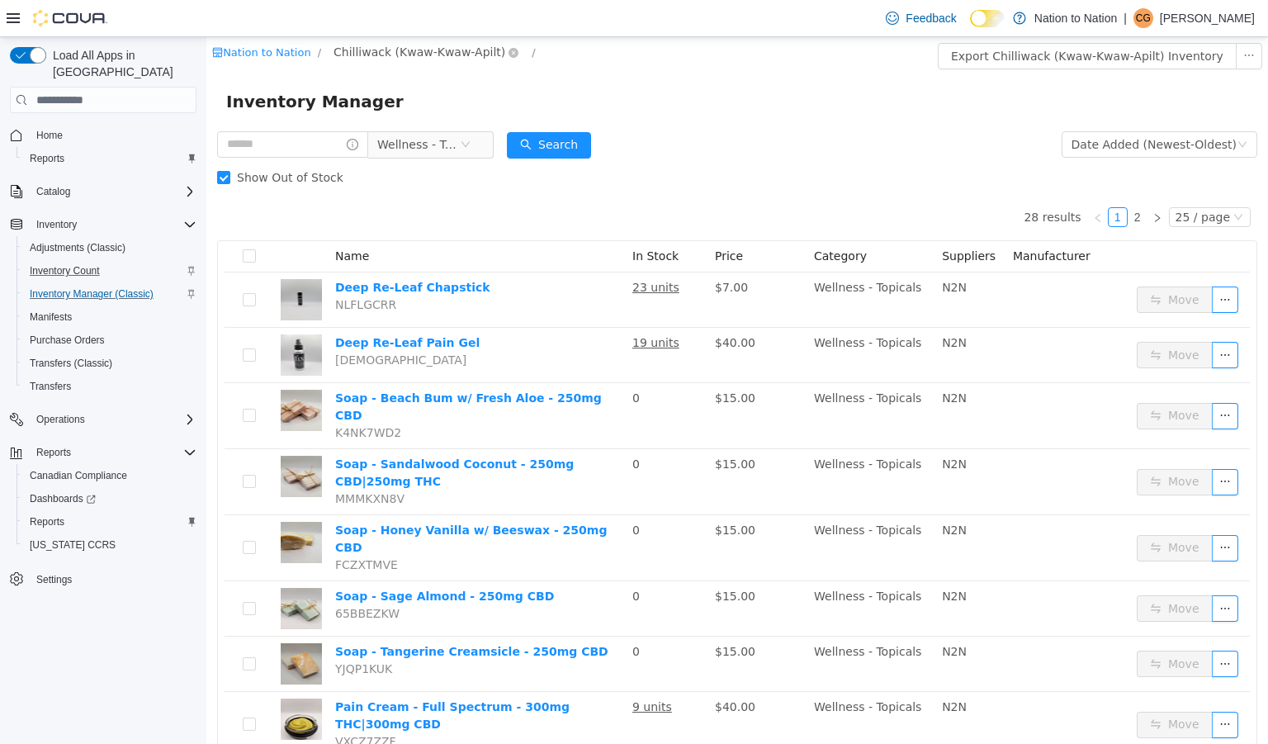
click at [393, 56] on span "Chilliwack (Kwaw-Kwaw-Apilt)" at bounding box center [420, 52] width 172 height 18
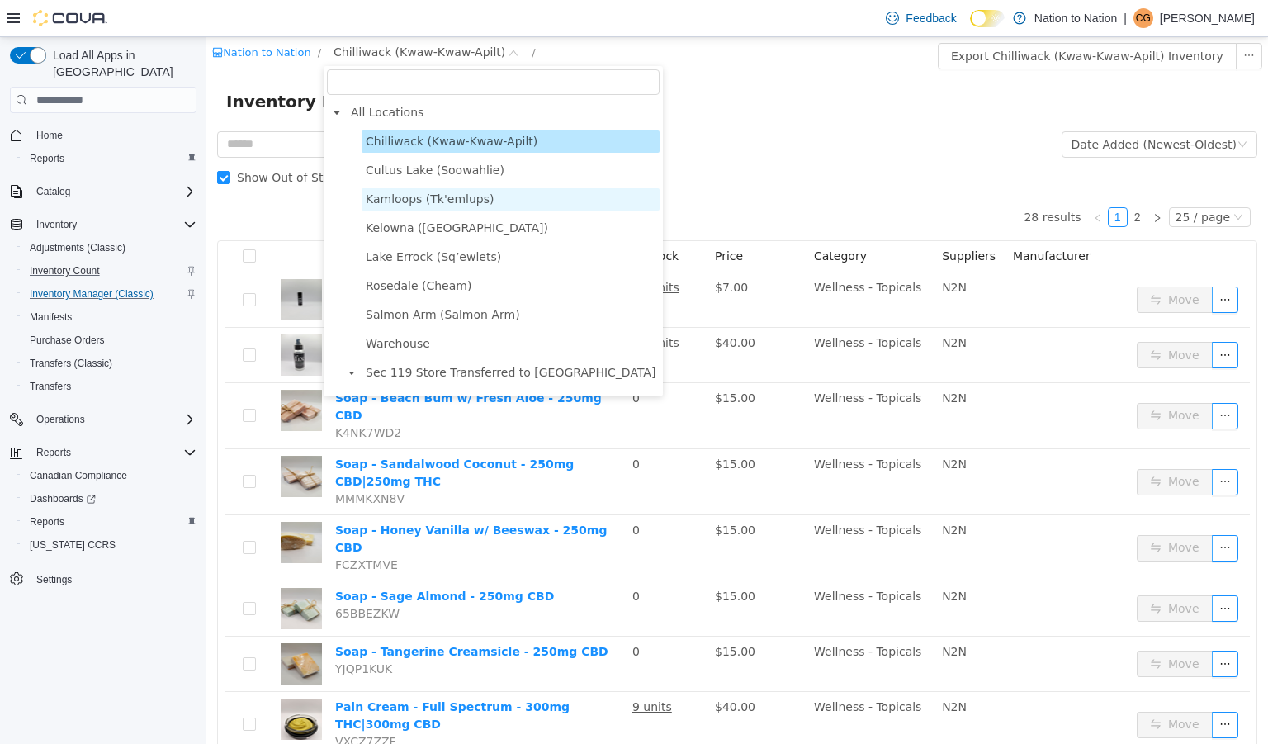
click at [430, 197] on span "Kamloops (Tk'emlups)" at bounding box center [430, 198] width 128 height 13
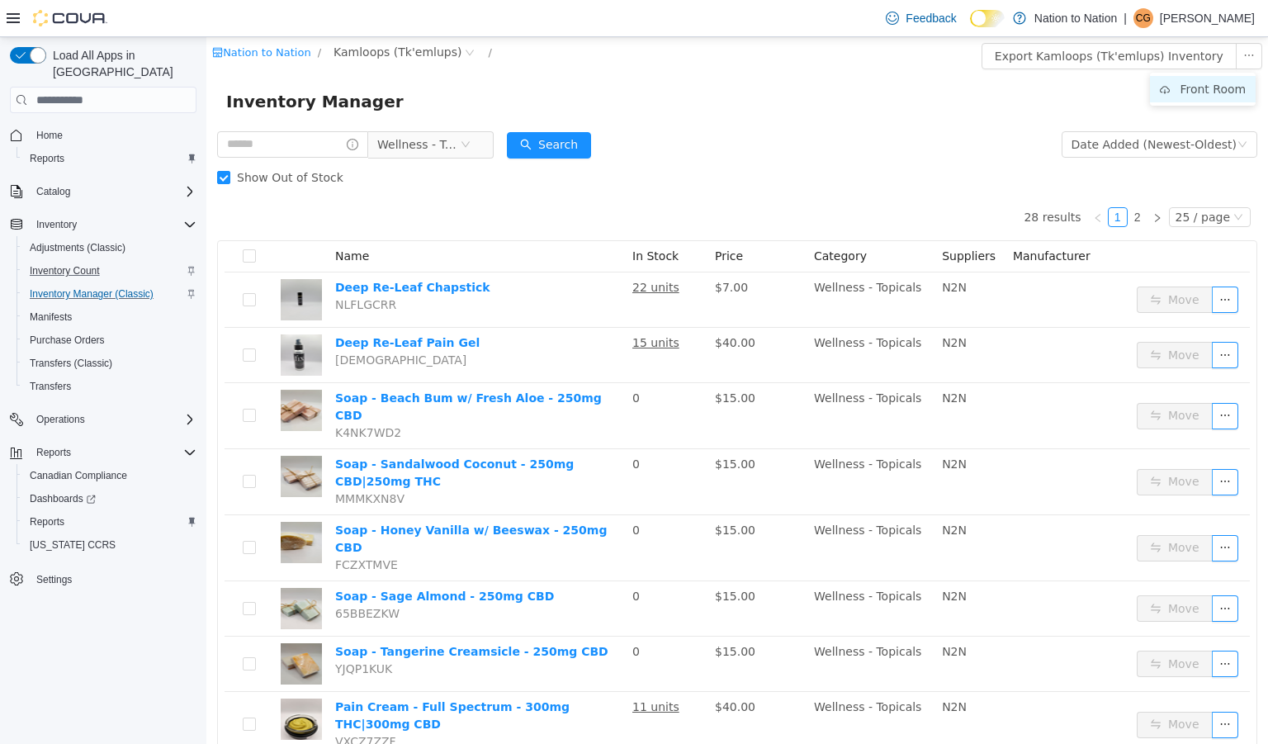
click at [1203, 83] on li "Front Room" at bounding box center [1203, 89] width 106 height 26
click at [424, 152] on span "Wellness - Topicals" at bounding box center [418, 144] width 83 height 25
click at [377, 54] on span "Kamloops (Tk'emlups)" at bounding box center [398, 52] width 128 height 18
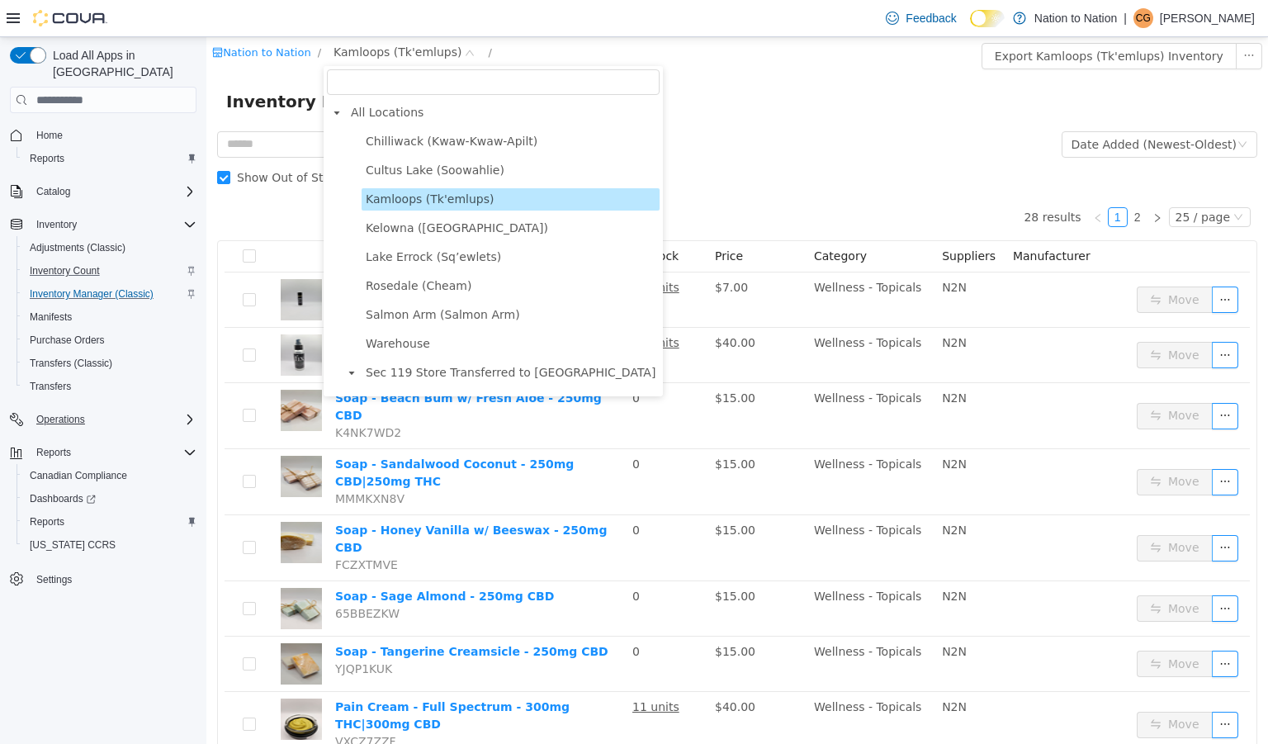
click at [78, 413] on span "Operations" at bounding box center [60, 419] width 49 height 13
click at [92, 357] on span "Transfers (Classic)" at bounding box center [71, 363] width 83 height 13
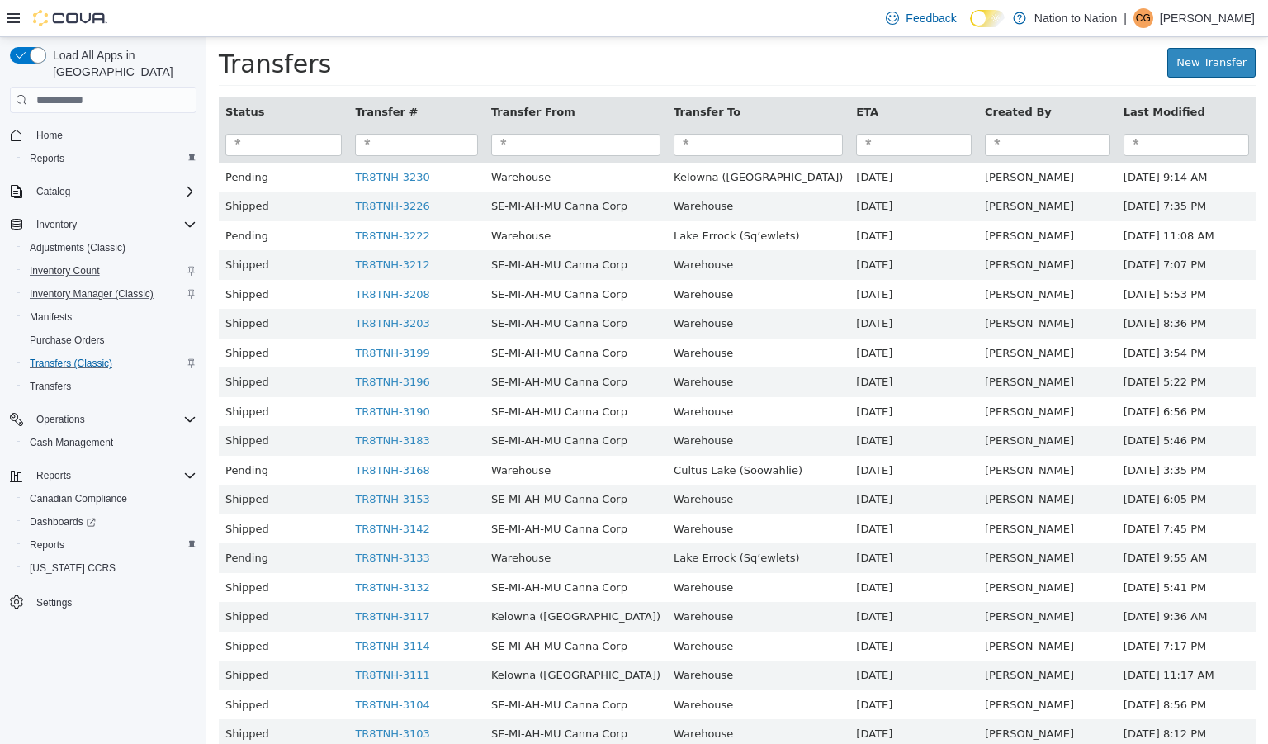
click at [1092, 43] on div "Transfers New Transfer" at bounding box center [737, 66] width 1062 height 59
